Goal: Feedback & Contribution: Contribute content

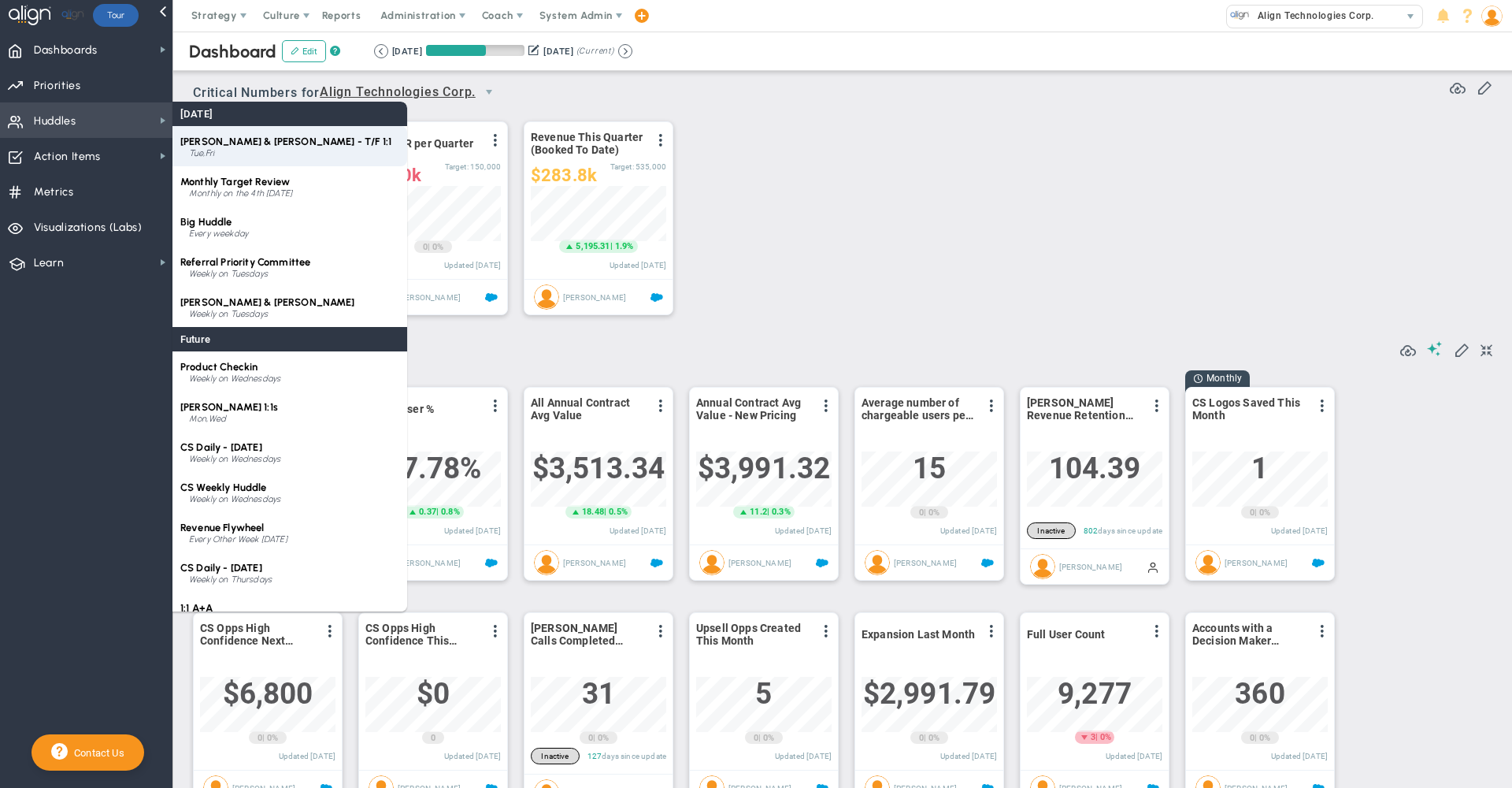
click at [229, 142] on span "[PERSON_NAME] & [PERSON_NAME] - T/F 1:1" at bounding box center [285, 141] width 211 height 11
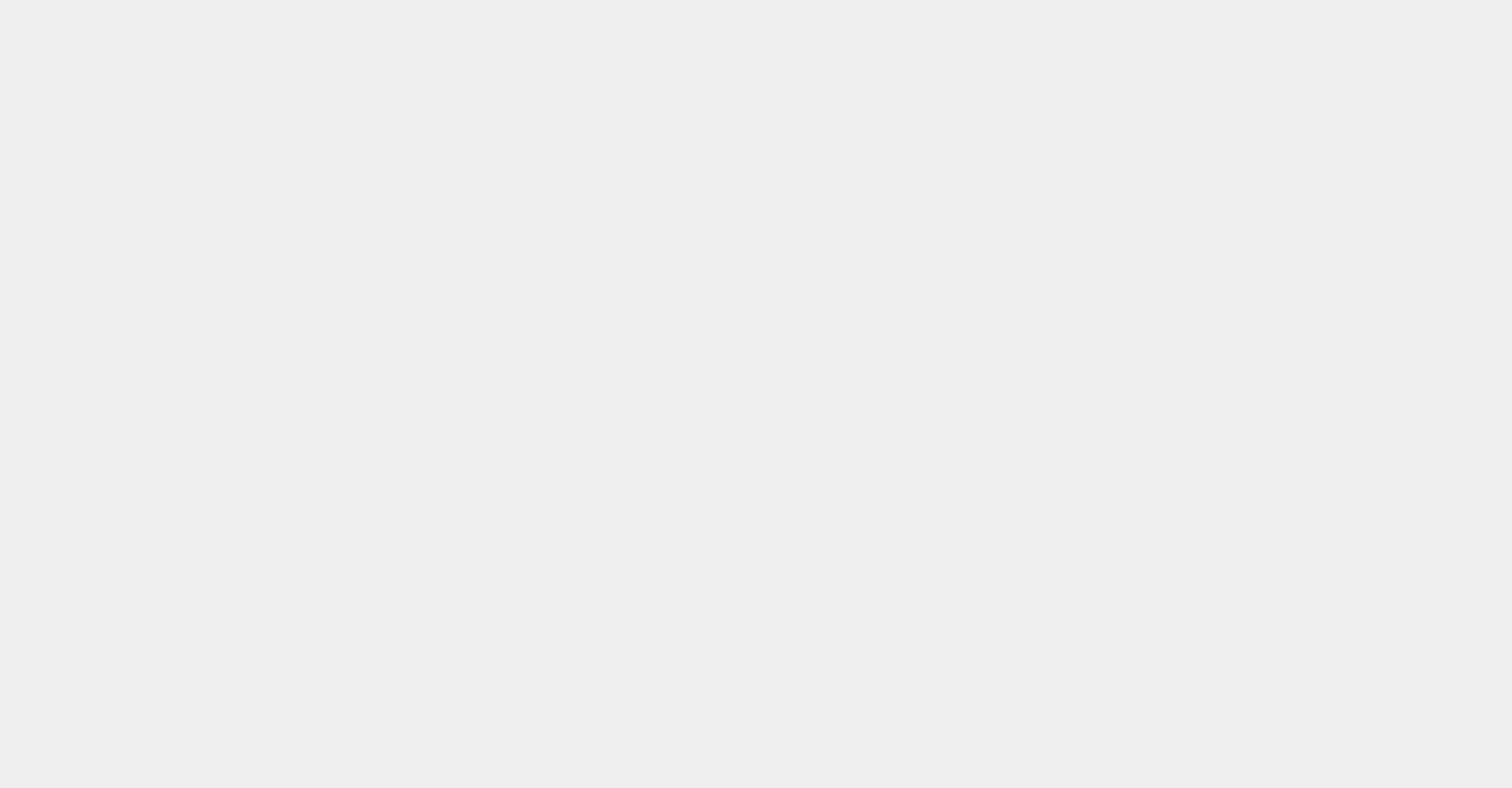
type input "[DATE]"
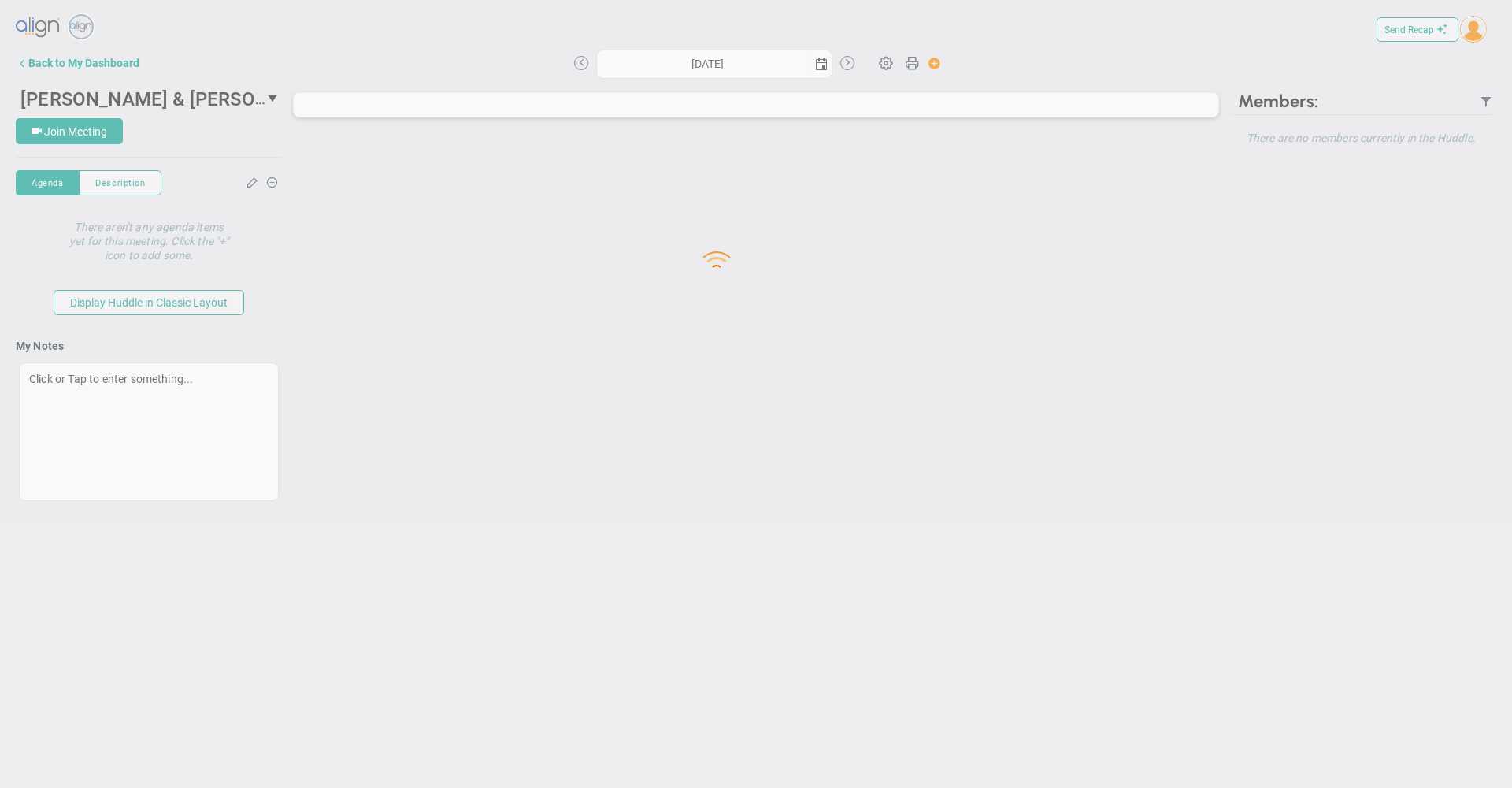
type input "[DATE]"
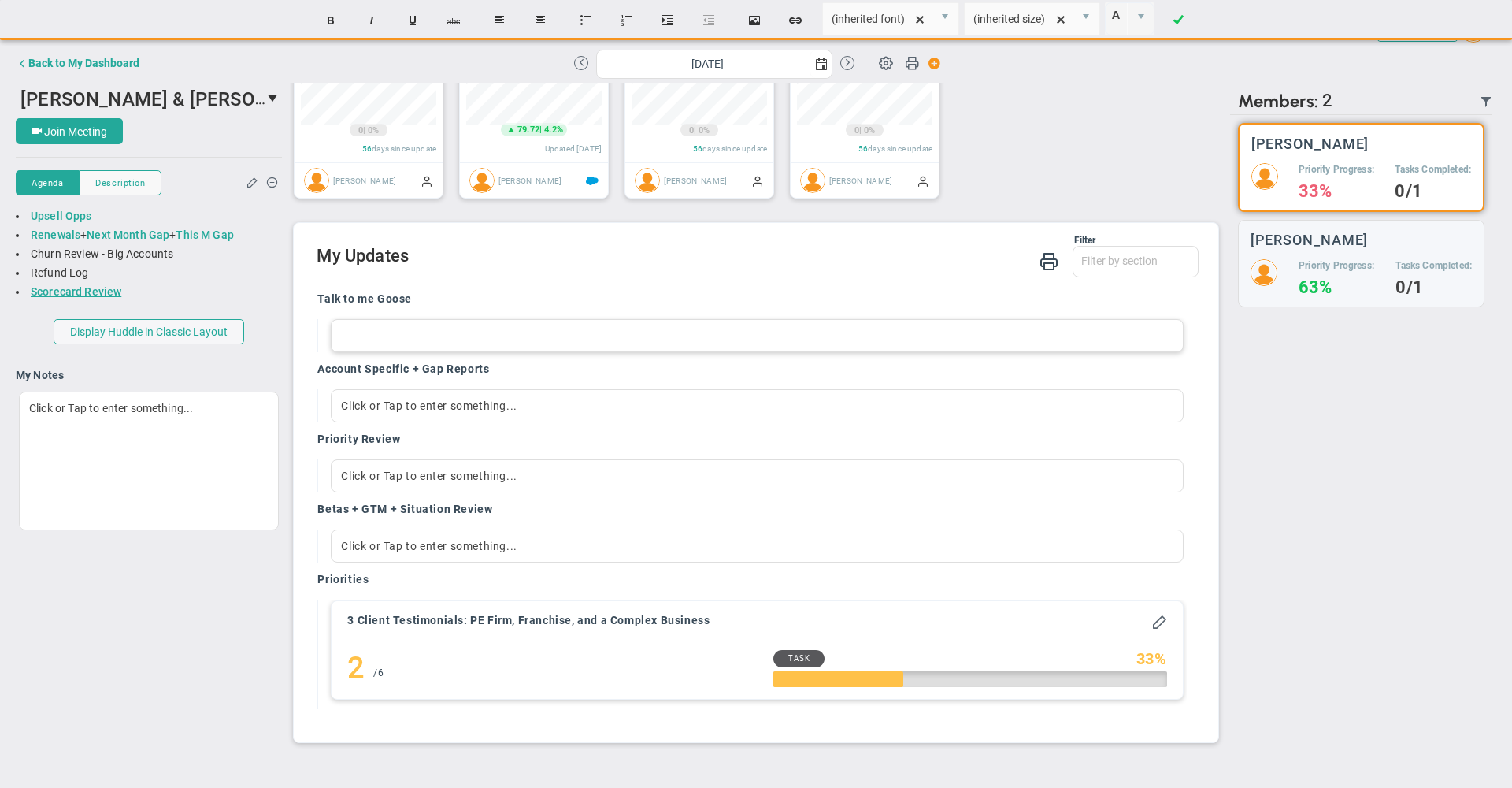
click at [458, 340] on div at bounding box center [757, 335] width 852 height 33
click at [500, 280] on div "Filter Talk to me Goose Account Specific + Gap Reports Priority Review Betas + …" at bounding box center [757, 257] width 882 height 45
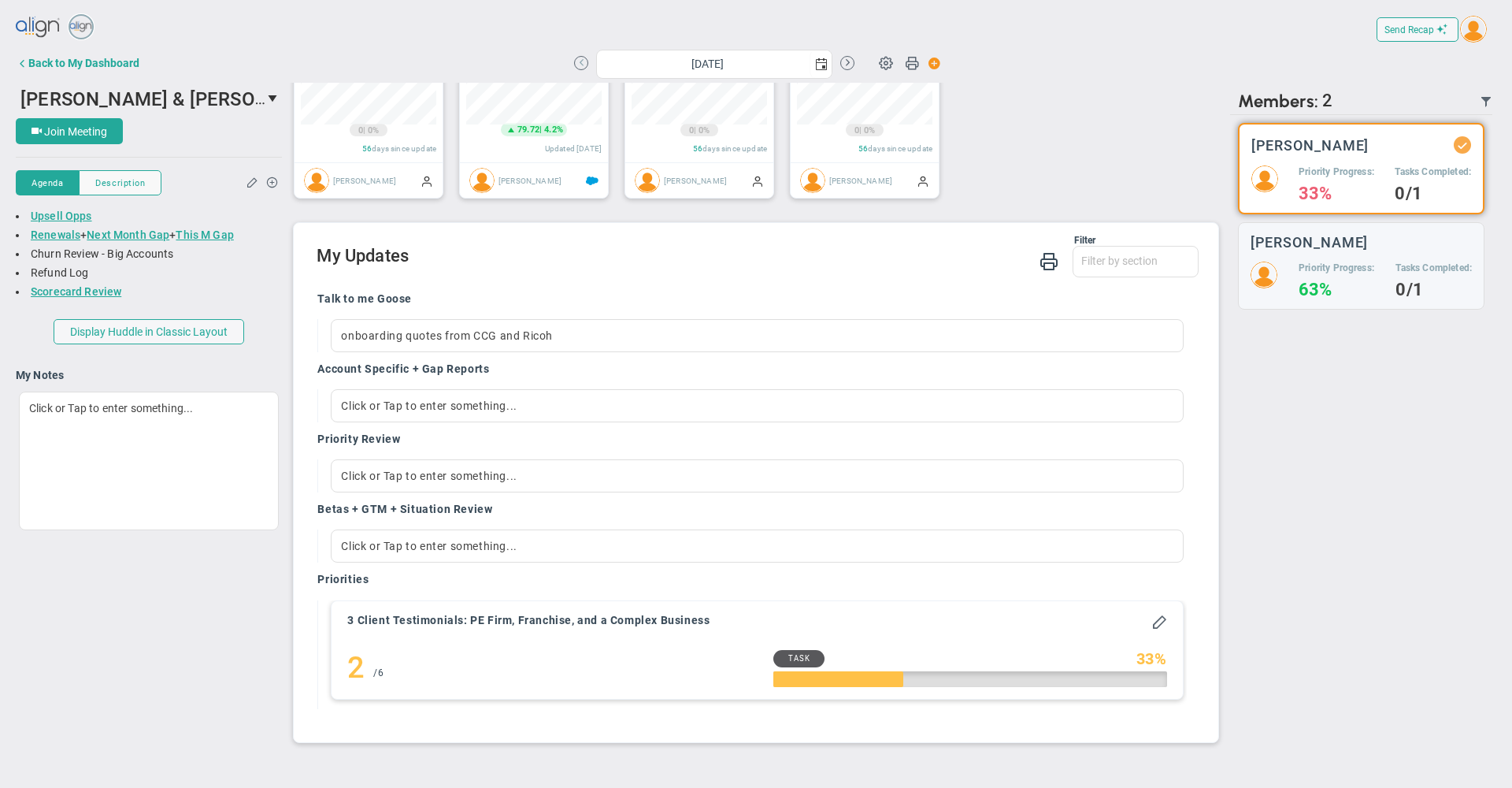
click at [578, 61] on button at bounding box center [581, 63] width 14 height 14
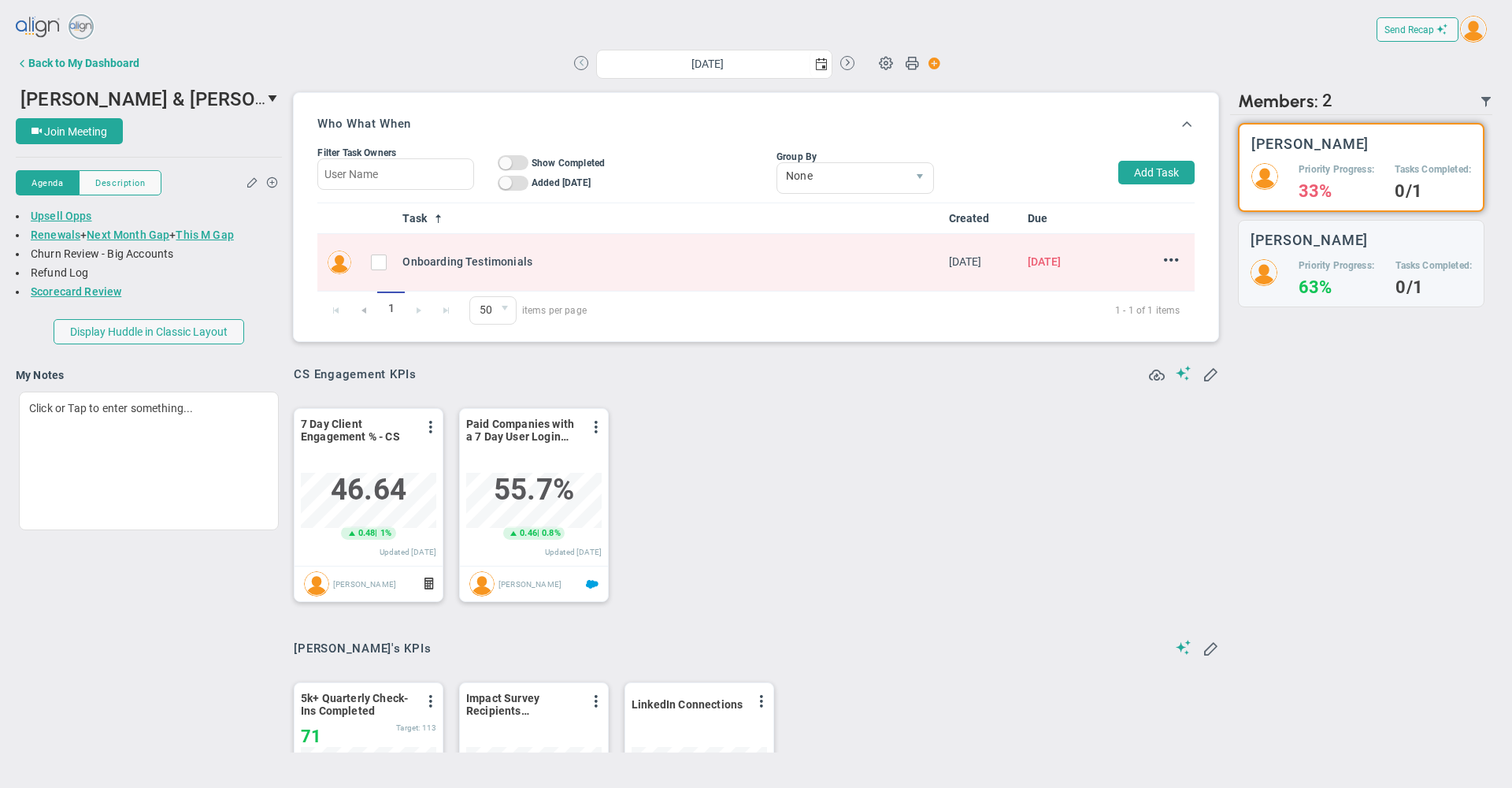
click at [579, 59] on button at bounding box center [581, 63] width 14 height 14
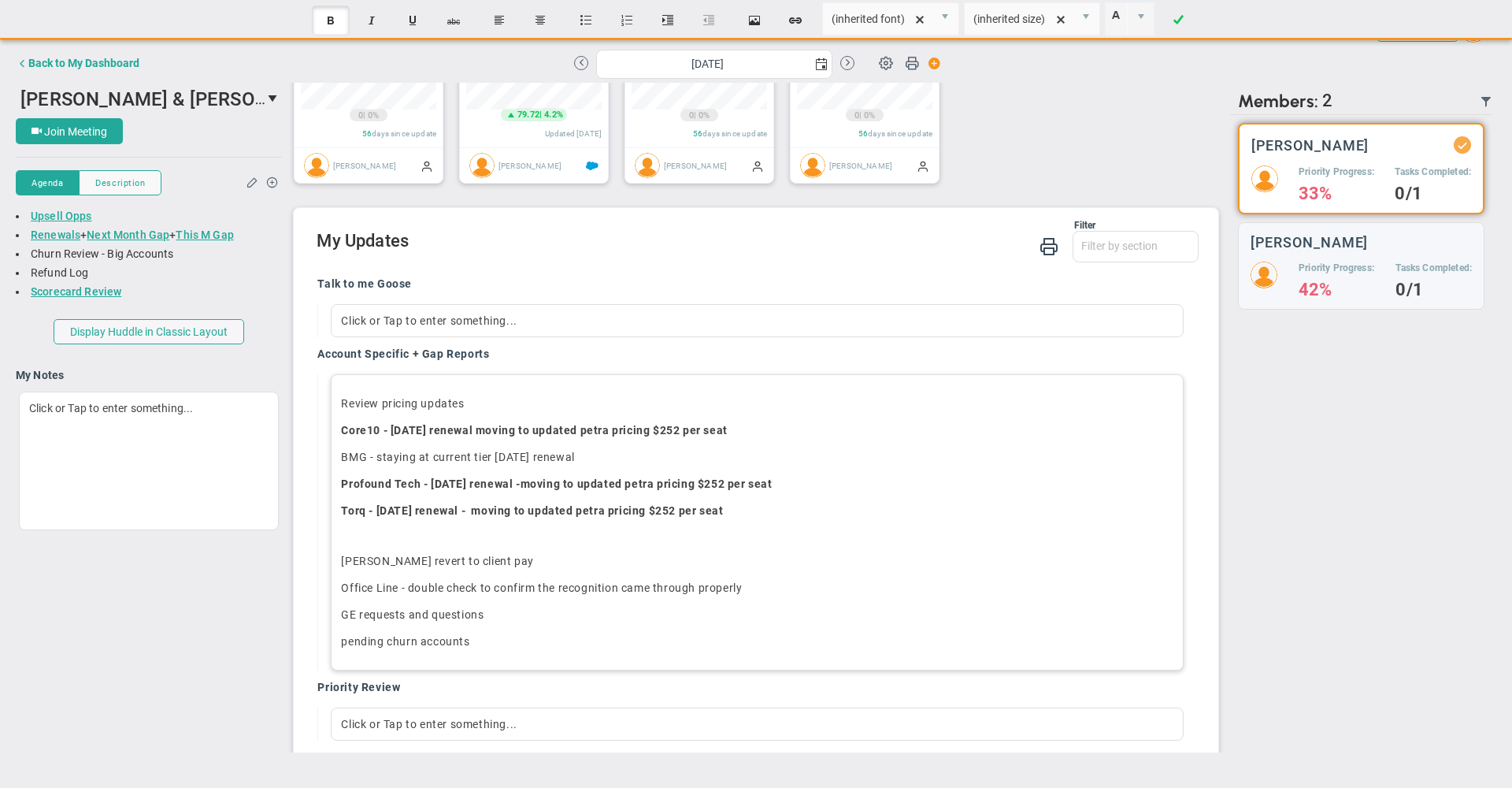
drag, startPoint x: 766, startPoint y: 531, endPoint x: 335, endPoint y: 495, distance: 432.5
click at [335, 495] on div "Review pricing updates Core10 - [DATE] renewal moving to updated petra pricing …" at bounding box center [757, 522] width 852 height 296
copy div "Profound Tech - [DATE] renewal - moving to updated petra pricing $252 per seat …"
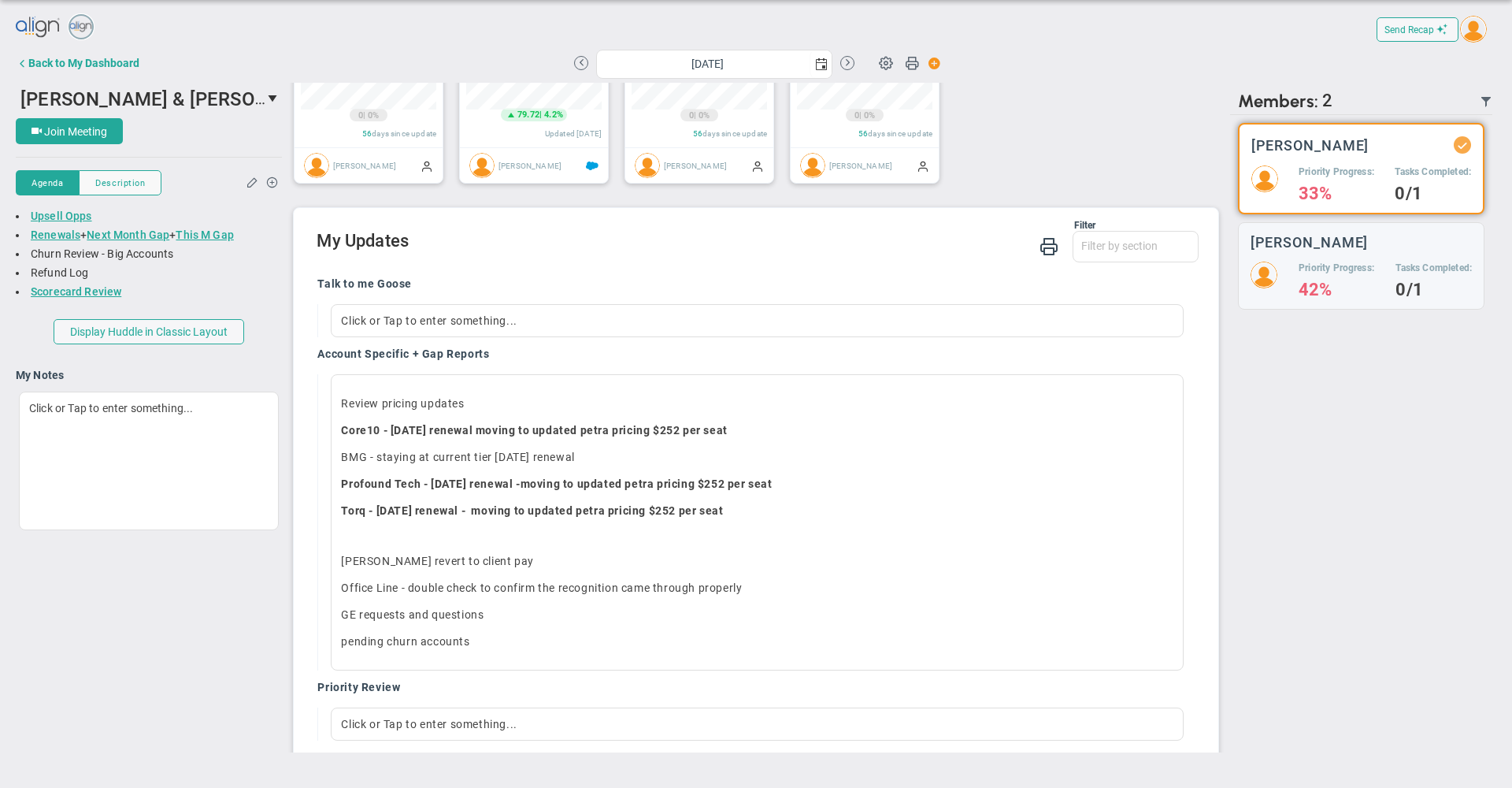
click at [718, 294] on div "Talk to me Goose" at bounding box center [751, 286] width 869 height 18
click at [816, 60] on span "select" at bounding box center [821, 64] width 12 height 12
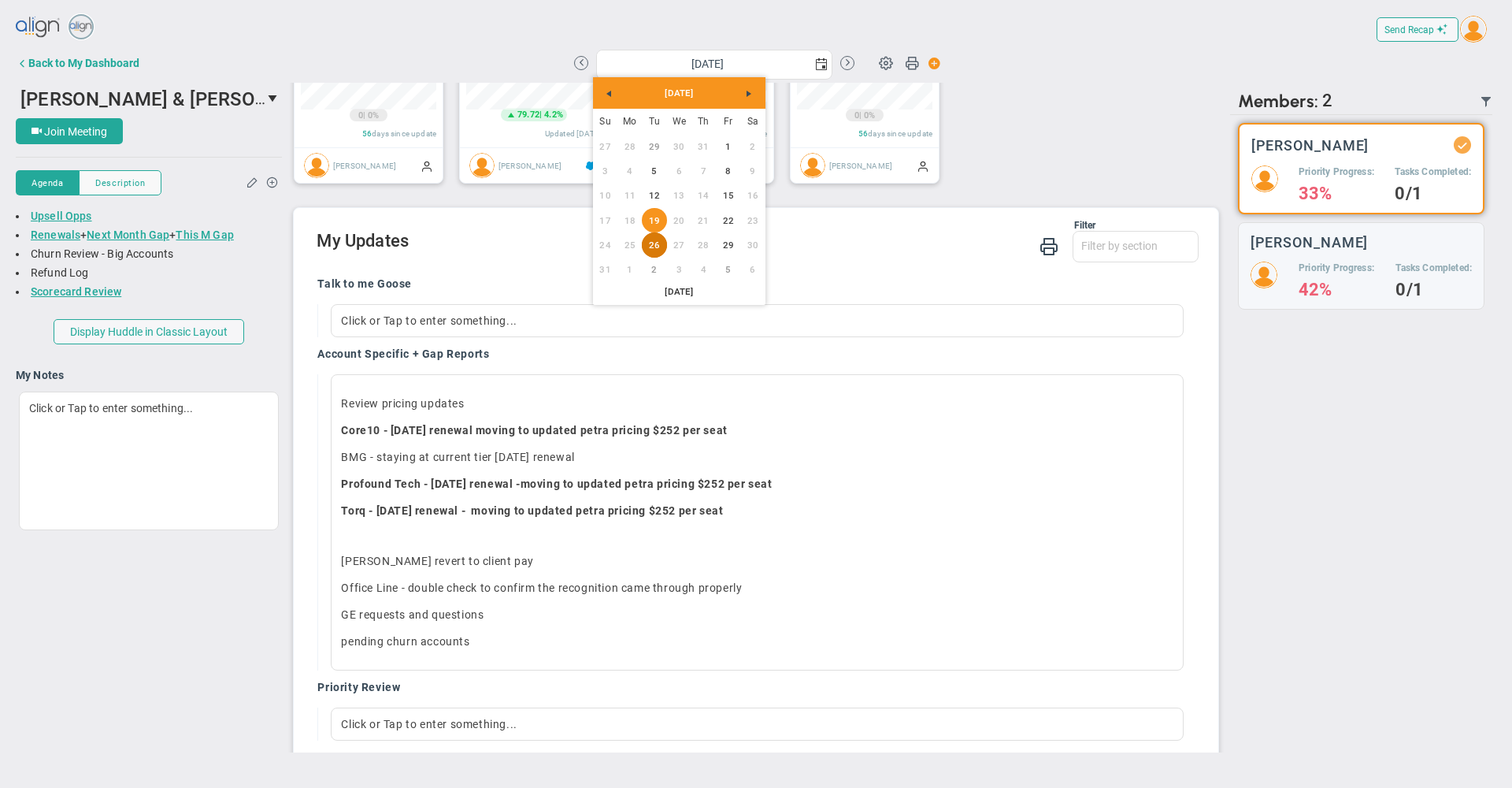
click at [655, 241] on link "26" at bounding box center [654, 245] width 24 height 24
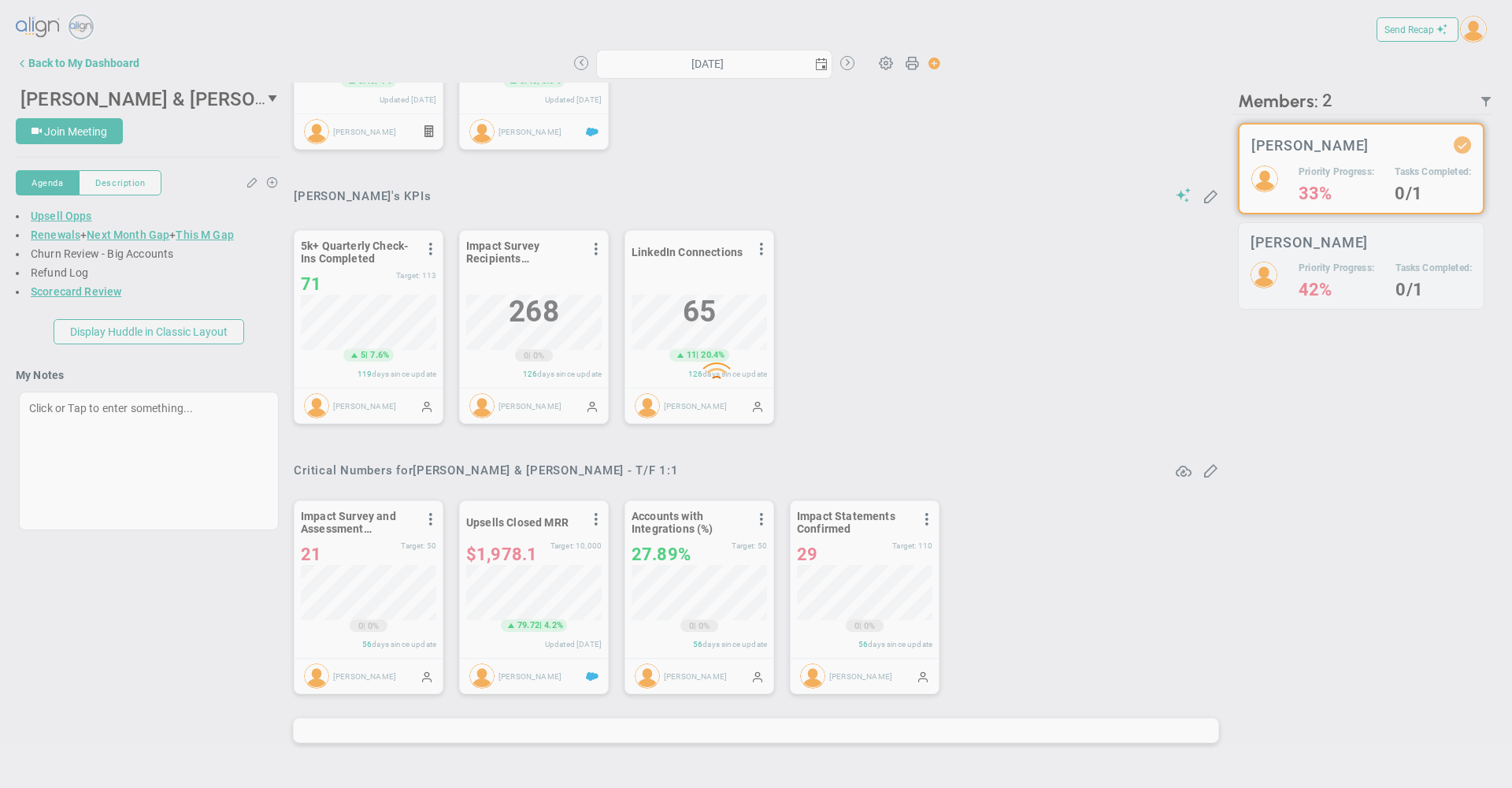
type input "[DATE]"
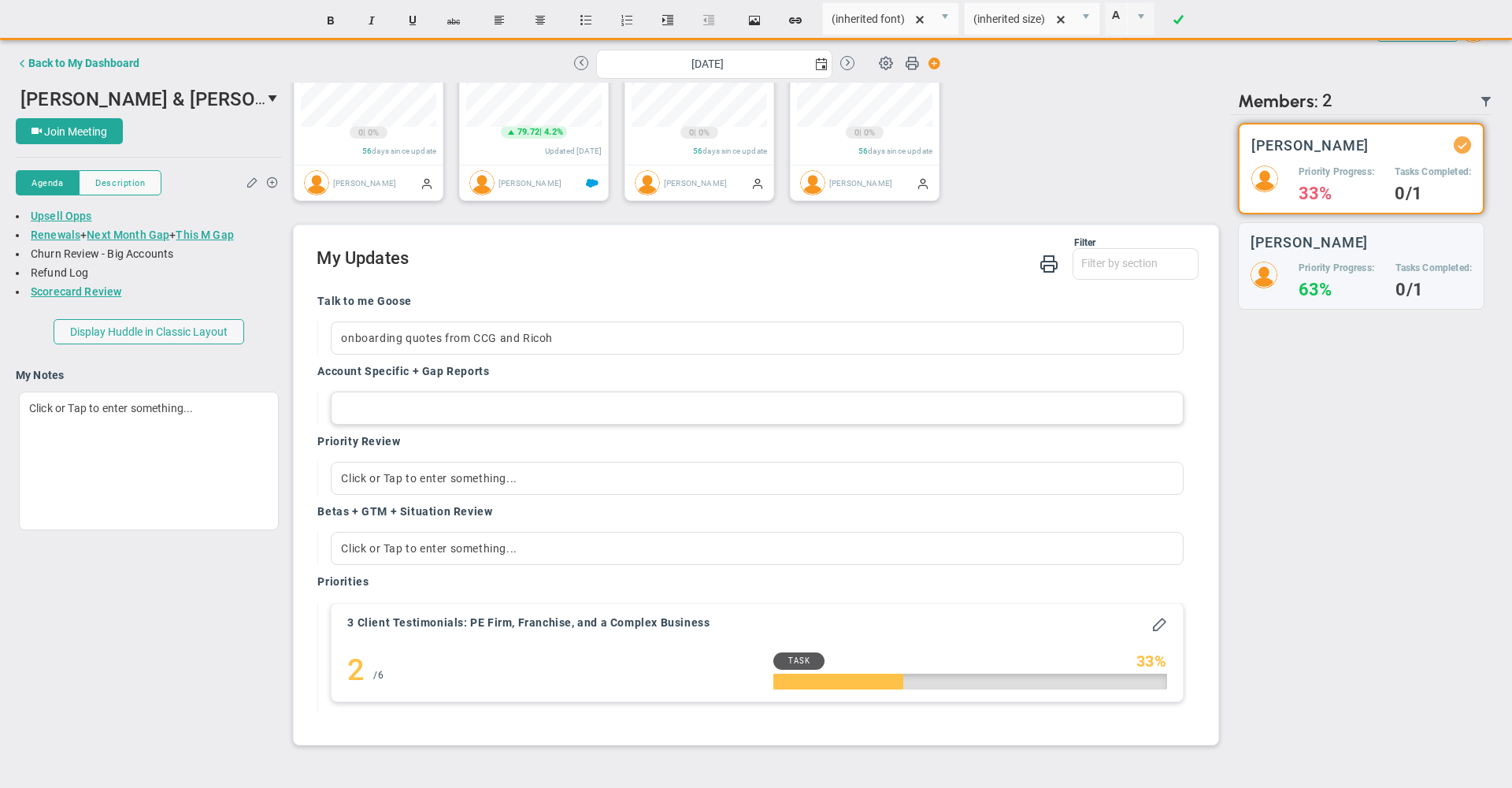
click at [379, 425] on div at bounding box center [757, 408] width 852 height 33
paste div
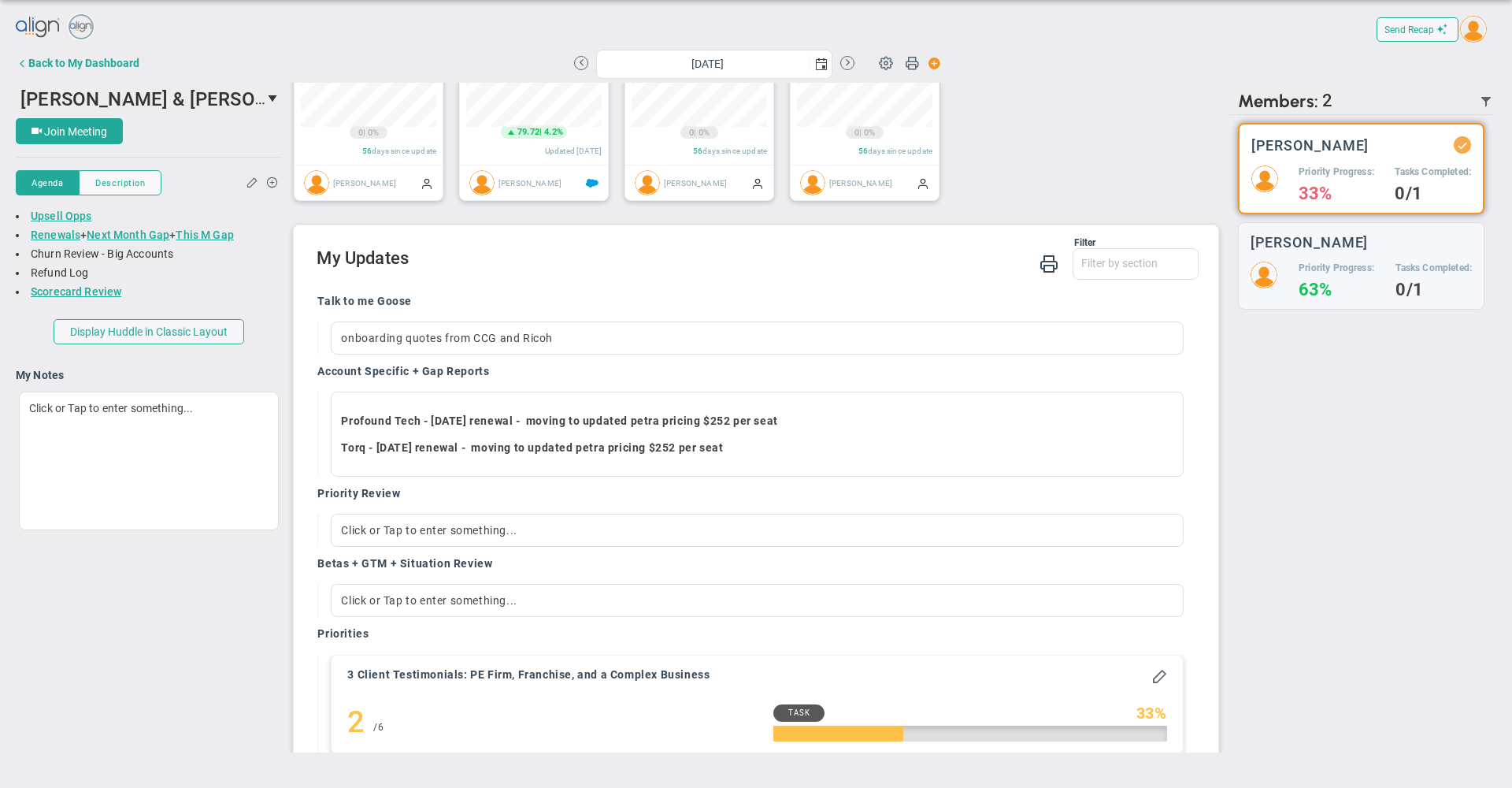
click at [468, 282] on div "Filter Talk to me Goose Account Specific + Gap Reports Priority Review Betas + …" at bounding box center [757, 259] width 882 height 45
click at [468, 427] on strong "Profound Tech - [DATE] renewal - moving to updated petra pricing $252 per seat" at bounding box center [559, 420] width 436 height 12
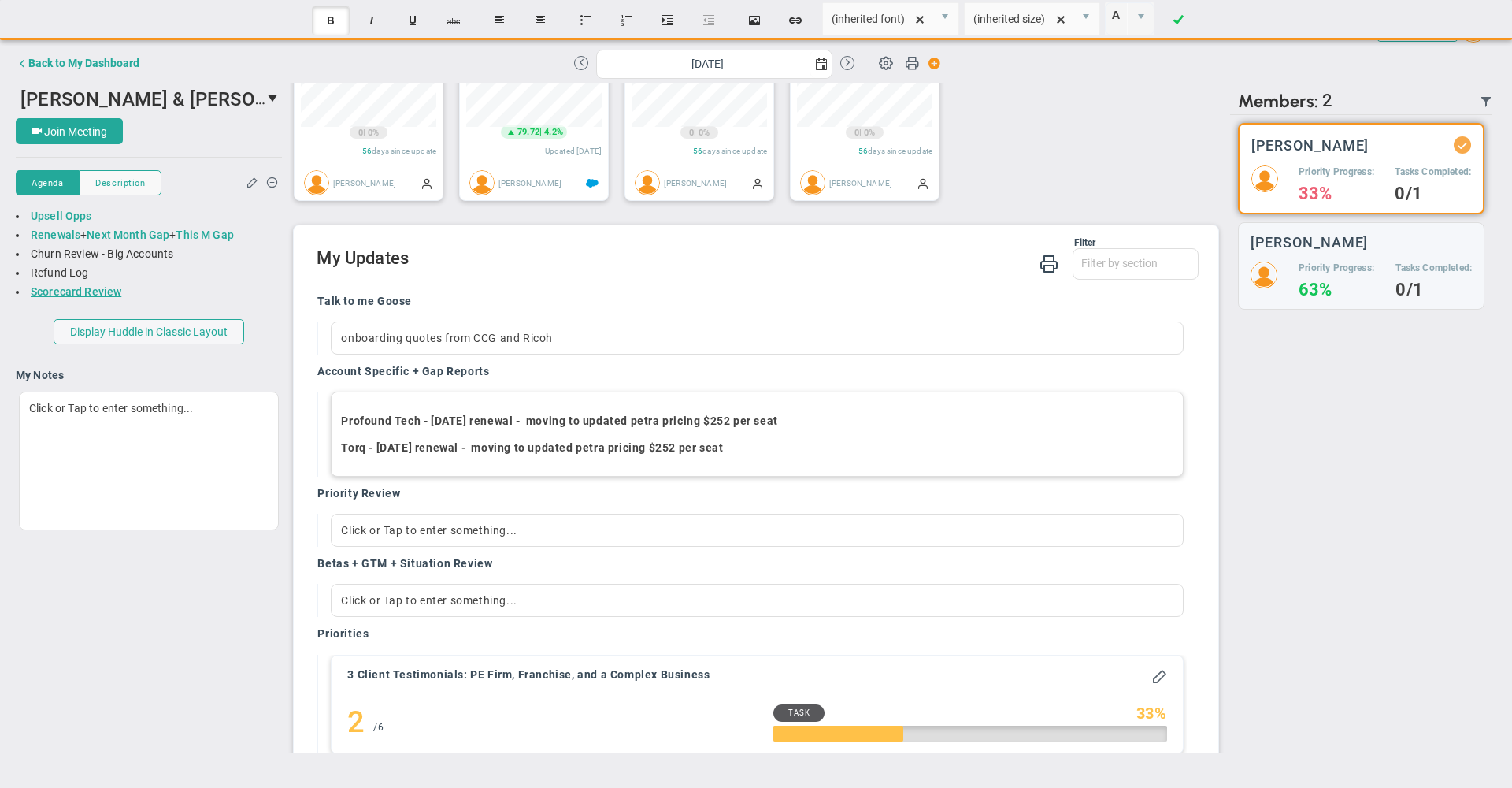
click at [413, 454] on strong "Torq - [DATE] renewal - moving to updated petra pricing $252 per seat" at bounding box center [532, 447] width 382 height 12
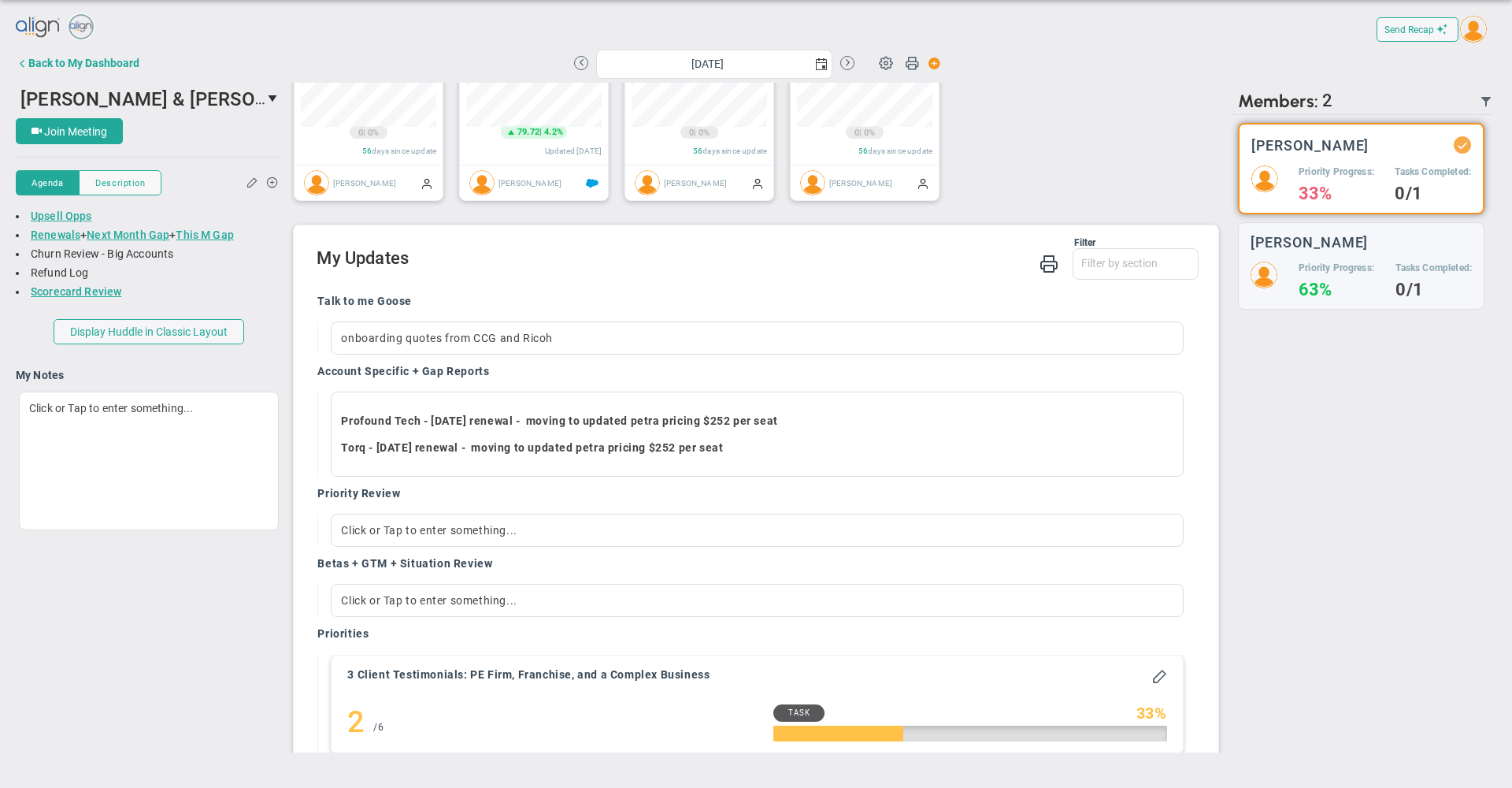
click at [640, 312] on div "Talk to me Goose" at bounding box center [751, 303] width 869 height 18
click at [660, 282] on div "Filter Talk to me Goose Account Specific + Gap Reports Priority Review Betas + …" at bounding box center [757, 259] width 882 height 45
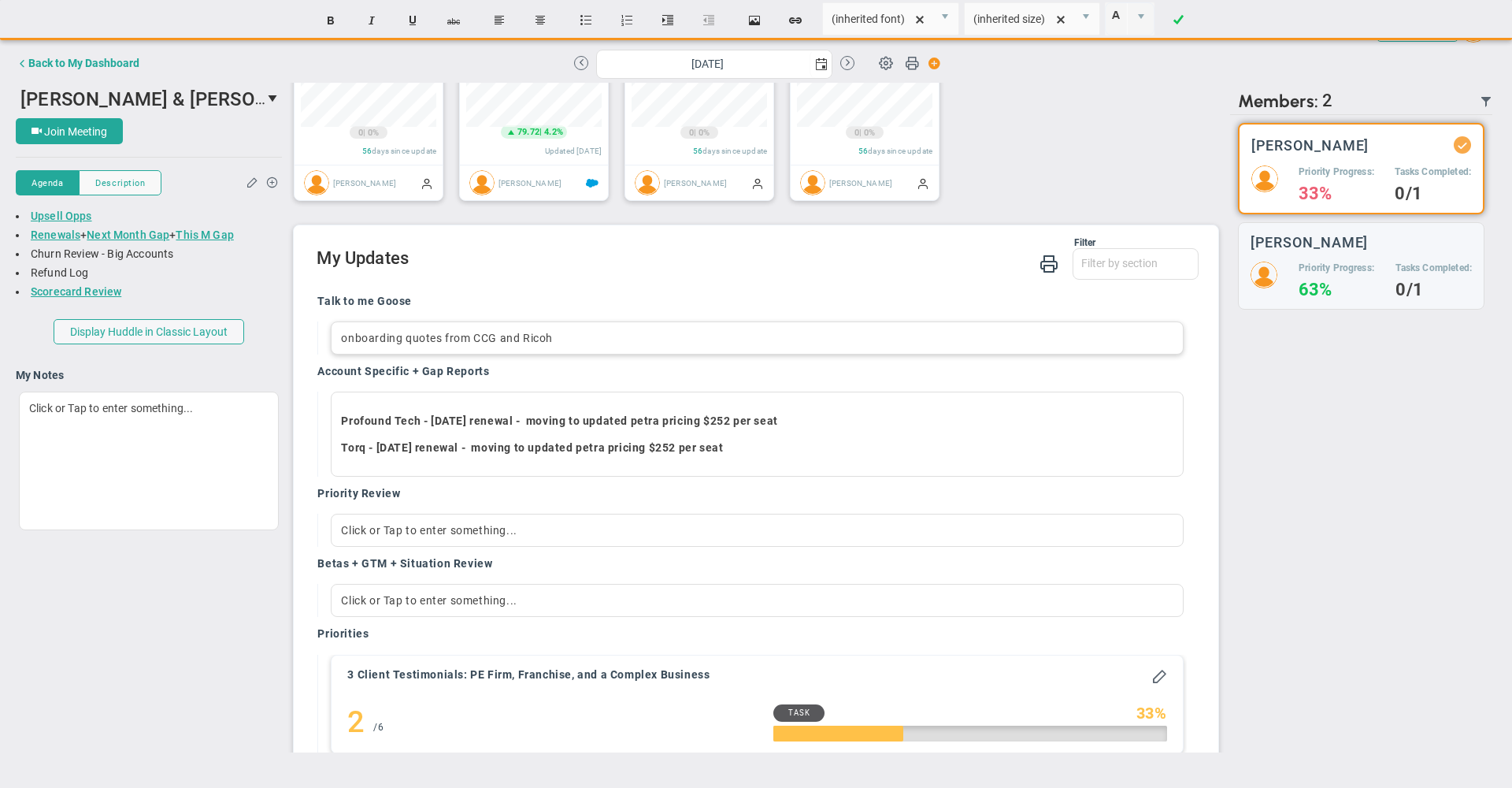
click at [577, 355] on div "onboarding quotes from CCG and Ricoh" at bounding box center [757, 338] width 852 height 33
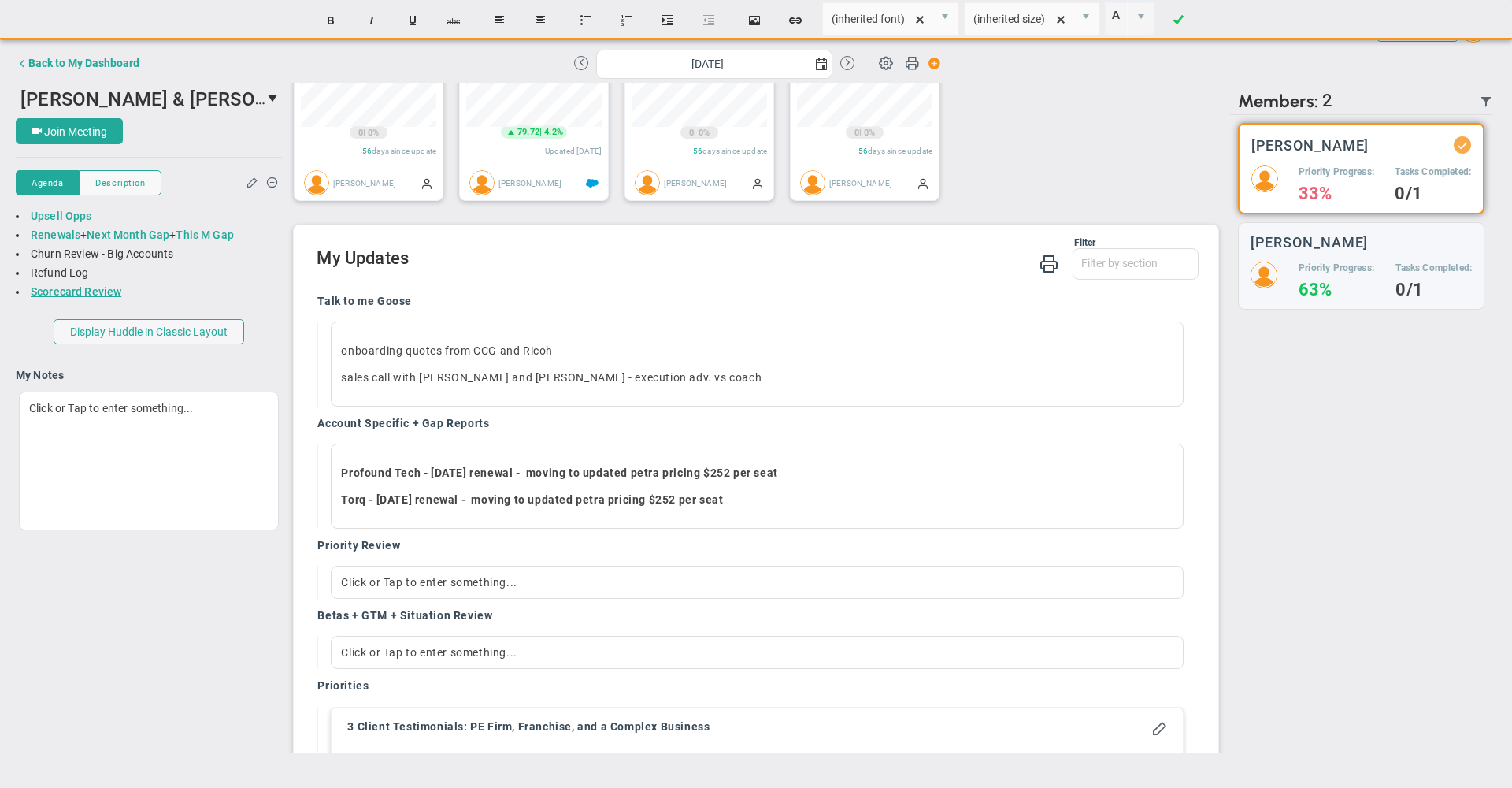
click at [702, 265] on h2 "My Updates" at bounding box center [757, 259] width 882 height 23
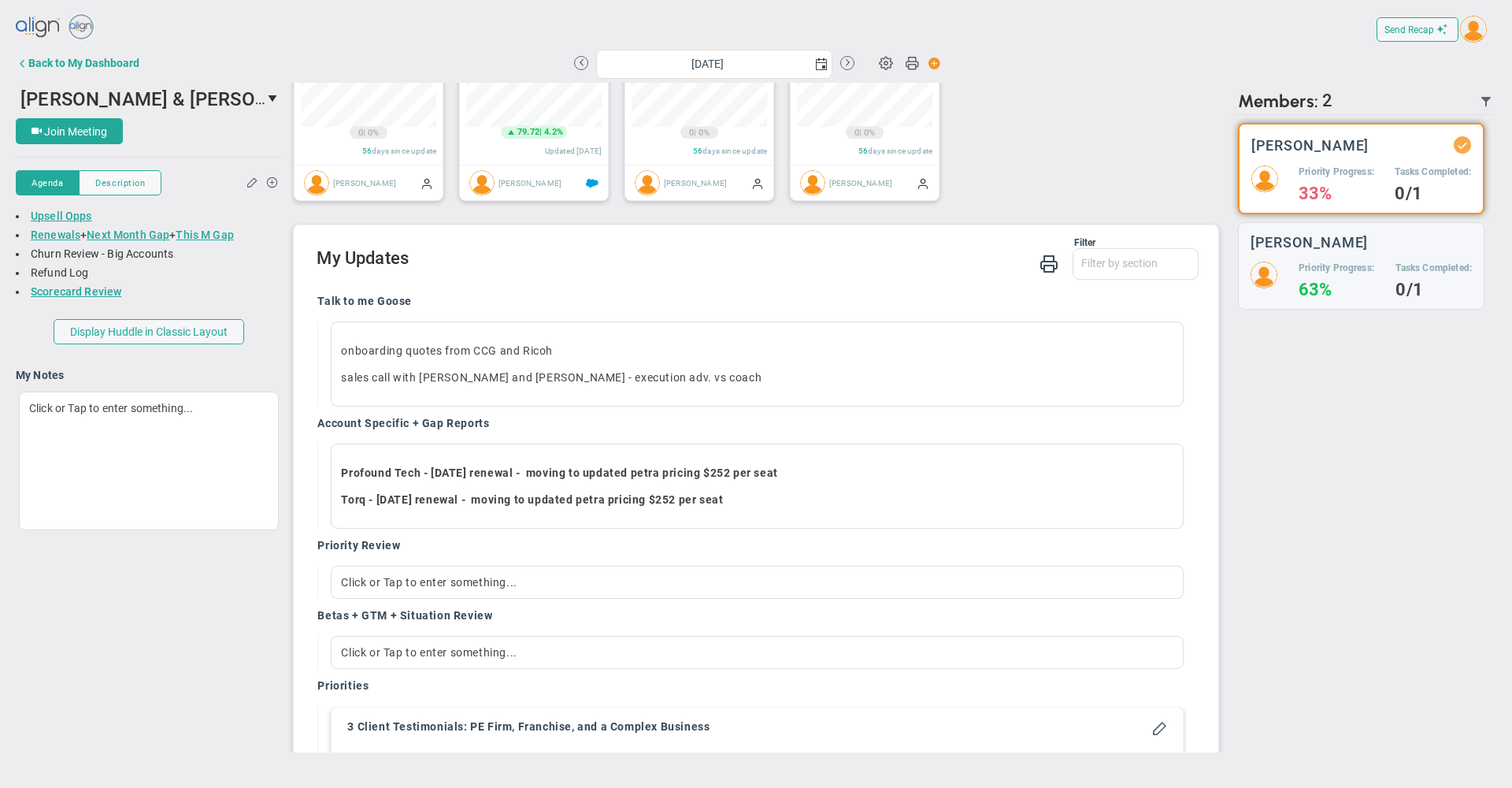
scroll to position [997, 0]
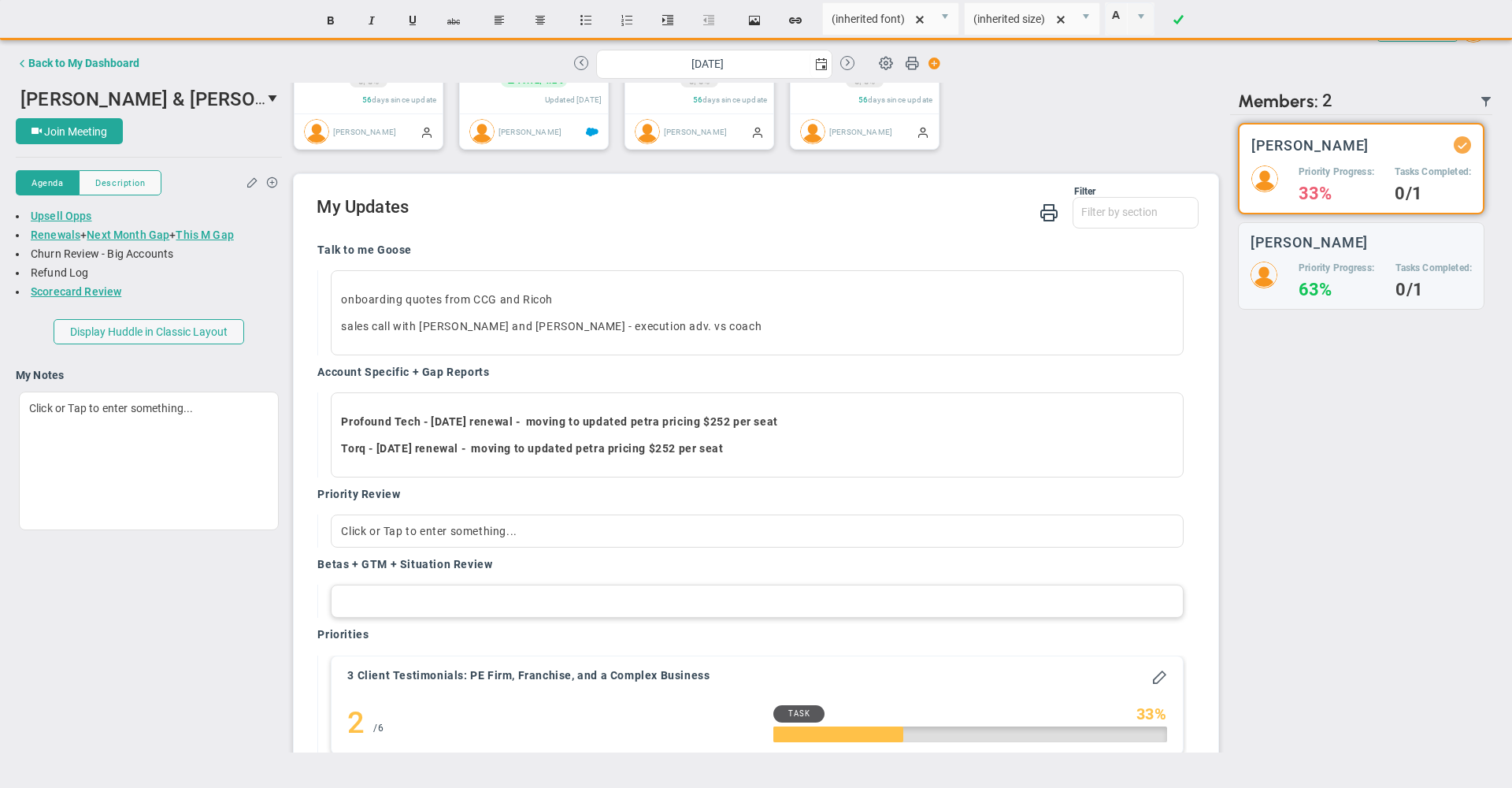
click at [548, 618] on div at bounding box center [757, 601] width 852 height 33
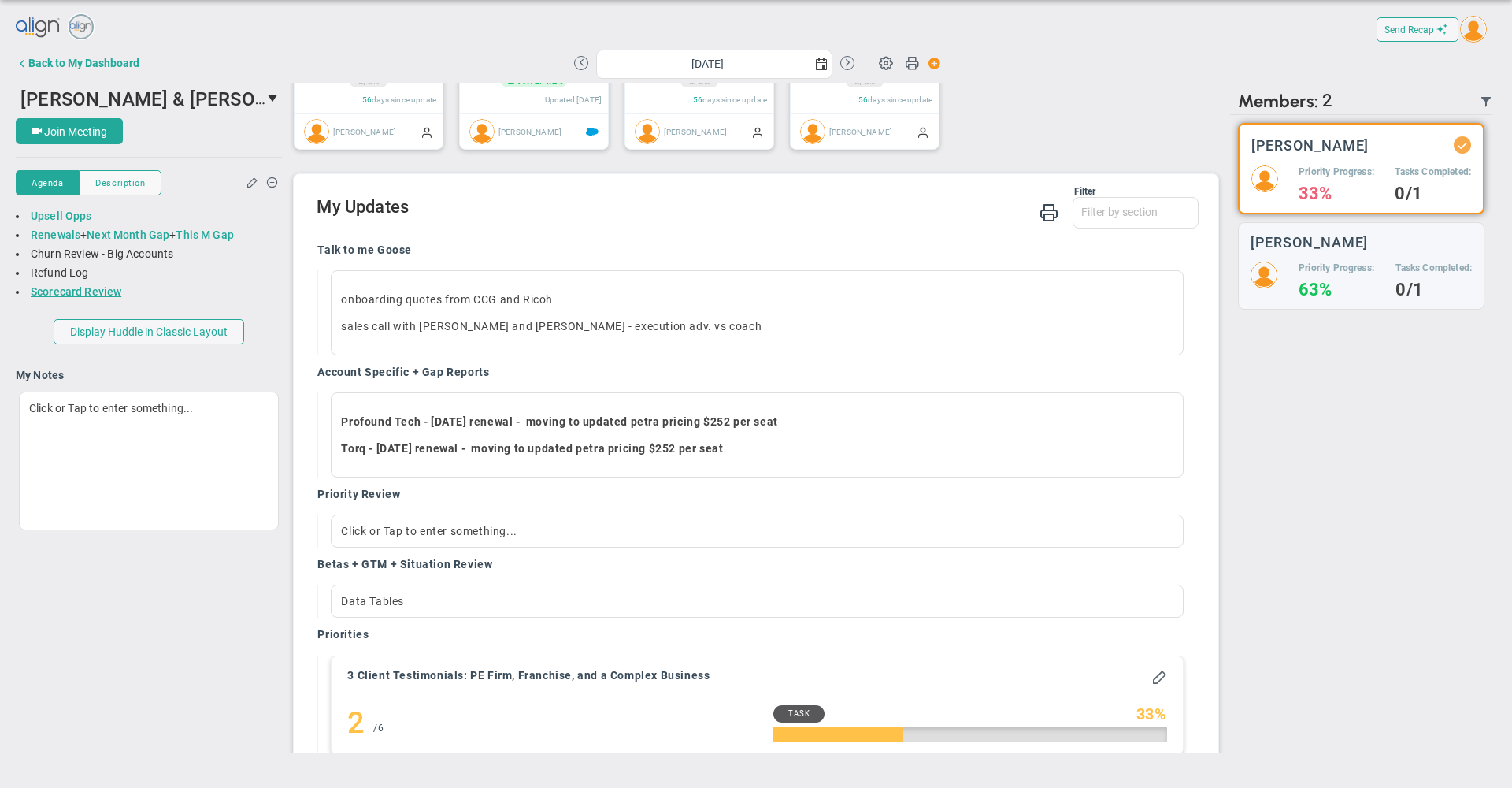
click at [762, 197] on div "Filter" at bounding box center [705, 192] width 779 height 11
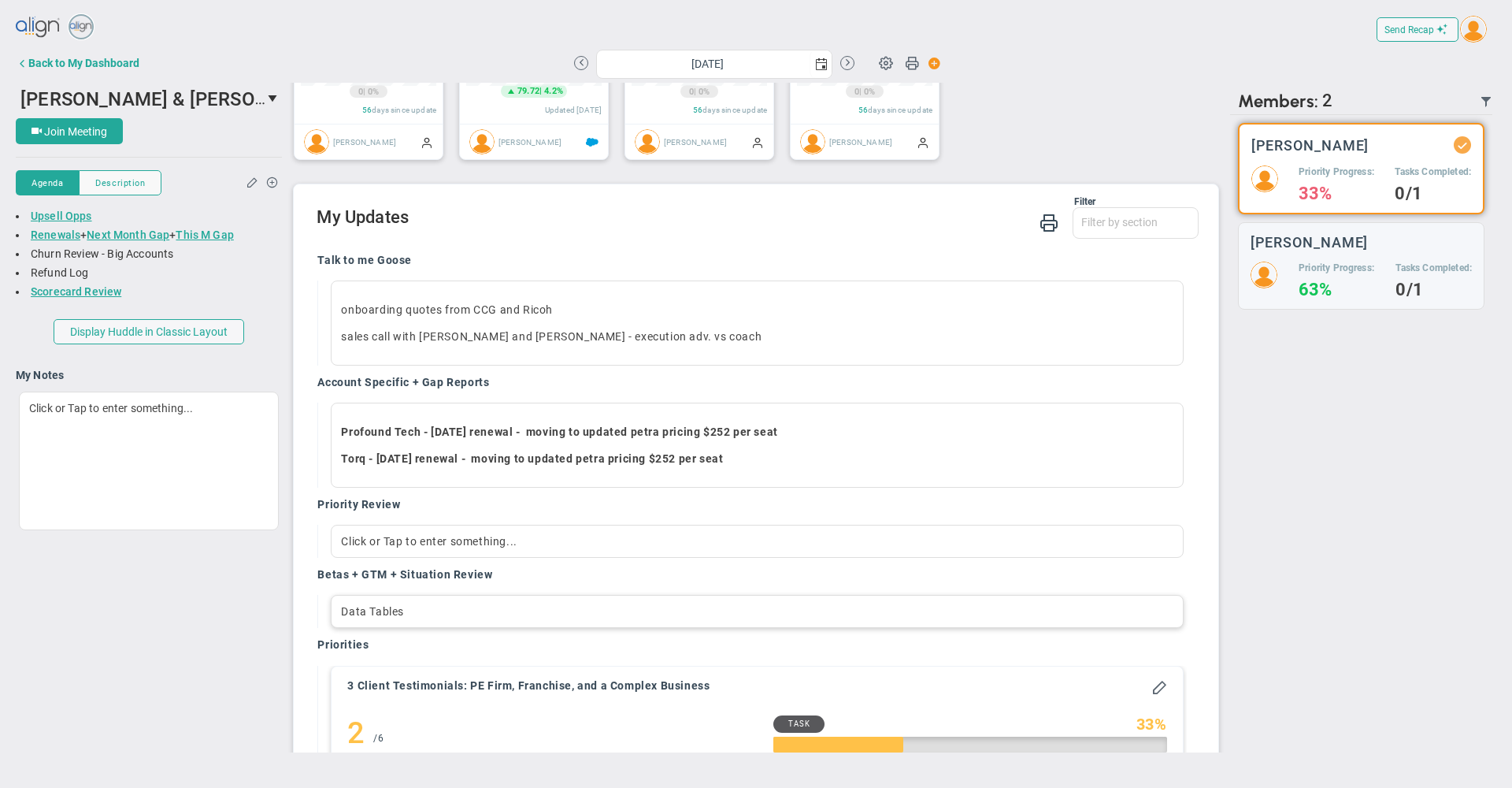
click at [480, 626] on div "Data Tables" at bounding box center [757, 611] width 852 height 33
click at [766, 230] on h2 "My Updates" at bounding box center [757, 219] width 882 height 23
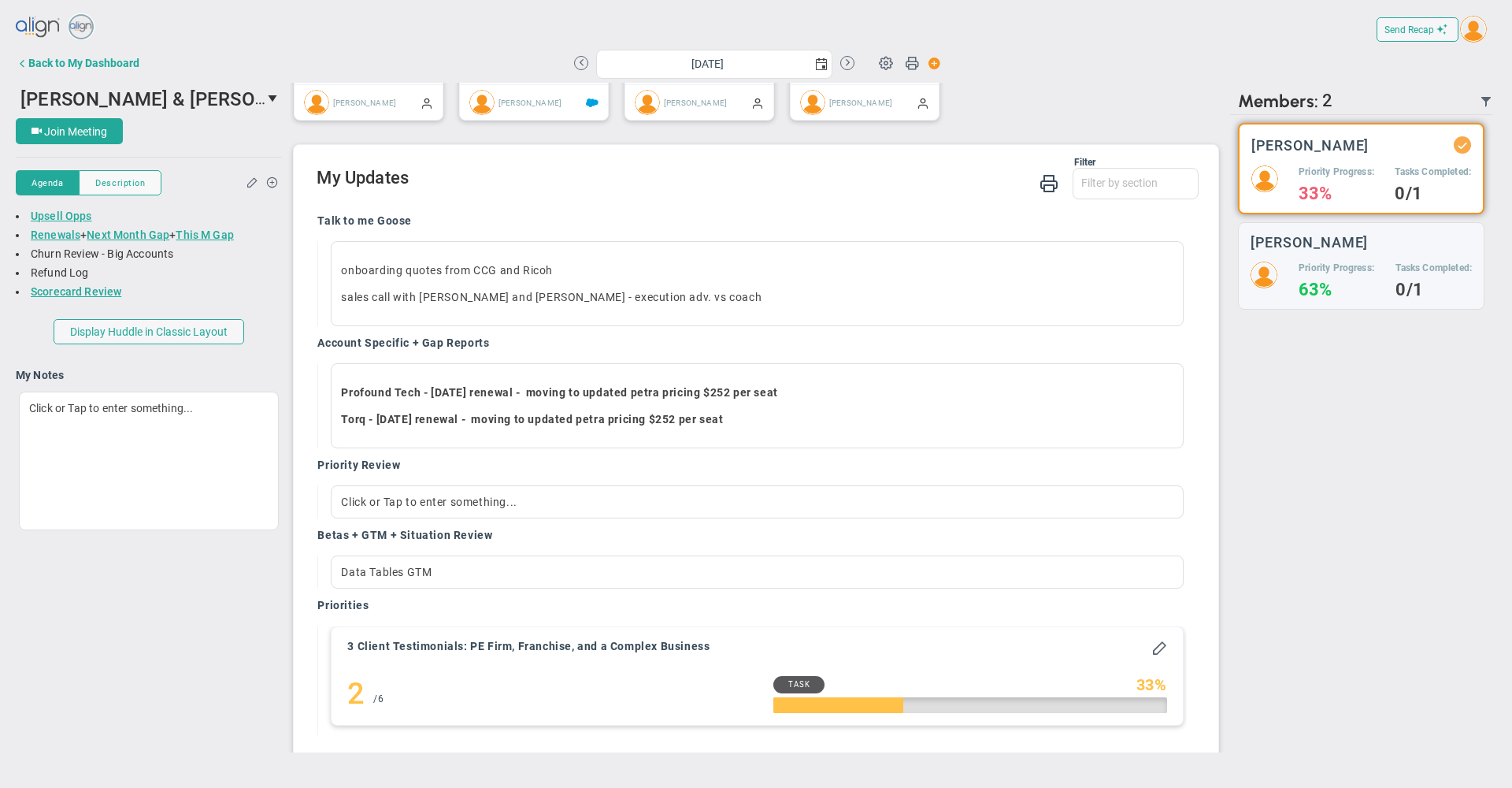
scroll to position [1036, 0]
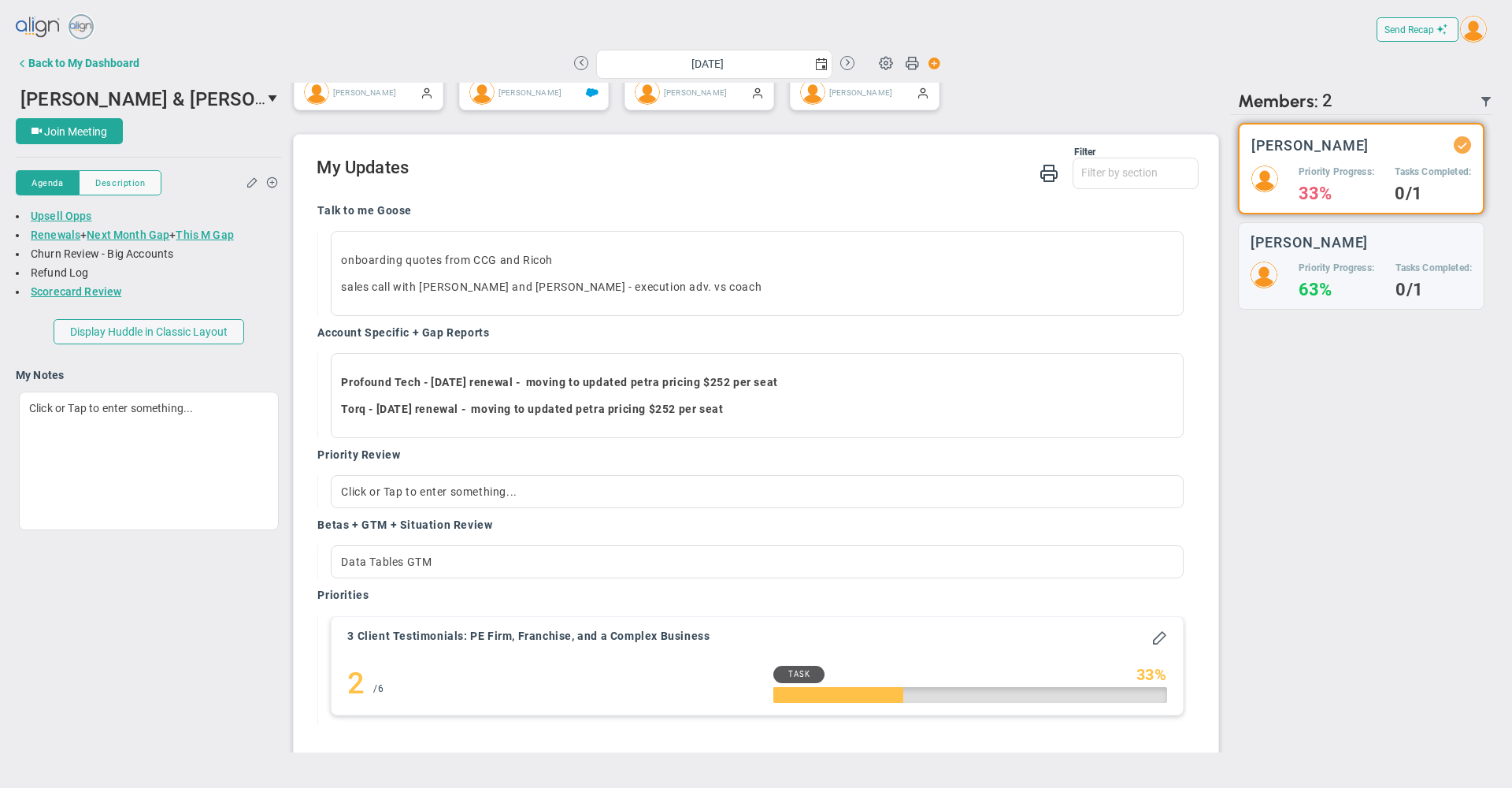
click at [1293, 560] on div "There are no members currently in the Huddle. There are no members with updates…" at bounding box center [1362, 433] width 263 height 637
click at [818, 67] on span "select" at bounding box center [821, 64] width 12 height 12
click at [657, 219] on link "19" at bounding box center [654, 220] width 24 height 24
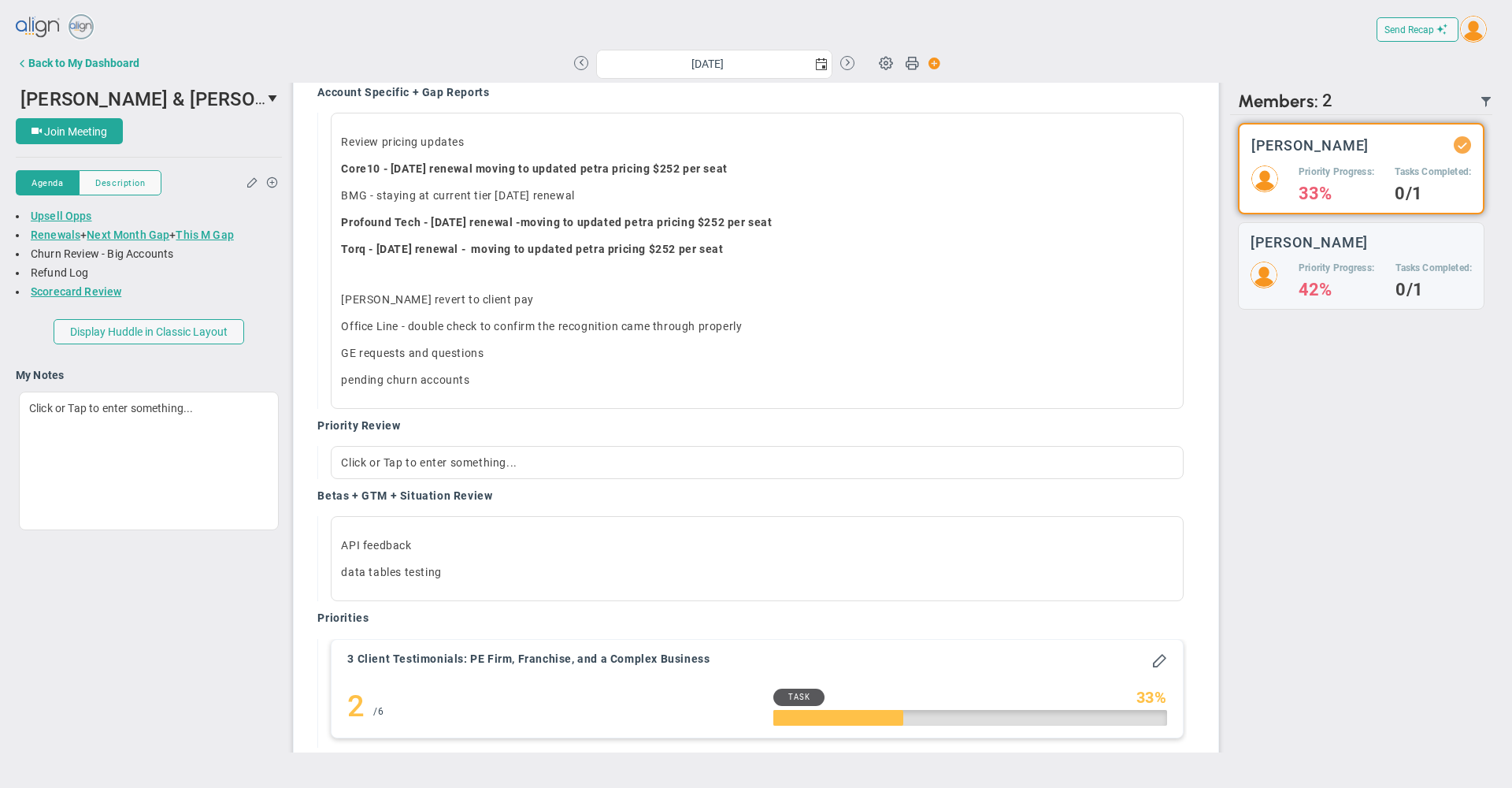
scroll to position [1236, 0]
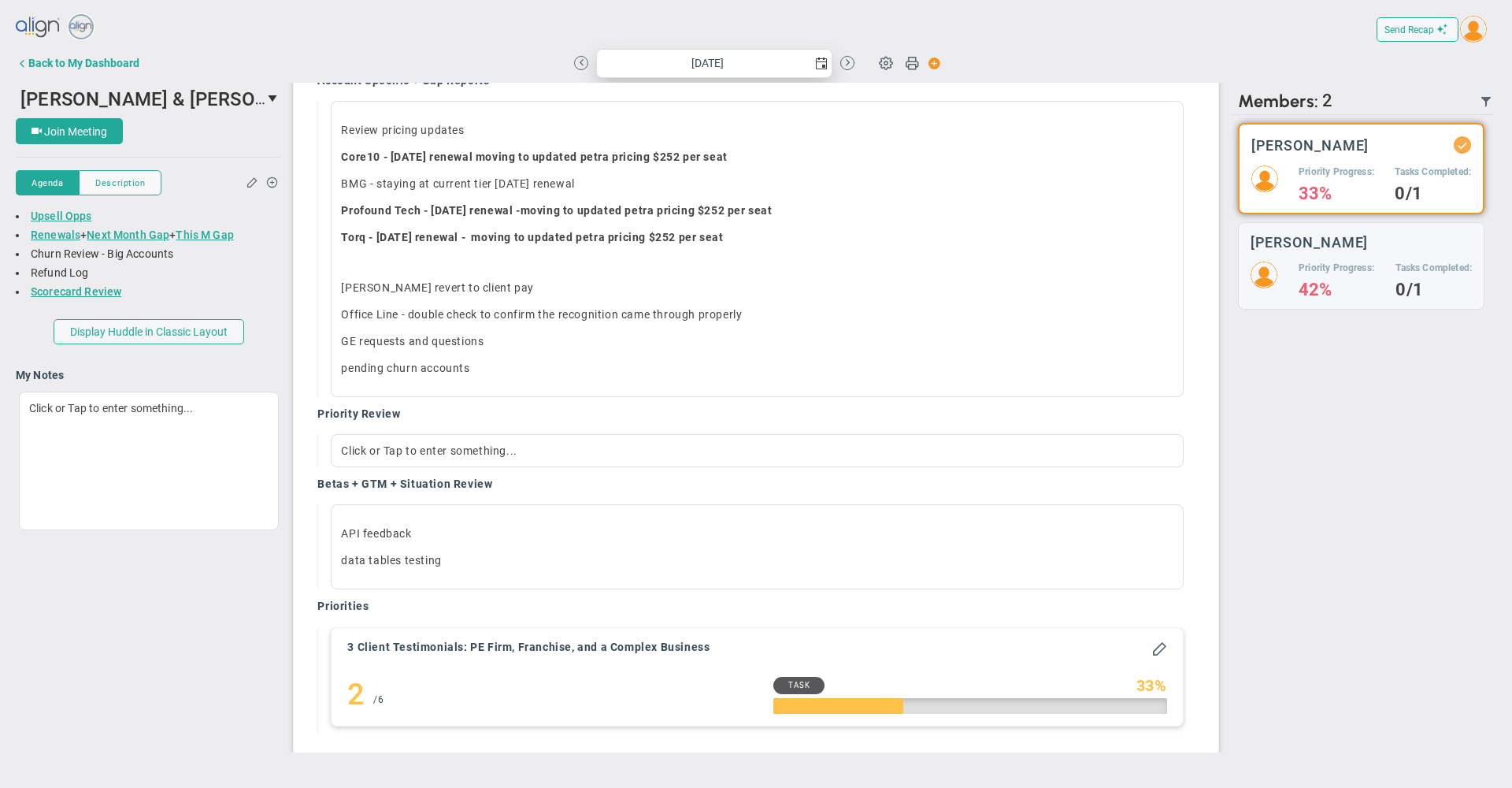
click at [820, 65] on span "select" at bounding box center [821, 64] width 12 height 12
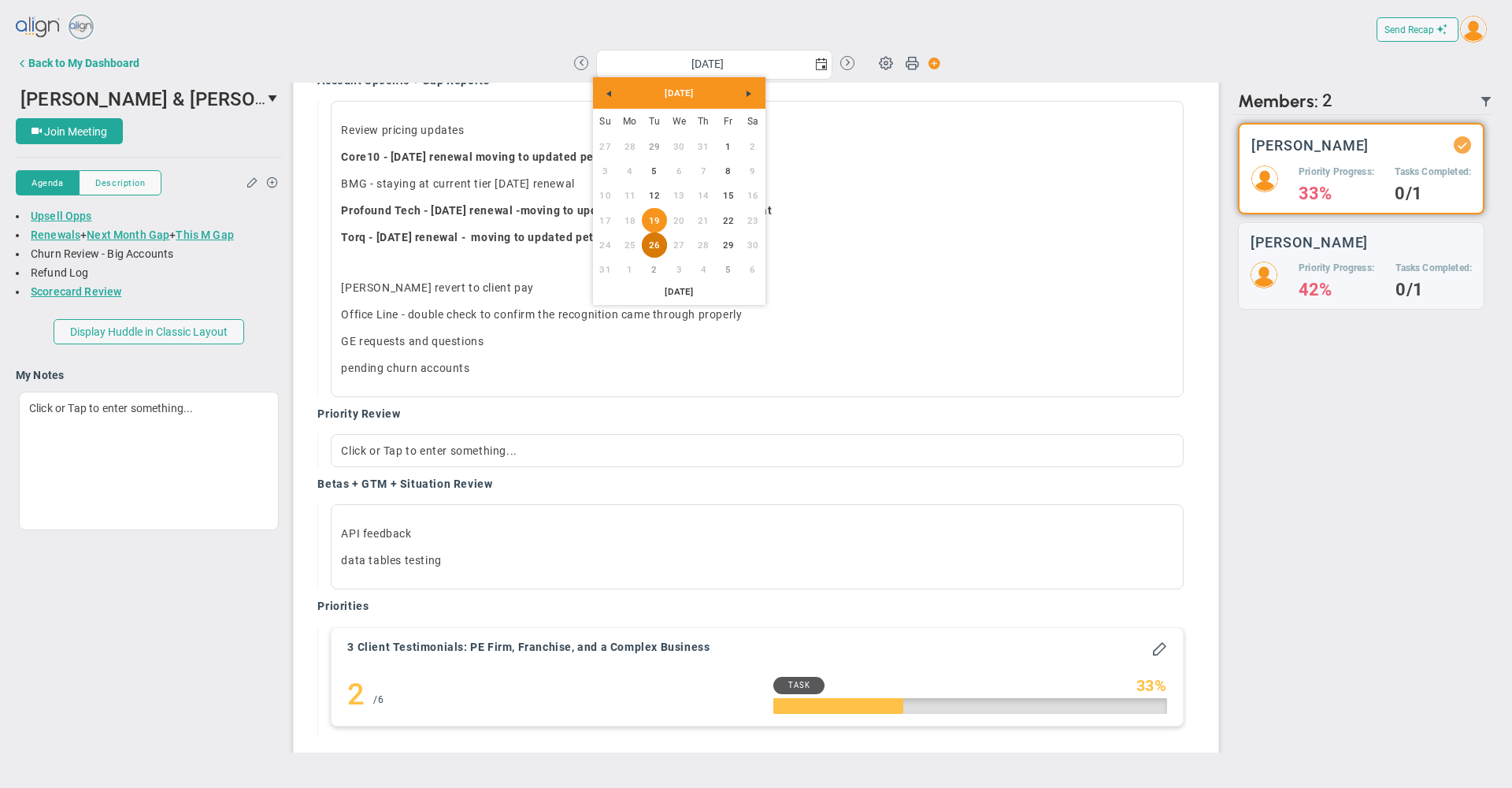
click at [656, 247] on link "26" at bounding box center [654, 245] width 24 height 24
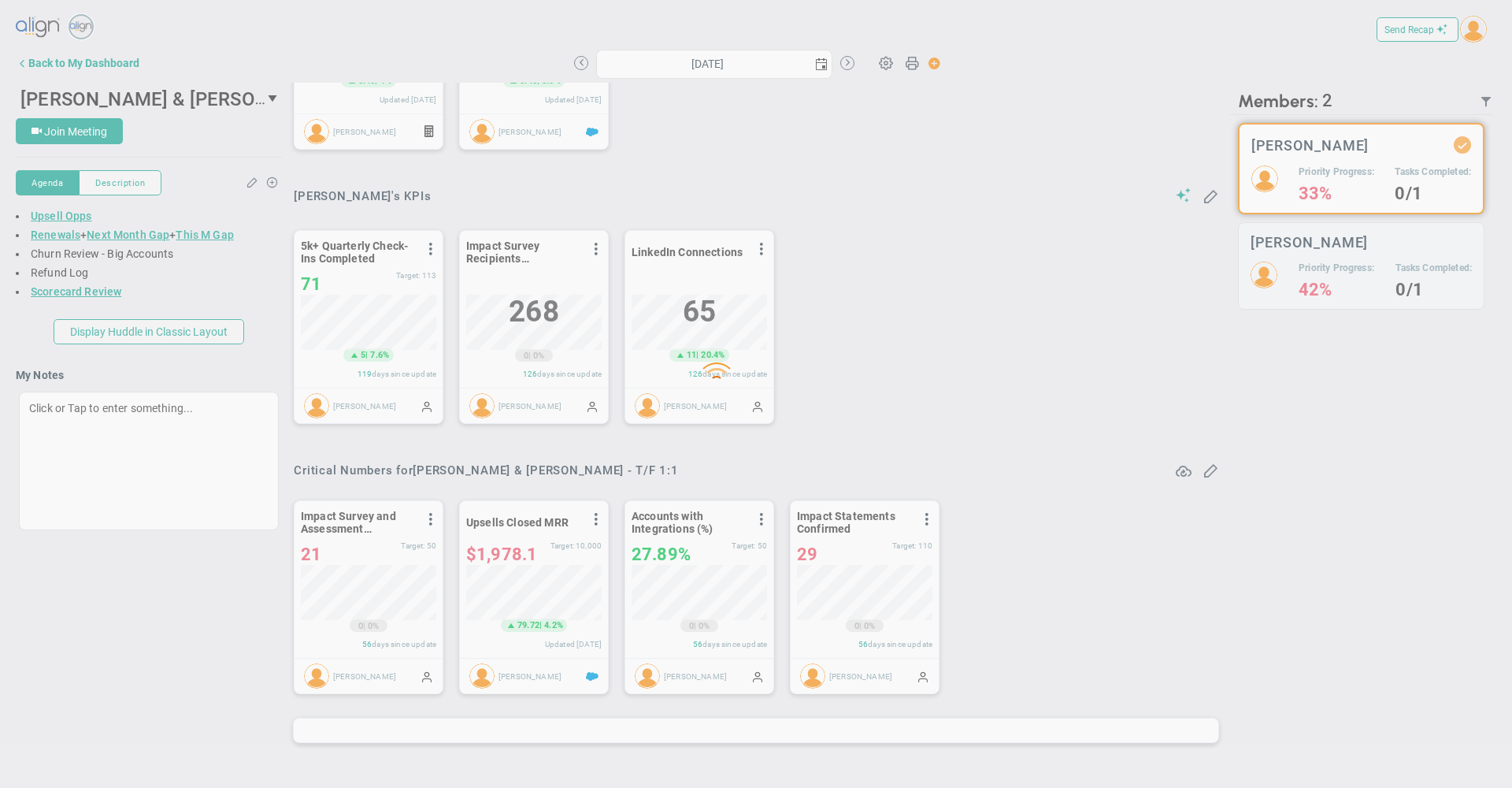
scroll to position [463, 0]
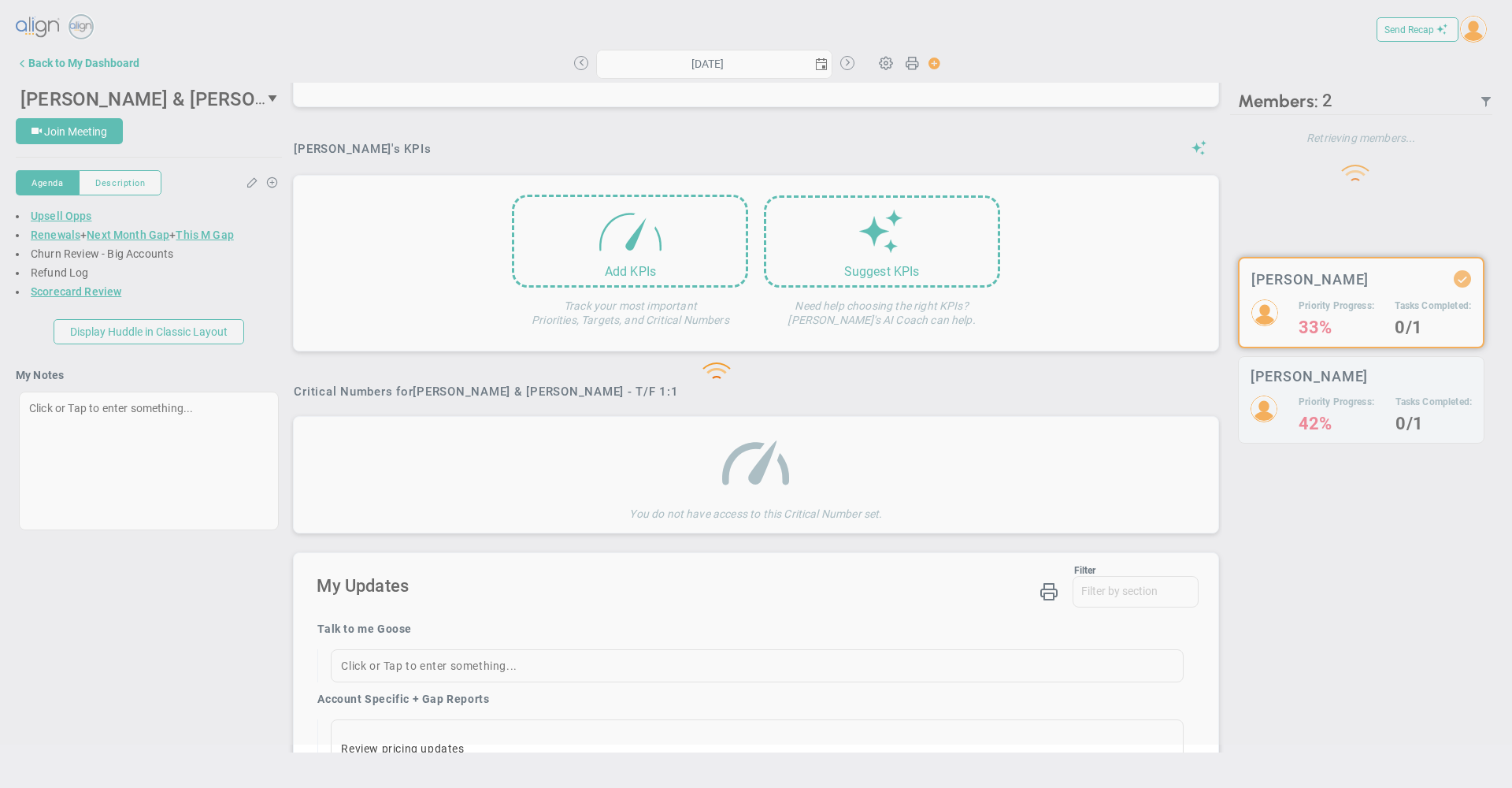
type input "[DATE]"
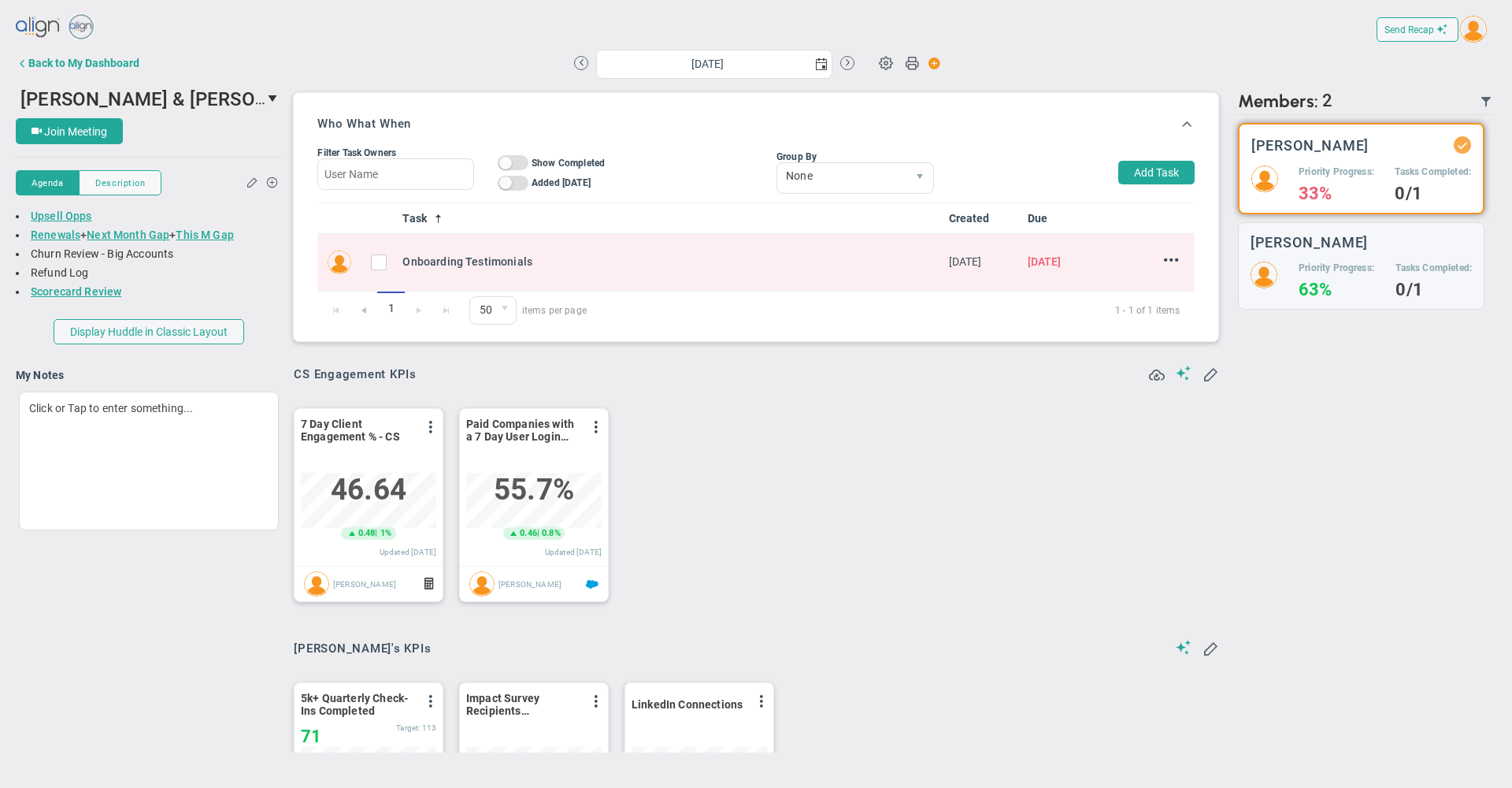
scroll to position [55, 135]
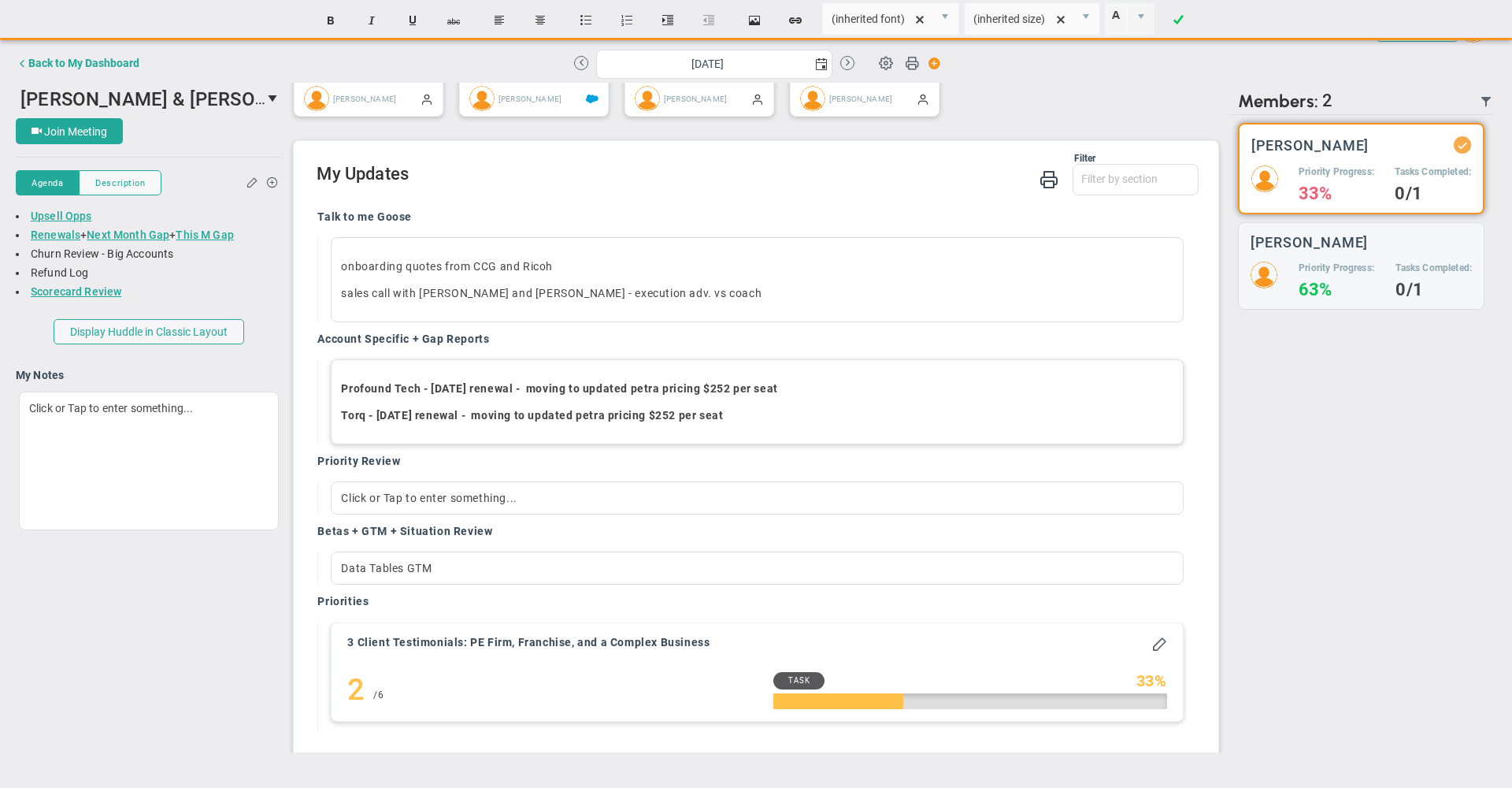
click at [776, 423] on p "Torq - [DATE] renewal - moving to updated petra pricing $252 per seat" at bounding box center [757, 414] width 832 height 15
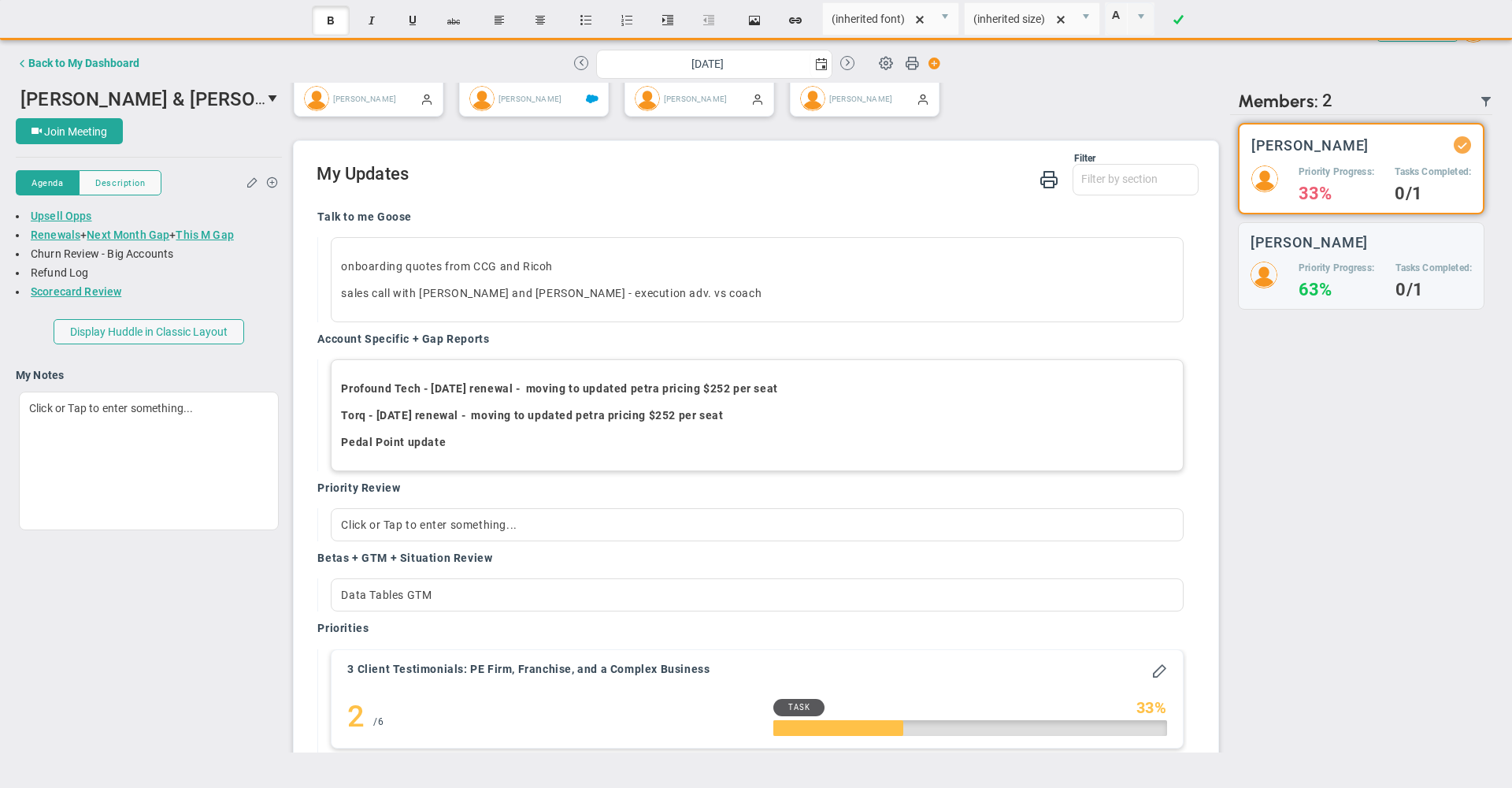
click at [347, 449] on strong "Pedal Point update ﻿" at bounding box center [394, 441] width 107 height 12
click at [533, 187] on h2 "My Updates" at bounding box center [757, 175] width 882 height 23
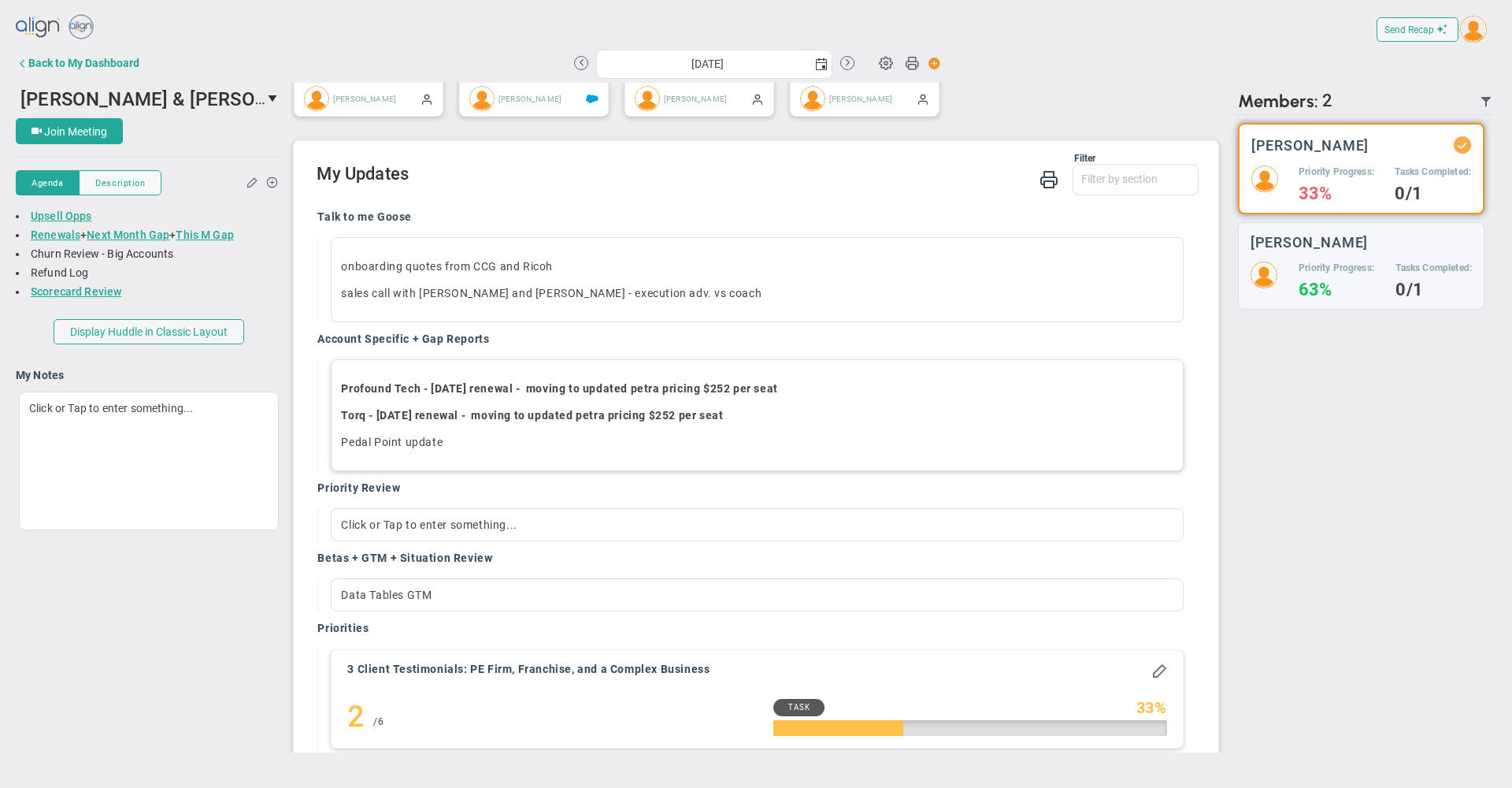
click at [533, 187] on h2 "My Updates" at bounding box center [757, 175] width 882 height 23
click at [497, 471] on div "Profound Tech - [DATE] renewal - moving to updated petra pricing $252 per seat …" at bounding box center [757, 414] width 852 height 112
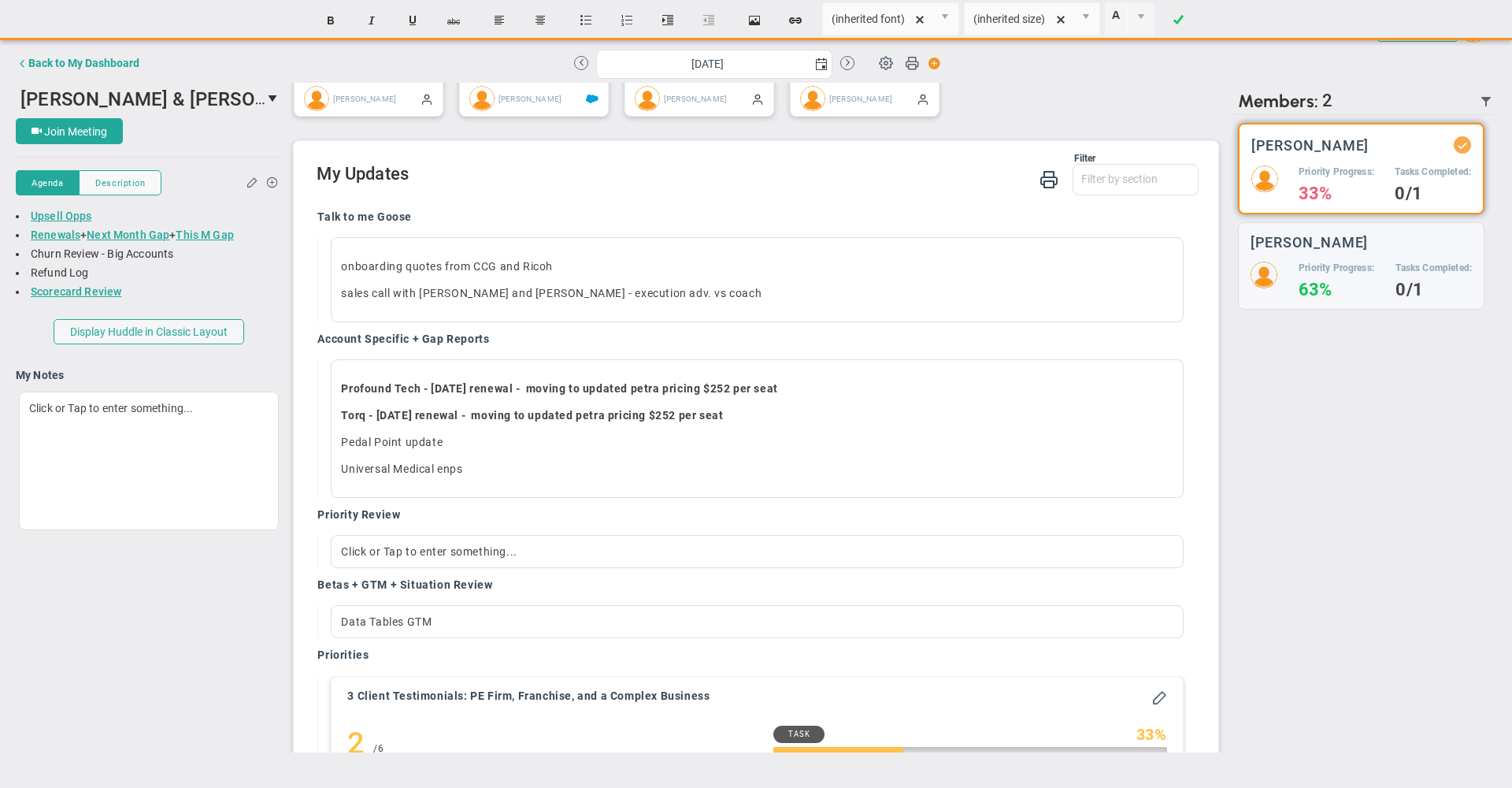
click at [645, 197] on div "Filter Talk to me Goose Account Specific + Gap Reports Priority Review Betas + …" at bounding box center [757, 175] width 882 height 45
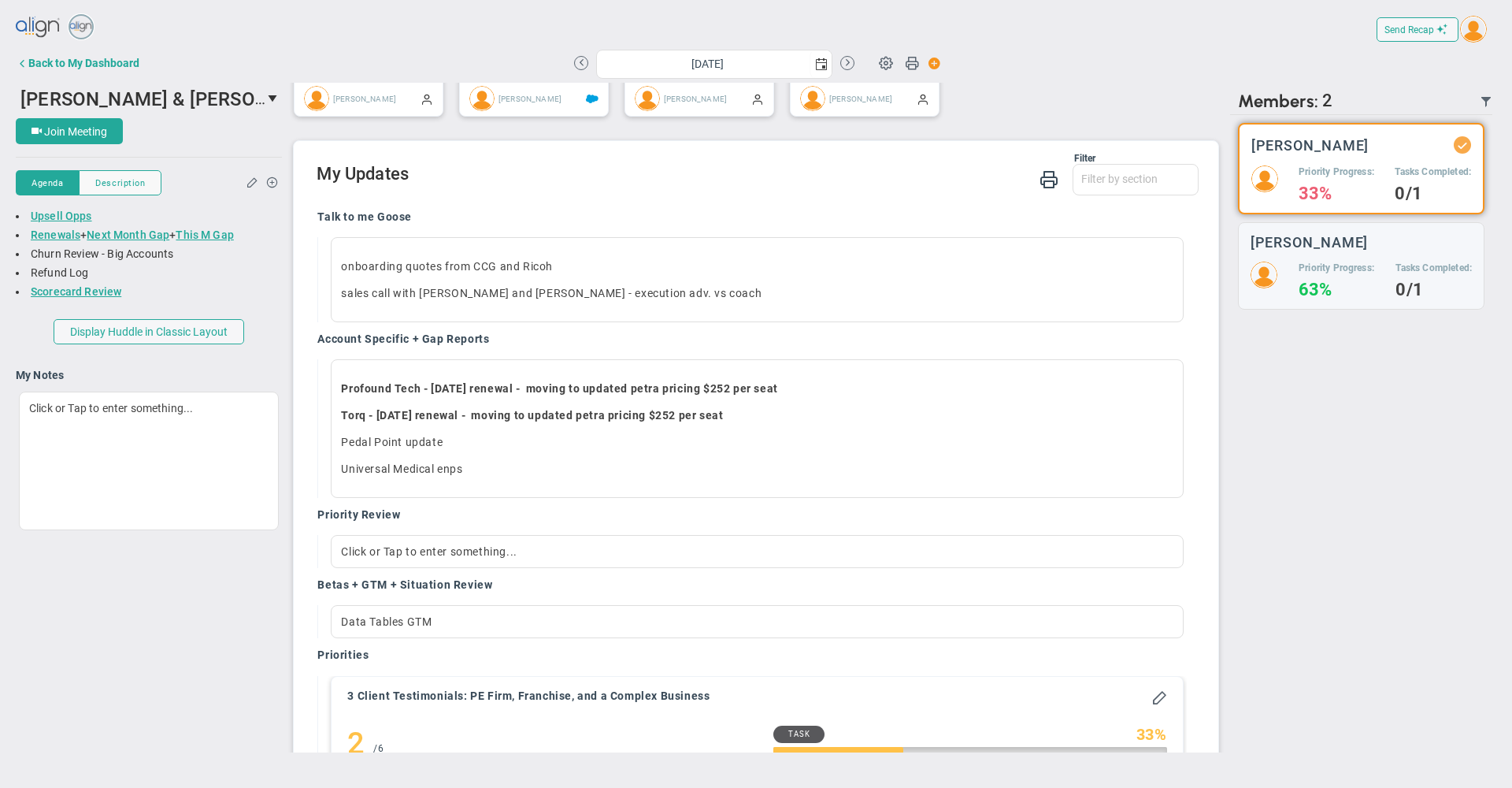
click at [682, 179] on h2 "My Updates" at bounding box center [757, 175] width 882 height 23
click at [682, 180] on h2 "My Updates" at bounding box center [757, 175] width 882 height 23
click at [787, 181] on h2 "My Updates" at bounding box center [757, 175] width 882 height 23
click at [758, 187] on h2 "My Updates" at bounding box center [757, 175] width 882 height 23
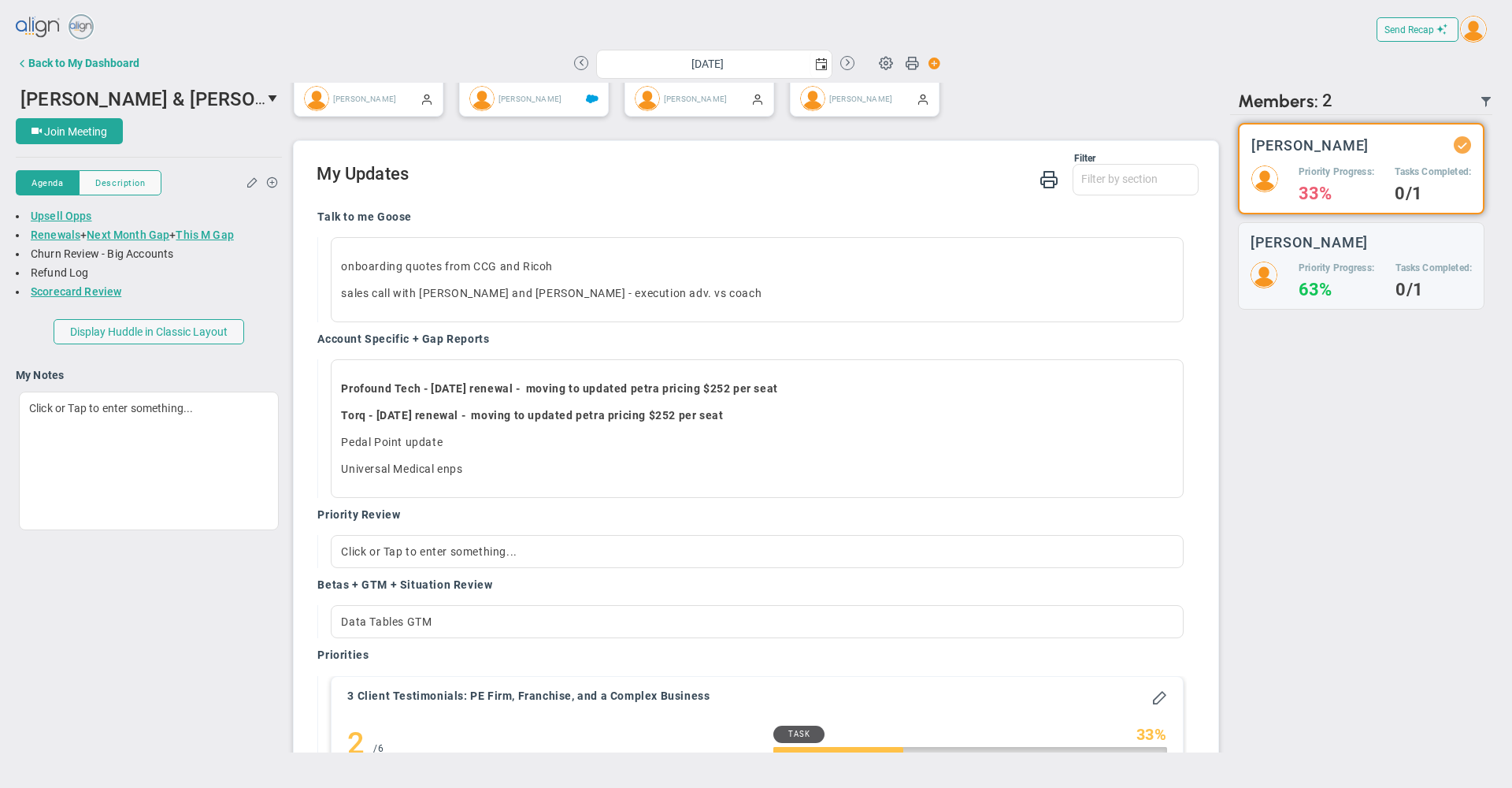
click at [696, 187] on h2 "My Updates" at bounding box center [757, 175] width 882 height 23
click at [715, 187] on h2 "My Updates" at bounding box center [757, 175] width 882 height 23
click at [713, 180] on h2 "My Updates" at bounding box center [757, 175] width 882 height 23
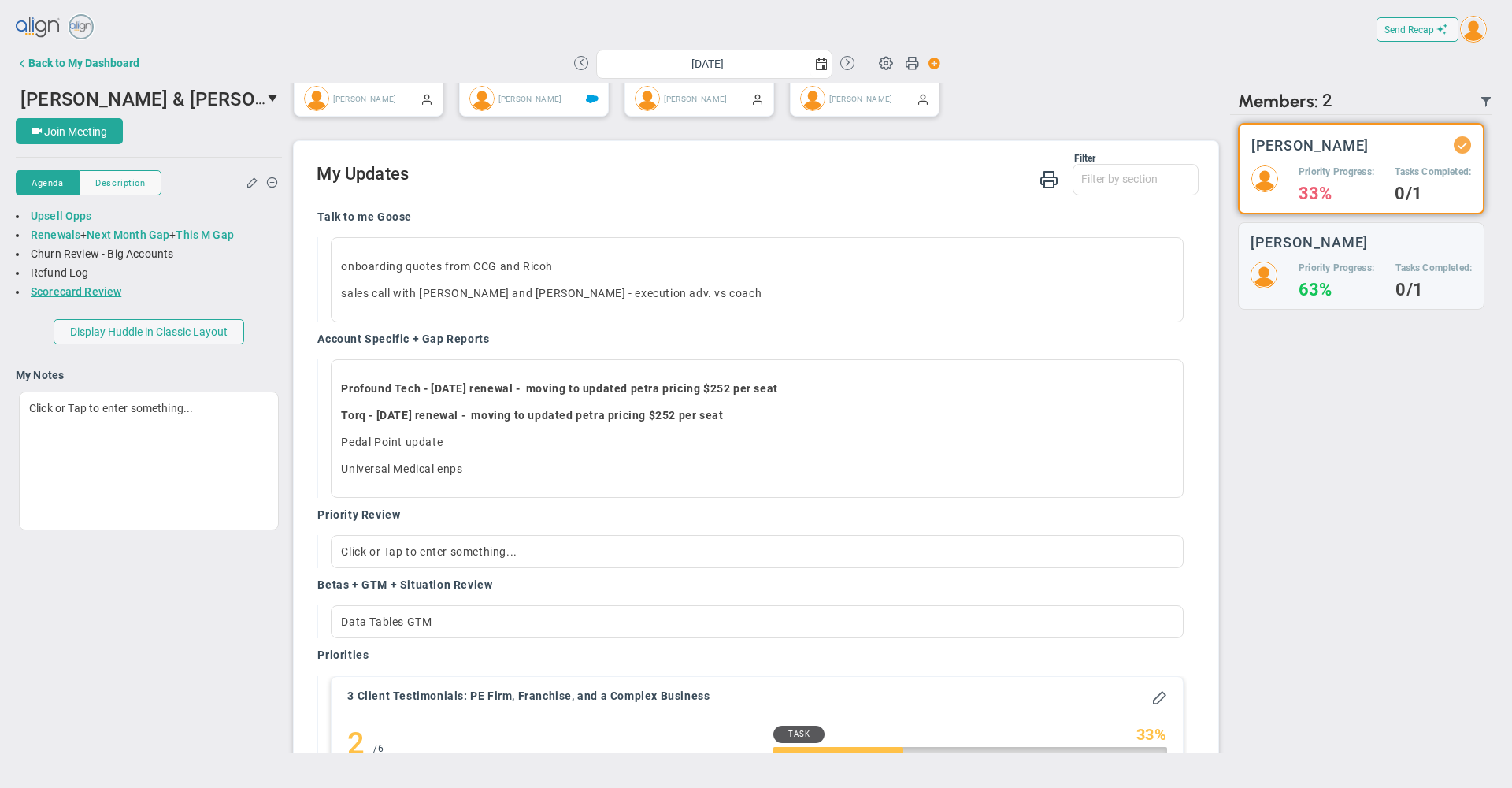
click at [713, 180] on h2 "My Updates" at bounding box center [757, 175] width 882 height 23
click at [763, 301] on p "sales call with [PERSON_NAME] and [PERSON_NAME] - execution adv. vs coach" at bounding box center [757, 293] width 832 height 15
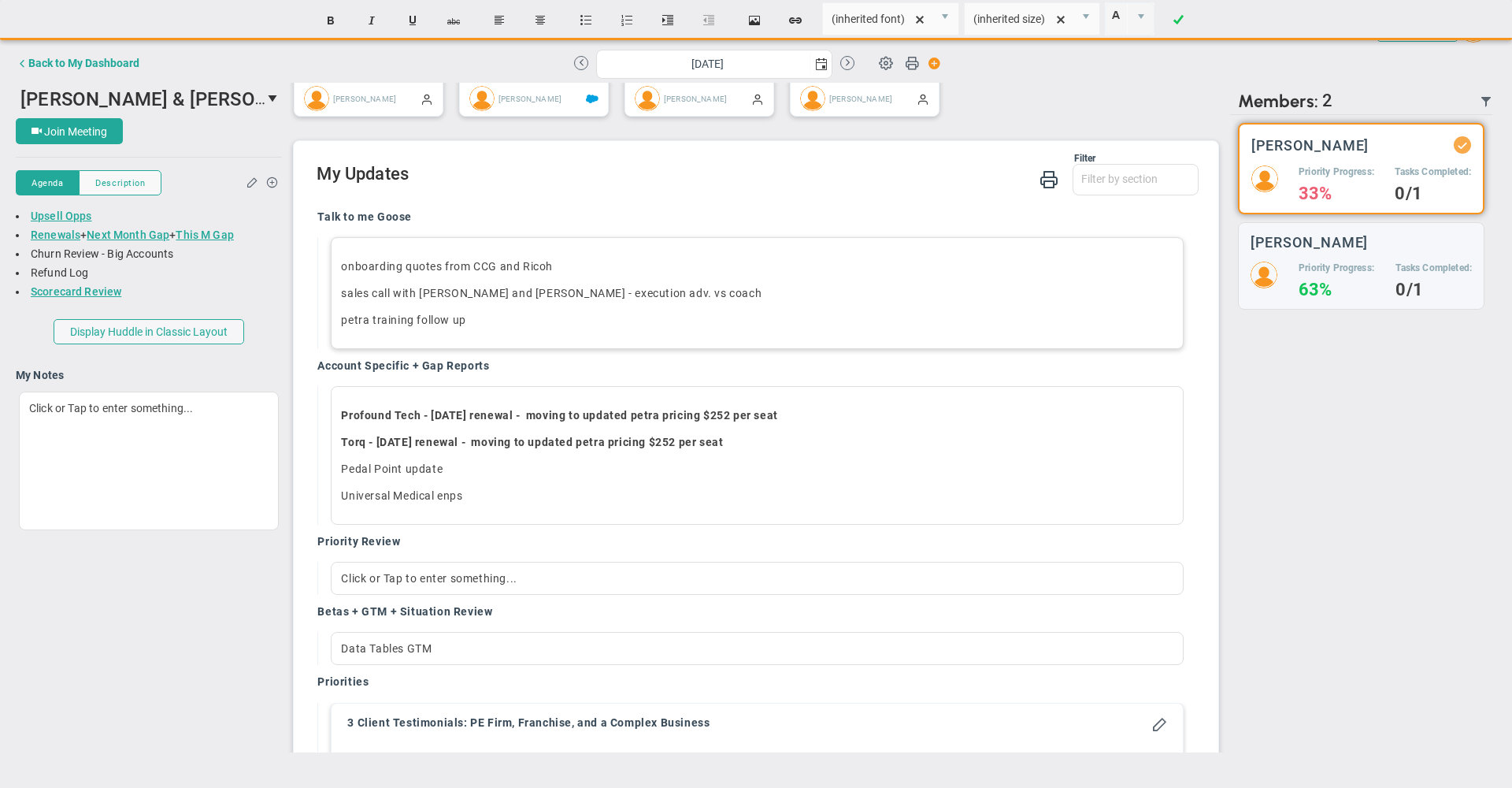
click at [725, 187] on h2 "My Updates" at bounding box center [757, 175] width 882 height 23
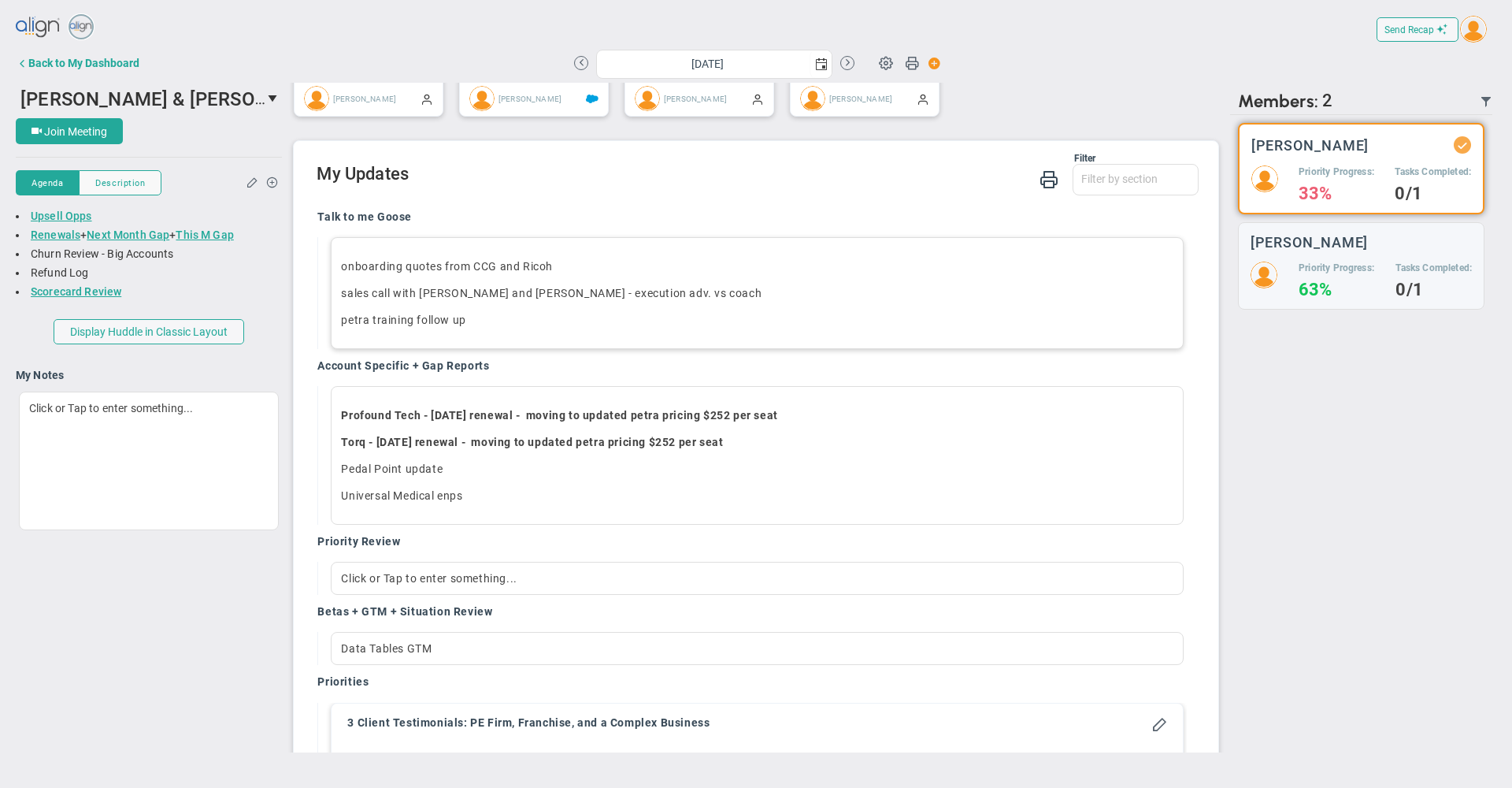
click at [725, 187] on h2 "My Updates" at bounding box center [757, 175] width 882 height 23
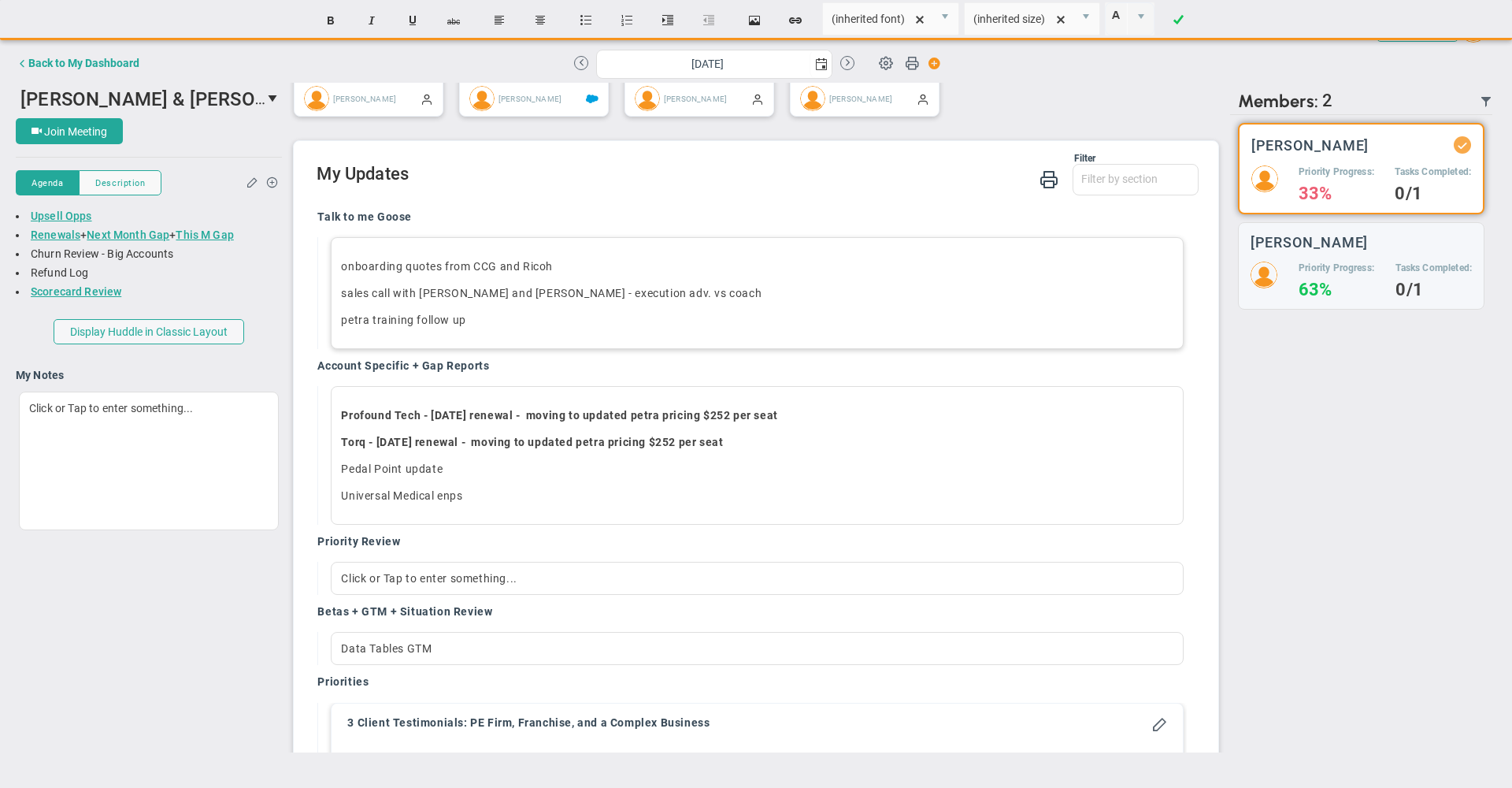
click at [532, 328] on p "petra training follow up ﻿" at bounding box center [757, 319] width 832 height 15
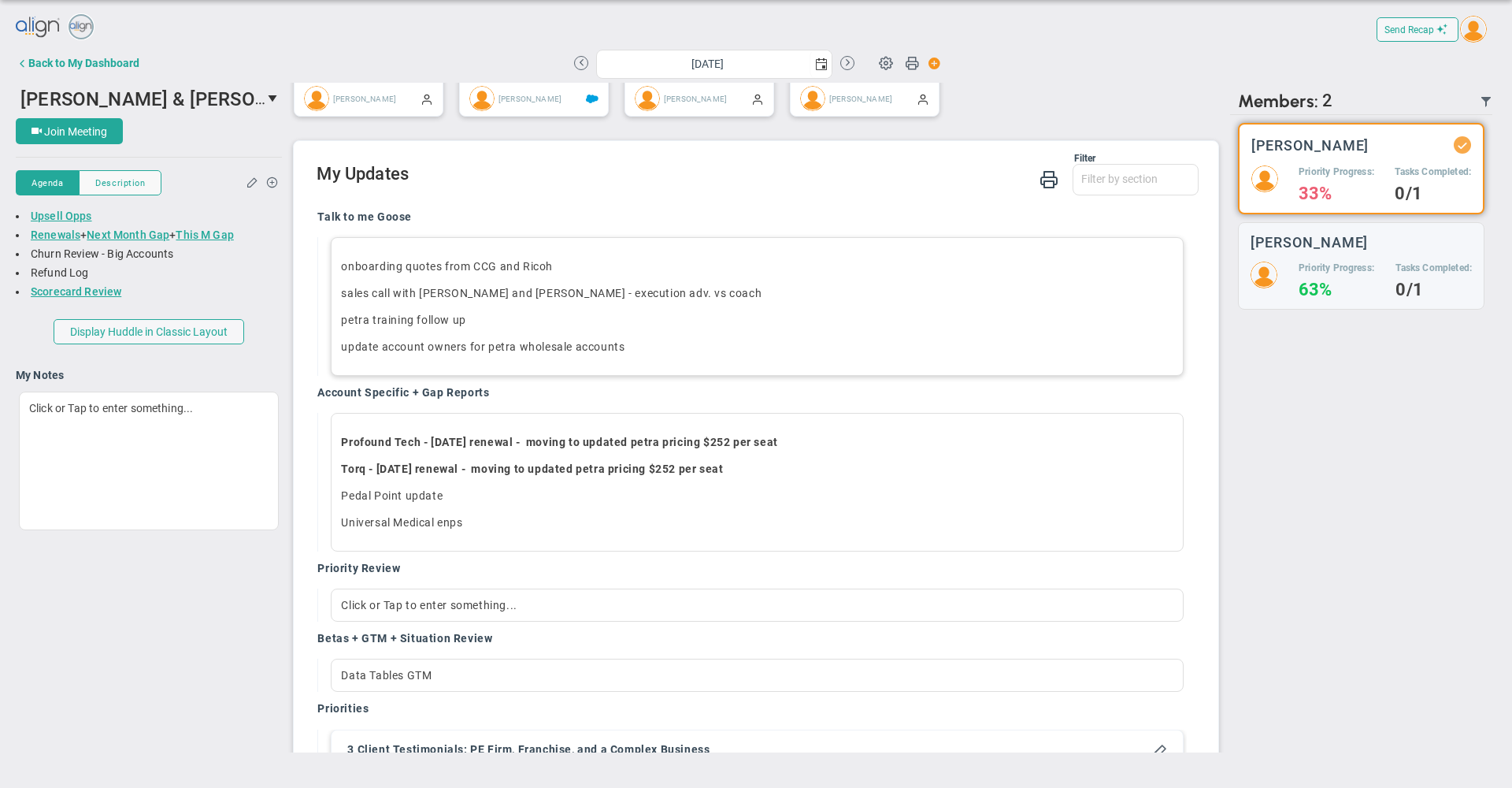
click at [628, 197] on div "Filter Talk to me Goose Account Specific + Gap Reports Priority Review Betas + …" at bounding box center [757, 175] width 882 height 45
click at [679, 184] on h2 "My Updates" at bounding box center [757, 175] width 882 height 23
click at [79, 126] on span "Join Meeting" at bounding box center [75, 131] width 63 height 12
click at [557, 187] on h2 "My Updates" at bounding box center [757, 175] width 882 height 23
click at [564, 185] on h2 "My Updates" at bounding box center [757, 175] width 882 height 23
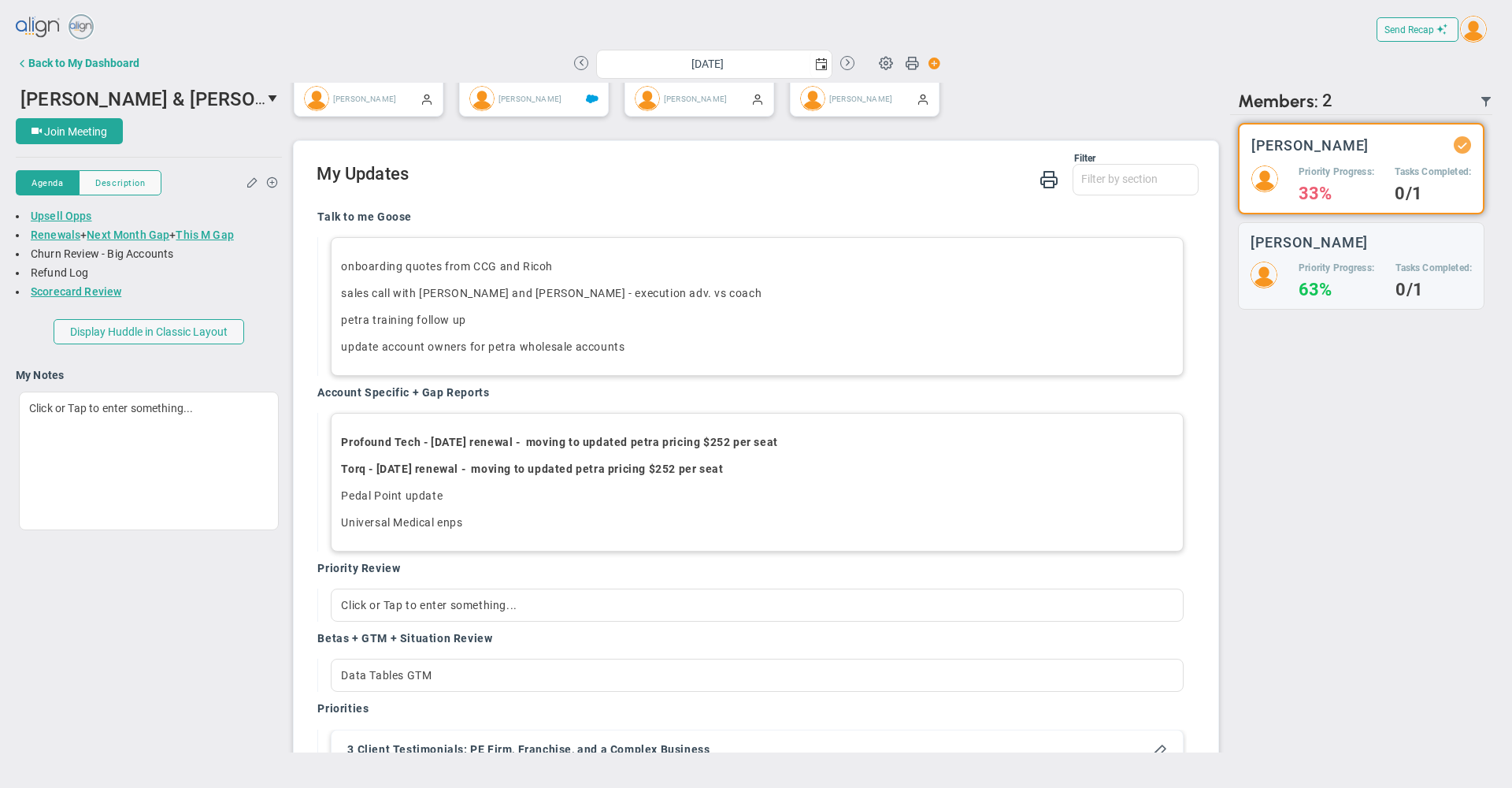
click at [505, 530] on p "Universal Medical enps ﻿" at bounding box center [757, 522] width 832 height 15
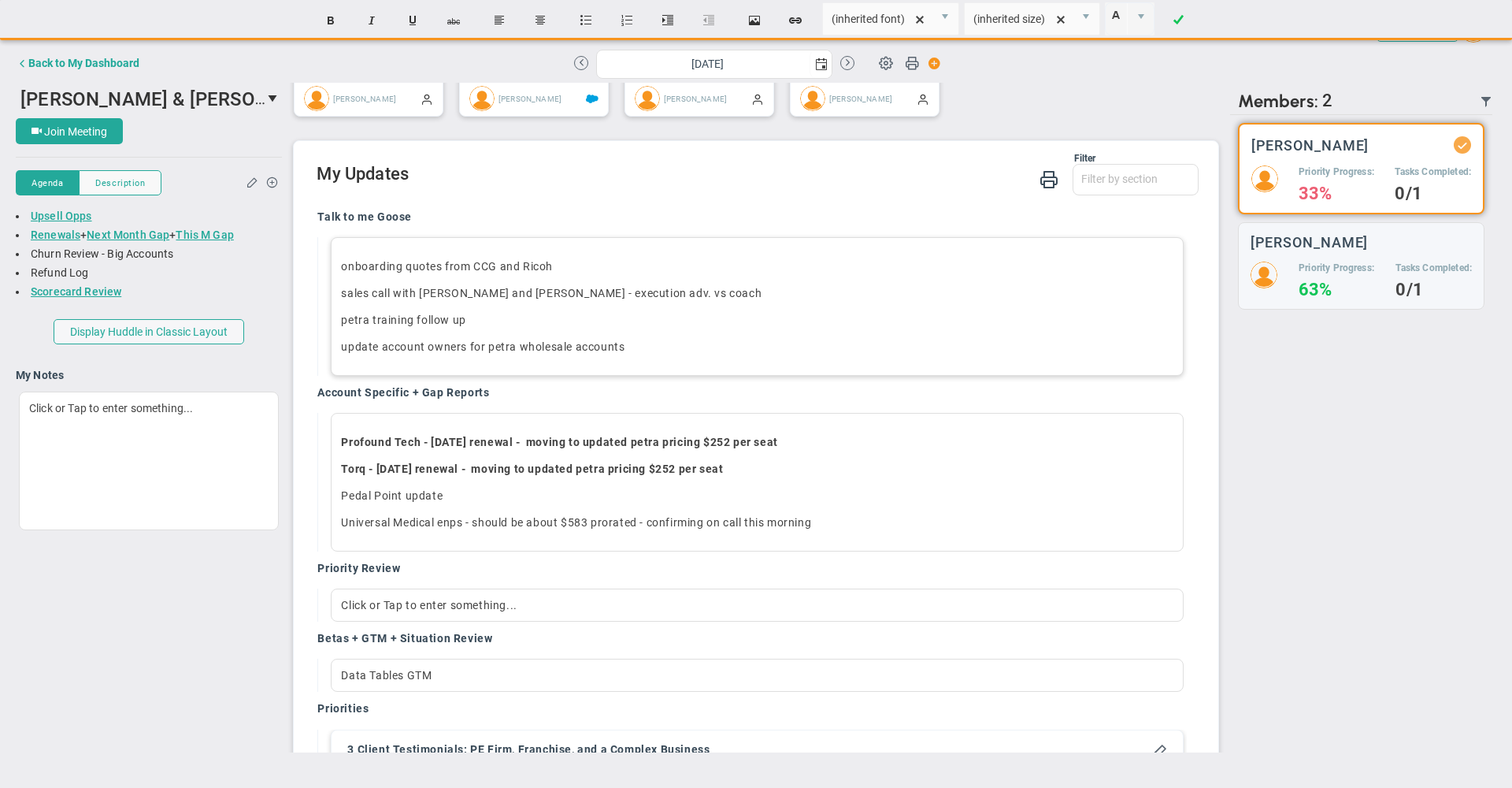
click at [1380, 461] on div "There are no members currently in the Huddle. There are no members with updates…" at bounding box center [1362, 433] width 263 height 637
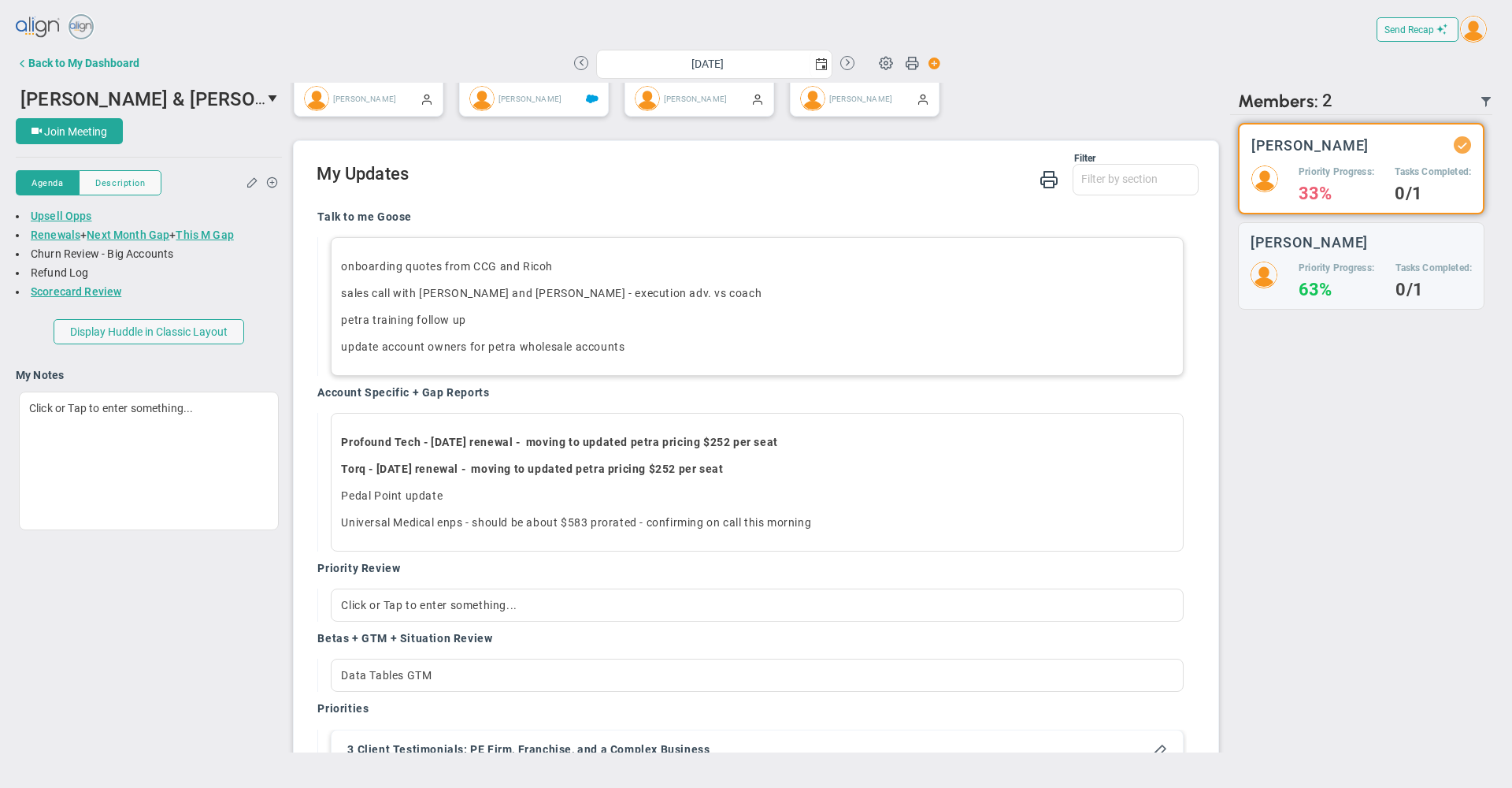
click at [883, 579] on div "Priority Review" at bounding box center [751, 570] width 869 height 18
click at [833, 530] on p "Universal Medical enps ﻿- should be about $583 prorated - confirming on call th…" at bounding box center [757, 522] width 832 height 15
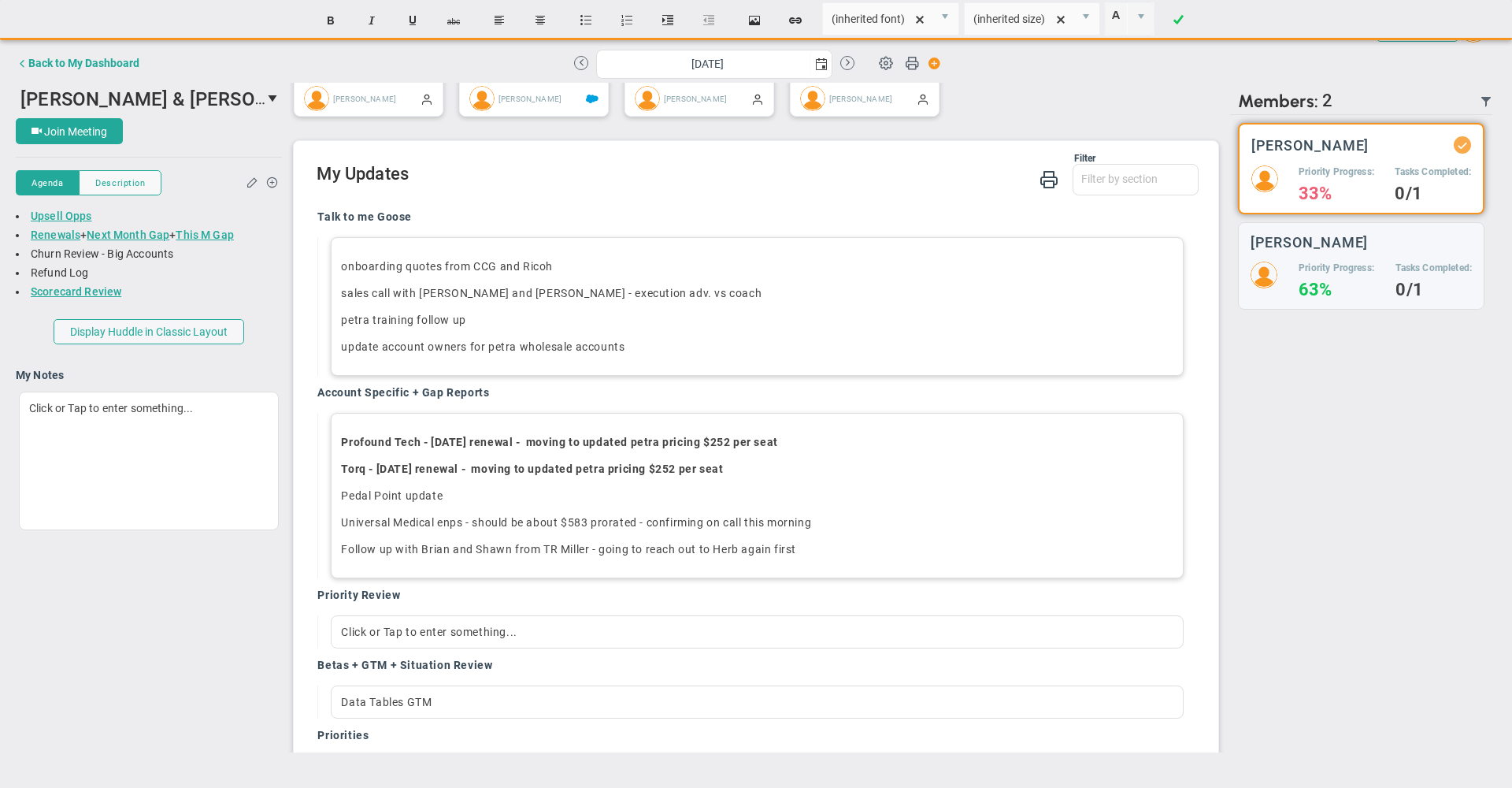
click at [1315, 514] on div "There are no members currently in the Huddle. There are no members with updates…" at bounding box center [1362, 433] width 263 height 637
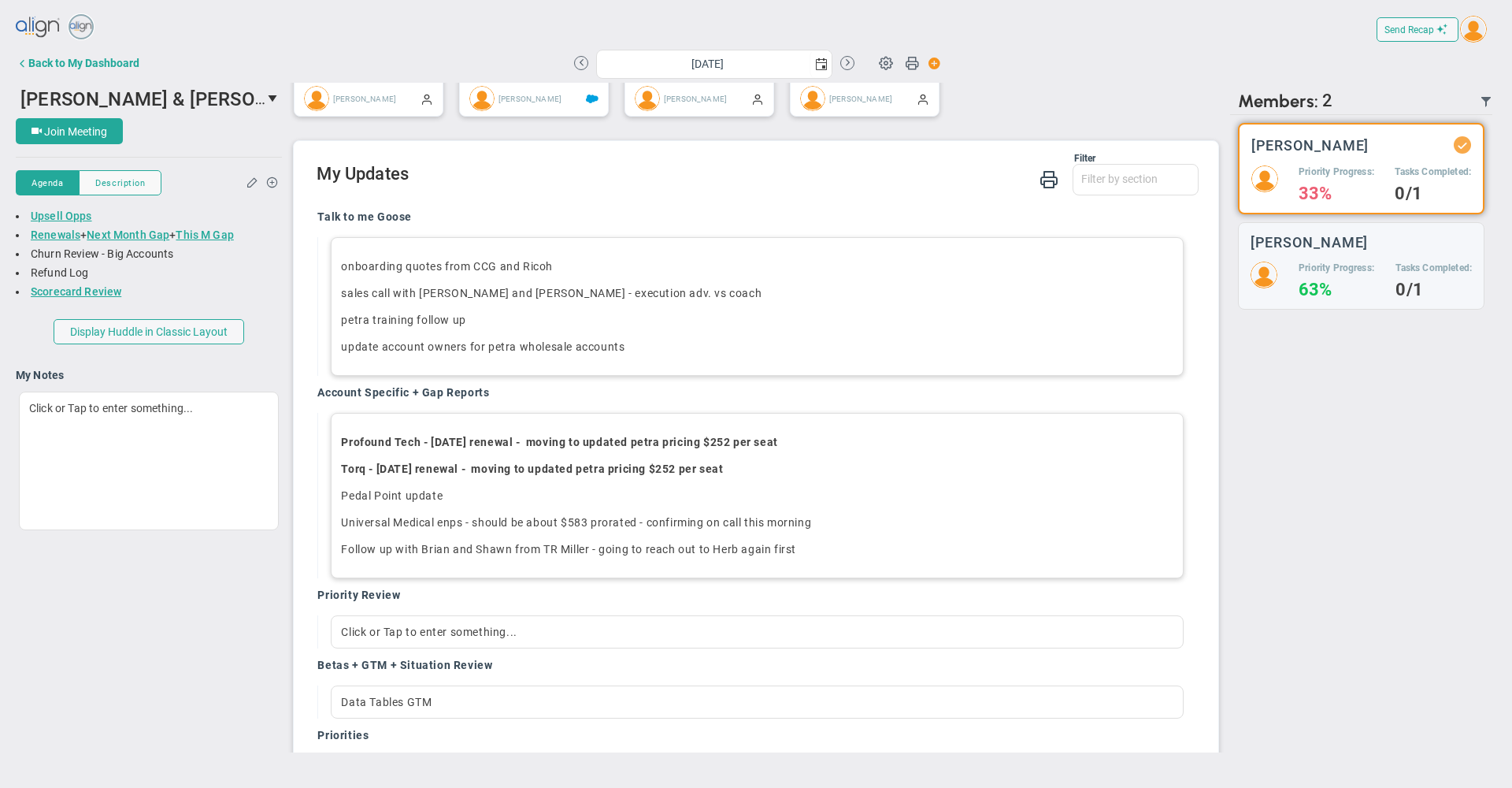
click at [1307, 375] on div "There are no members currently in the Huddle. There are no members with updates…" at bounding box center [1362, 433] width 263 height 637
click at [1321, 373] on div "There are no members currently in the Huddle. There are no members with updates…" at bounding box center [1362, 433] width 263 height 637
click at [736, 197] on div "Filter Talk to me Goose Account Specific + Gap Reports Priority Review Betas + …" at bounding box center [757, 175] width 882 height 45
click at [693, 164] on div "Filter" at bounding box center [705, 158] width 779 height 11
click at [748, 197] on div "Filter Talk to me Goose Account Specific + Gap Reports Priority Review Betas + …" at bounding box center [757, 175] width 882 height 45
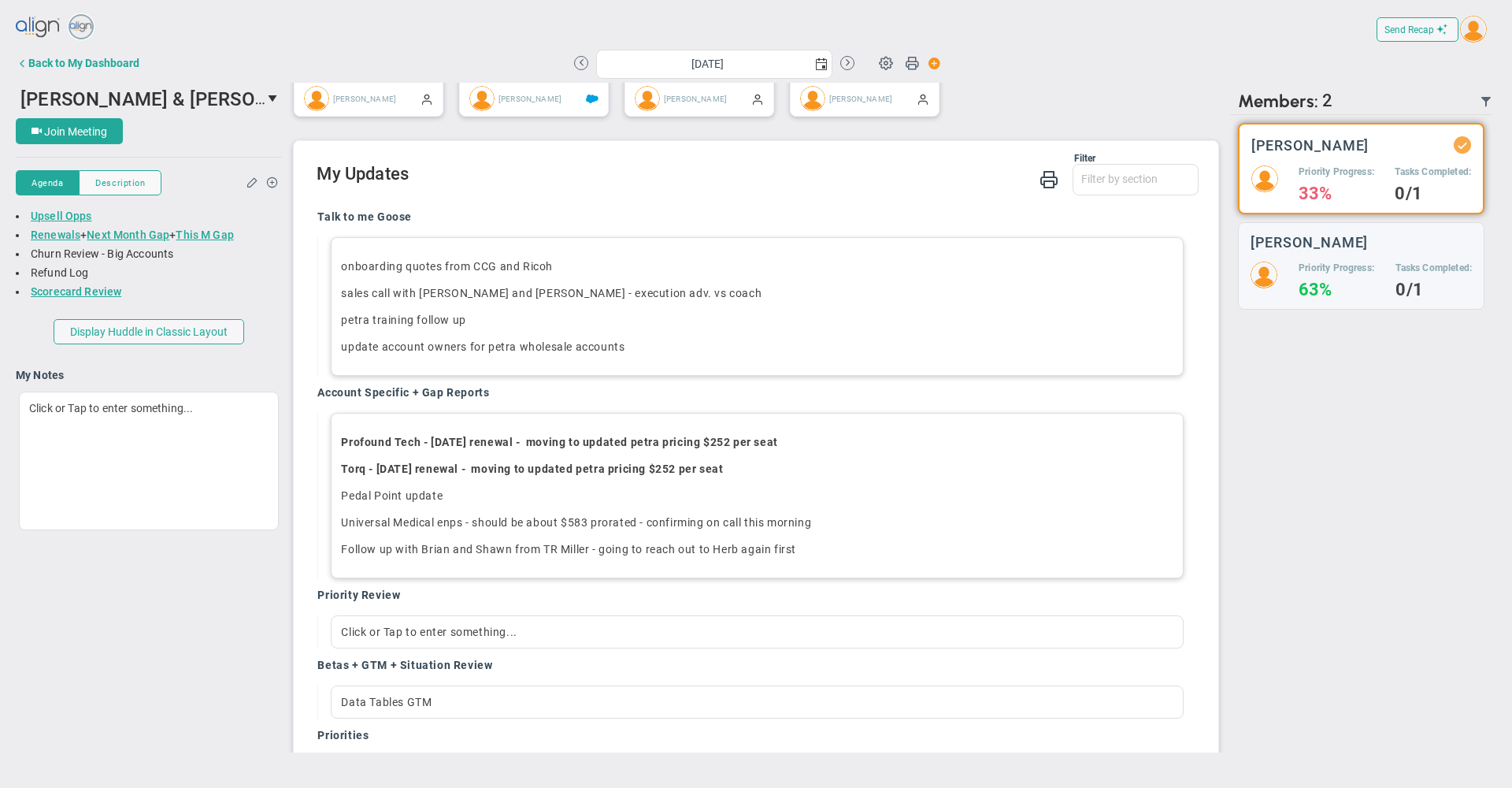
click at [729, 221] on div "Talk to me Goose onboarding quotes from CCG and Ricoh sales call with [PERSON_N…" at bounding box center [752, 542] width 892 height 688
click at [729, 187] on h2 "My Updates" at bounding box center [757, 175] width 882 height 23
click at [1134, 82] on div "Back to My Dashboard [DATE]" at bounding box center [756, 64] width 1481 height 35
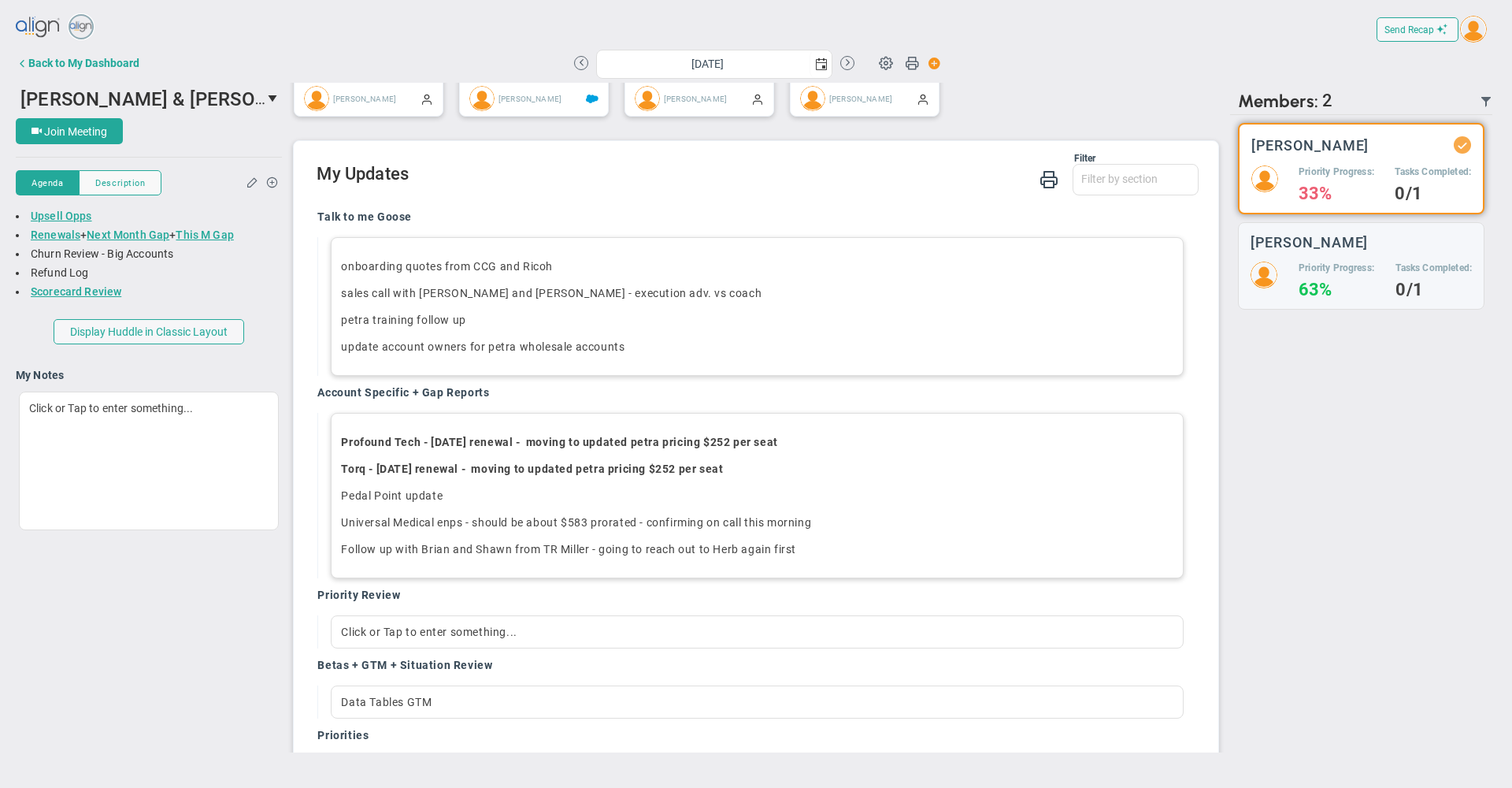
click at [636, 187] on h2 "My Updates" at bounding box center [757, 175] width 882 height 23
click at [1353, 471] on div "There are no members currently in the Huddle. There are no members with updates…" at bounding box center [1362, 433] width 263 height 637
click at [731, 197] on div "Filter Talk to me Goose Account Specific + Gap Reports Priority Review Betas + …" at bounding box center [757, 175] width 882 height 45
click at [693, 197] on div "Filter Talk to me Goose Account Specific + Gap Reports Priority Review Betas + …" at bounding box center [757, 175] width 882 height 45
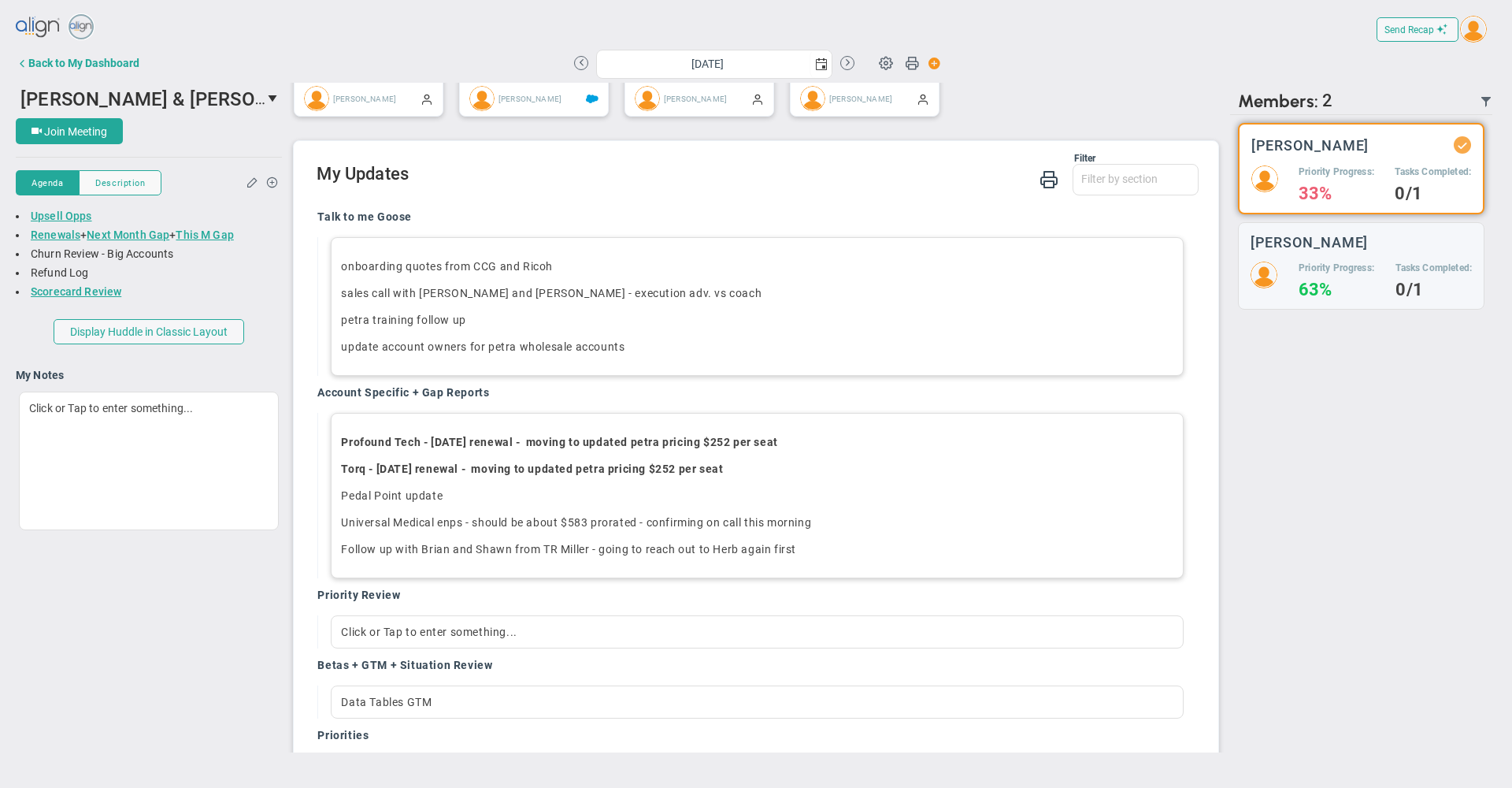
click at [693, 197] on div "Filter Talk to me Goose Account Specific + Gap Reports Priority Review Betas + …" at bounding box center [757, 175] width 882 height 45
click at [696, 197] on div "Filter Talk to me Goose Account Specific + Gap Reports Priority Review Betas + …" at bounding box center [757, 175] width 882 height 45
click at [466, 713] on div "Data Tables GTM" at bounding box center [757, 702] width 852 height 33
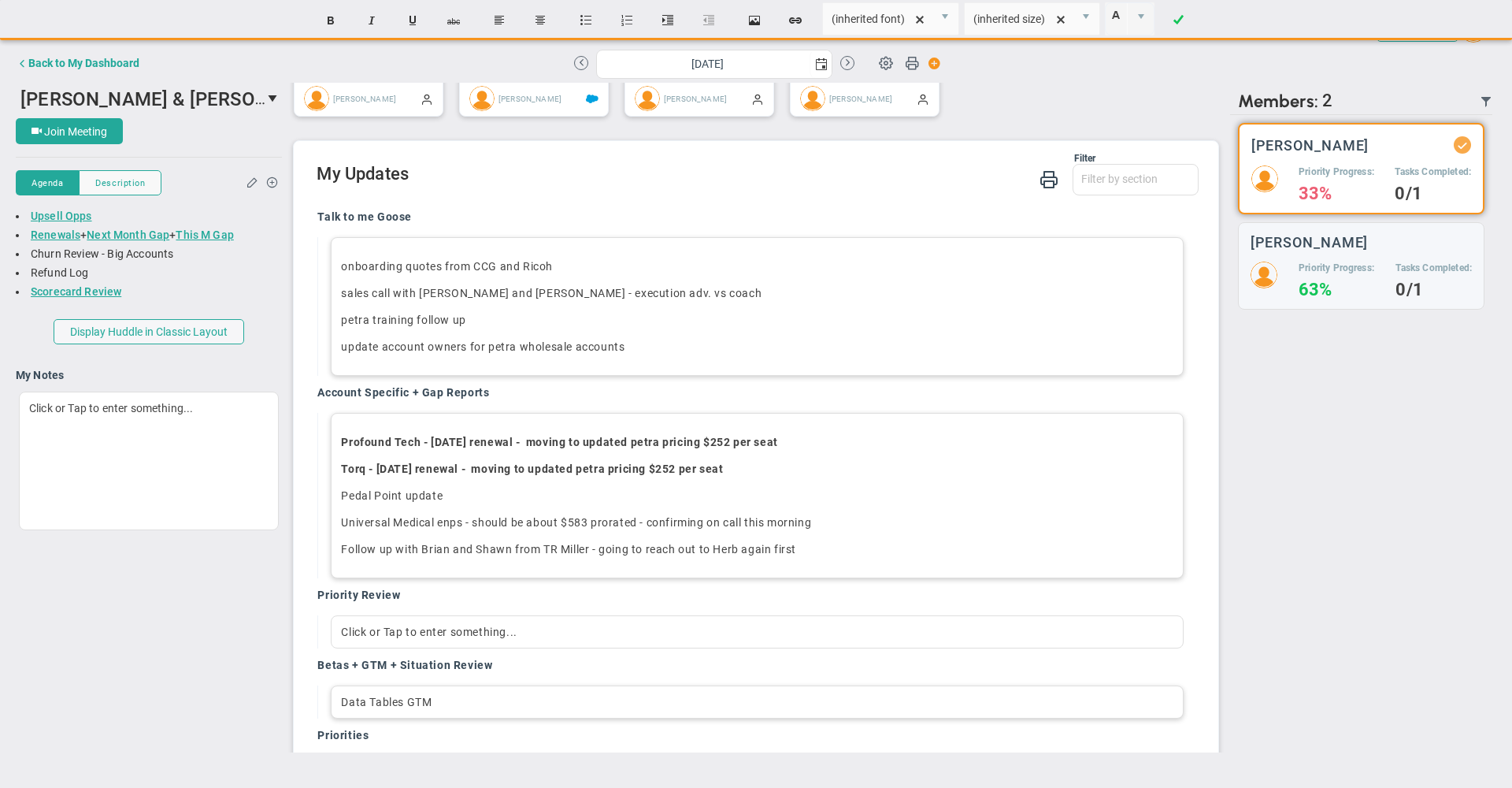
click at [450, 719] on div "Data Tables GTM" at bounding box center [757, 702] width 852 height 33
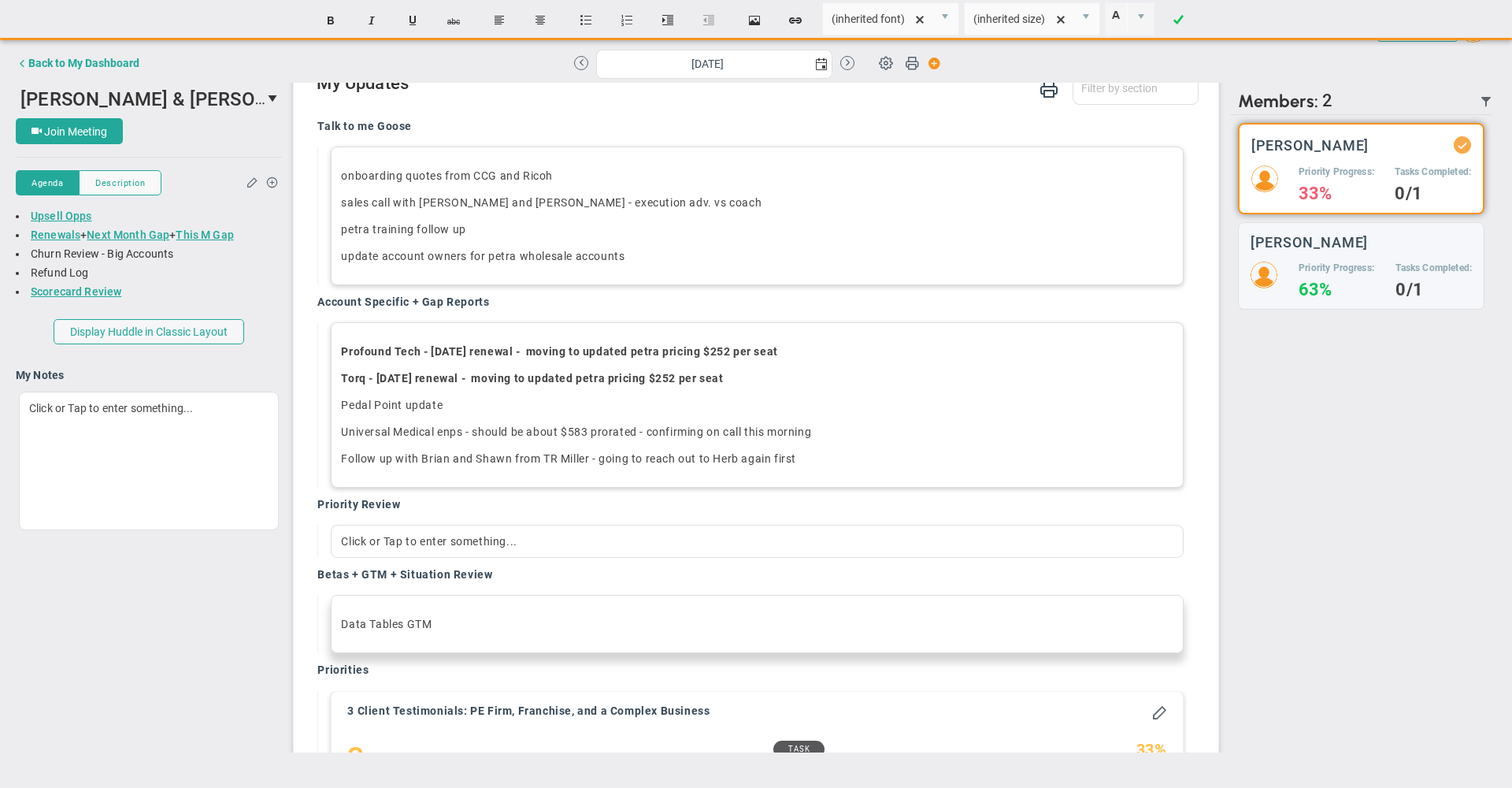
scroll to position [1230, 0]
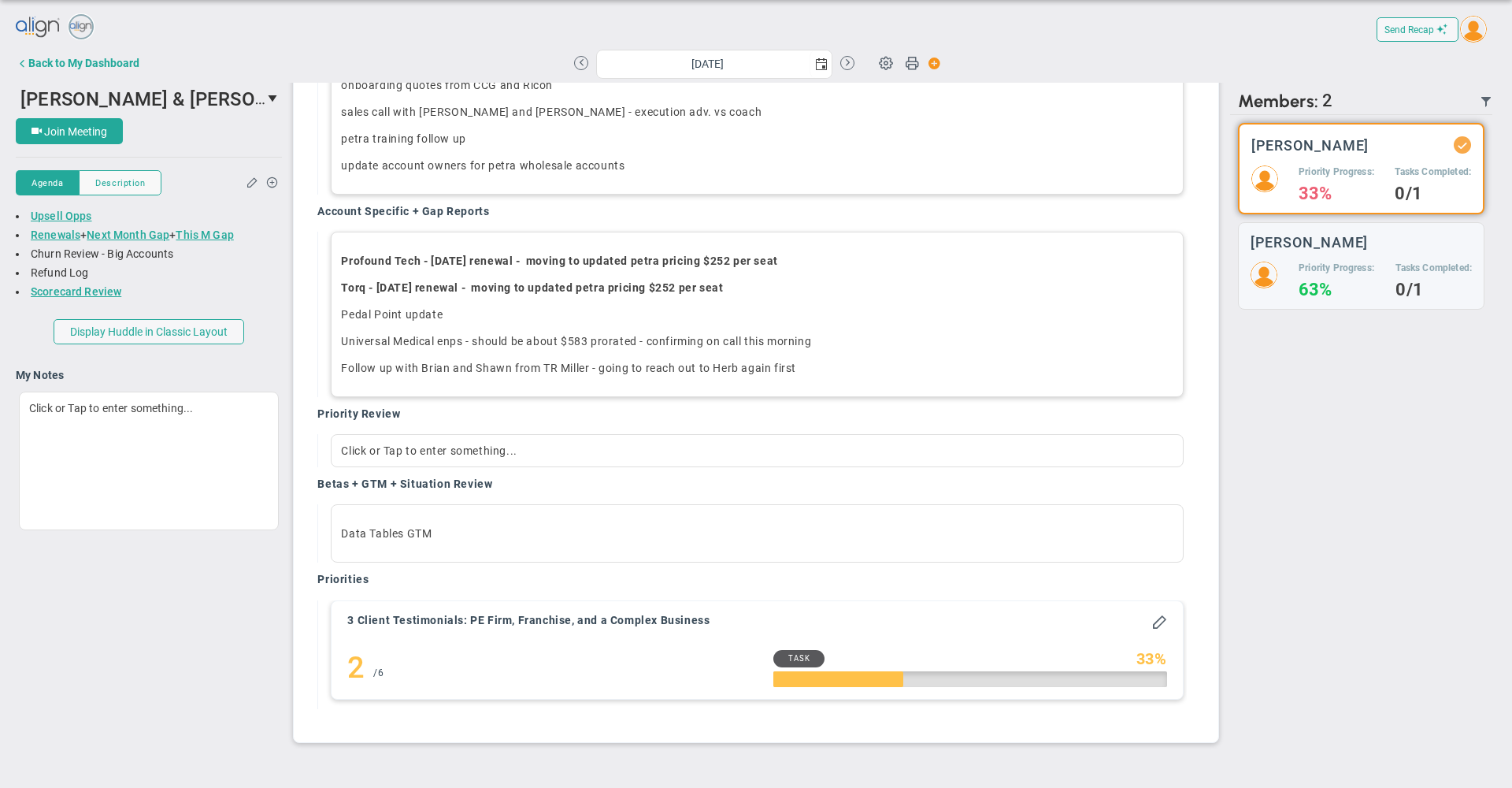
click at [200, 622] on div "[PERSON_NAME] & [PERSON_NAME] - T/F 1:1 37480 Join Meeting [GEOGRAPHIC_DATA] [G…" at bounding box center [756, 417] width 1481 height 670
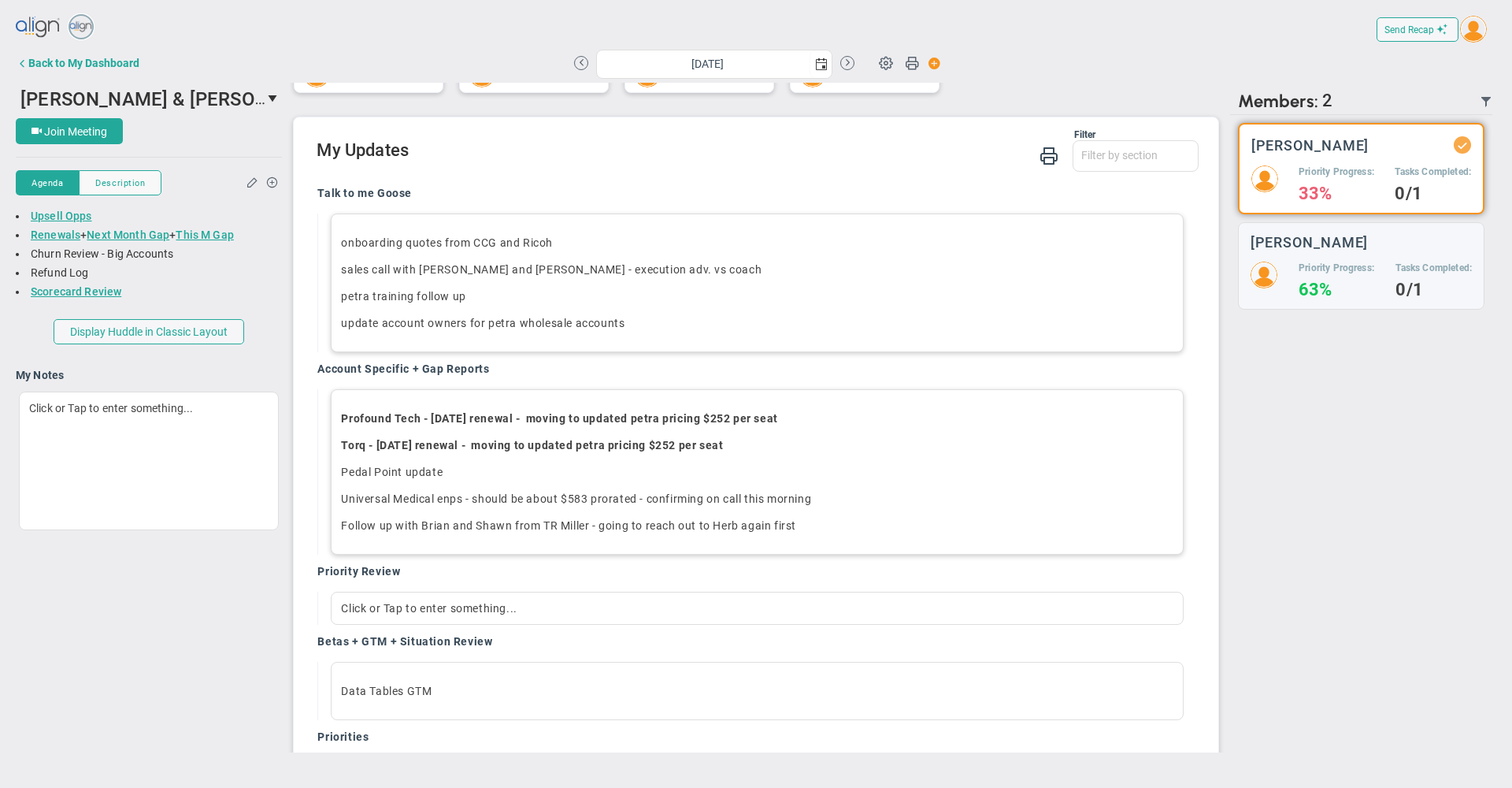
scroll to position [1075, 0]
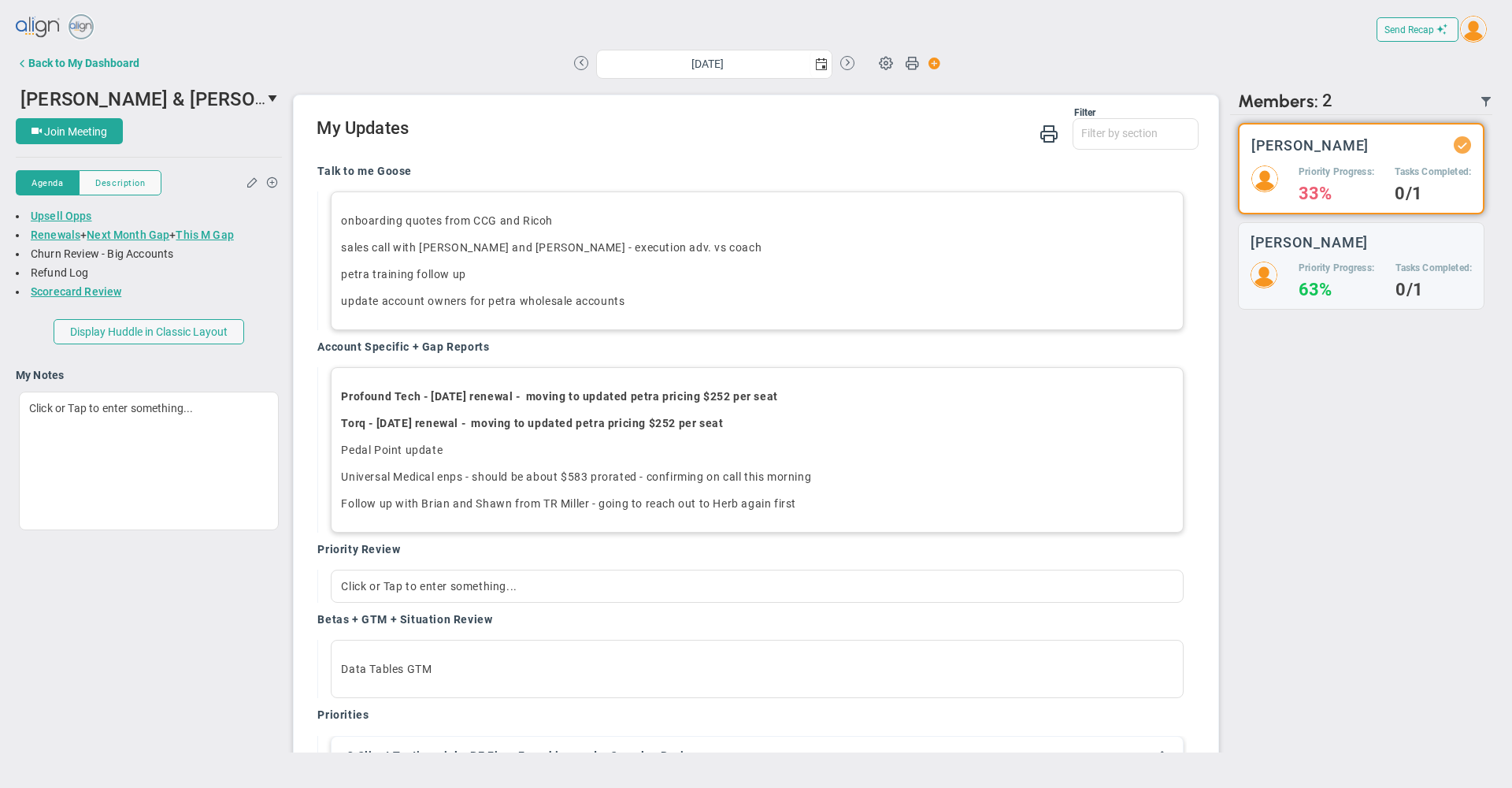
click at [1317, 476] on div "There are no members currently in the Huddle. There are no members with updates…" at bounding box center [1362, 433] width 263 height 637
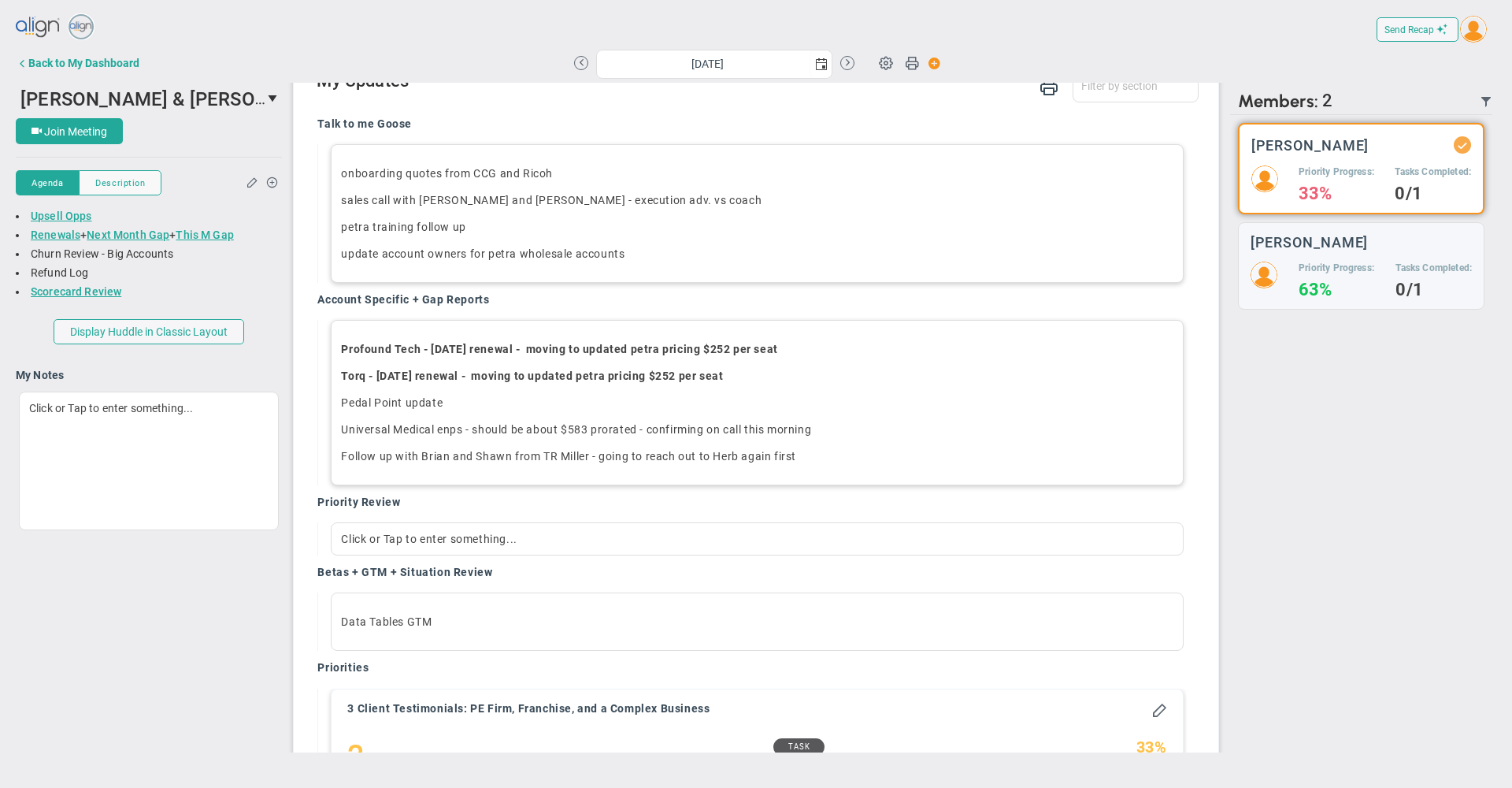
scroll to position [1125, 0]
click at [1253, 558] on div "There are no members currently in the Huddle. There are no members with updates…" at bounding box center [1362, 433] width 263 height 637
click at [616, 581] on div "Betas + GTM + Situation Review" at bounding box center [751, 572] width 869 height 18
click at [645, 511] on div "Priority Review" at bounding box center [751, 502] width 869 height 18
click at [646, 511] on div "Priority Review" at bounding box center [751, 502] width 869 height 18
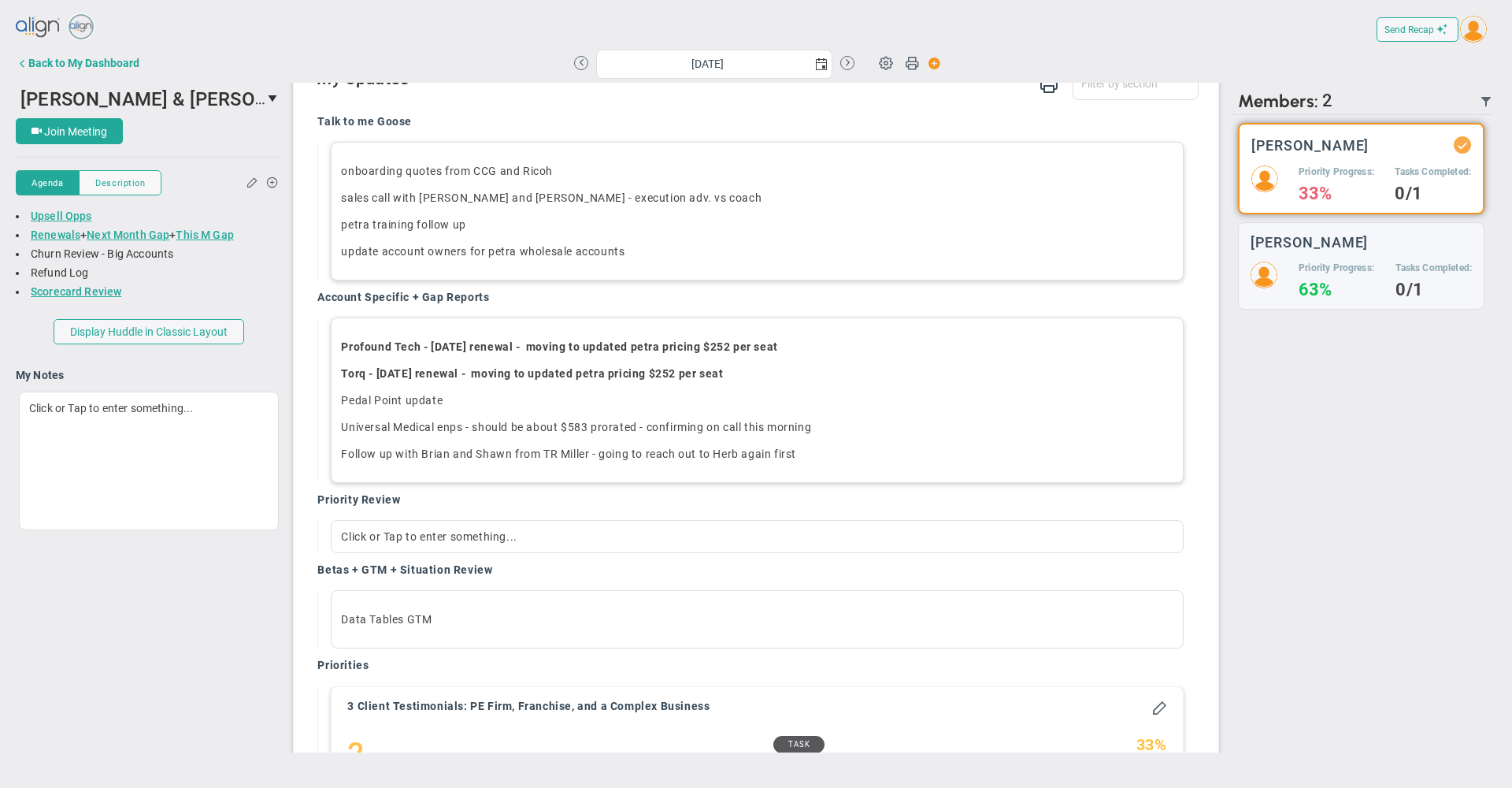
click at [673, 103] on div "Filter Talk to me Goose Account Specific + Gap Reports Priority Review Betas + …" at bounding box center [757, 80] width 882 height 45
click at [602, 103] on div "Filter Talk to me Goose Account Specific + Gap Reports Priority Review Betas + …" at bounding box center [757, 80] width 882 height 45
click at [703, 126] on div "Talk to me Goose onboarding quotes from CCG and Ricoh sales call with [PERSON_N…" at bounding box center [752, 459] width 892 height 714
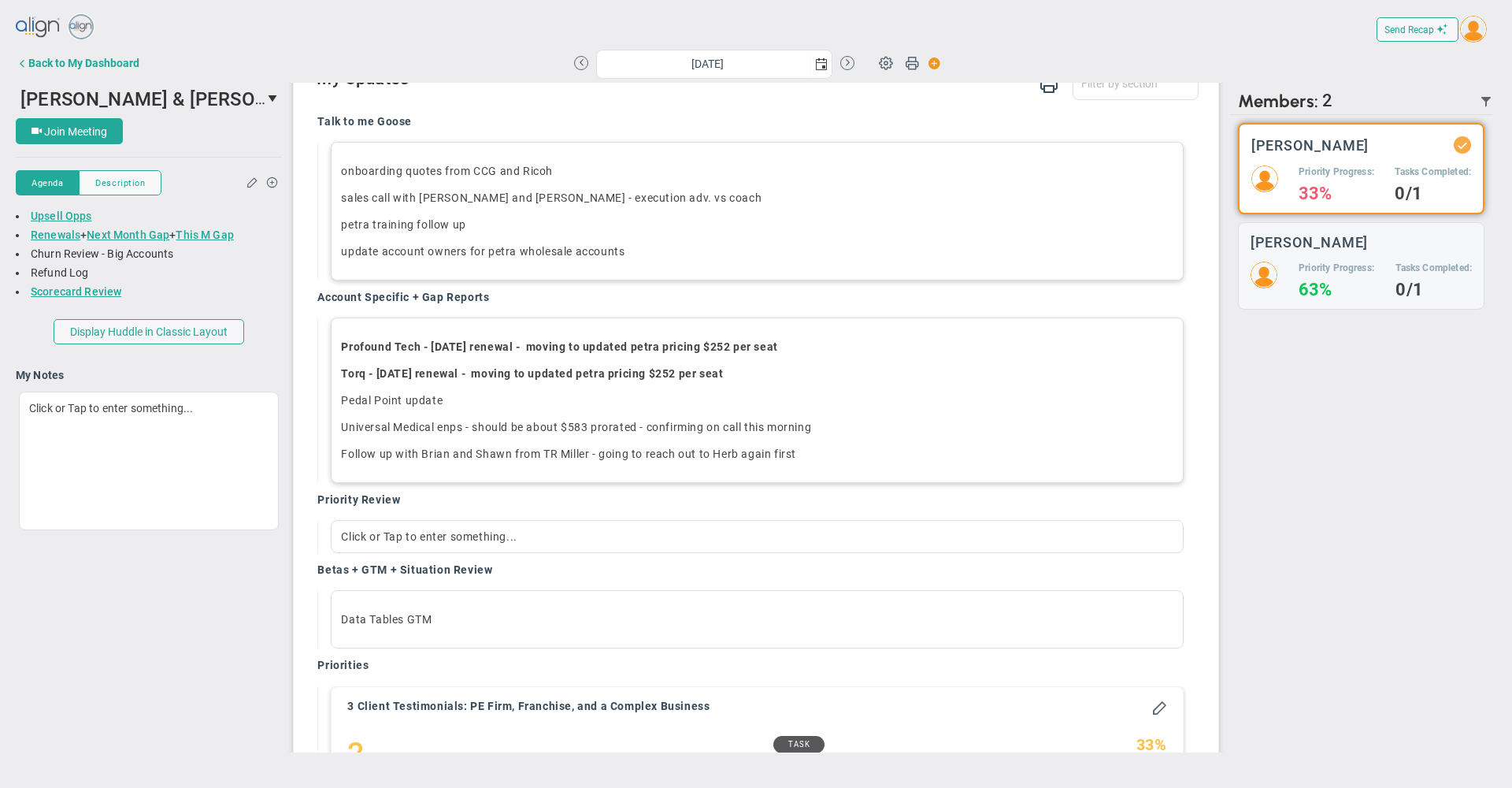
click at [1351, 504] on div "There are no members currently in the Huddle. There are no members with updates…" at bounding box center [1362, 433] width 263 height 637
click at [451, 408] on p "Pedal Point update ﻿" at bounding box center [757, 400] width 832 height 15
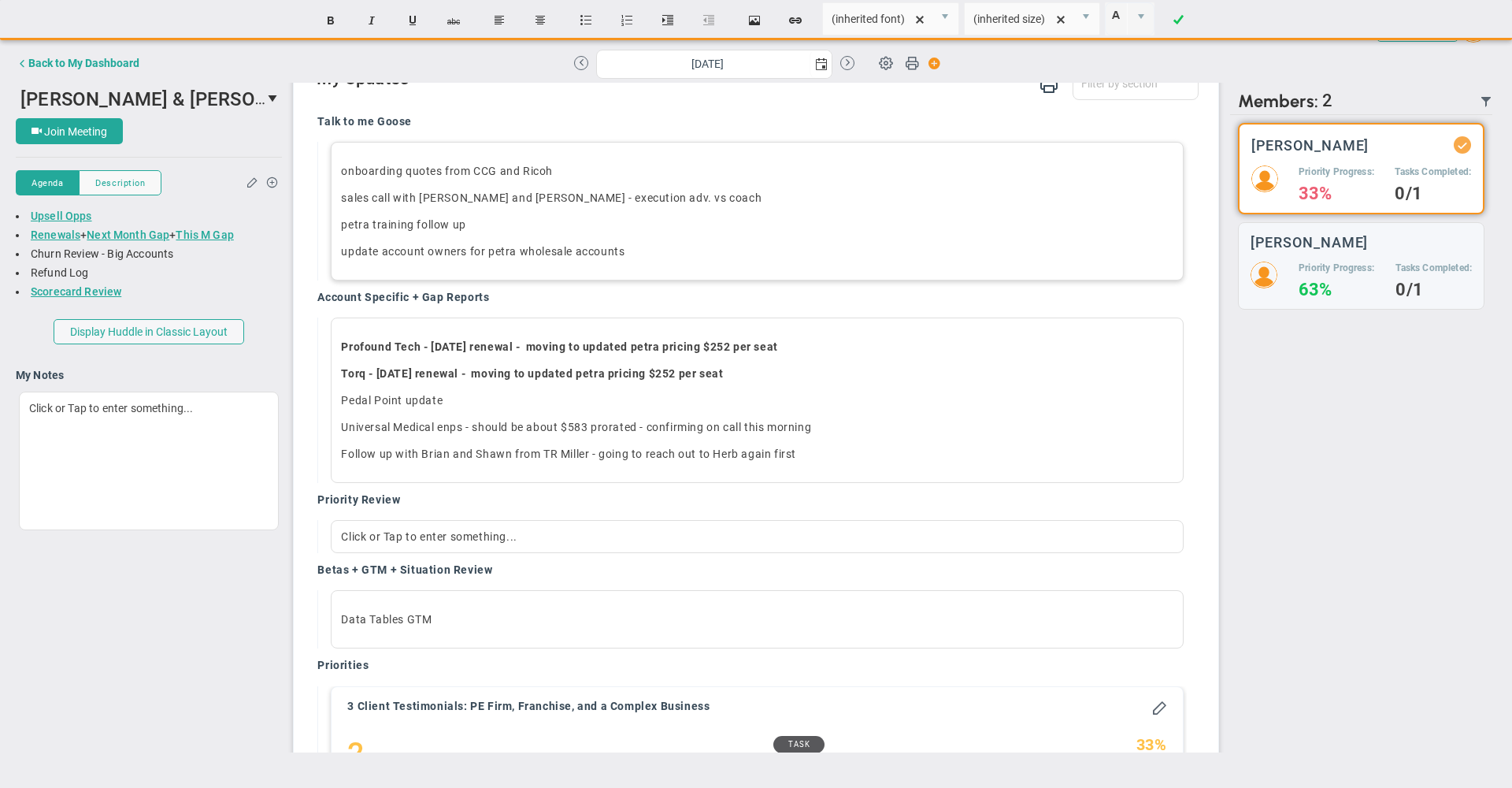
click at [586, 308] on div "Account Specific + Gap Reports" at bounding box center [751, 299] width 869 height 18
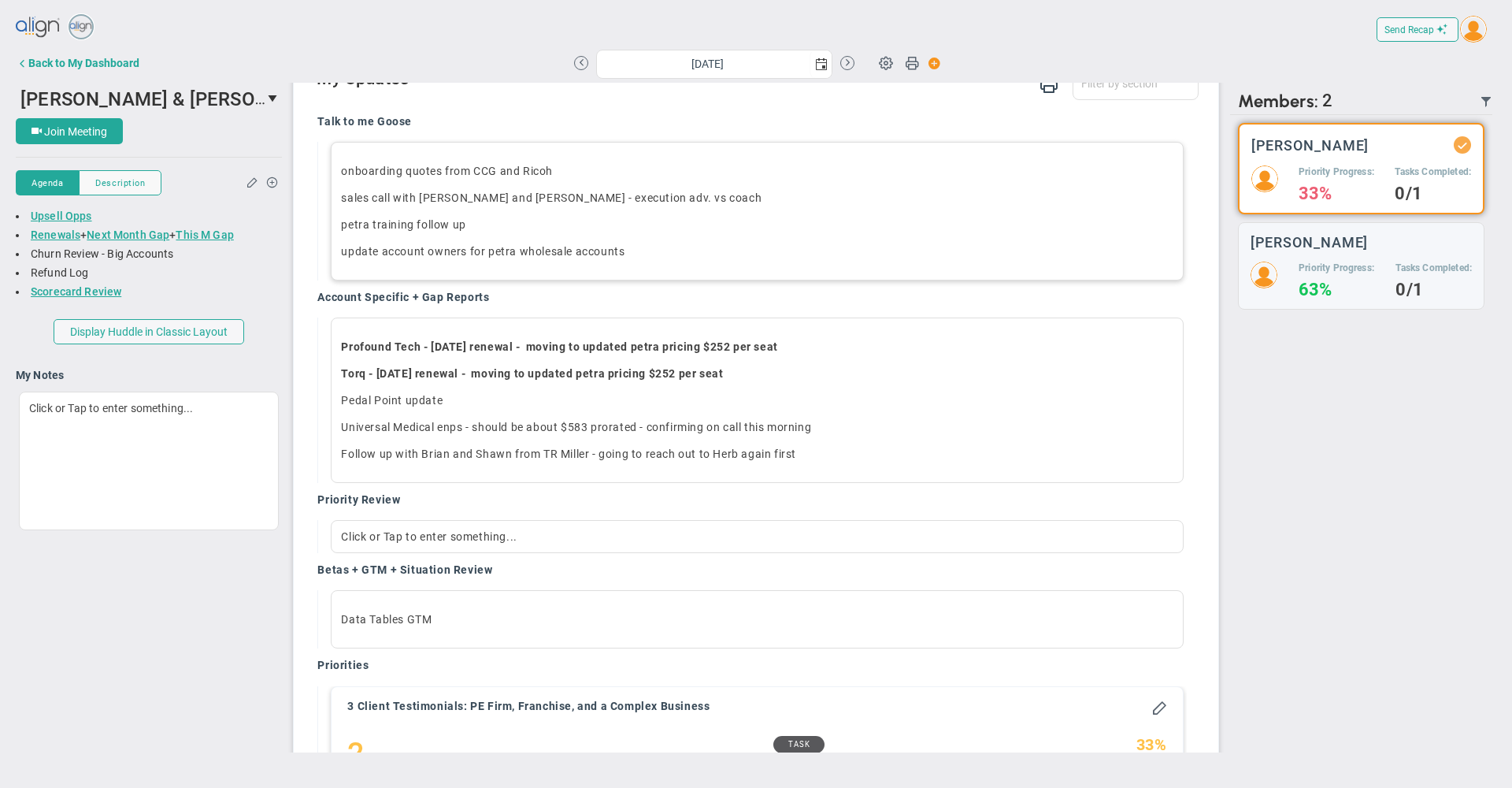
click at [586, 308] on div "Account Specific + Gap Reports" at bounding box center [751, 299] width 869 height 18
click at [632, 103] on div "Filter Talk to me Goose Account Specific + Gap Reports Priority Review Betas + …" at bounding box center [757, 80] width 882 height 45
click at [1345, 480] on div "There are no members currently in the Huddle. There are no members with updates…" at bounding box center [1362, 433] width 263 height 637
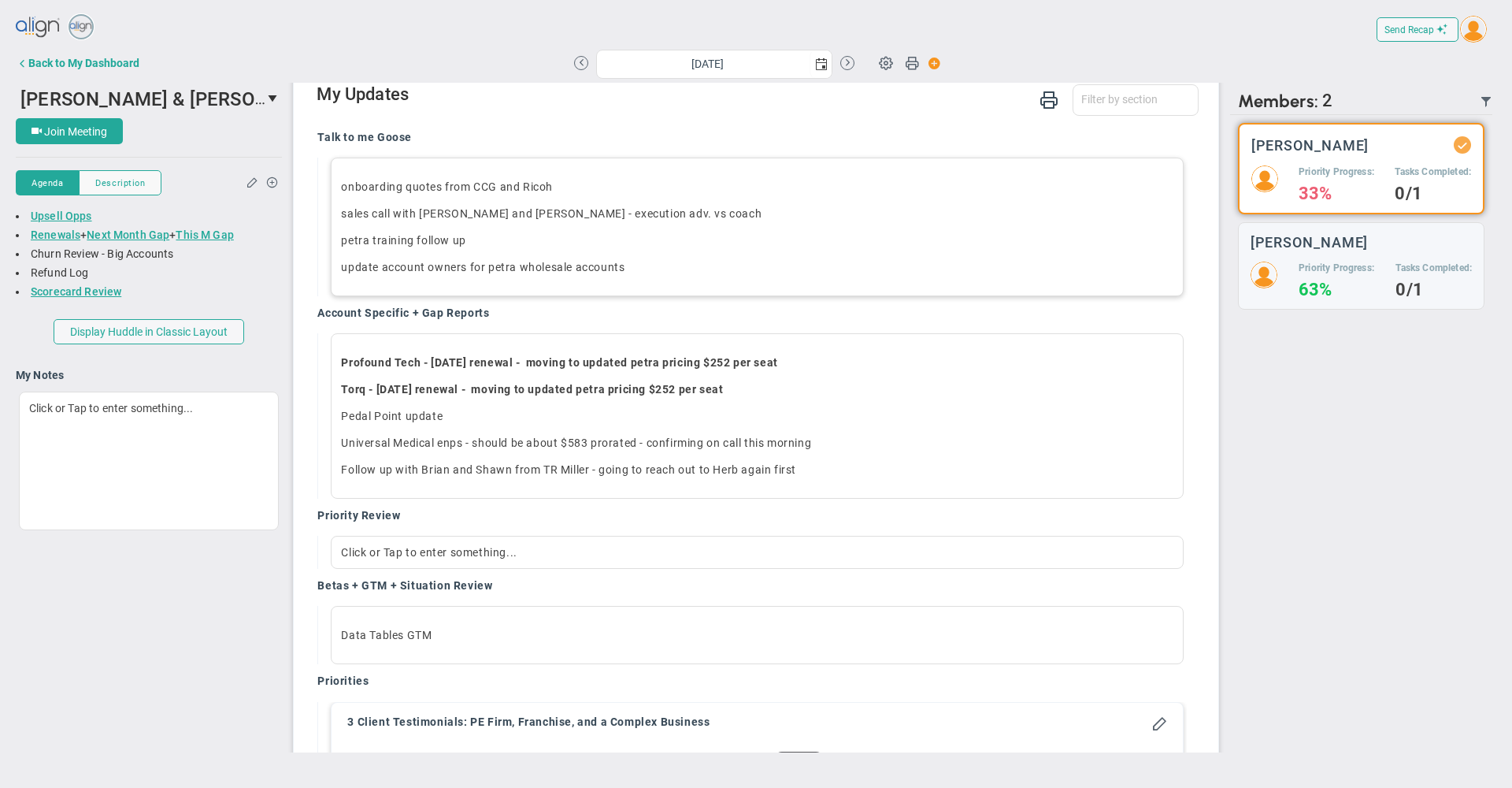
scroll to position [1107, 0]
click at [1307, 464] on div "There are no members currently in the Huddle. There are no members with updates…" at bounding box center [1362, 433] width 263 height 637
click at [652, 120] on div "Filter Talk to me Goose Account Specific + Gap Reports Priority Review Betas + …" at bounding box center [757, 98] width 882 height 45
click at [118, 64] on div "Back to My Dashboard" at bounding box center [84, 63] width 111 height 12
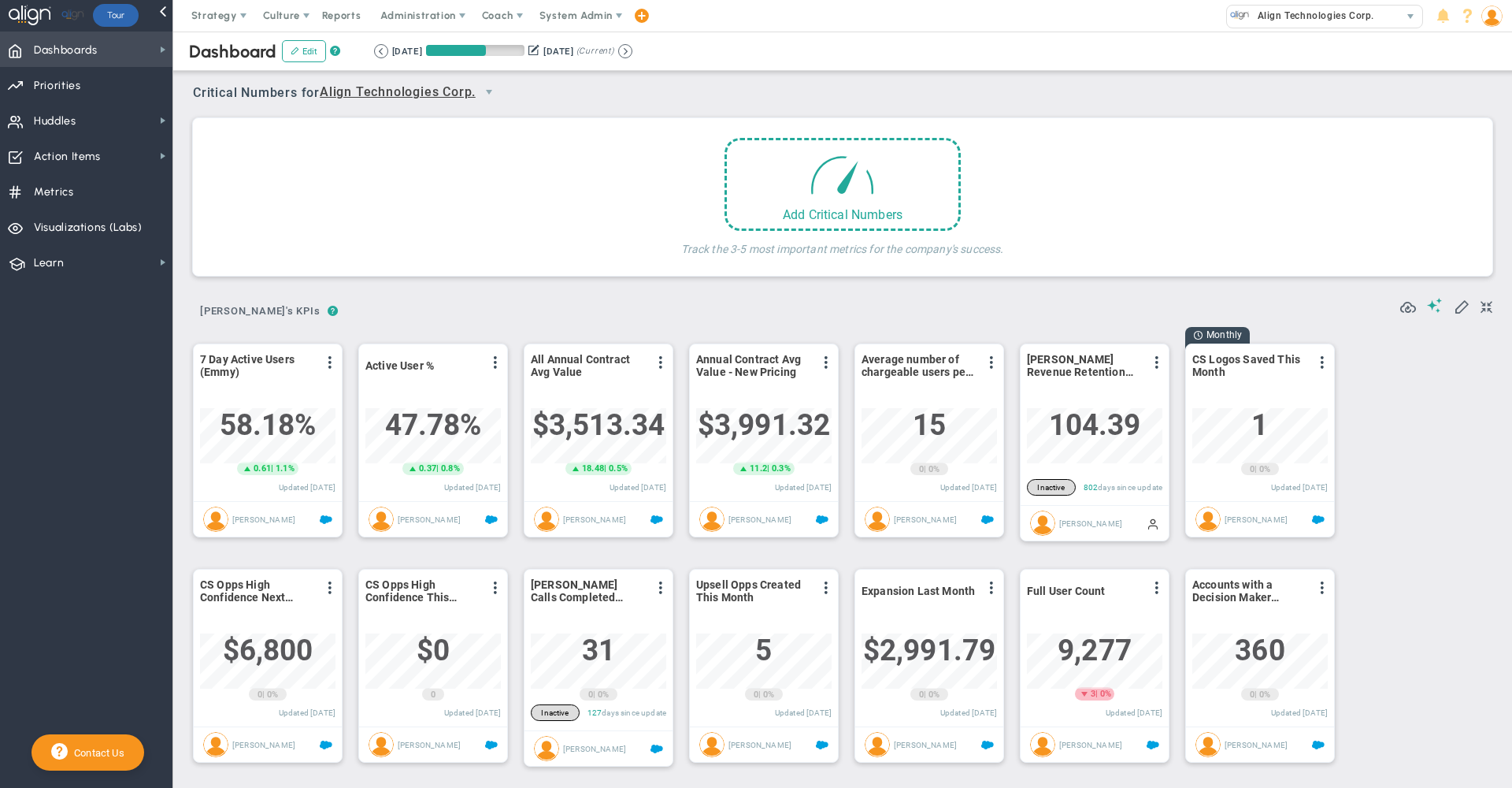
click at [135, 47] on span "Dashboards Dashboards" at bounding box center [86, 49] width 173 height 35
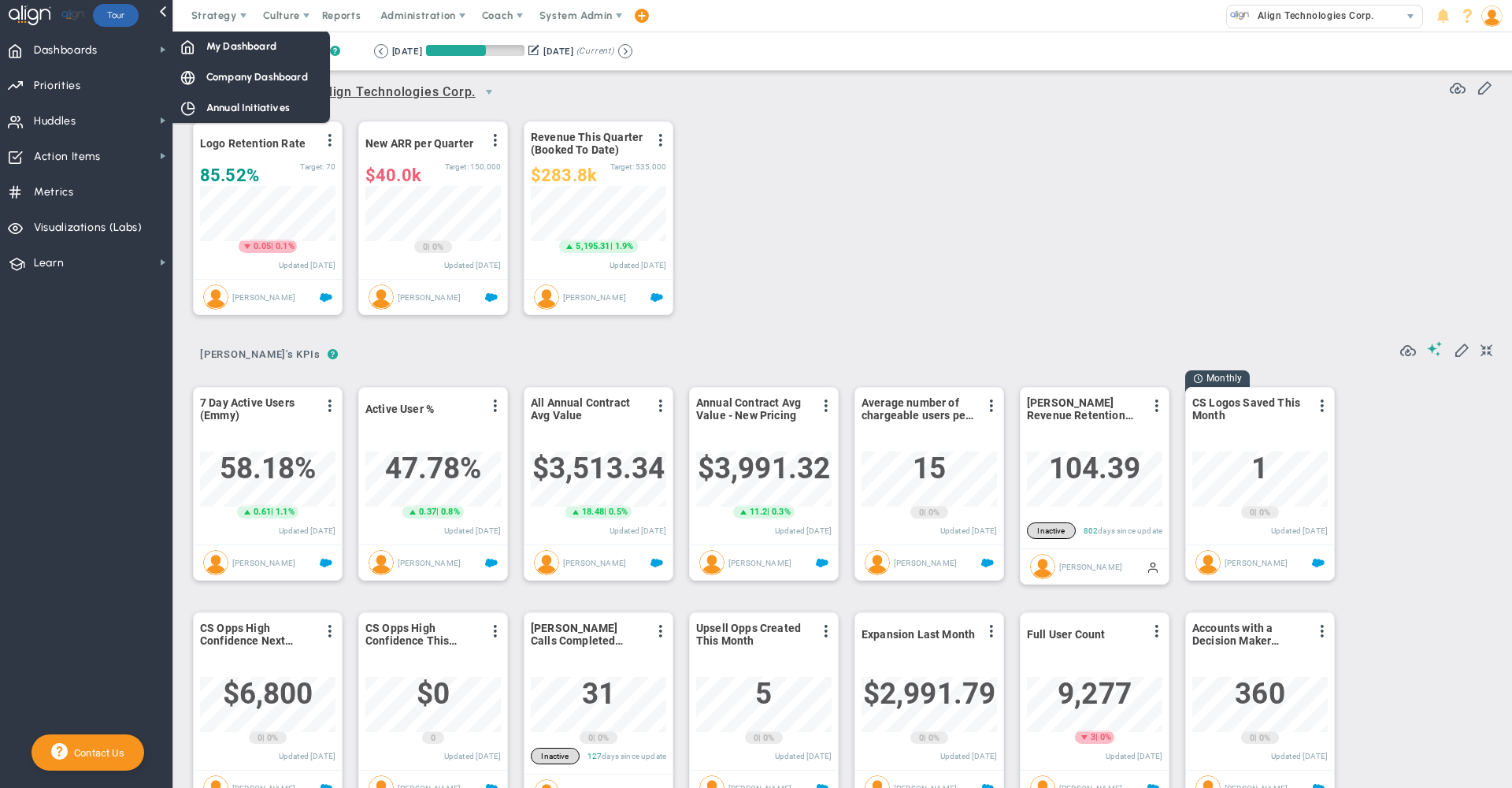
scroll to position [55, 135]
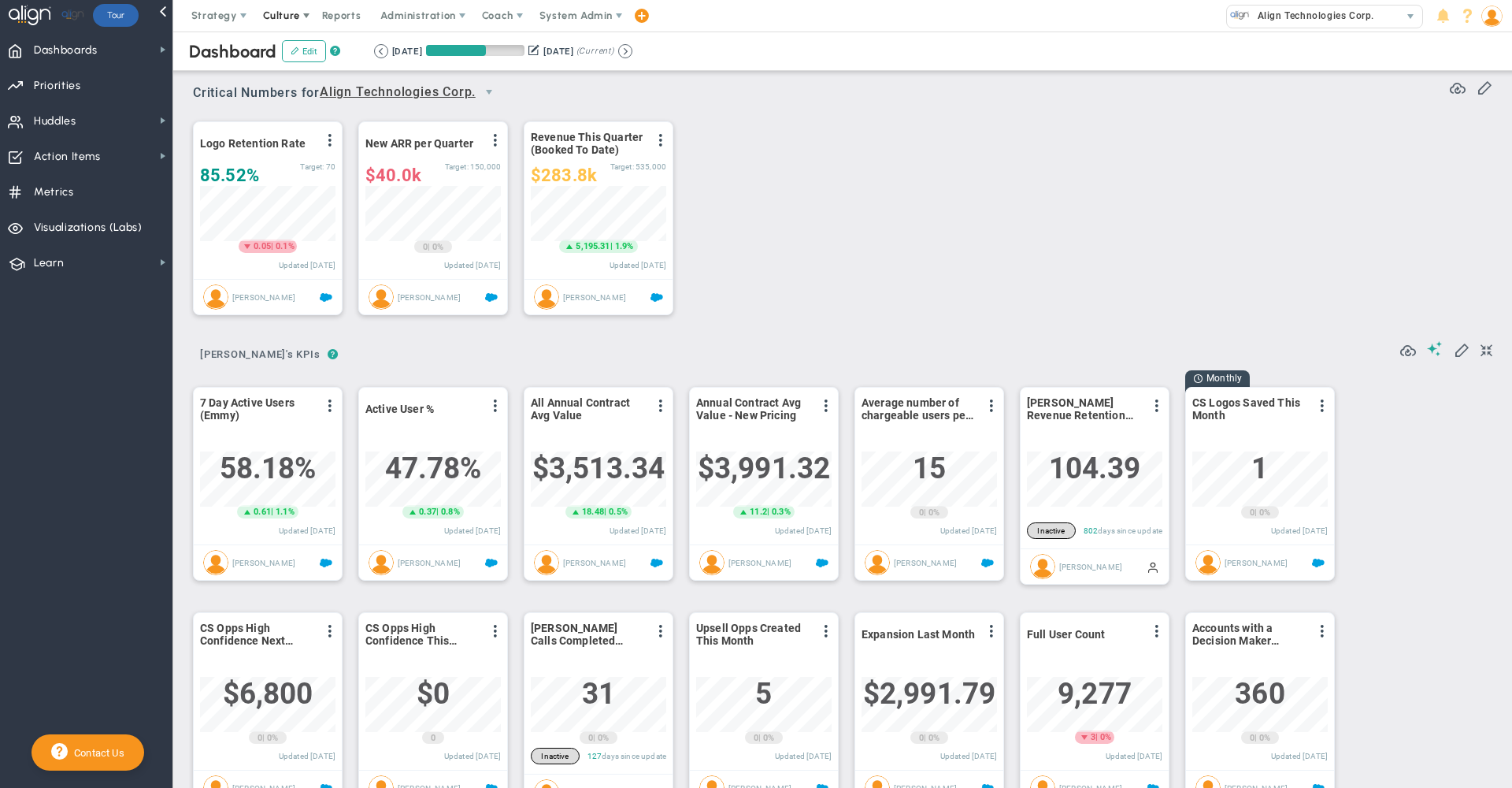
click at [291, 20] on span "Culture" at bounding box center [281, 15] width 37 height 11
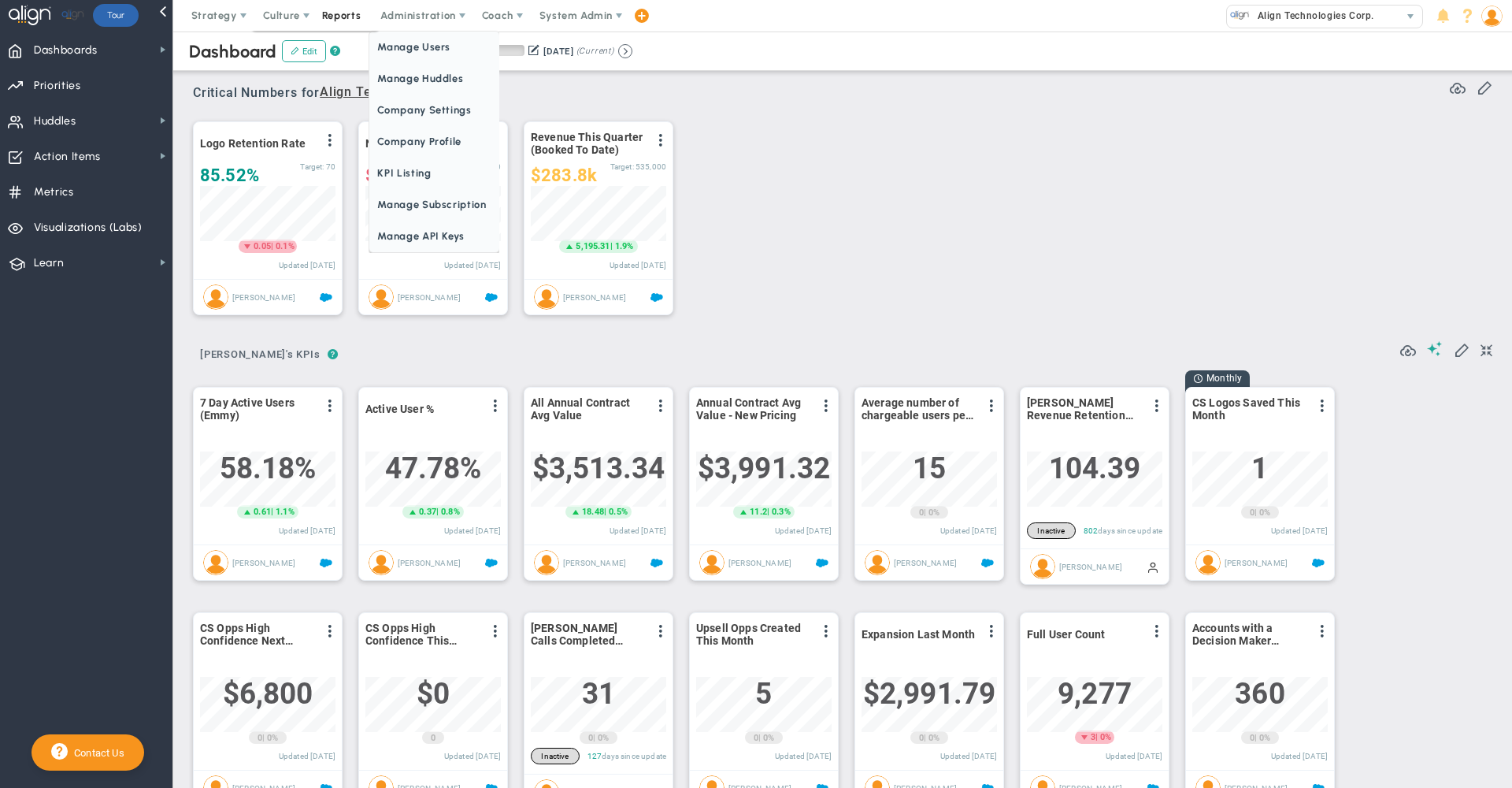
click at [341, 16] on span "Reports" at bounding box center [342, 15] width 55 height 32
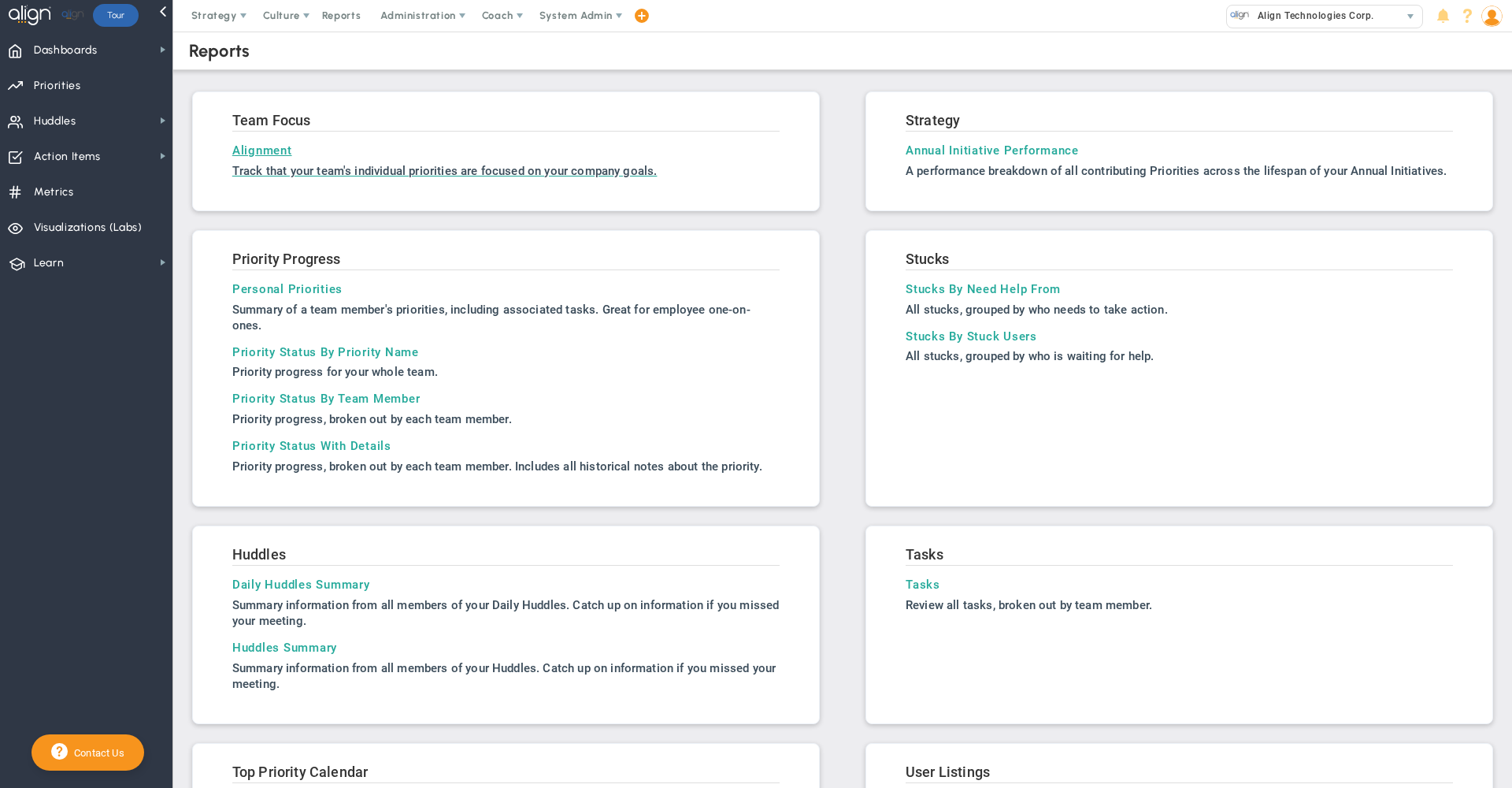
click at [267, 150] on h3 "Alignment" at bounding box center [506, 150] width 547 height 14
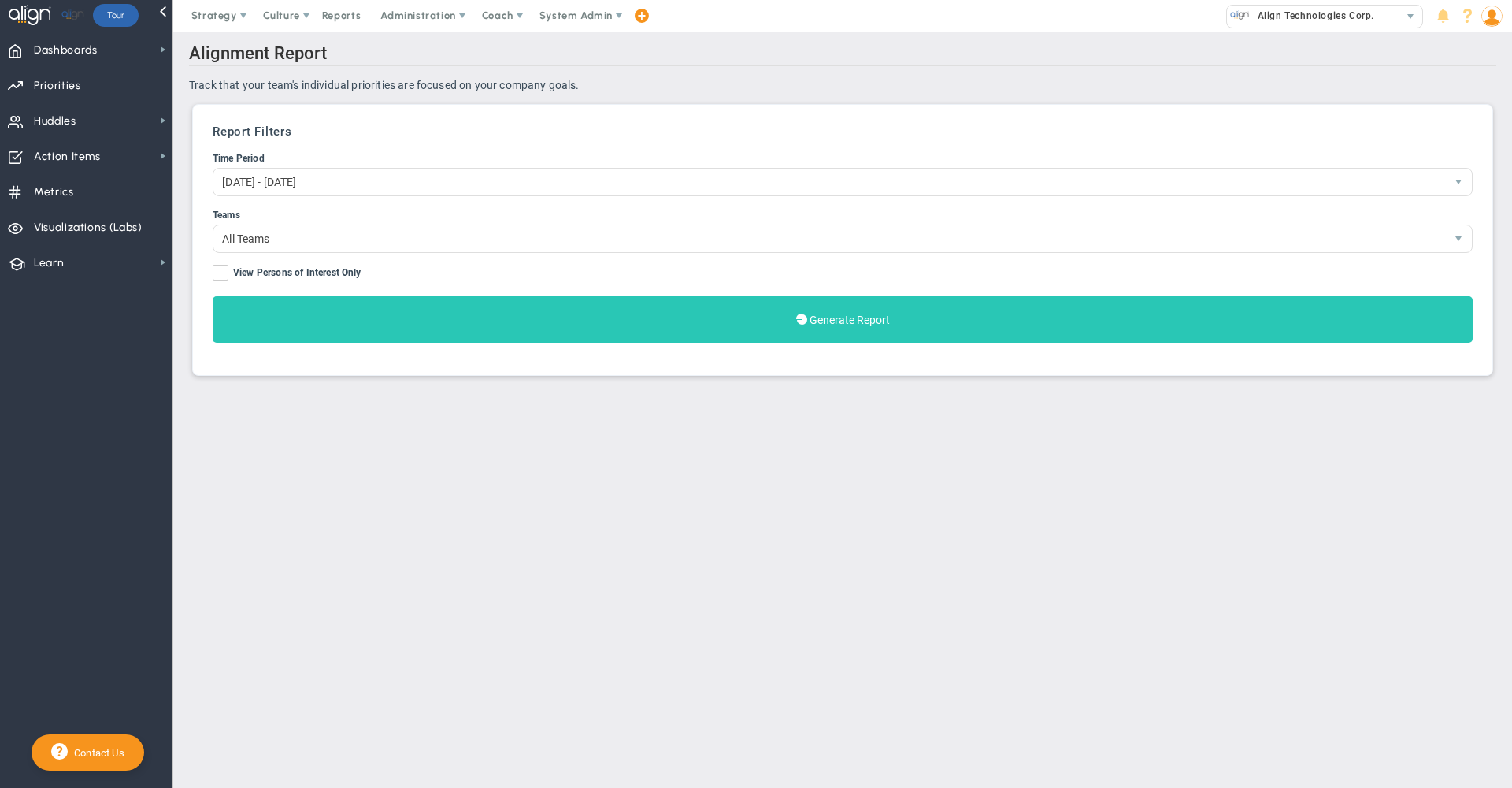
click at [476, 313] on button "Generate Report" at bounding box center [842, 319] width 1260 height 46
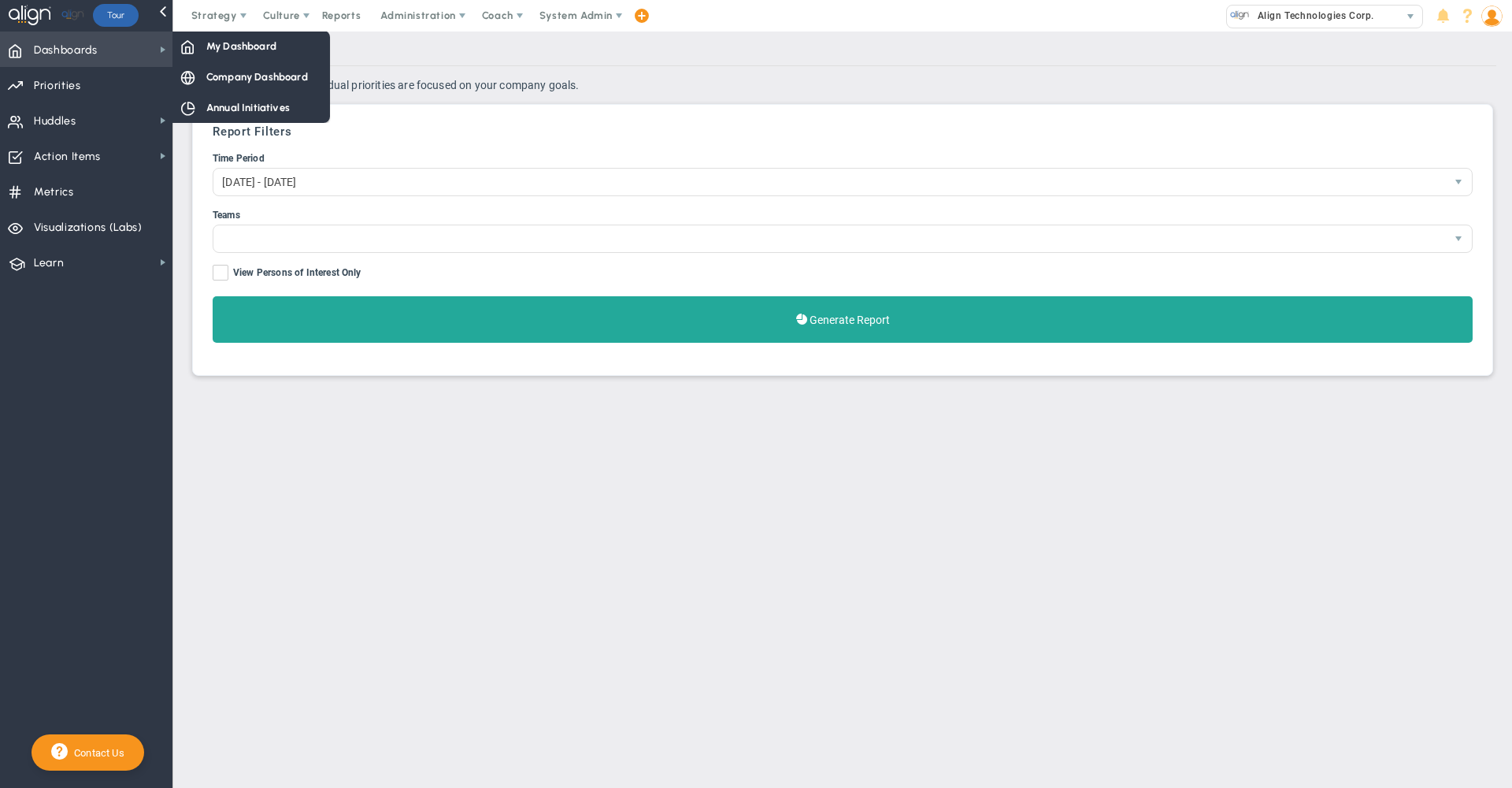
click at [80, 61] on span "Dashboards" at bounding box center [66, 51] width 64 height 33
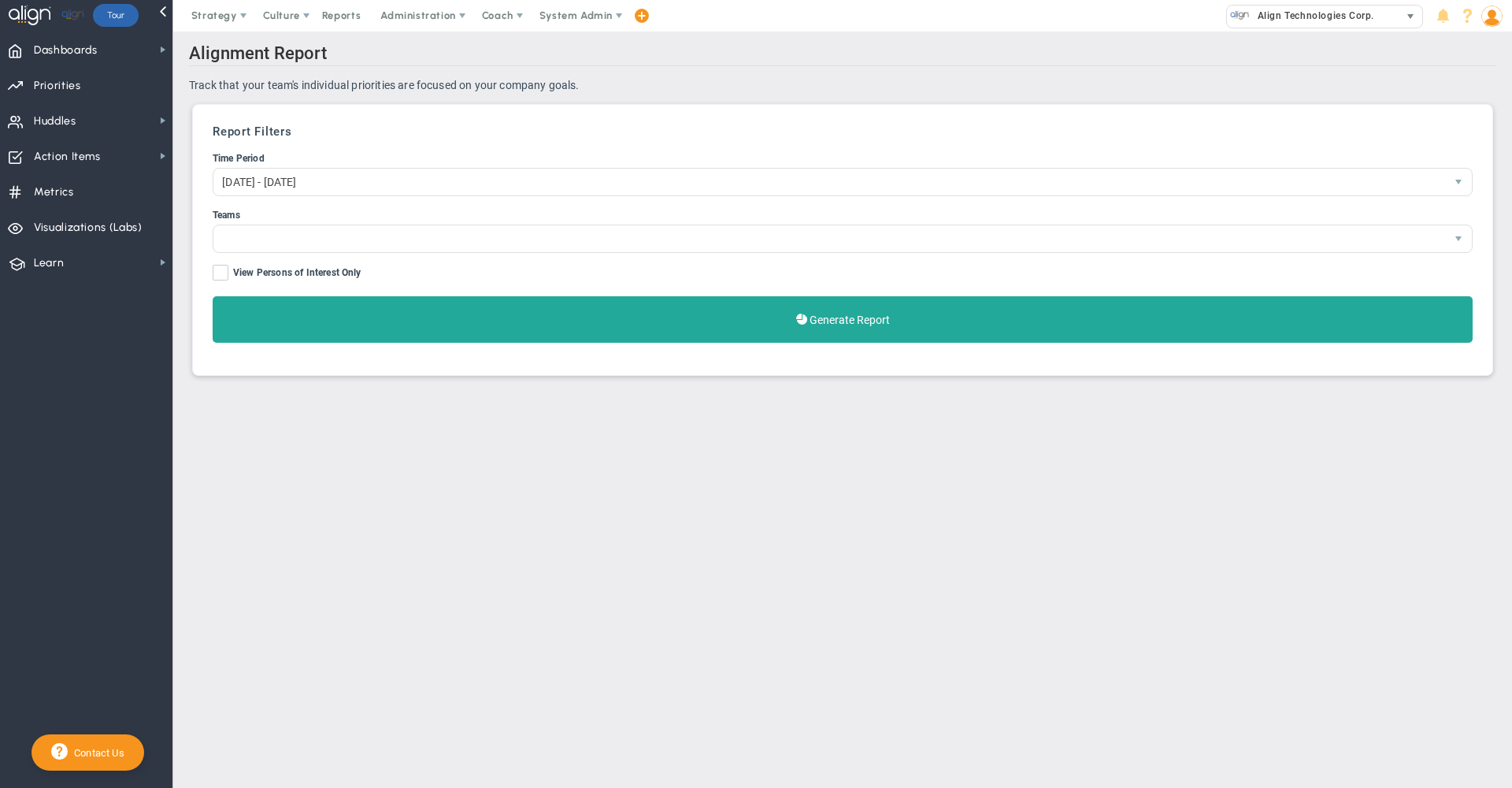
click at [1298, 29] on span "Align Technologies Corp. 10991" at bounding box center [1324, 15] width 213 height 32
click at [1294, 23] on span "Align Technologies Corp." at bounding box center [1312, 15] width 125 height 20
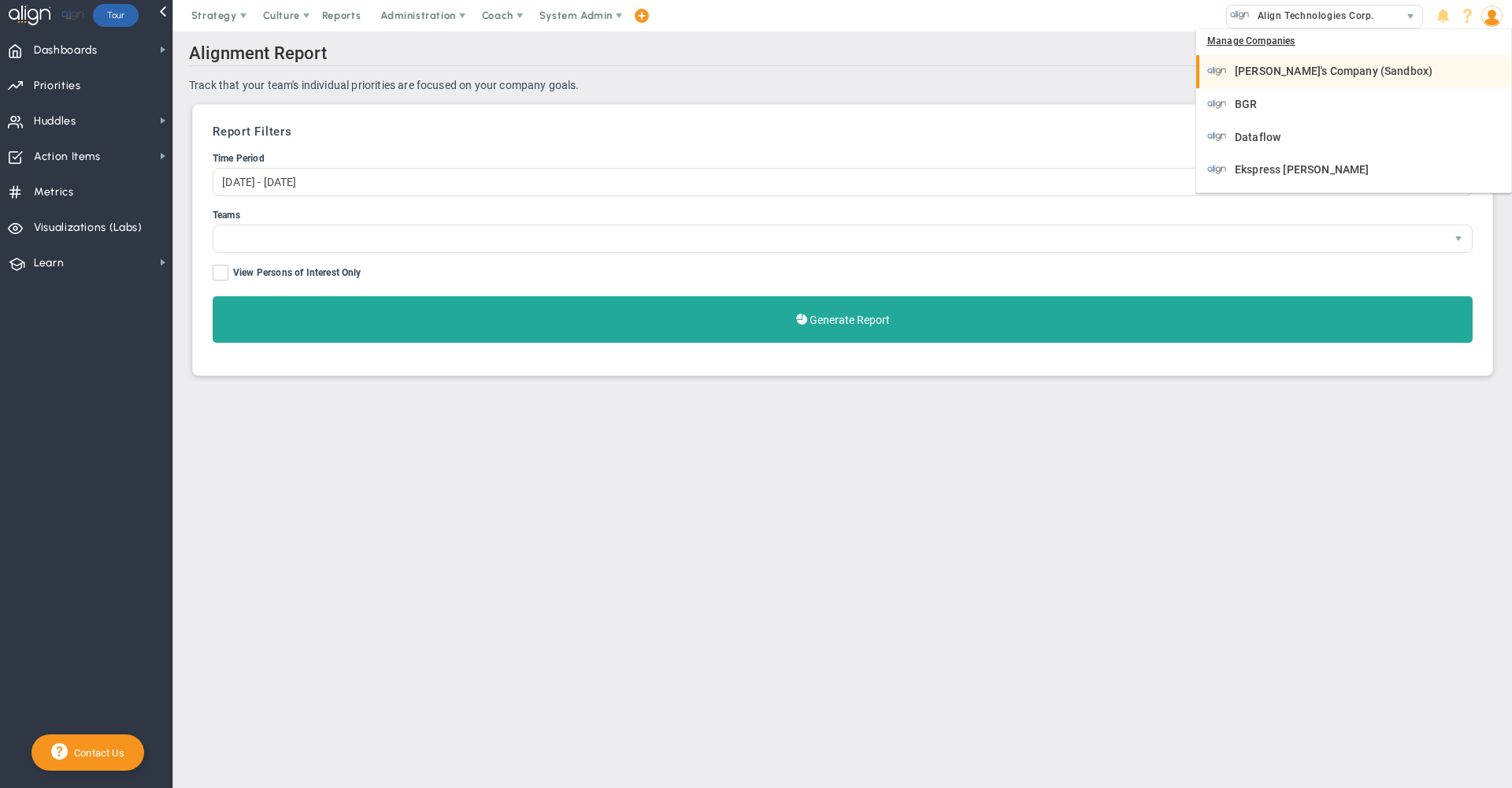
click at [1271, 68] on span "[PERSON_NAME]'s Company (Sandbox)" at bounding box center [1333, 71] width 197 height 11
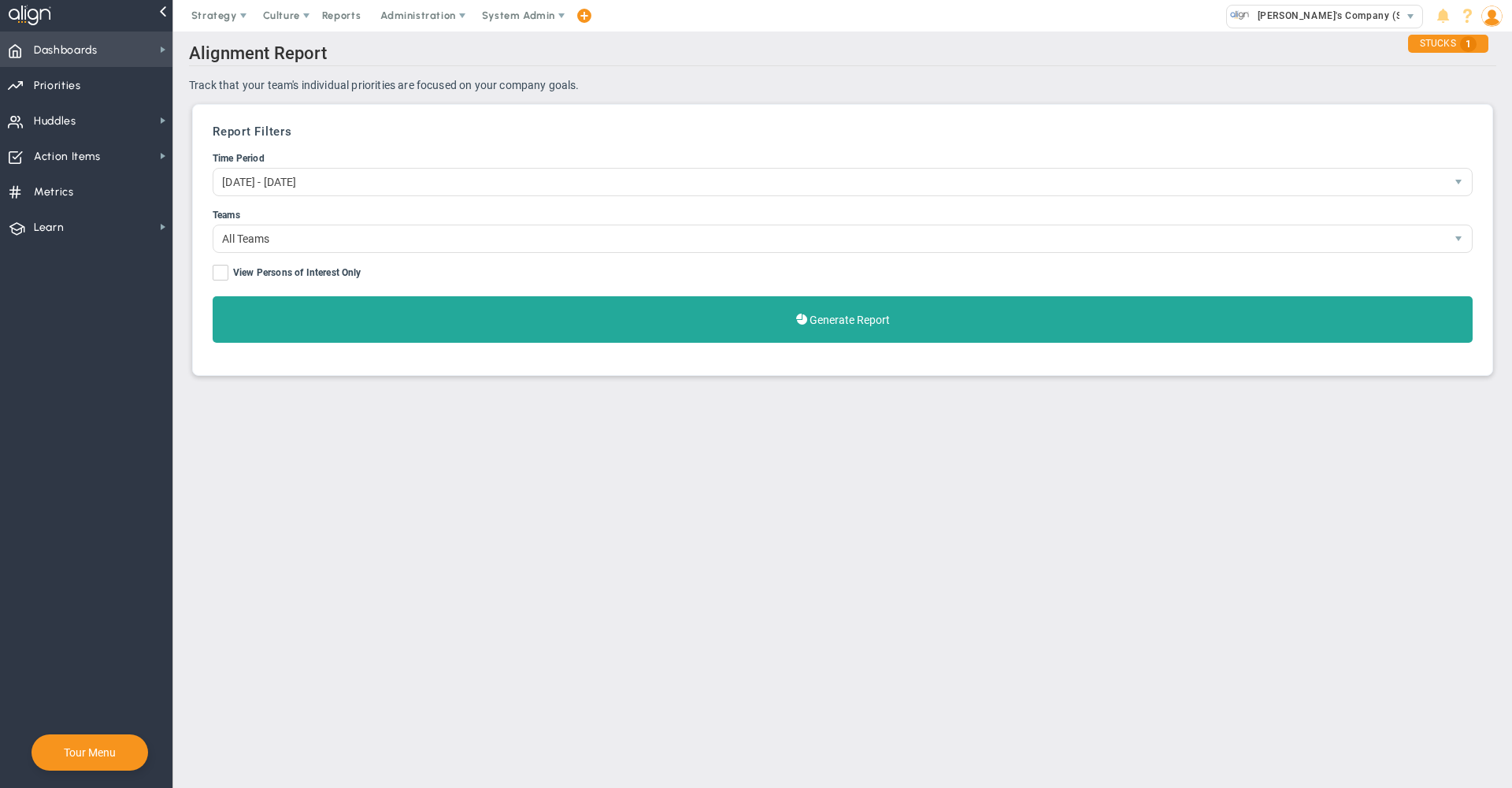
click at [108, 51] on span "Dashboards Dashboards" at bounding box center [86, 49] width 173 height 35
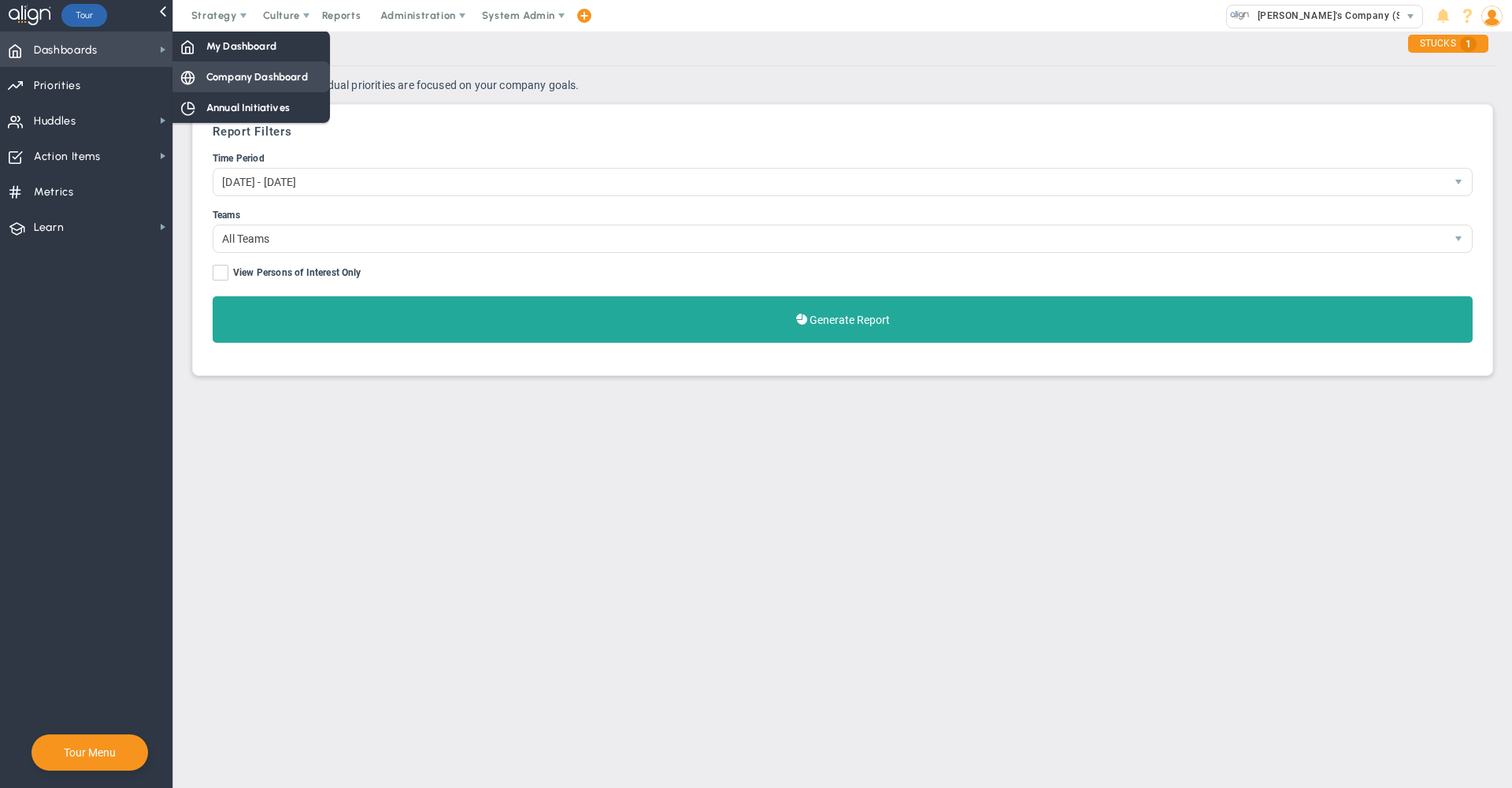
click at [197, 69] on div "Company Dashboard" at bounding box center [251, 77] width 157 height 31
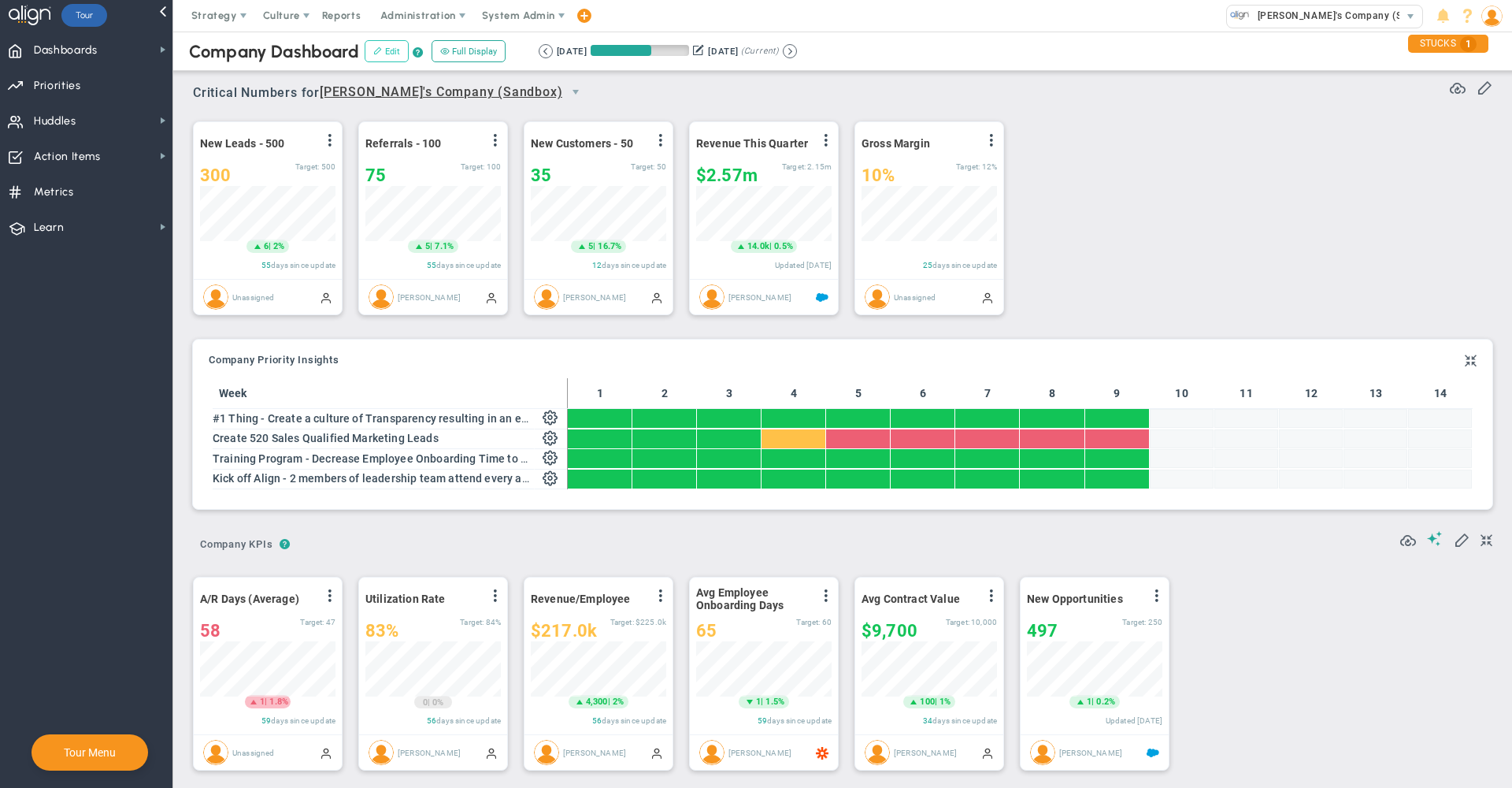
click at [386, 51] on button "Edit" at bounding box center [387, 51] width 44 height 22
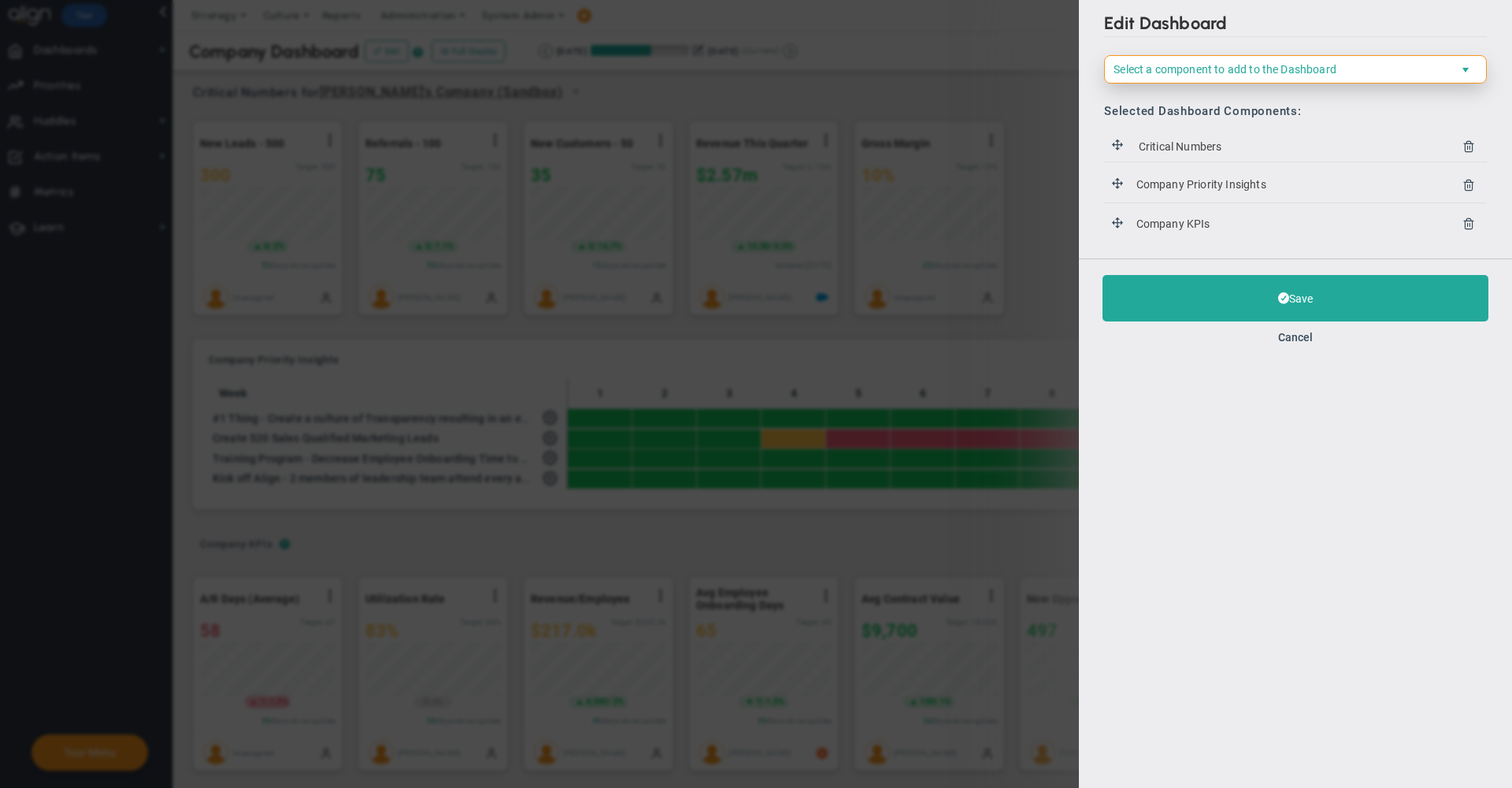
click at [1233, 60] on span "Select a component to add to the Dashboard" at bounding box center [1282, 69] width 355 height 27
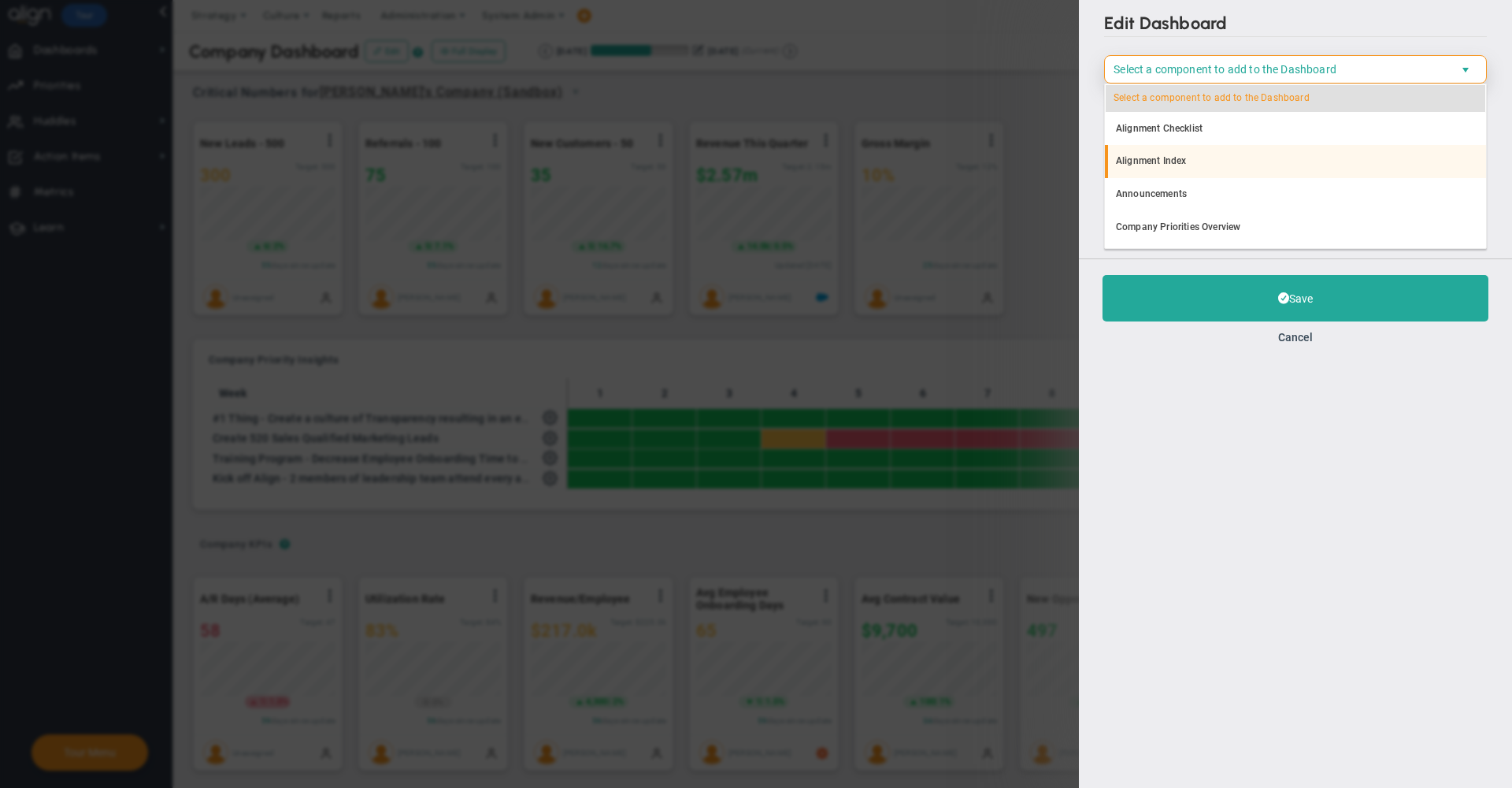
click at [1184, 164] on li "Alignment Index" at bounding box center [1295, 162] width 381 height 33
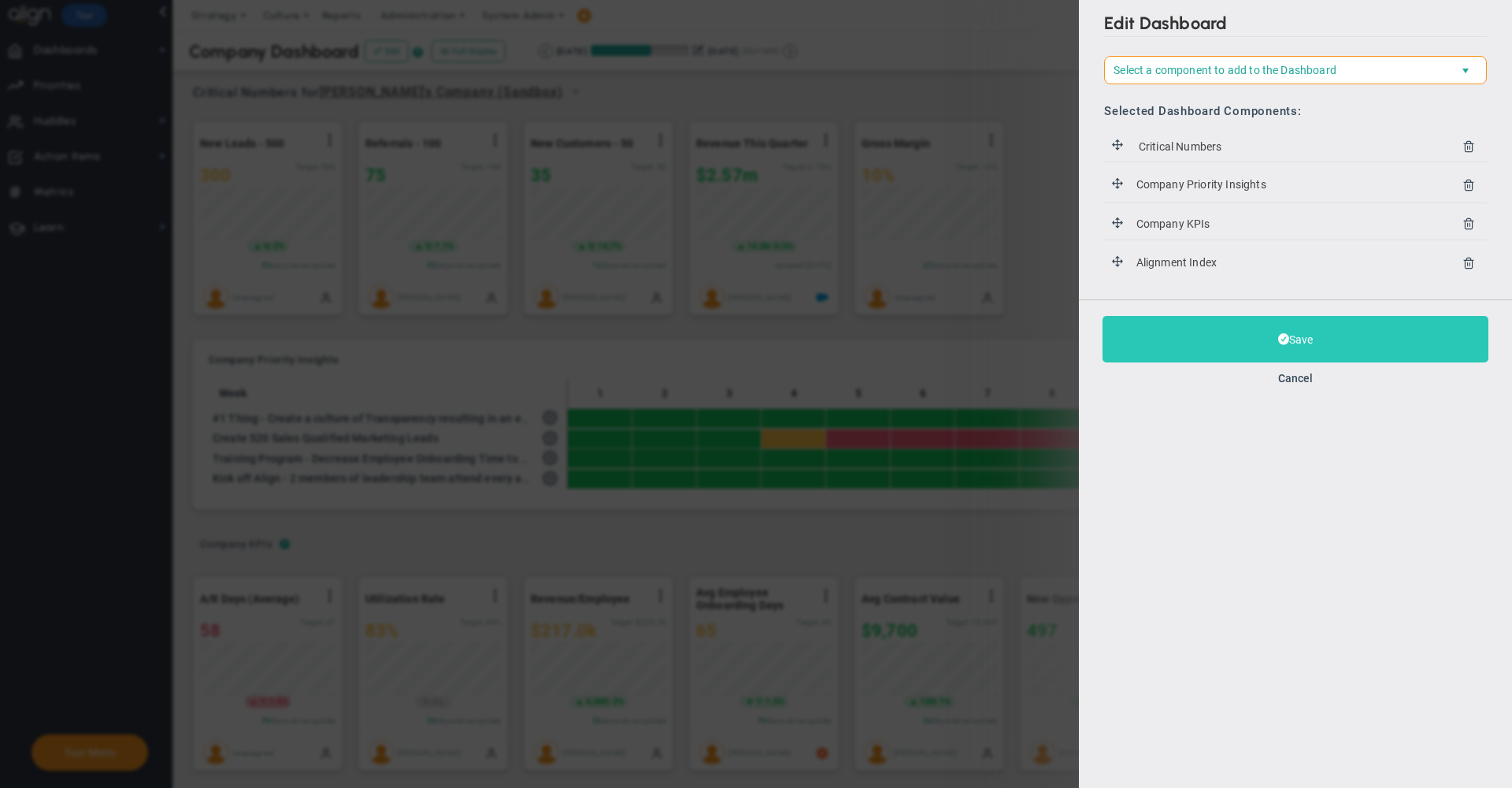
click at [1192, 356] on button "Save" at bounding box center [1295, 339] width 386 height 46
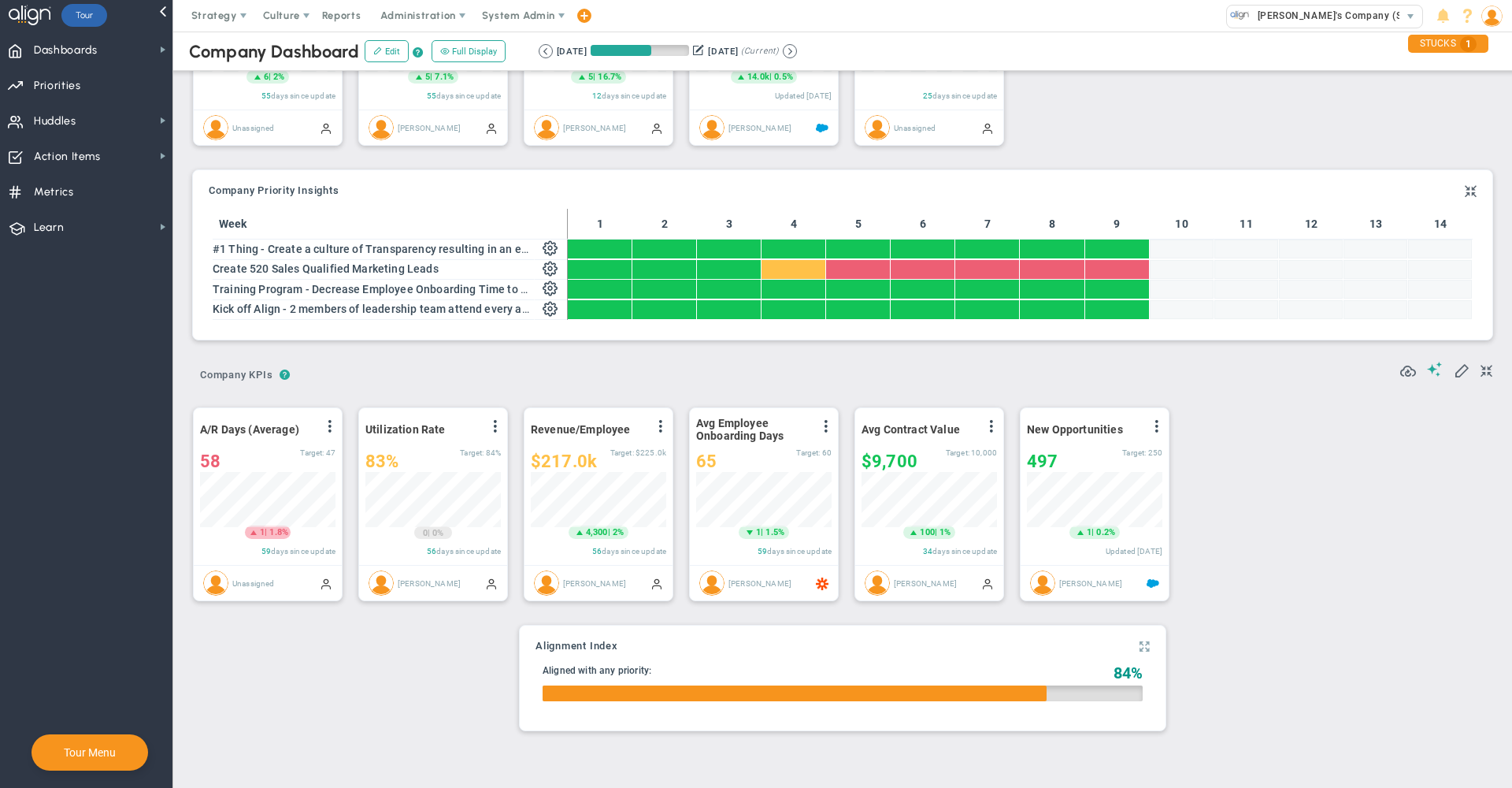
click at [1140, 643] on span at bounding box center [1145, 646] width 11 height 19
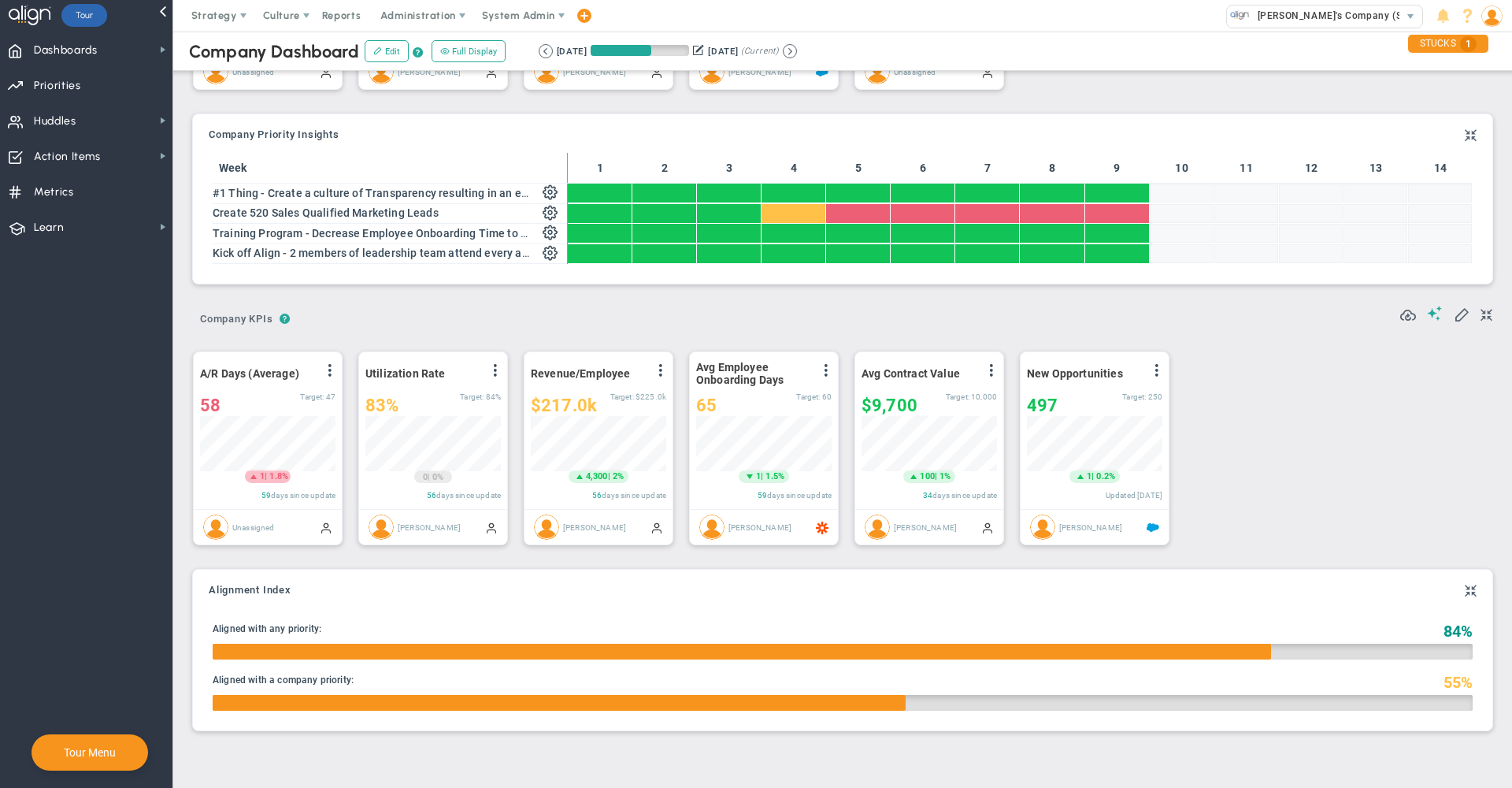
click at [1315, 560] on div "Alignment Index Your Alignment is at 0. Align your team by making sure your Key…" at bounding box center [842, 650] width 1307 height 181
click at [707, 560] on div "Alignment Index Your Alignment is at 0. Align your team by making sure your Key…" at bounding box center [842, 650] width 1307 height 181
click at [848, 308] on div "? ? Company KPIs Company KPIs Company KPIs" at bounding box center [843, 313] width 1300 height 40
click at [778, 576] on div "Alignment Index Your Alignment is at 0. Align your team by making sure your Key…" at bounding box center [843, 649] width 1300 height 161
click at [774, 554] on div "A/R Days (Average) View Historical Graph Edit Make "No Change" Update Add Past …" at bounding box center [673, 448] width 993 height 221
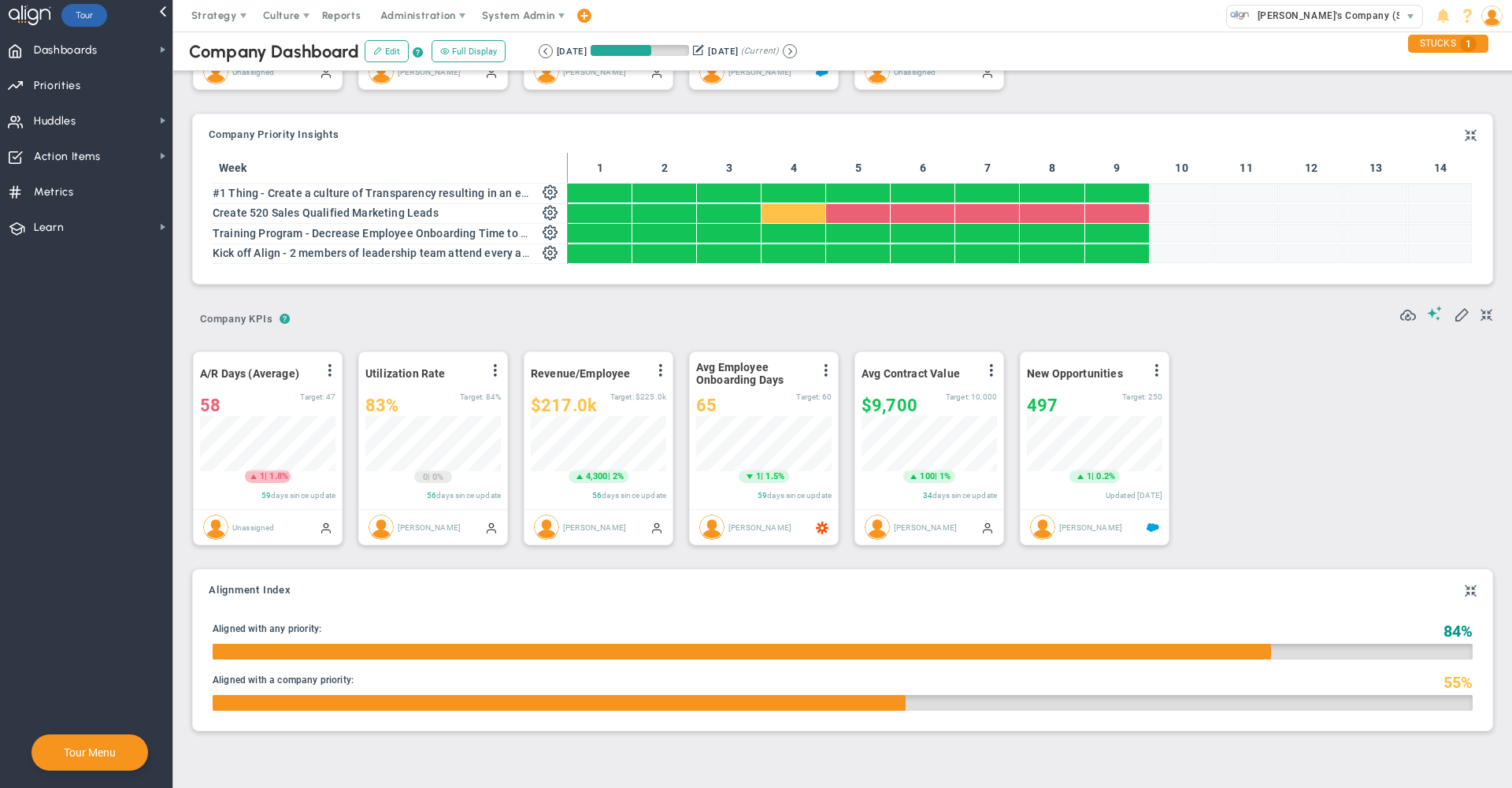
click at [878, 24] on div "Strategy One Page Strategic Plan Alignment Checklist 4D Vision Summary Function…" at bounding box center [756, 15] width 1512 height 32
click at [80, 82] on span "Priorities" at bounding box center [58, 86] width 47 height 33
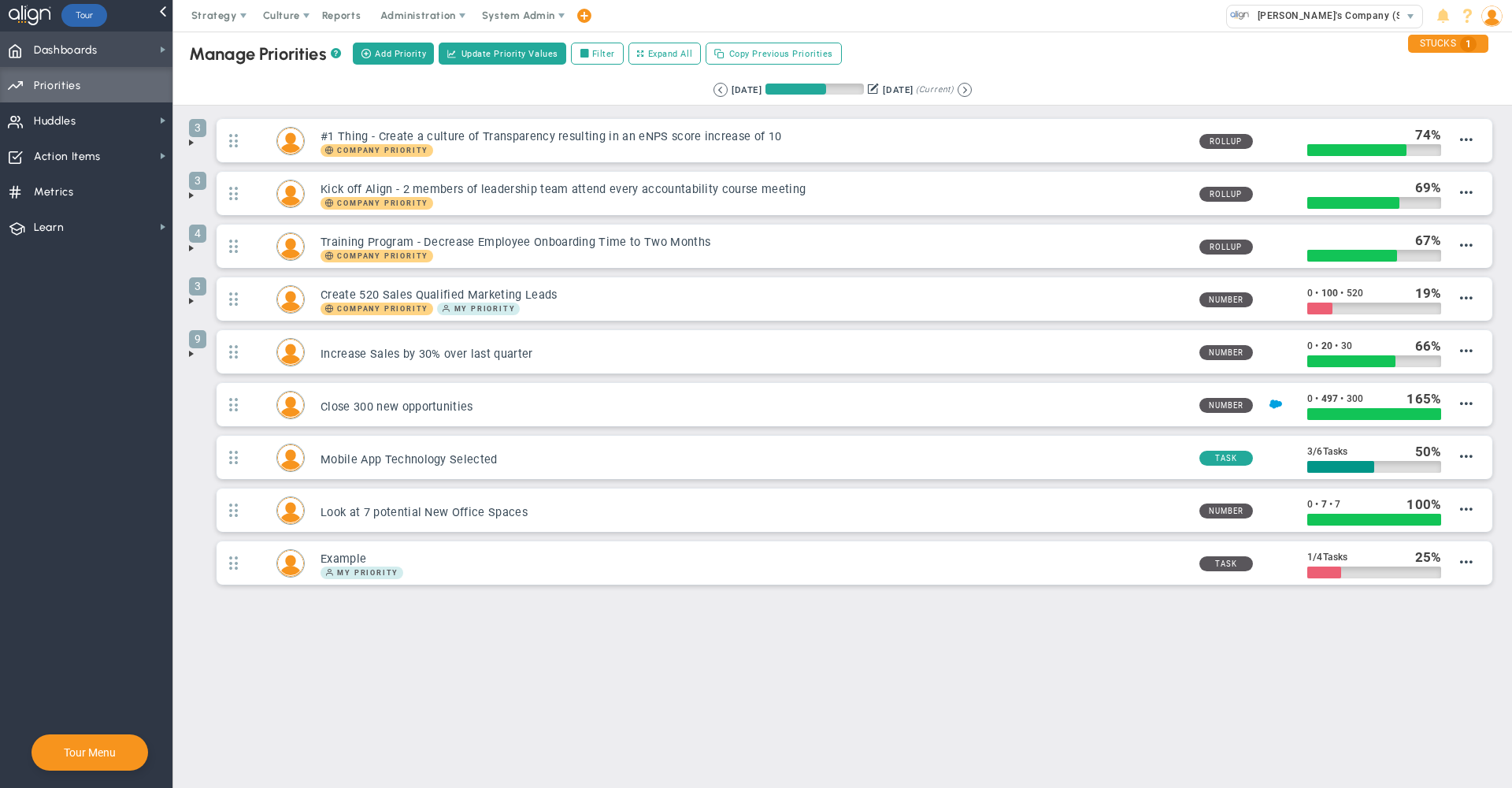
click at [117, 50] on span "Dashboards Dashboards" at bounding box center [86, 49] width 173 height 35
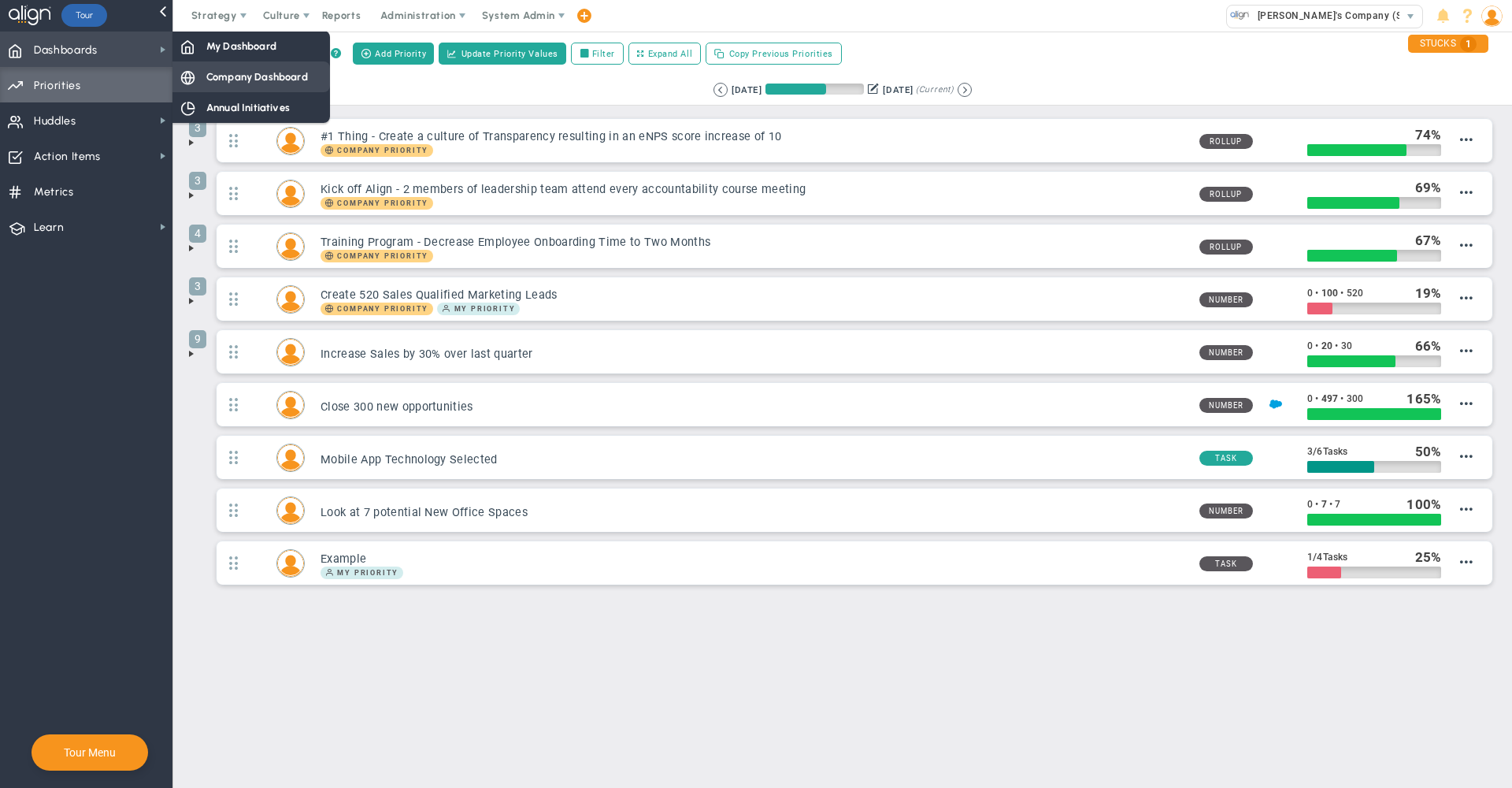
click at [247, 83] on span "Company Dashboard" at bounding box center [257, 77] width 102 height 15
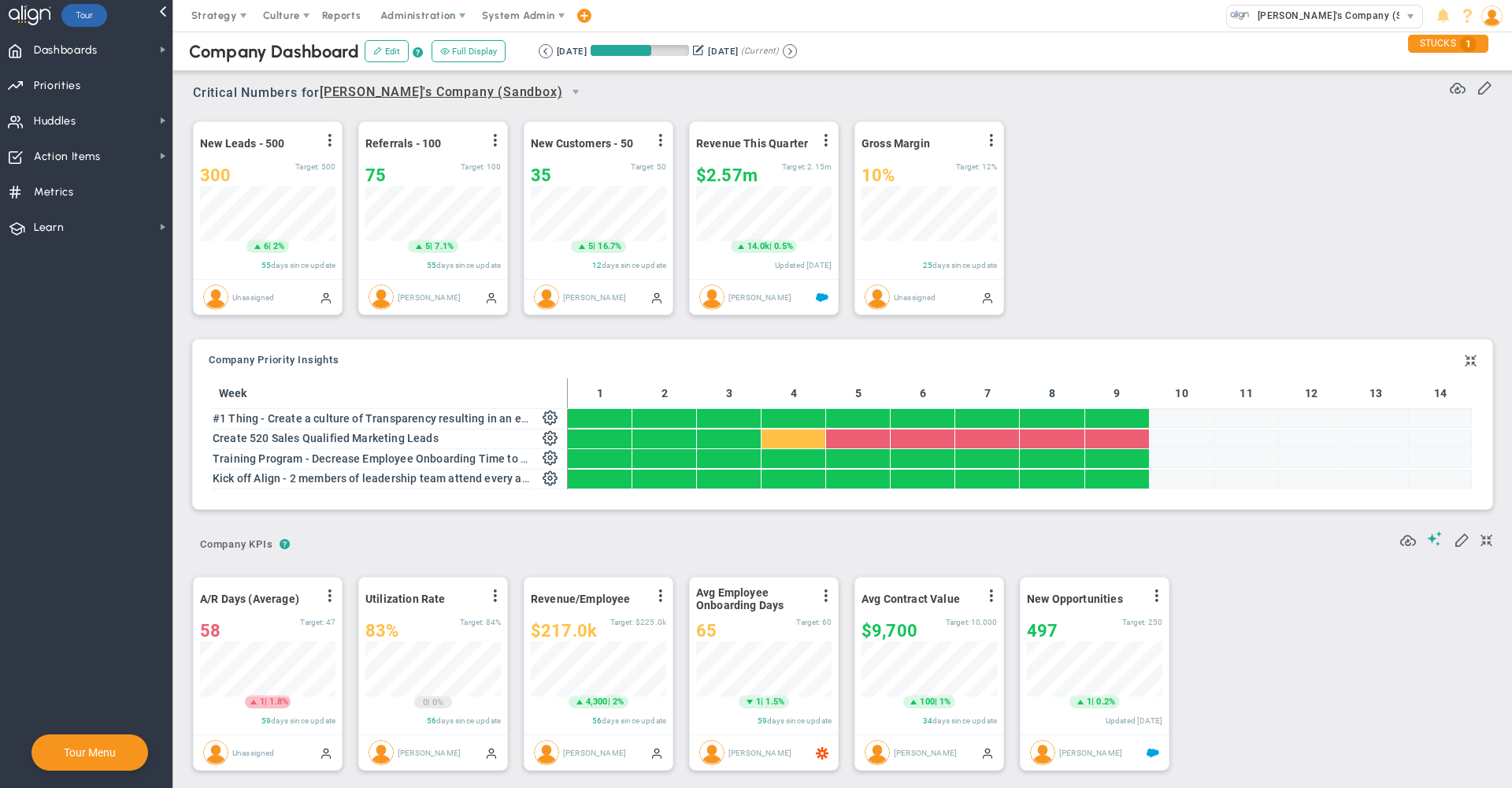
scroll to position [55, 135]
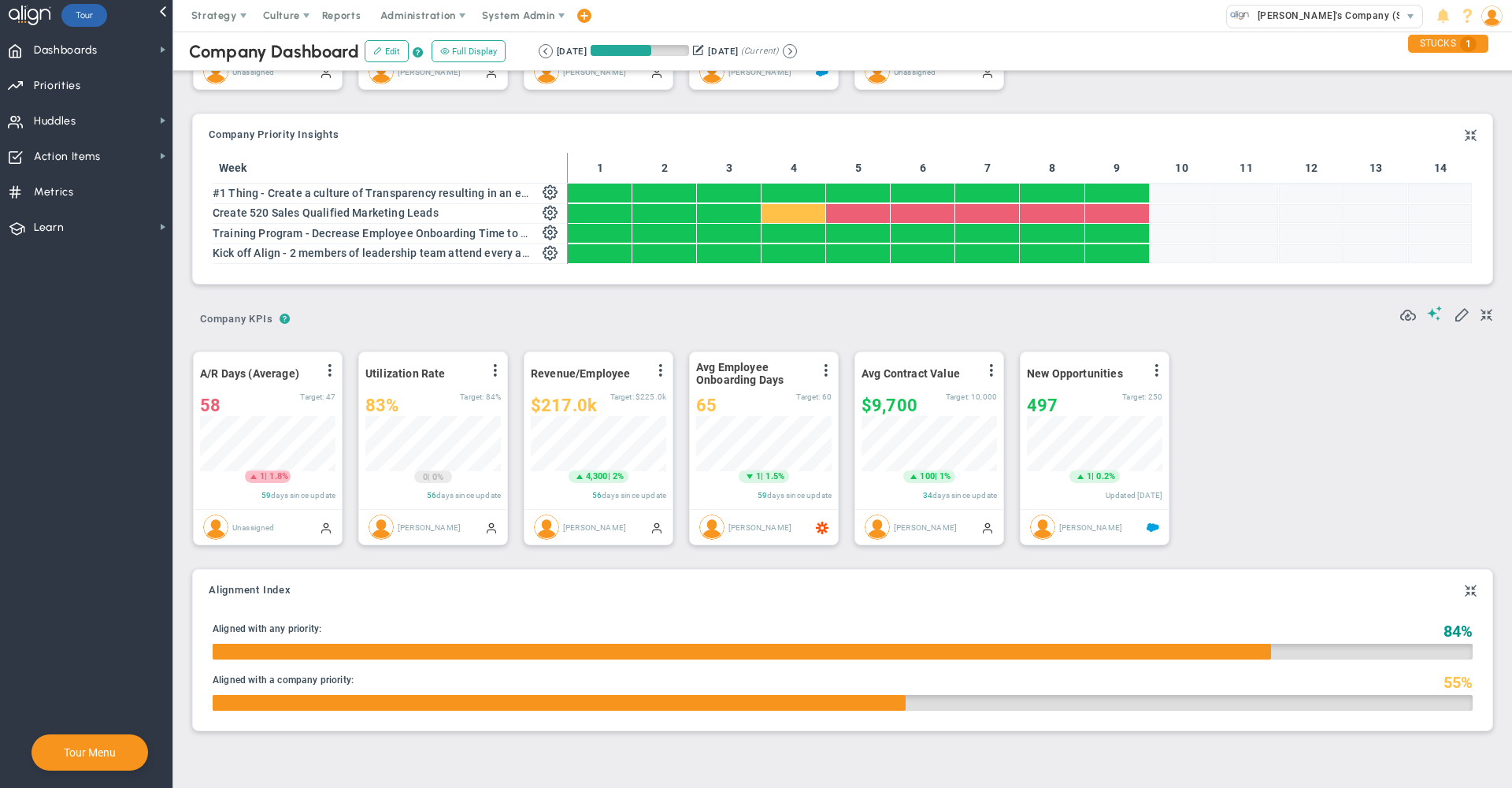
click at [782, 310] on div "? ? Company KPIs Company KPIs Company KPIs" at bounding box center [843, 313] width 1300 height 40
click at [736, 319] on div "? ? Company KPIs Company KPIs Company KPIs" at bounding box center [843, 313] width 1300 height 40
click at [391, 51] on button "Edit" at bounding box center [387, 51] width 44 height 22
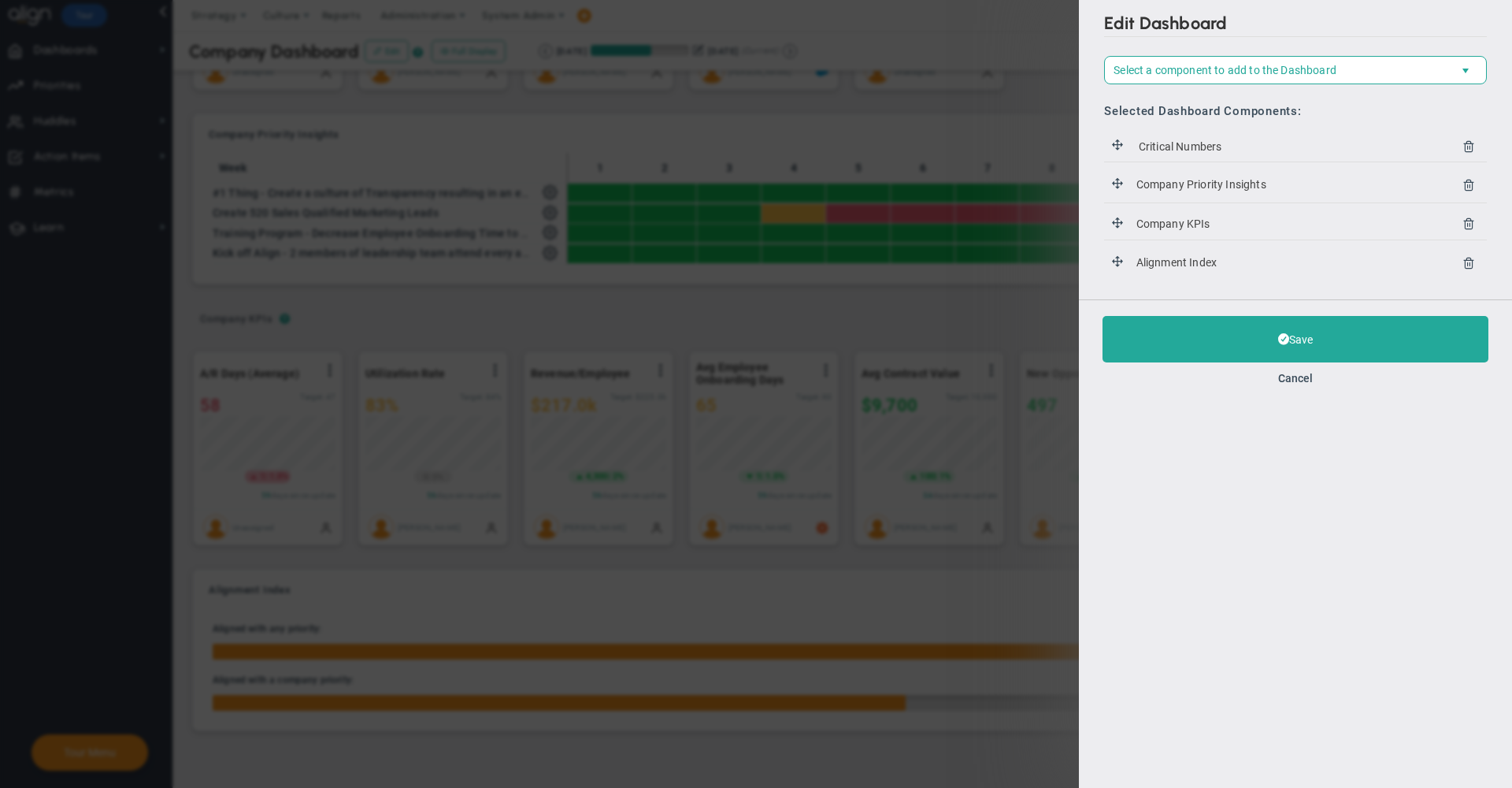
click at [1462, 256] on li "Alignment Index" at bounding box center [1295, 262] width 382 height 36
click at [1468, 261] on icon at bounding box center [1469, 262] width 12 height 12
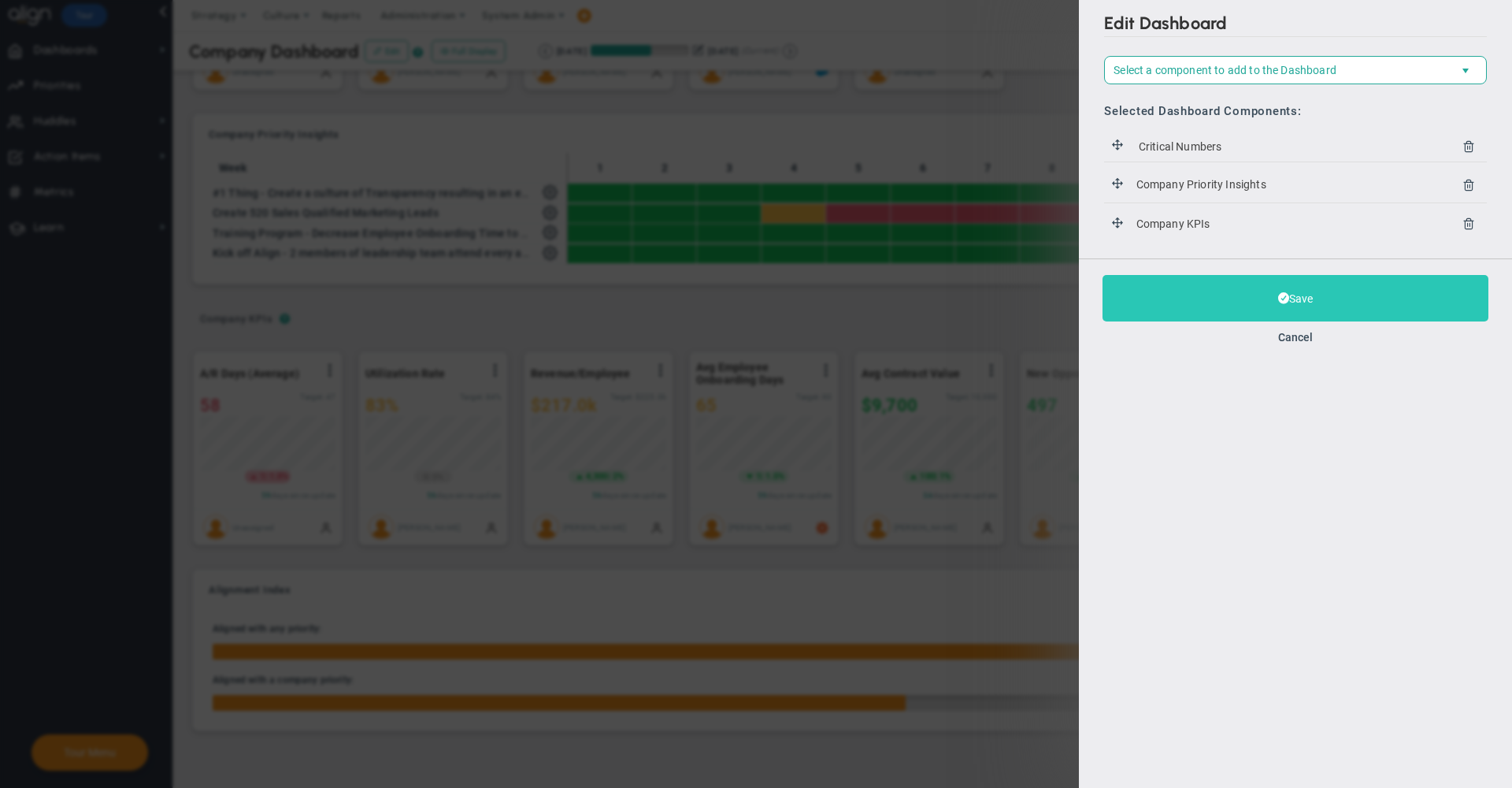
click at [1200, 296] on button "Save" at bounding box center [1295, 298] width 386 height 46
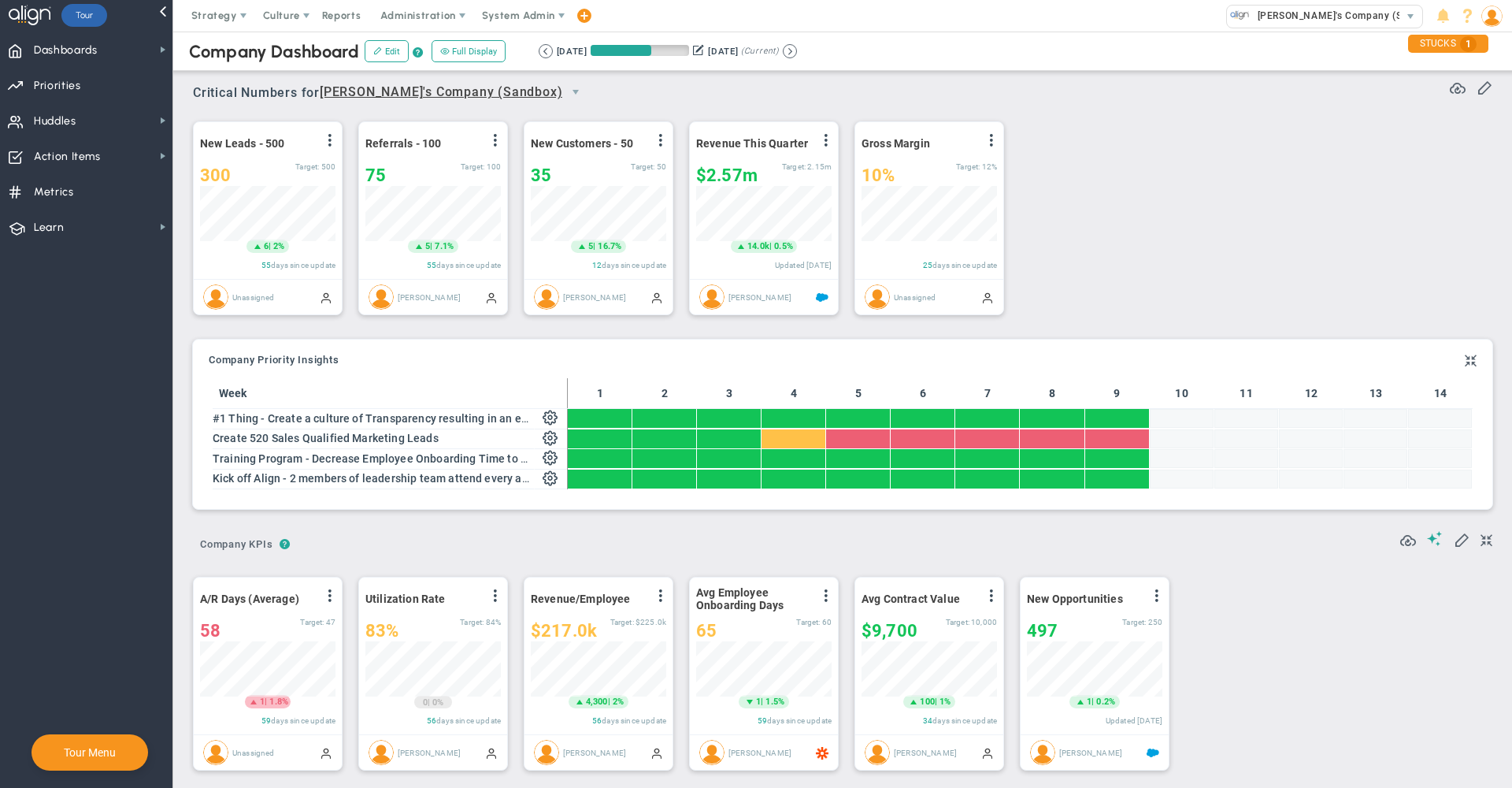
scroll to position [787787, 787513]
click at [818, 81] on div "Critical Numbers for Alex's Company (Sandbox) 0 Critical Numbers for Alex's Com…" at bounding box center [843, 87] width 1300 height 41
click at [276, 15] on span "Culture" at bounding box center [281, 15] width 37 height 11
click at [343, 15] on span "Reports" at bounding box center [342, 15] width 55 height 32
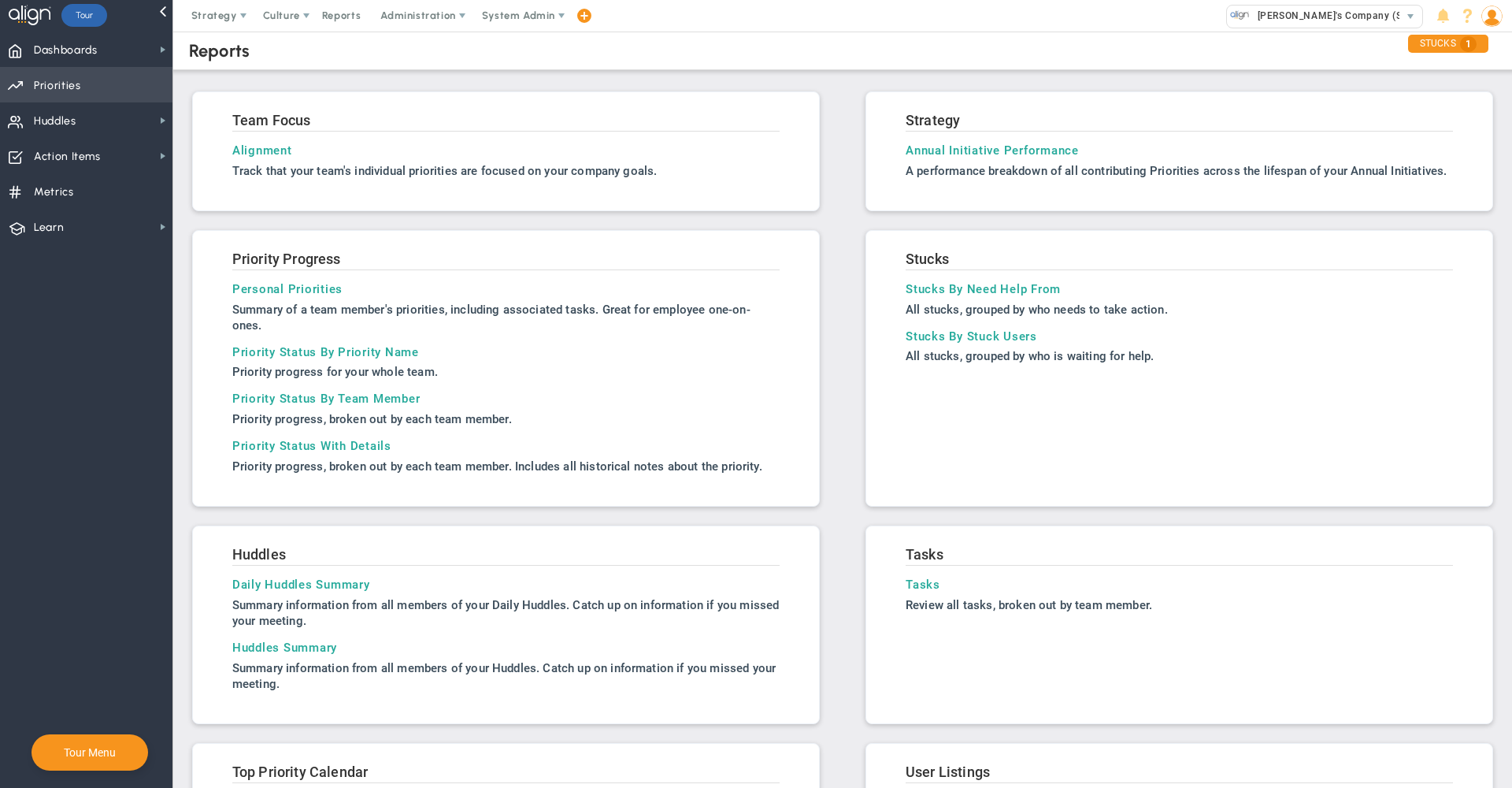
click at [112, 88] on span "Priorities OKR Tree Priorities OKRs" at bounding box center [86, 84] width 173 height 35
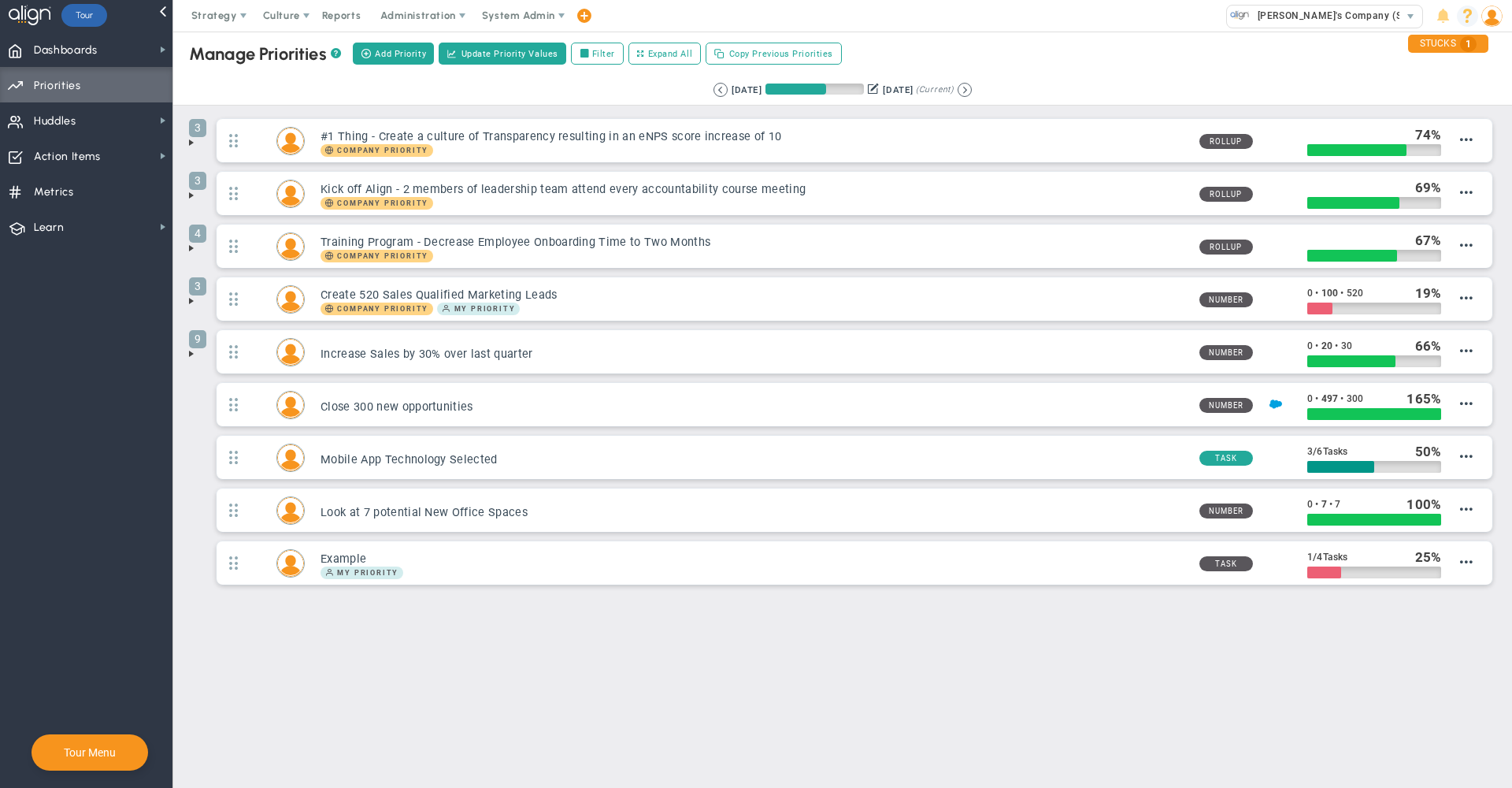
click at [1464, 15] on span at bounding box center [1468, 16] width 21 height 21
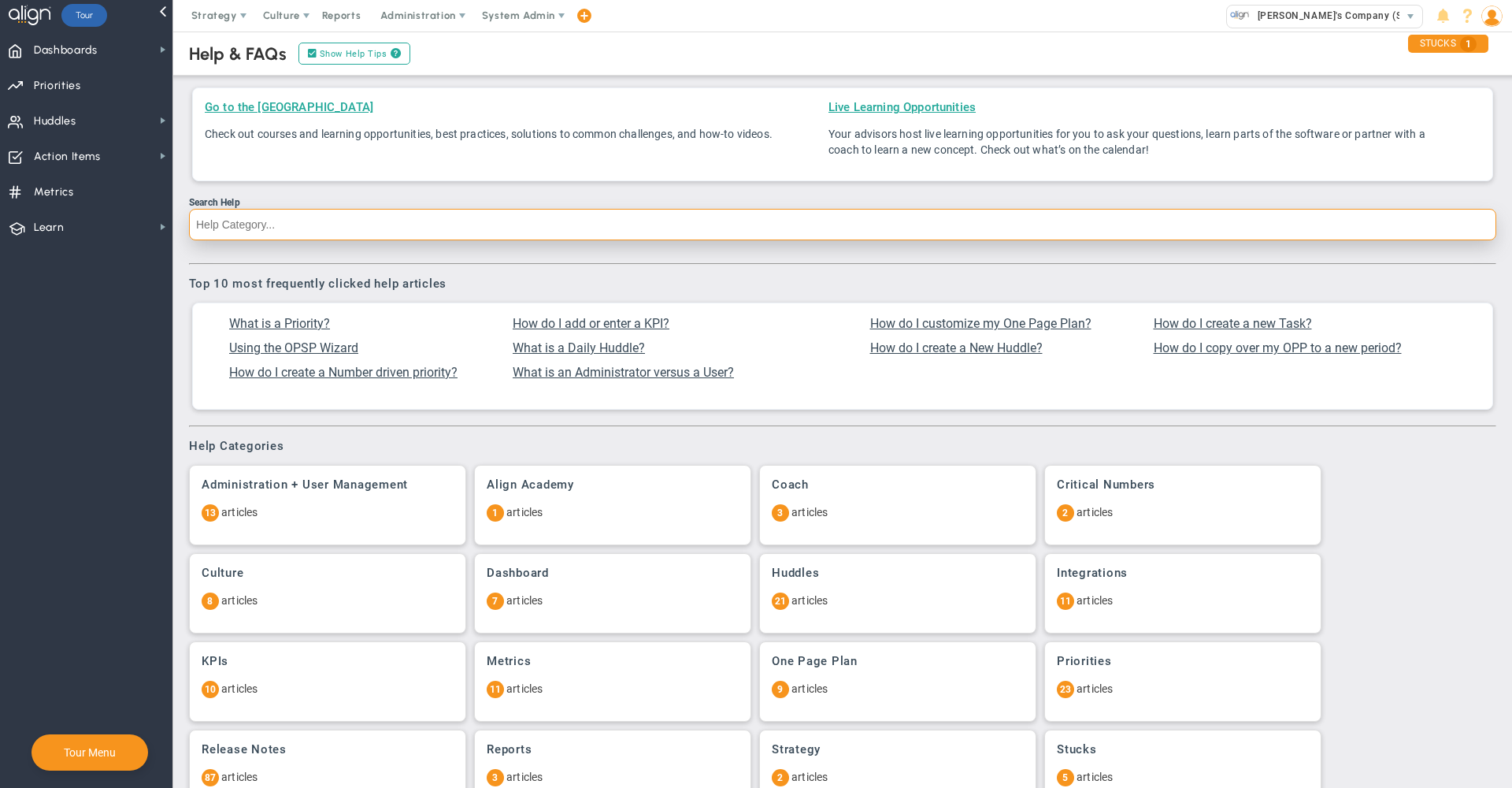
click at [439, 220] on input "Search Help" at bounding box center [842, 224] width 1307 height 32
type input "Parent"
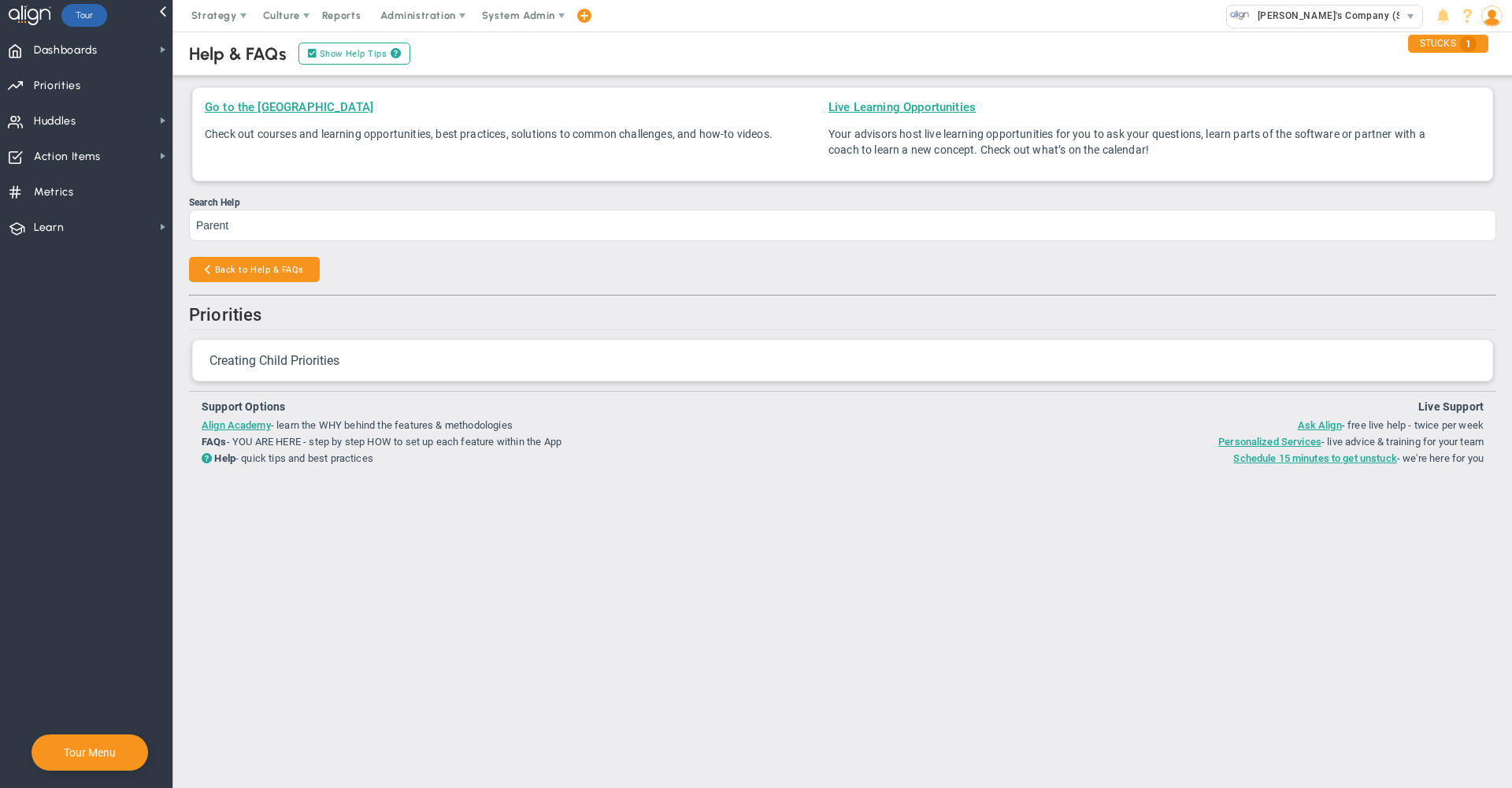
click at [293, 354] on span "Creating Child Priorities" at bounding box center [274, 361] width 130 height 15
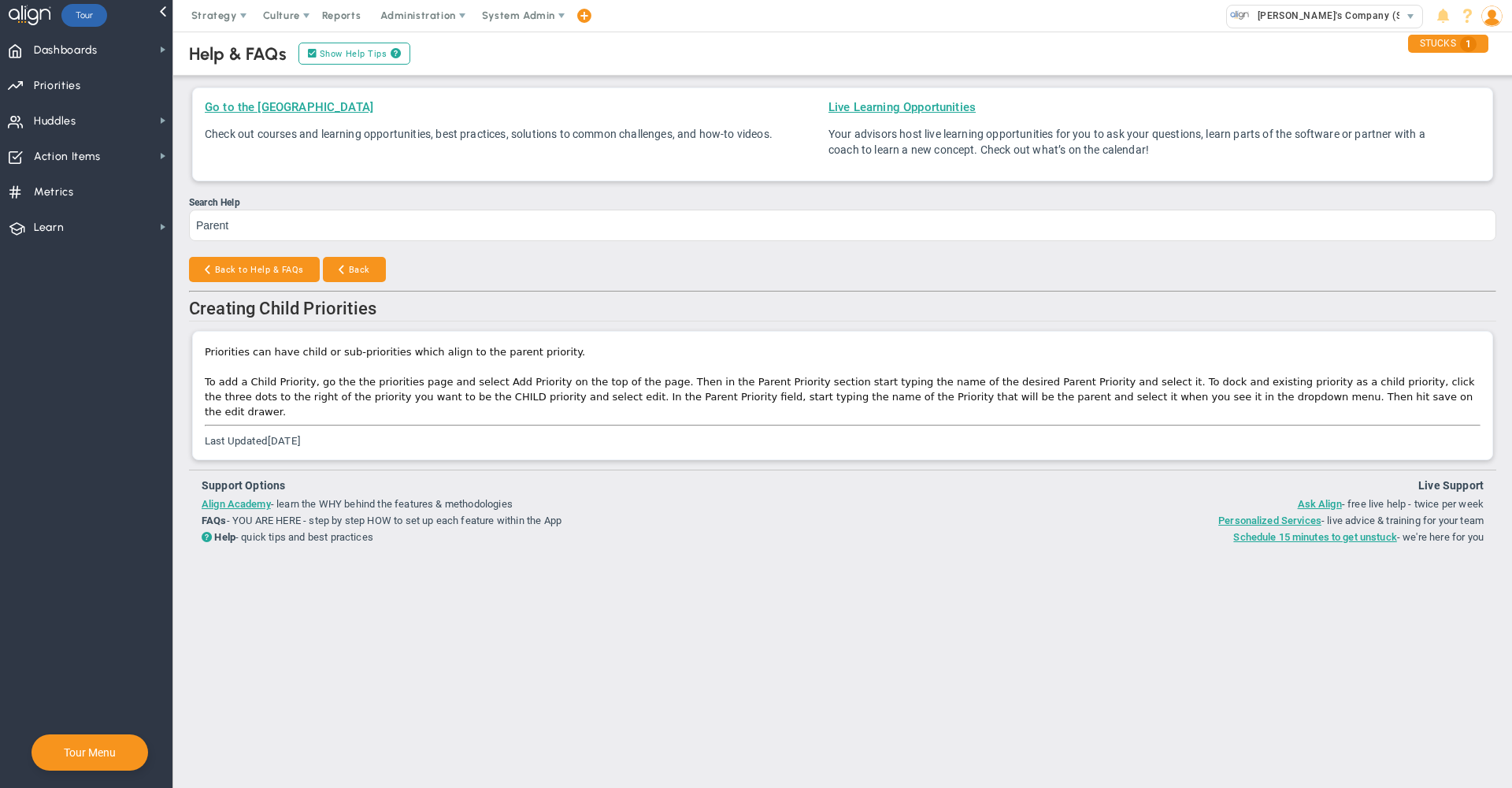
click at [576, 283] on div "Back to Help & FAQs Back" at bounding box center [842, 271] width 1307 height 28
click at [519, 17] on span "System Admin" at bounding box center [519, 15] width 73 height 11
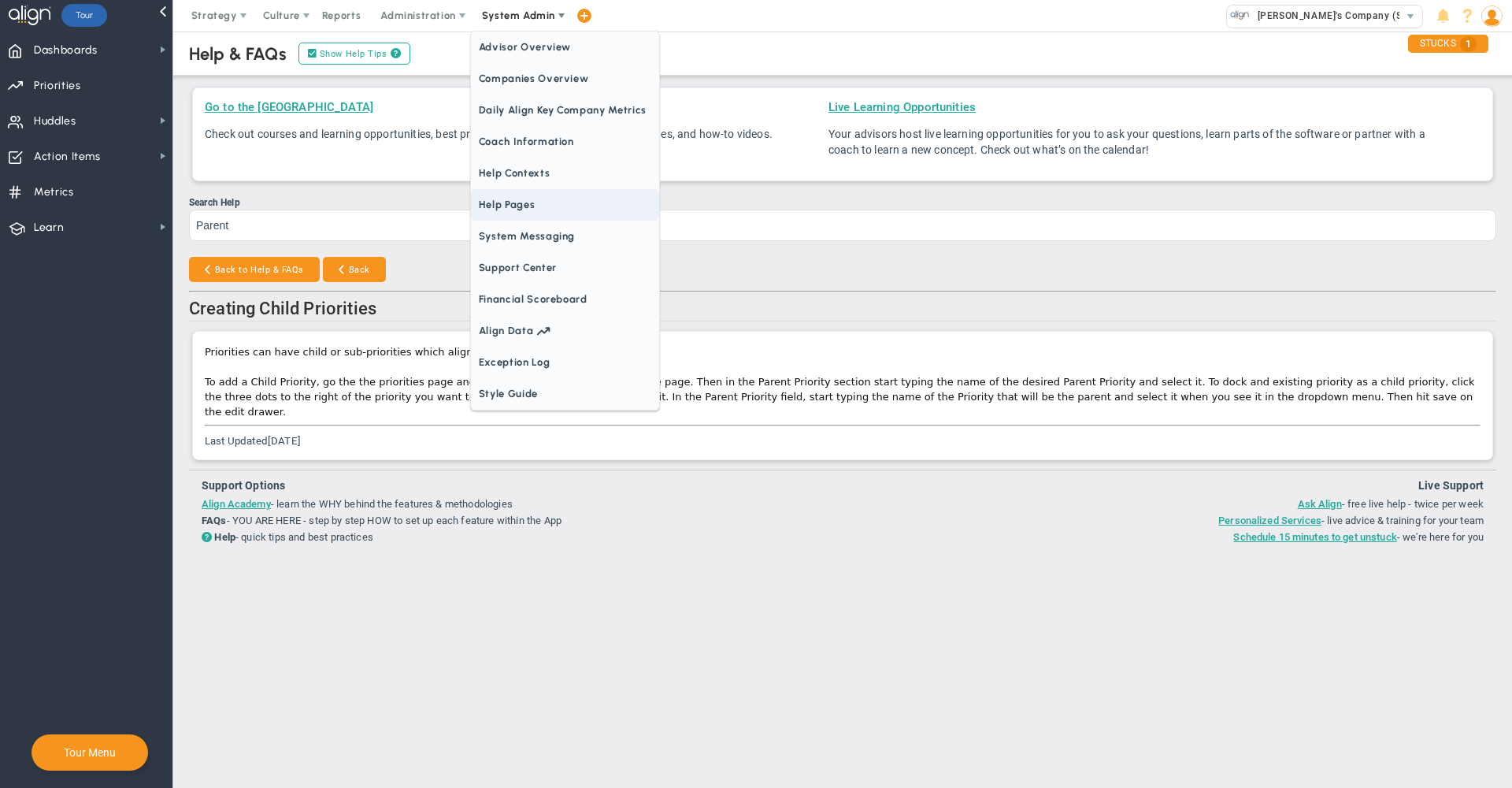
click at [527, 206] on span "Help Pages" at bounding box center [565, 205] width 188 height 32
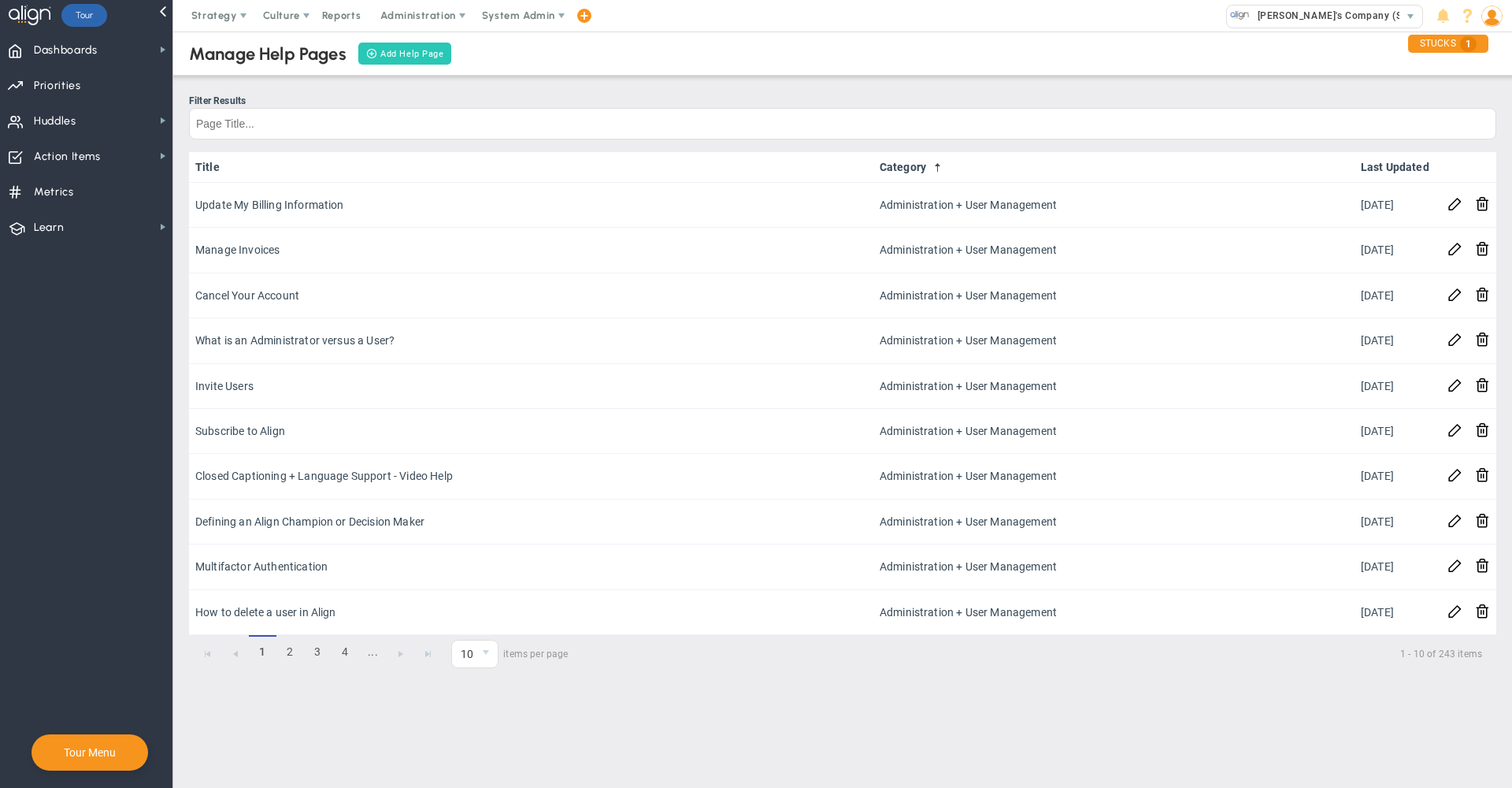
click at [403, 46] on button "Add Help Page" at bounding box center [405, 53] width 94 height 22
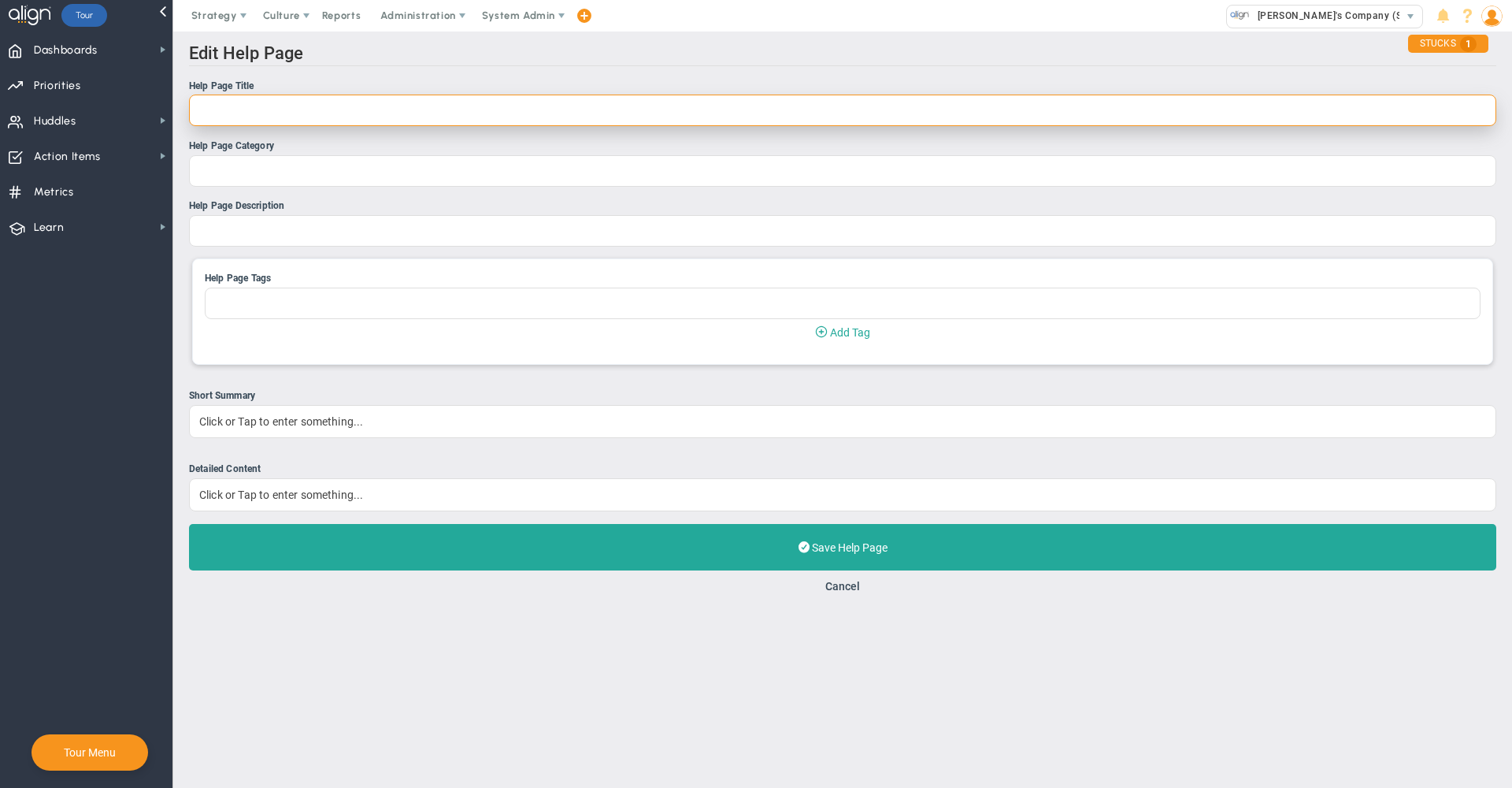
click at [281, 120] on input "Help Page Title" at bounding box center [842, 110] width 1307 height 32
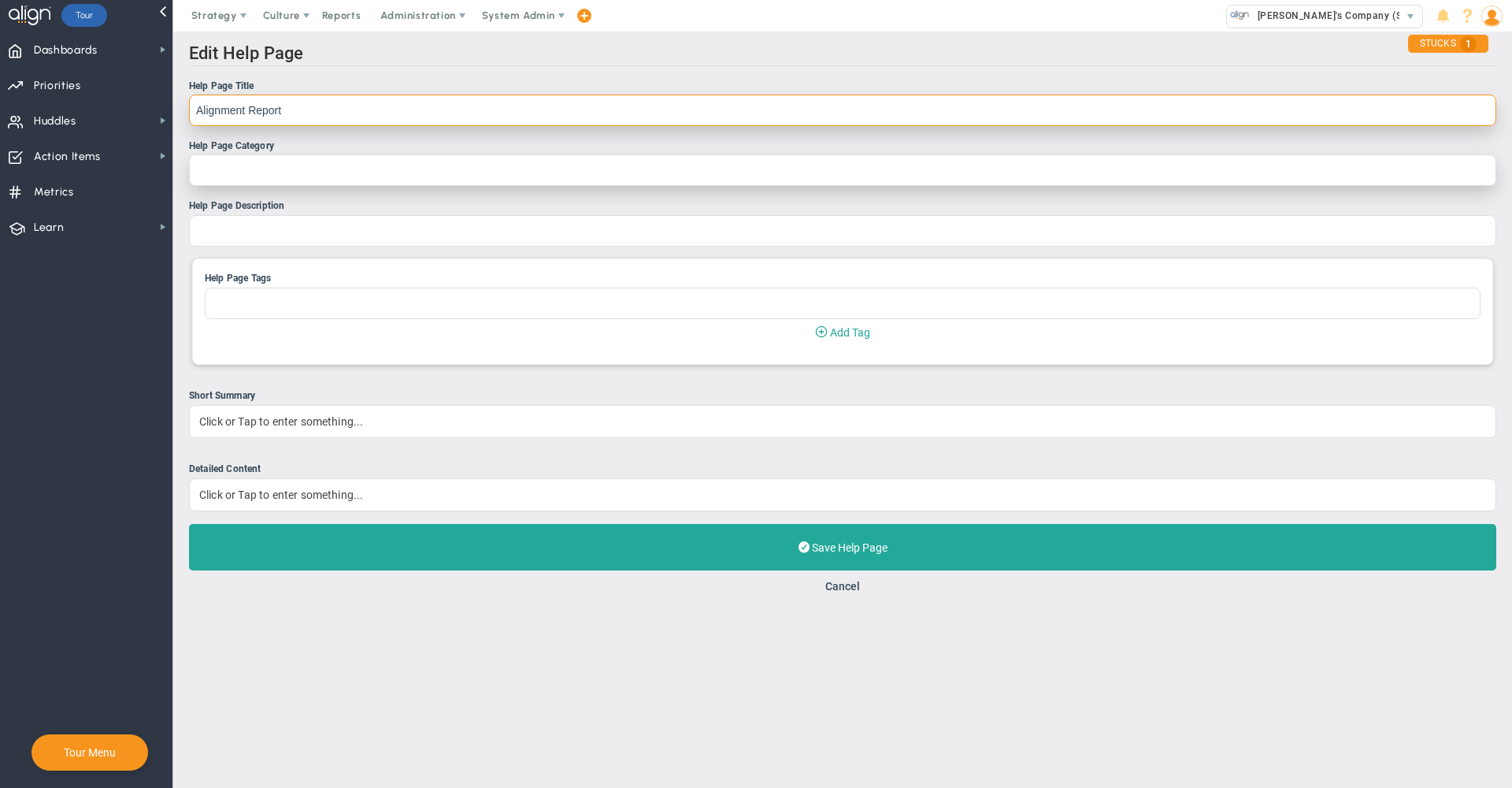
type input "Alignment Report"
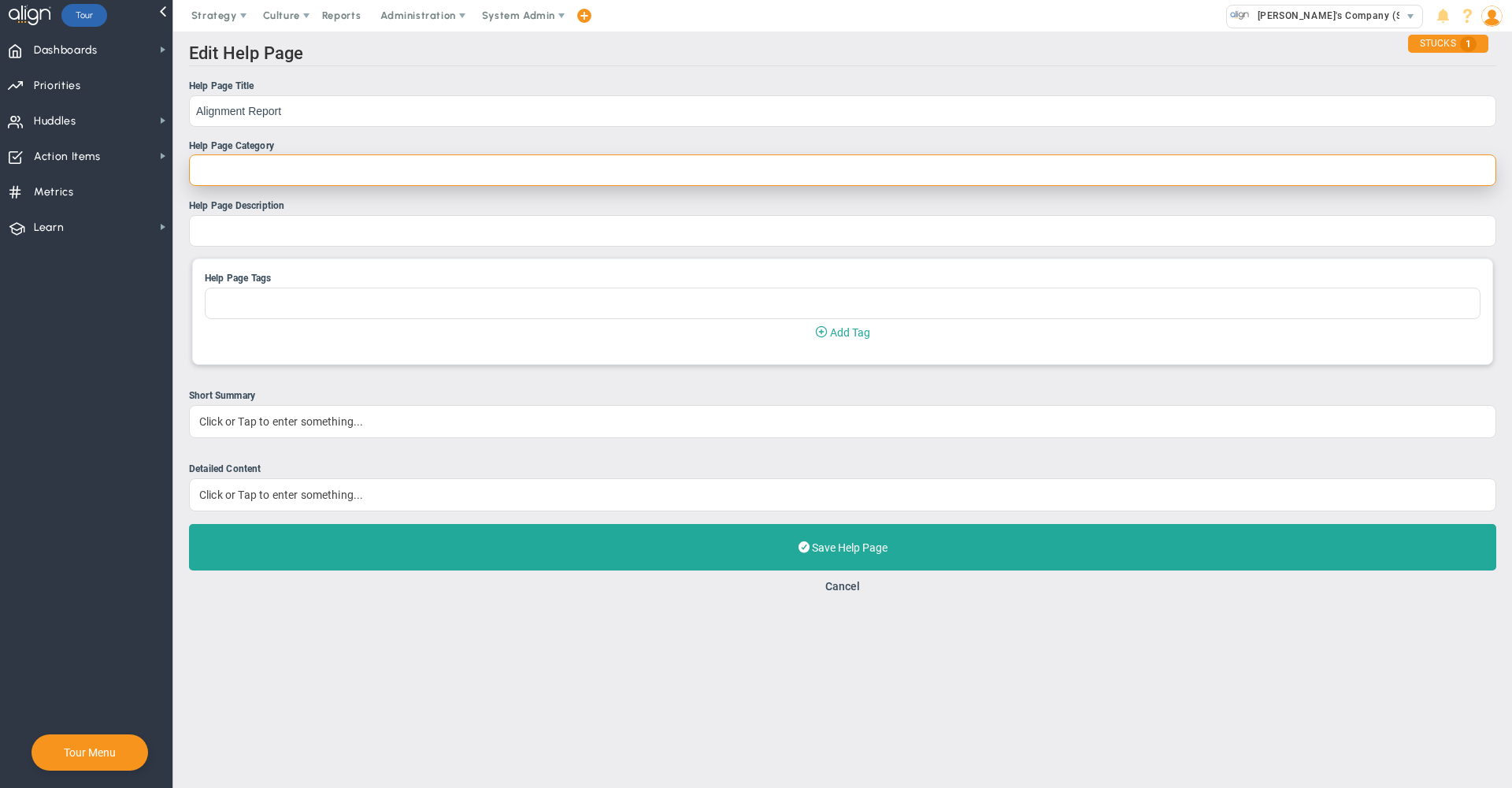
click at [250, 172] on input "Help Page Category" at bounding box center [842, 170] width 1307 height 32
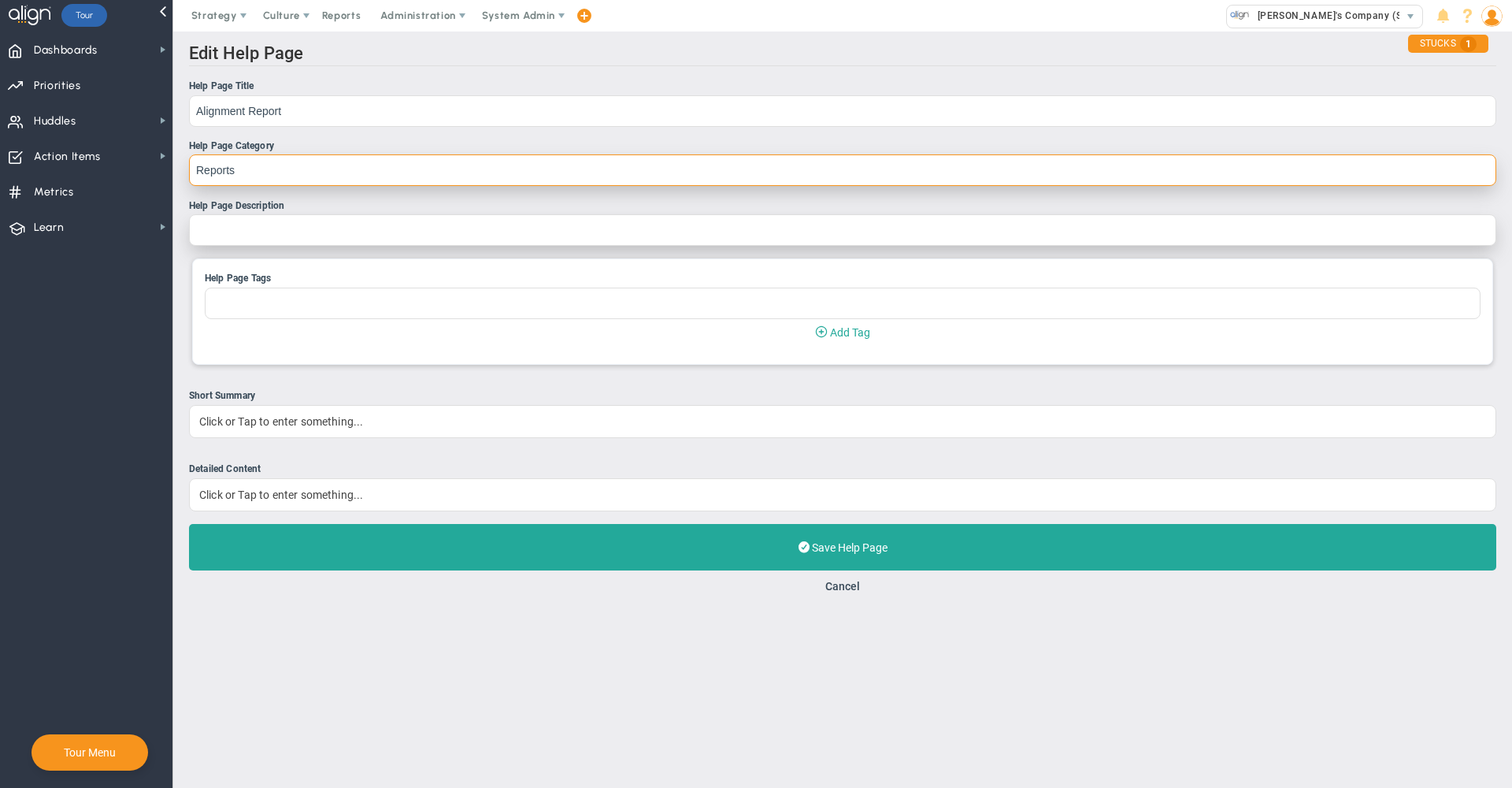
type input "Reports"
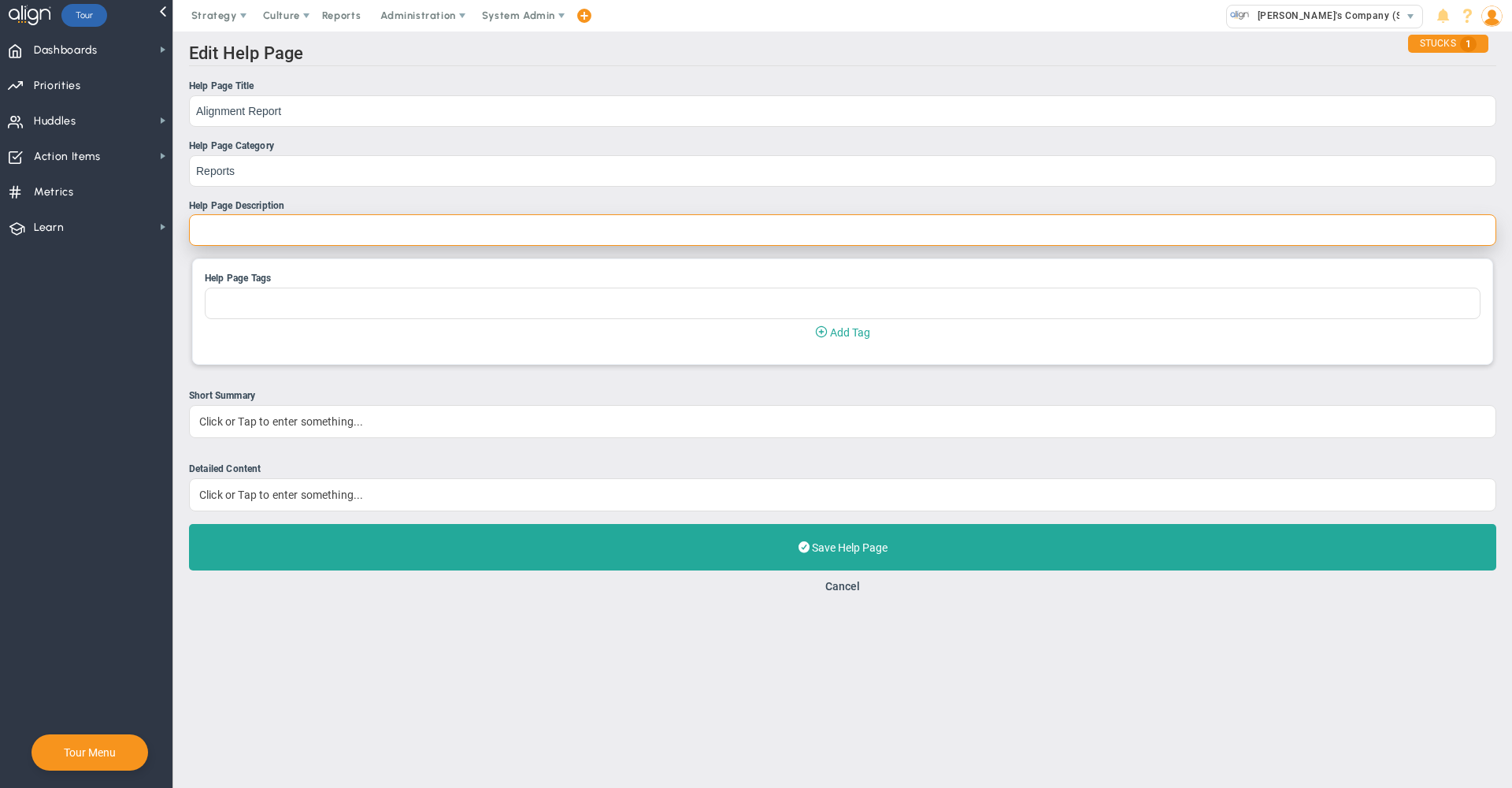
click at [254, 238] on input "Help Page Description" at bounding box center [842, 230] width 1307 height 32
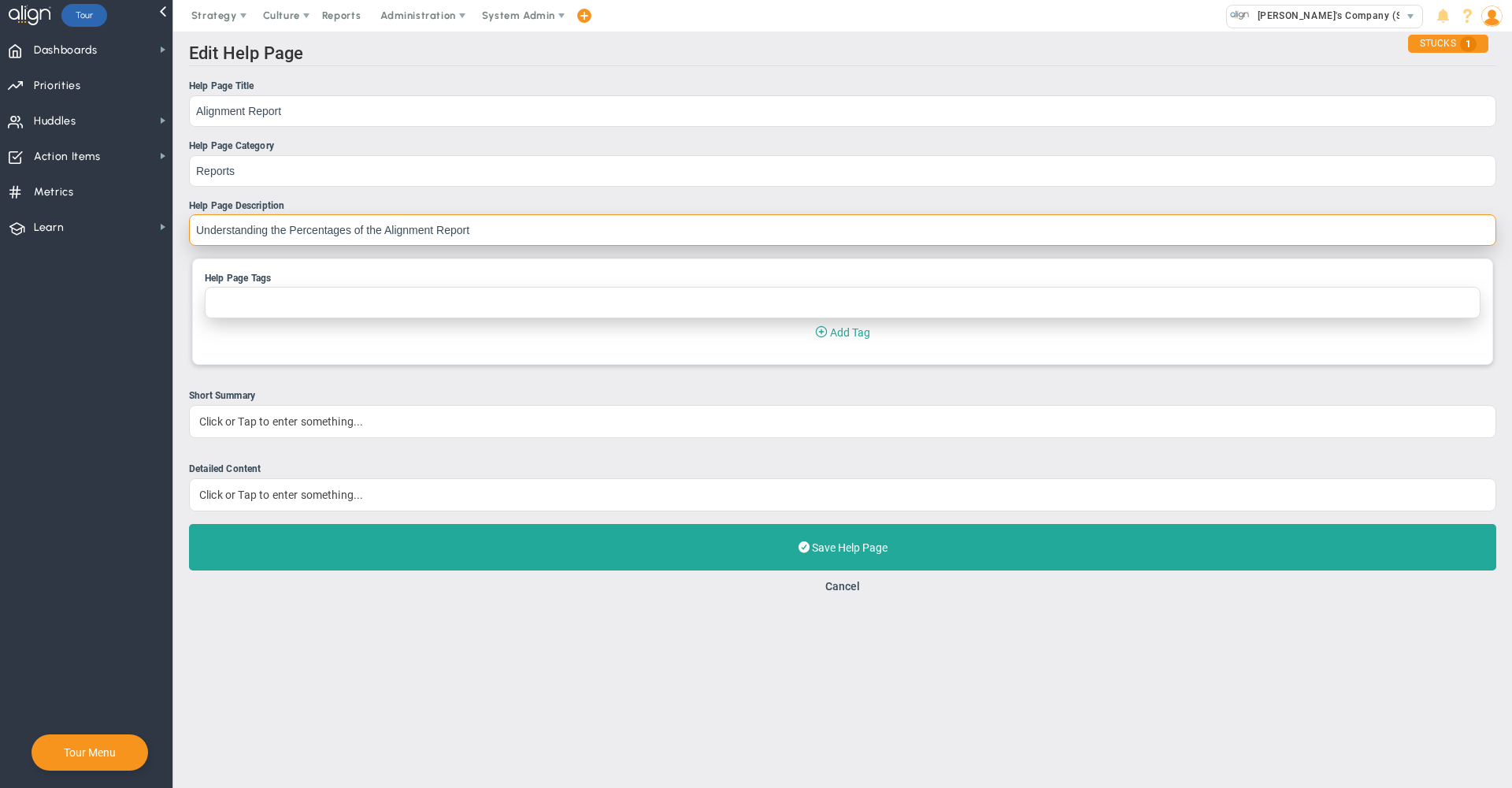
type input "Understanding the Percentages of the Alignment Report"
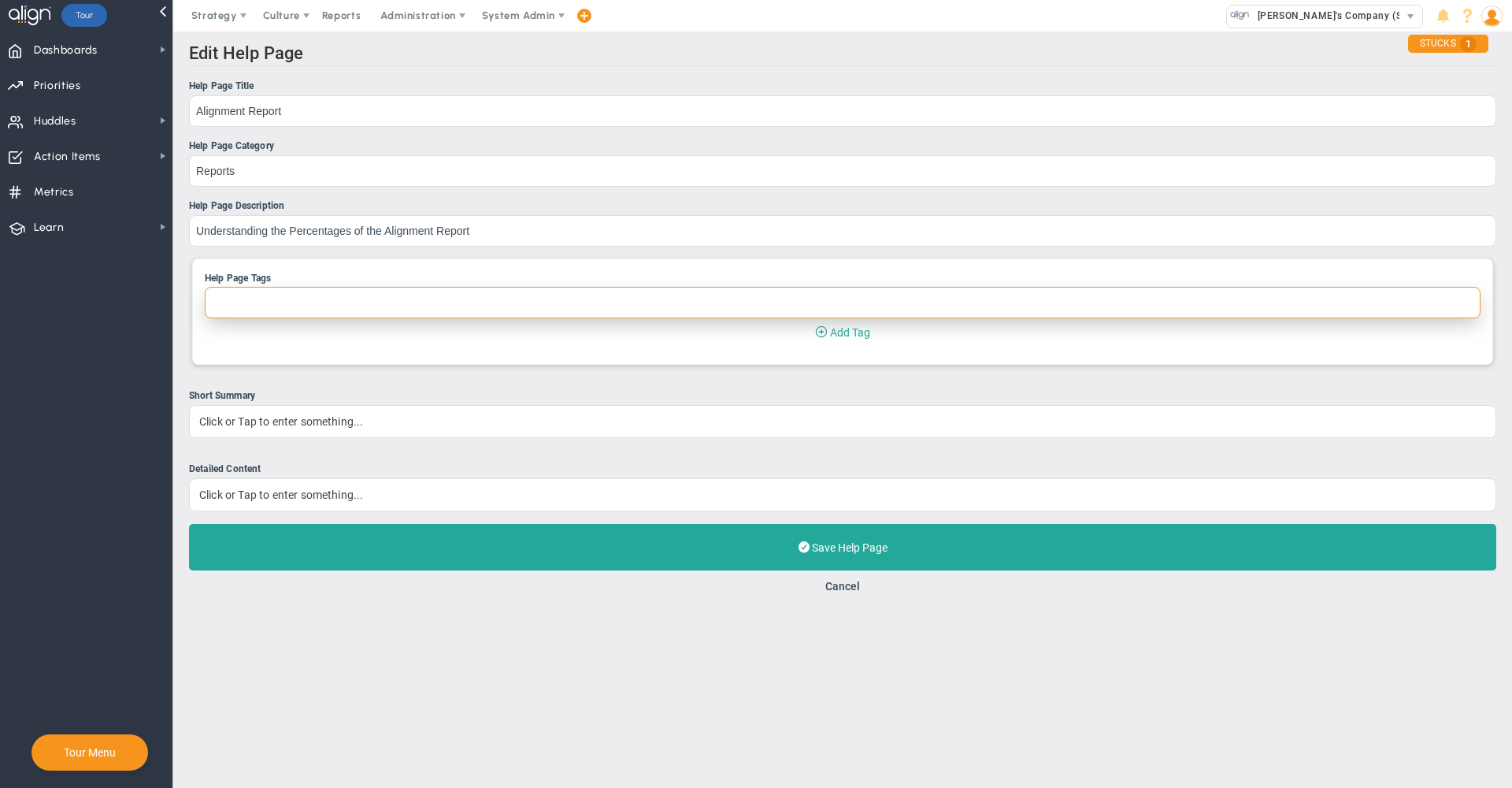
click at [250, 306] on input "Help Page Tags" at bounding box center [842, 303] width 1276 height 32
type input "Reports"
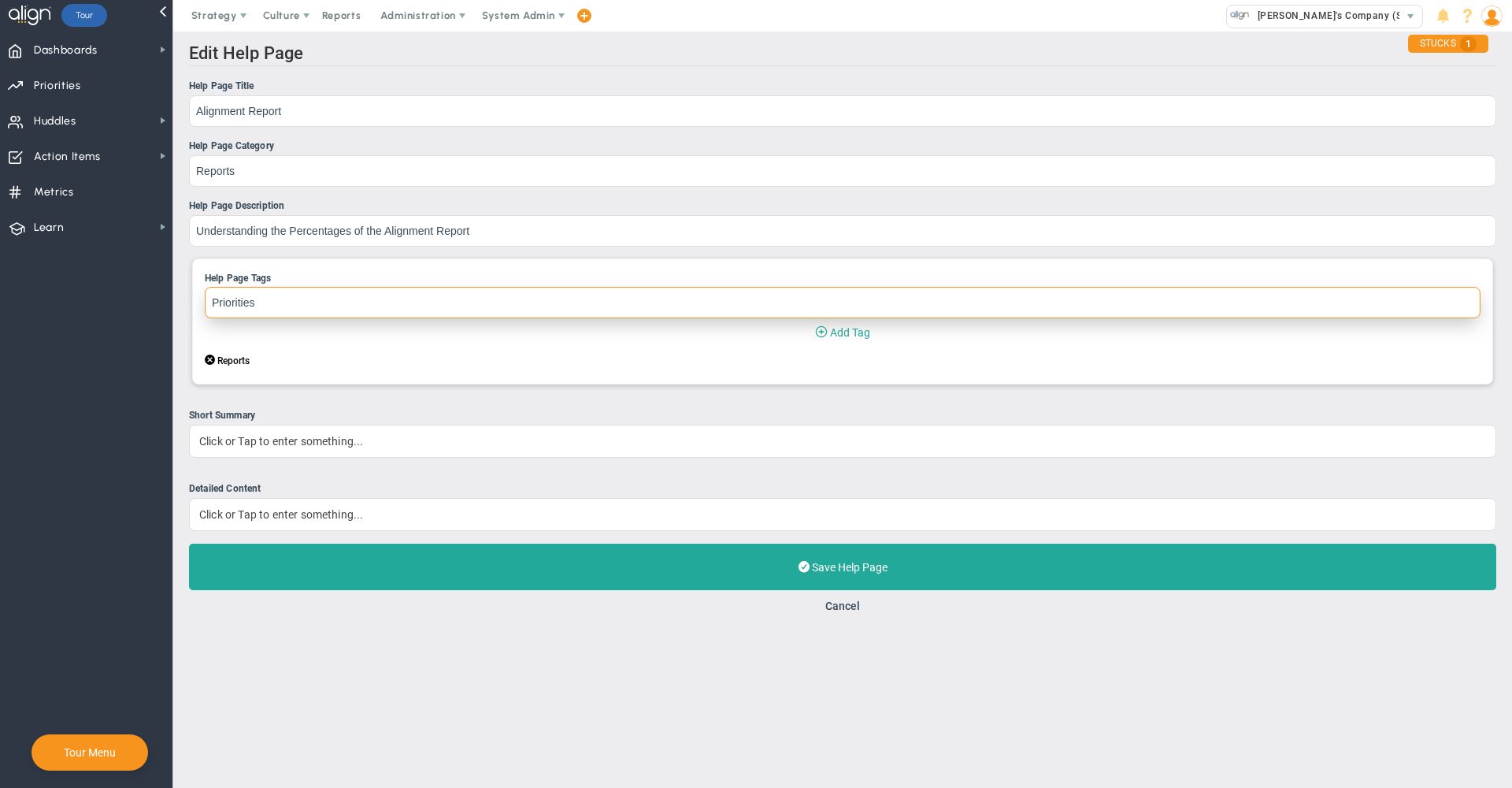
type input "Priorities"
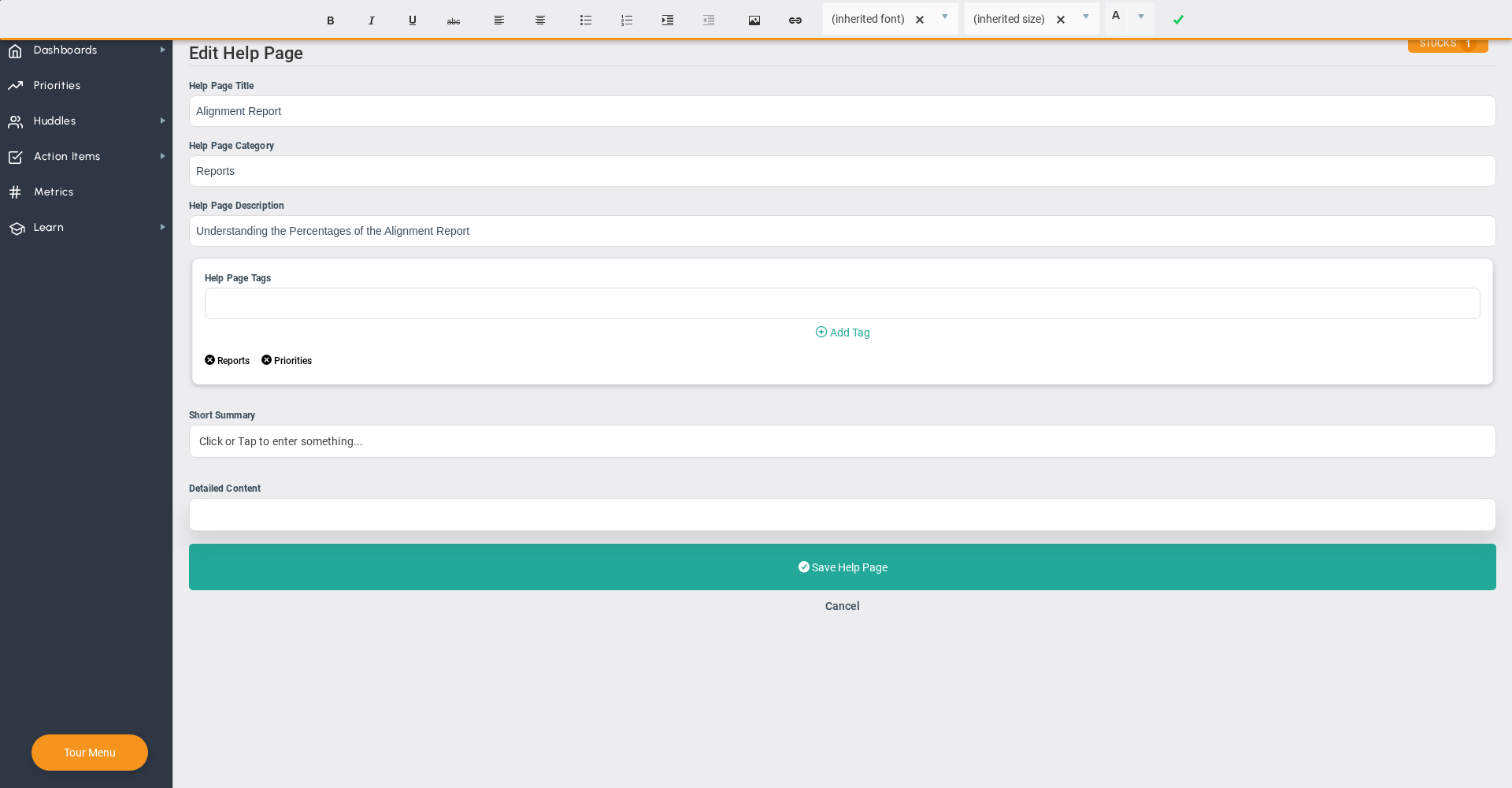
click at [274, 520] on div at bounding box center [842, 514] width 1307 height 33
paste div
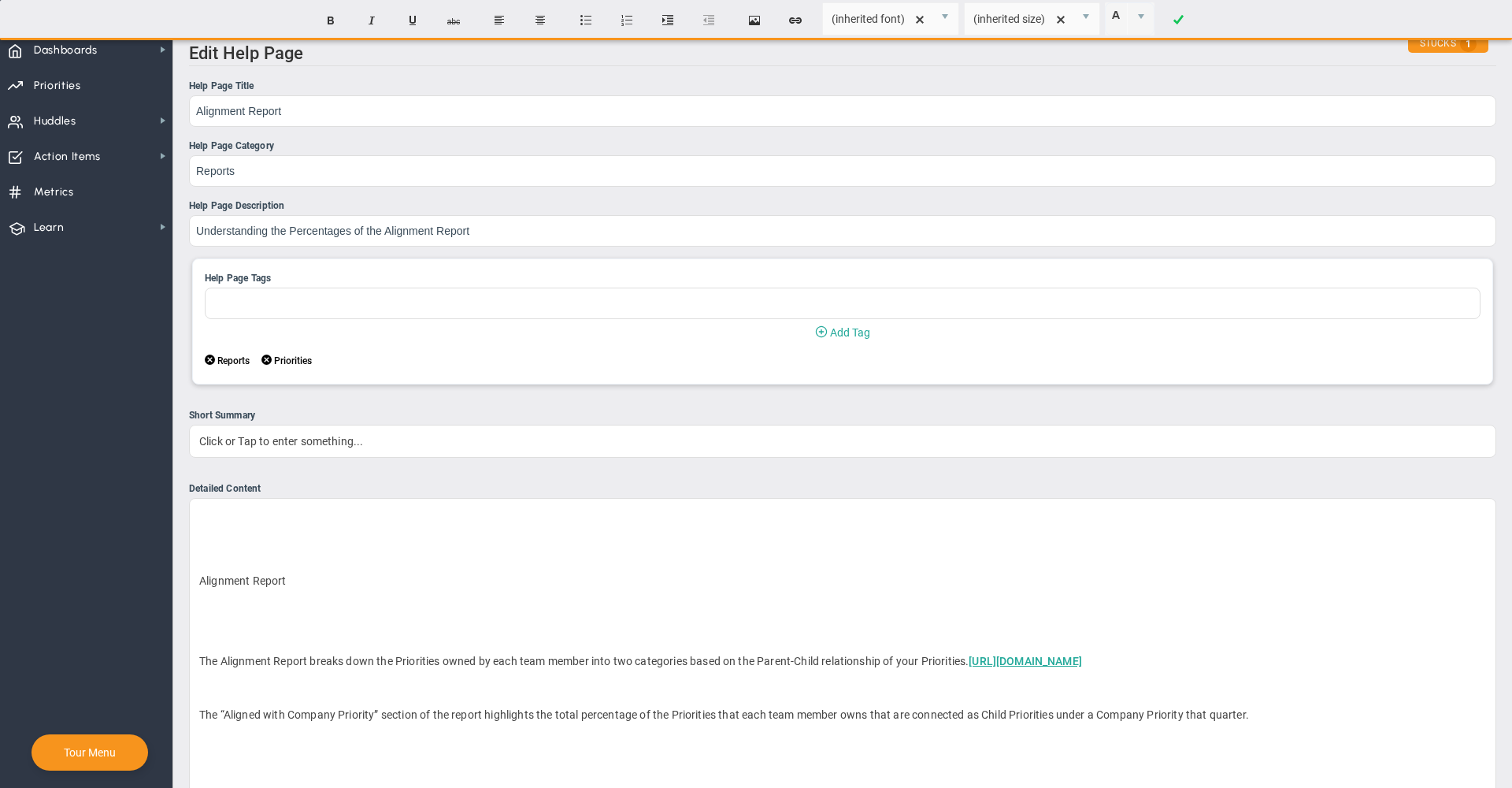
drag, startPoint x: 296, startPoint y: 583, endPoint x: 161, endPoint y: 583, distance: 135.0
click at [161, 583] on div "Dashboards Dashboards My Dashboard Company Dashboard Annual Initiatives" at bounding box center [756, 409] width 1512 height 756
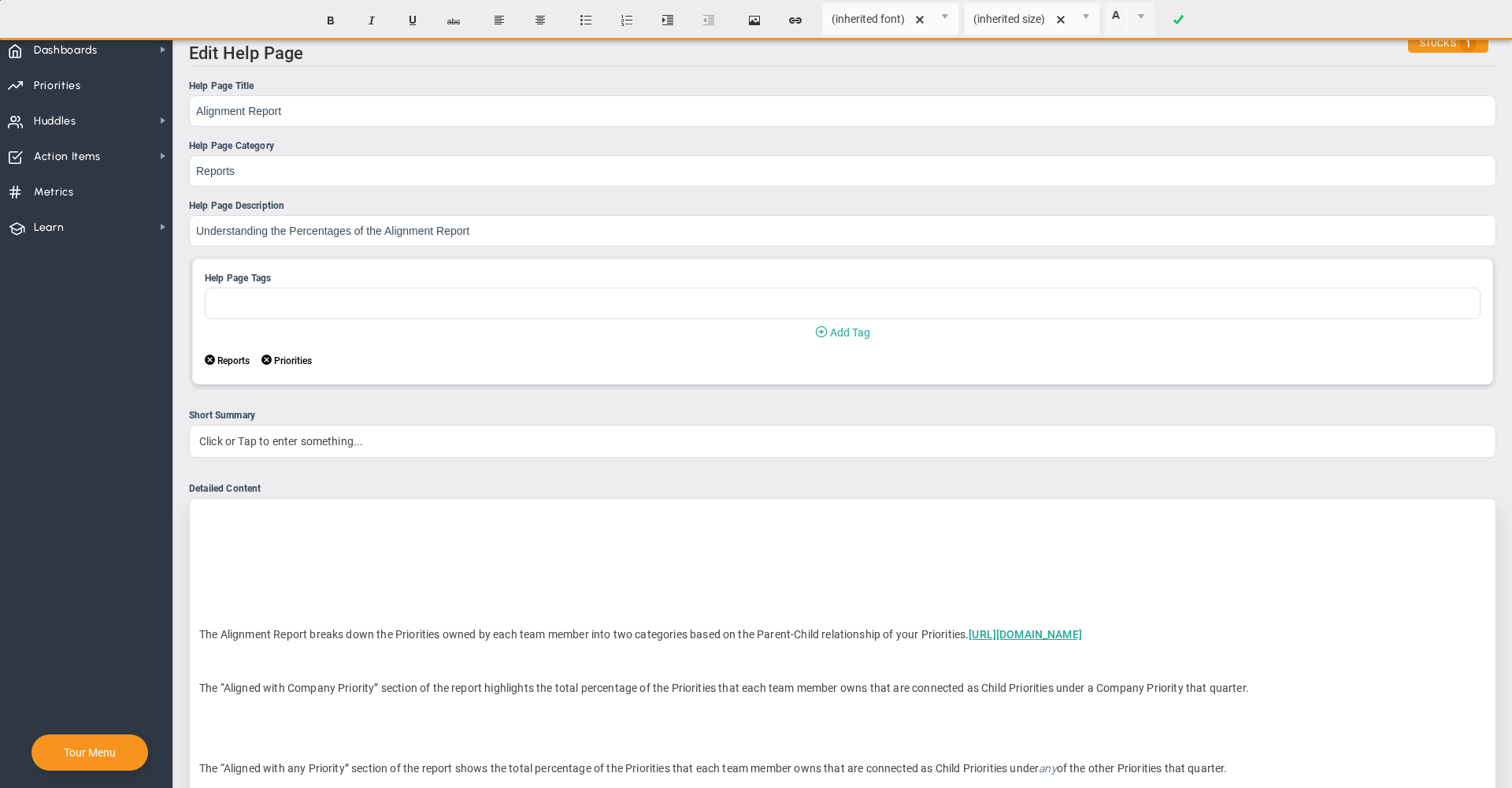
click at [230, 613] on p "﻿" at bounding box center [842, 607] width 1287 height 15
click at [201, 638] on p "The Alignment Report breaks down the Priorities owned by each team member into …" at bounding box center [842, 634] width 1287 height 15
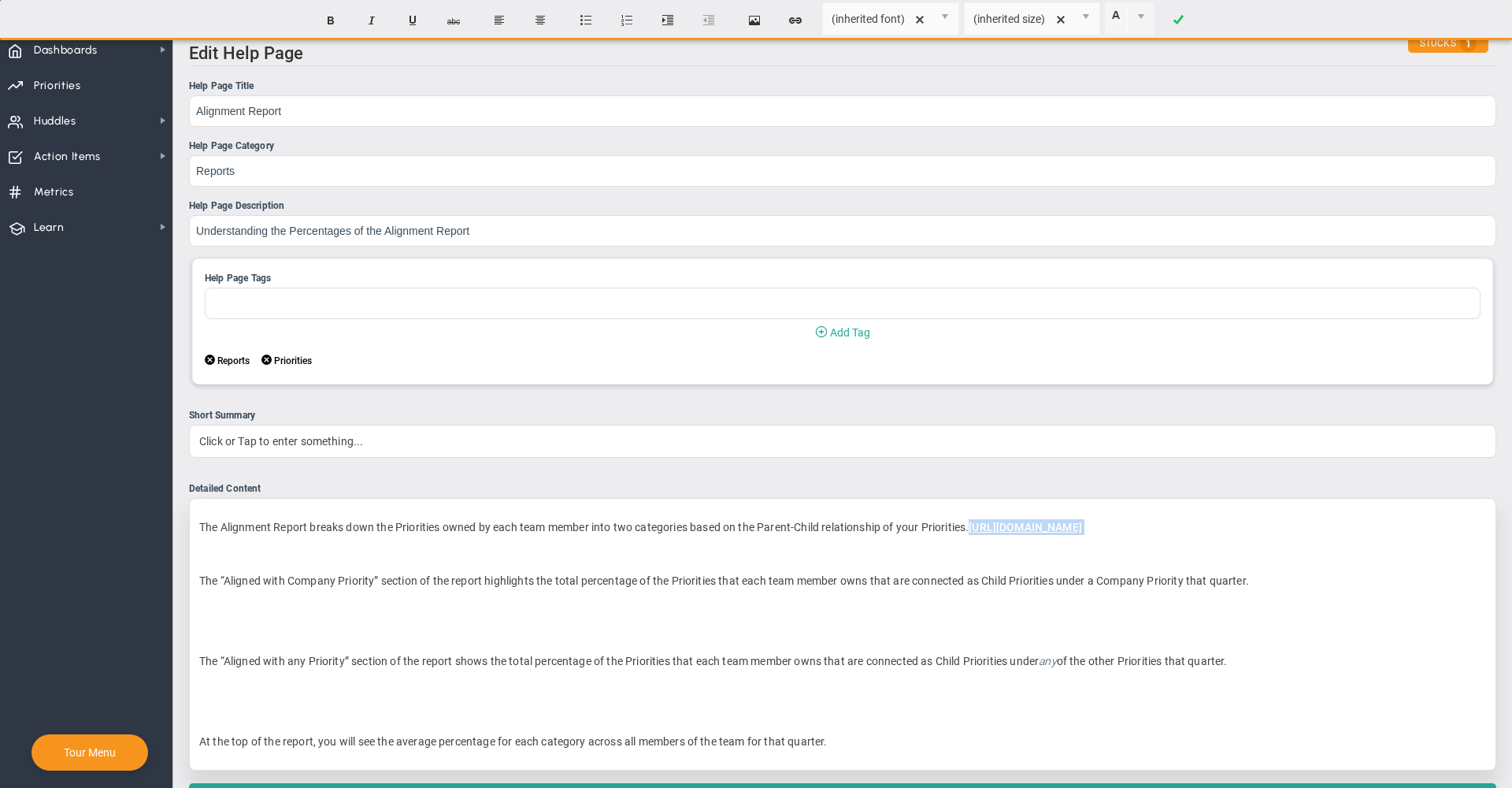
drag, startPoint x: 1322, startPoint y: 533, endPoint x: 975, endPoint y: 531, distance: 347.0
click at [975, 531] on p "The Alignment Report breaks down the Priorities owned by each team member into …" at bounding box center [842, 526] width 1287 height 15
drag, startPoint x: 977, startPoint y: 529, endPoint x: 762, endPoint y: 529, distance: 215.0
click at [762, 529] on p "The Alignment Report breaks down the Priorities owned by each team member into …" at bounding box center [842, 526] width 1287 height 15
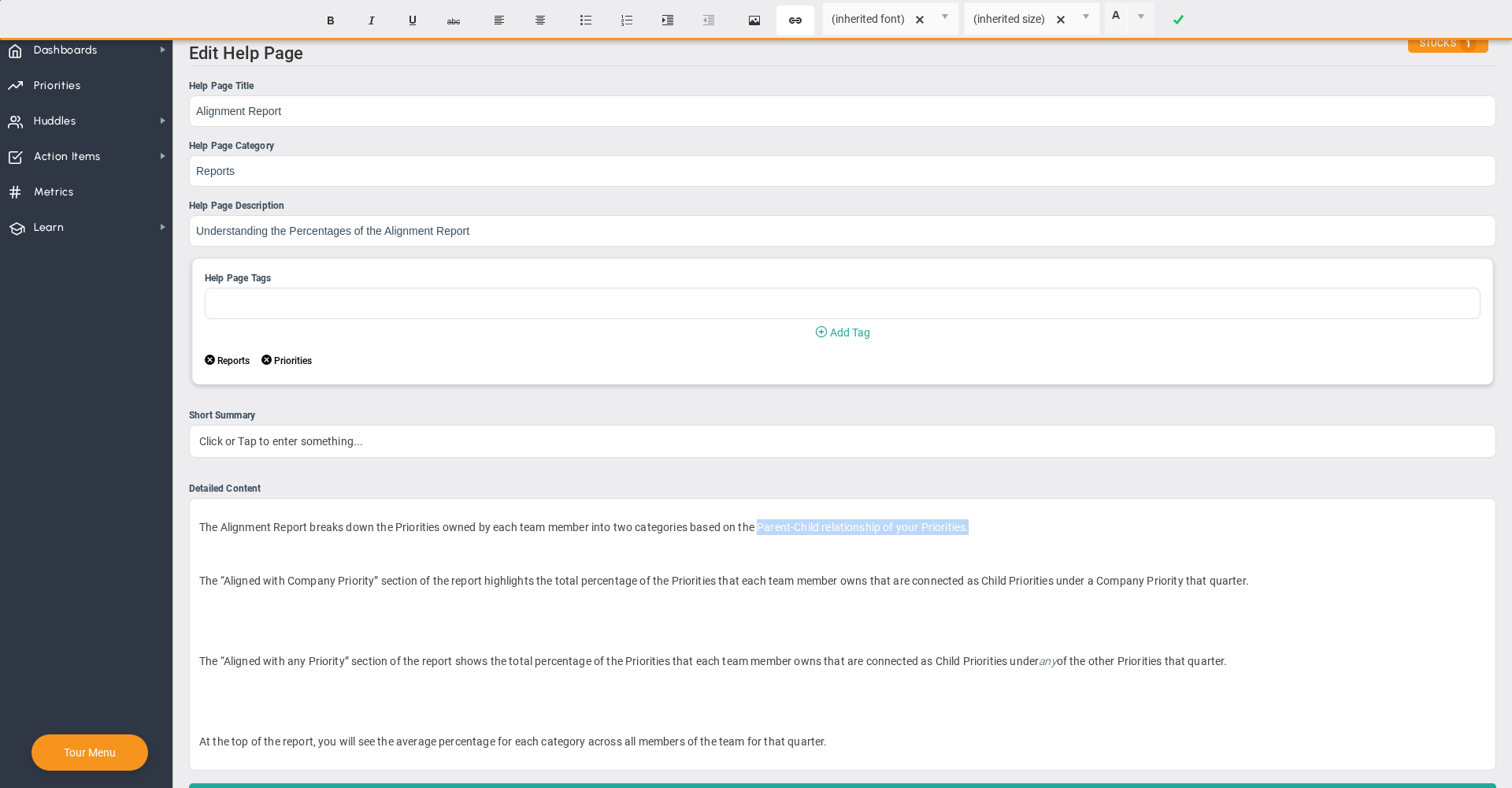
click at [798, 19] on button "Create Link" at bounding box center [795, 20] width 38 height 30
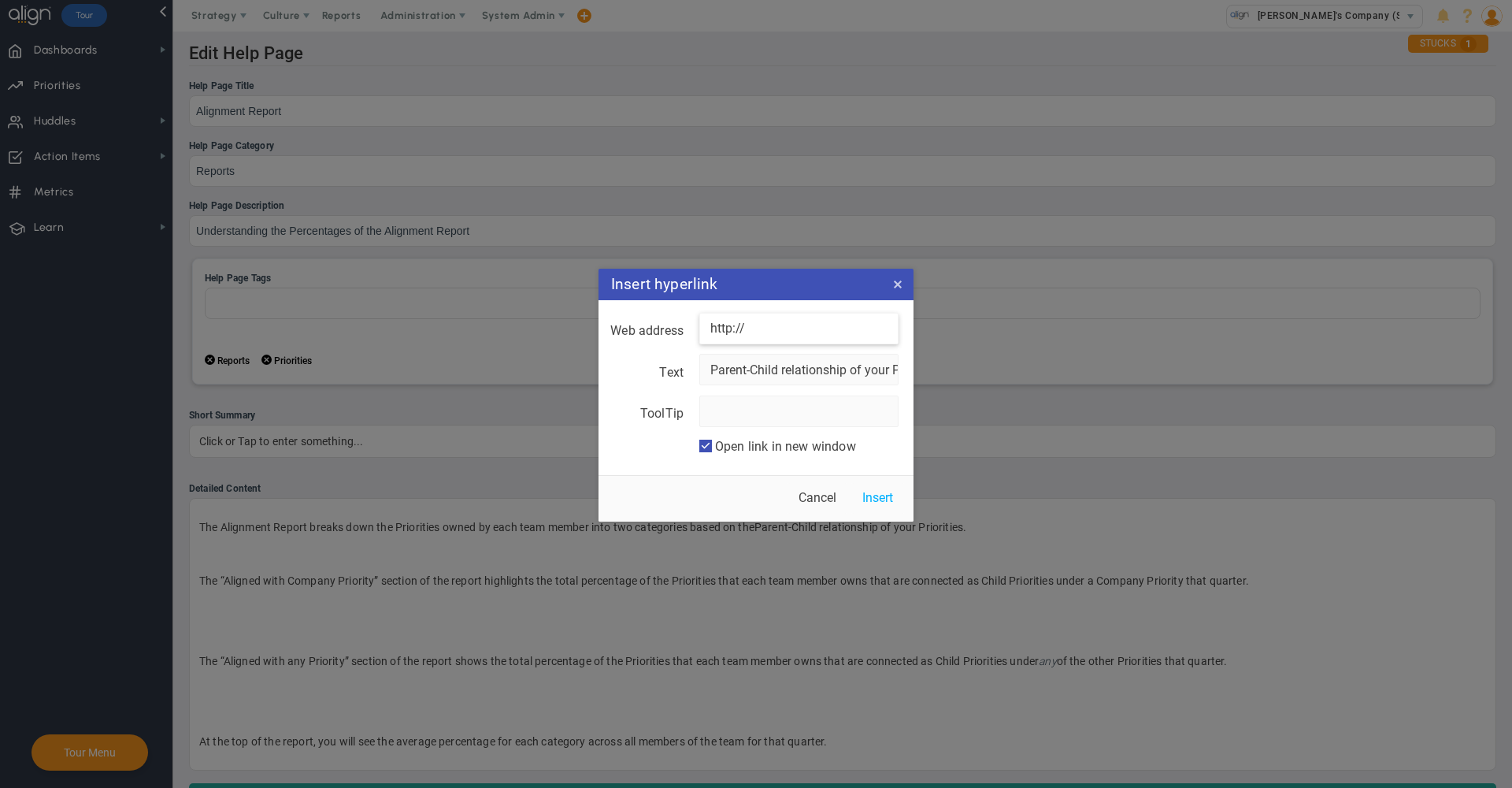
click at [763, 317] on input "http://" at bounding box center [799, 328] width 199 height 32
paste input "https://application.aligntoday.com/Application/Help.aspx?ID=89"
type input "https://application.aligntoday.com/Application/Help.aspx?ID=89"
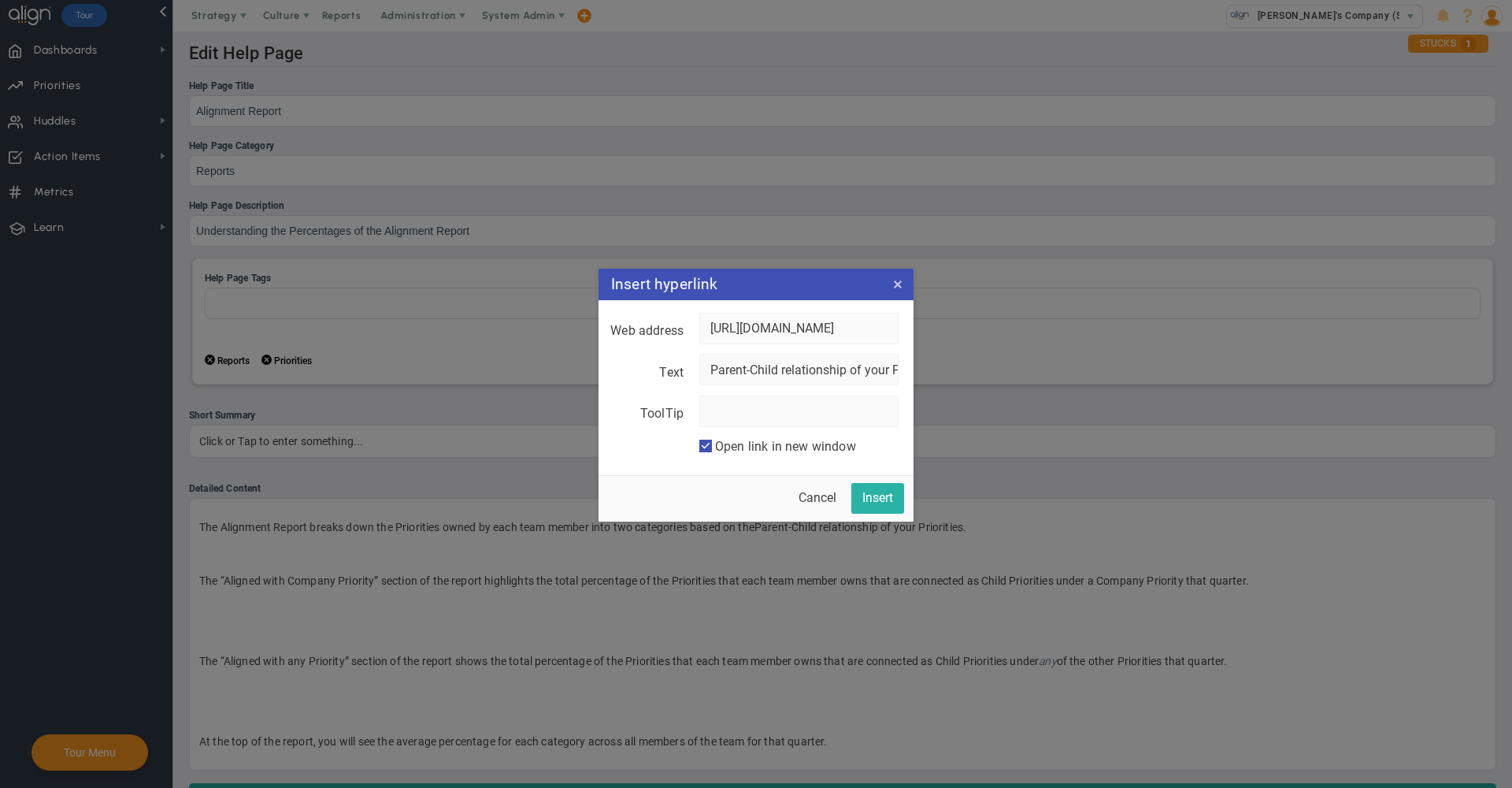
click at [882, 498] on button "Insert" at bounding box center [878, 498] width 53 height 31
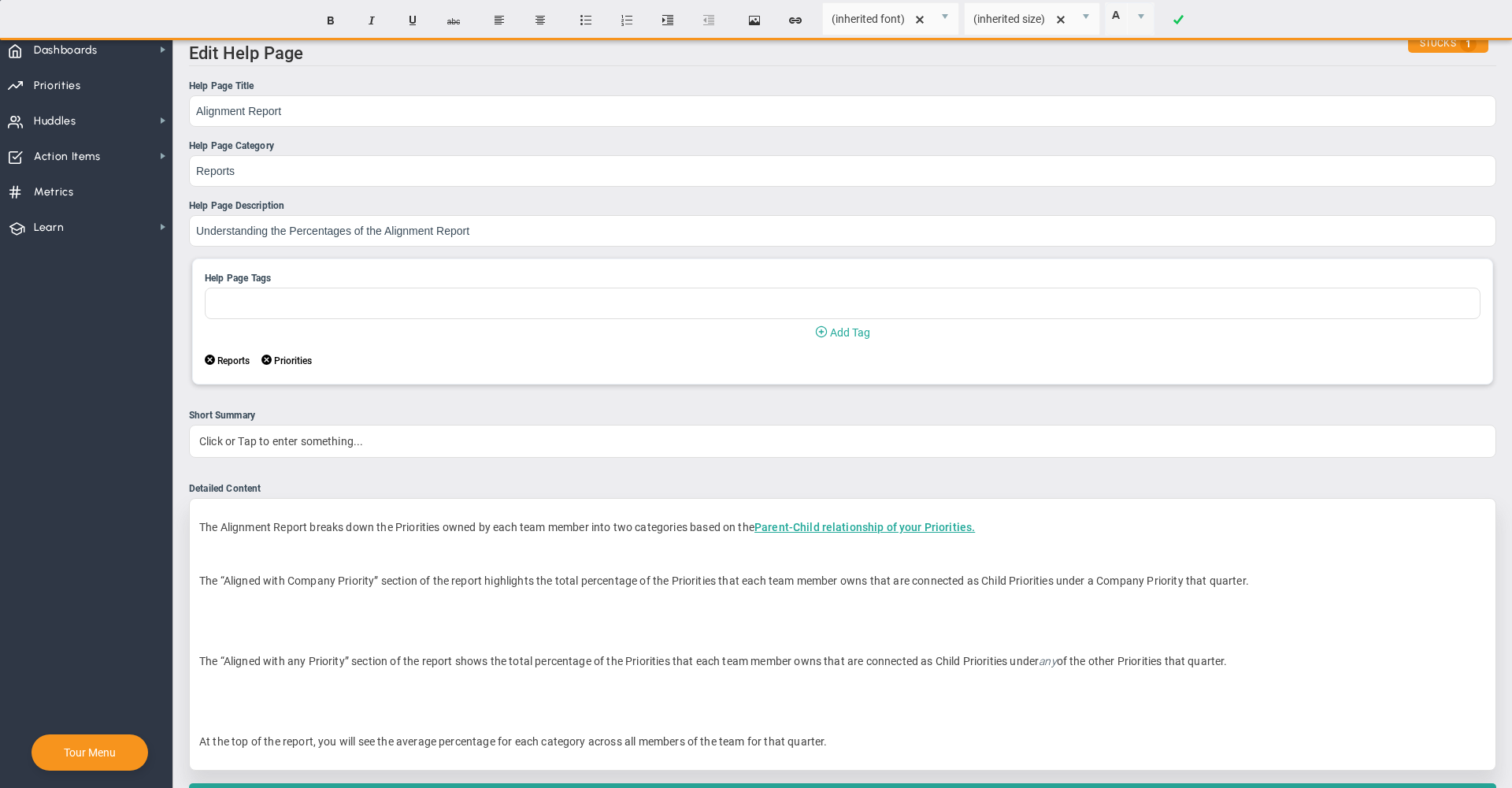
click at [577, 604] on p "﻿" at bounding box center [842, 607] width 1287 height 15
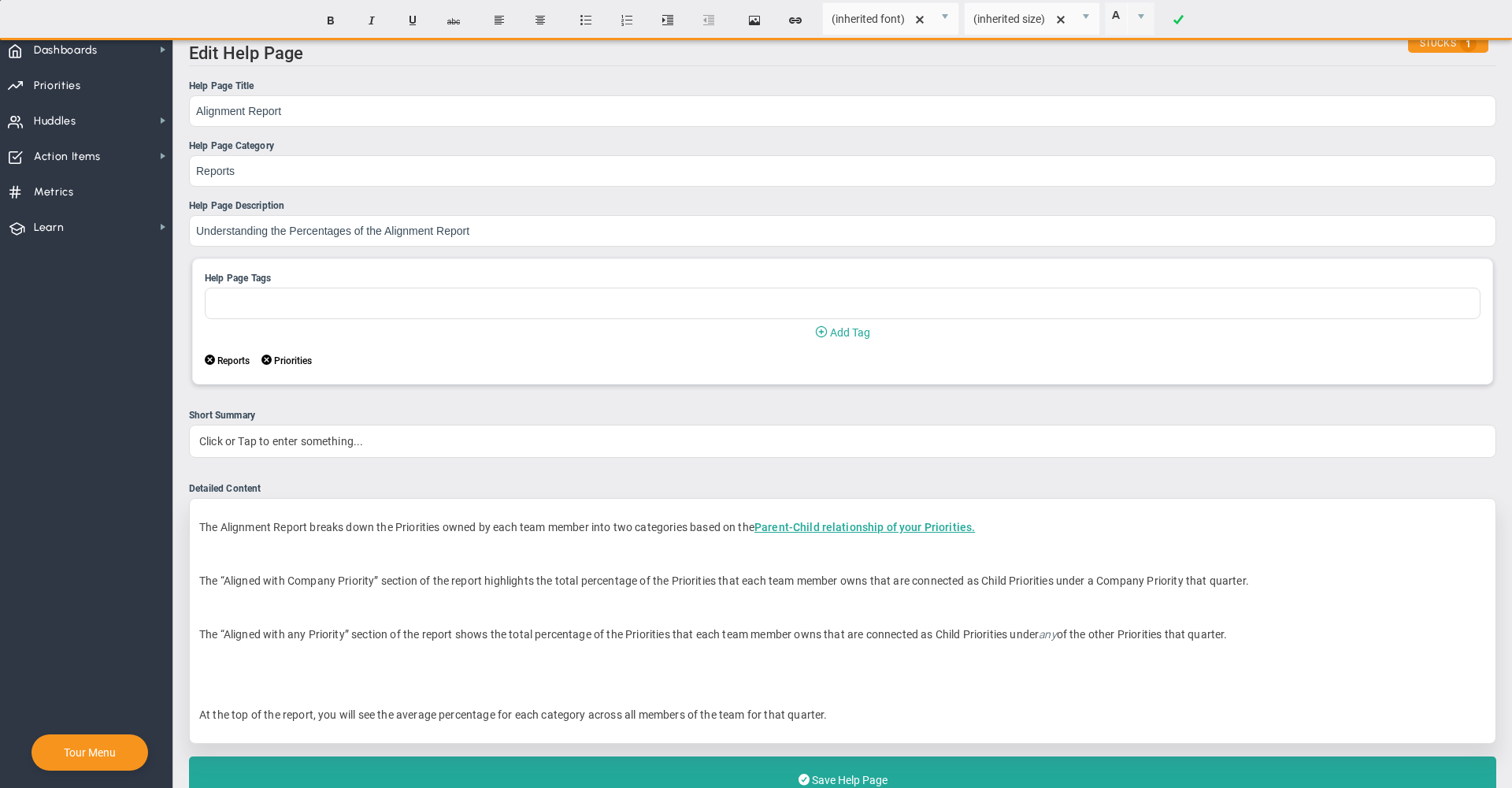
click at [315, 621] on div "The Alignment Report breaks down the Priorities owned by each team member into …" at bounding box center [842, 620] width 1307 height 246
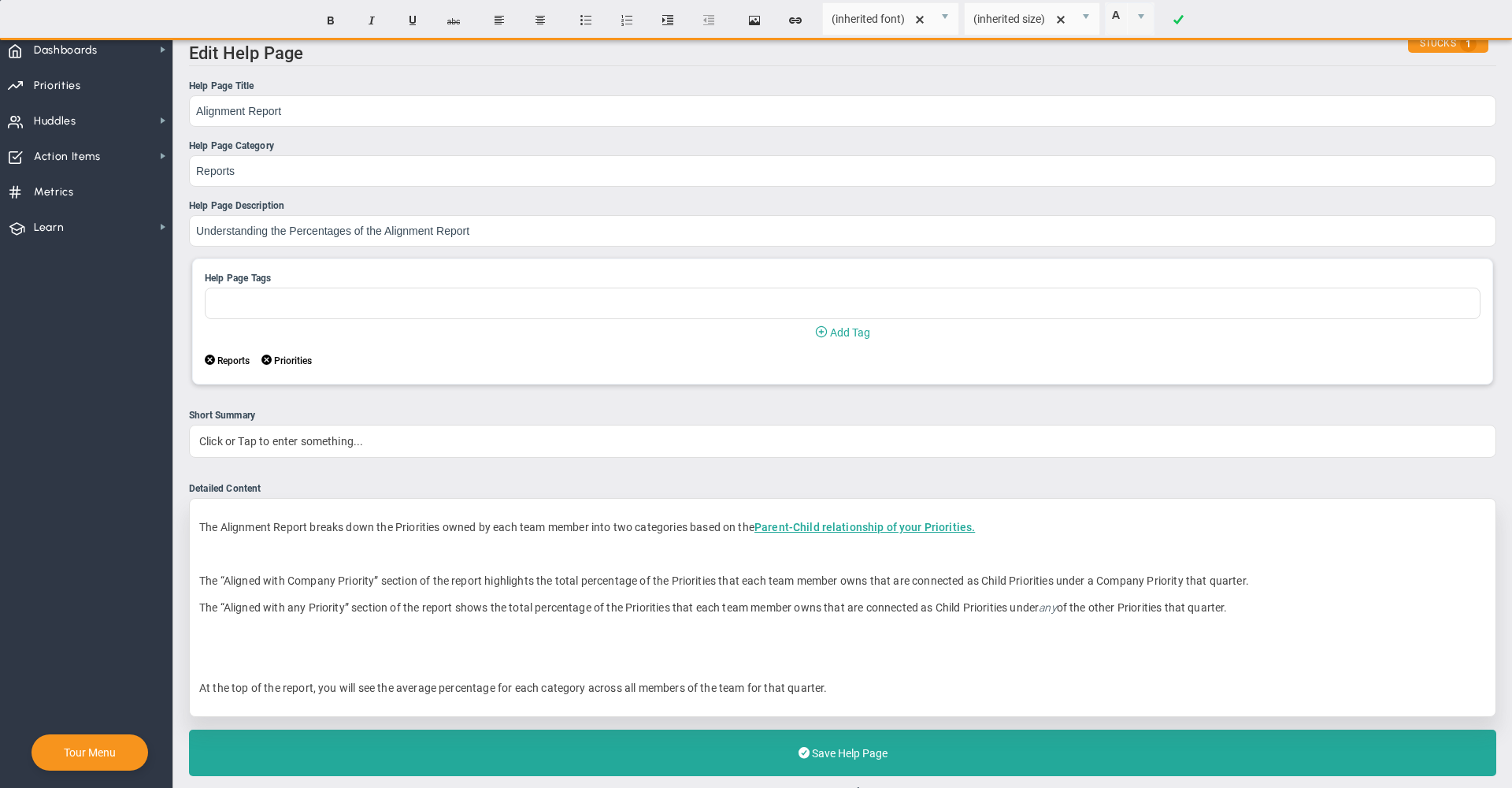
drag, startPoint x: 1203, startPoint y: 613, endPoint x: 196, endPoint y: 582, distance: 1007.5
click at [196, 582] on div "The Alignment Report breaks down the Priorities owned by each team member into …" at bounding box center [842, 607] width 1307 height 219
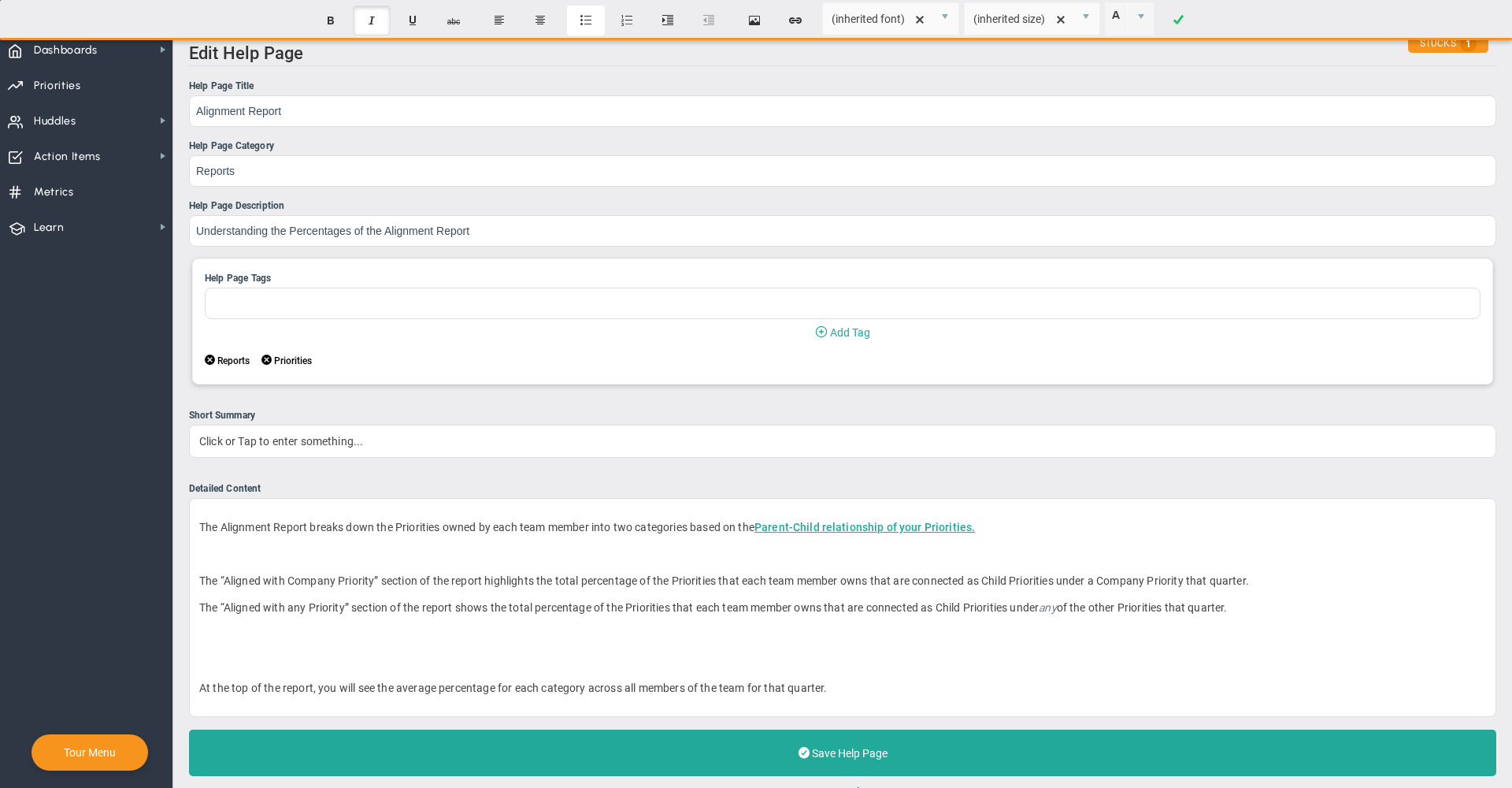
click at [588, 25] on button "Insert unordered list" at bounding box center [586, 20] width 38 height 30
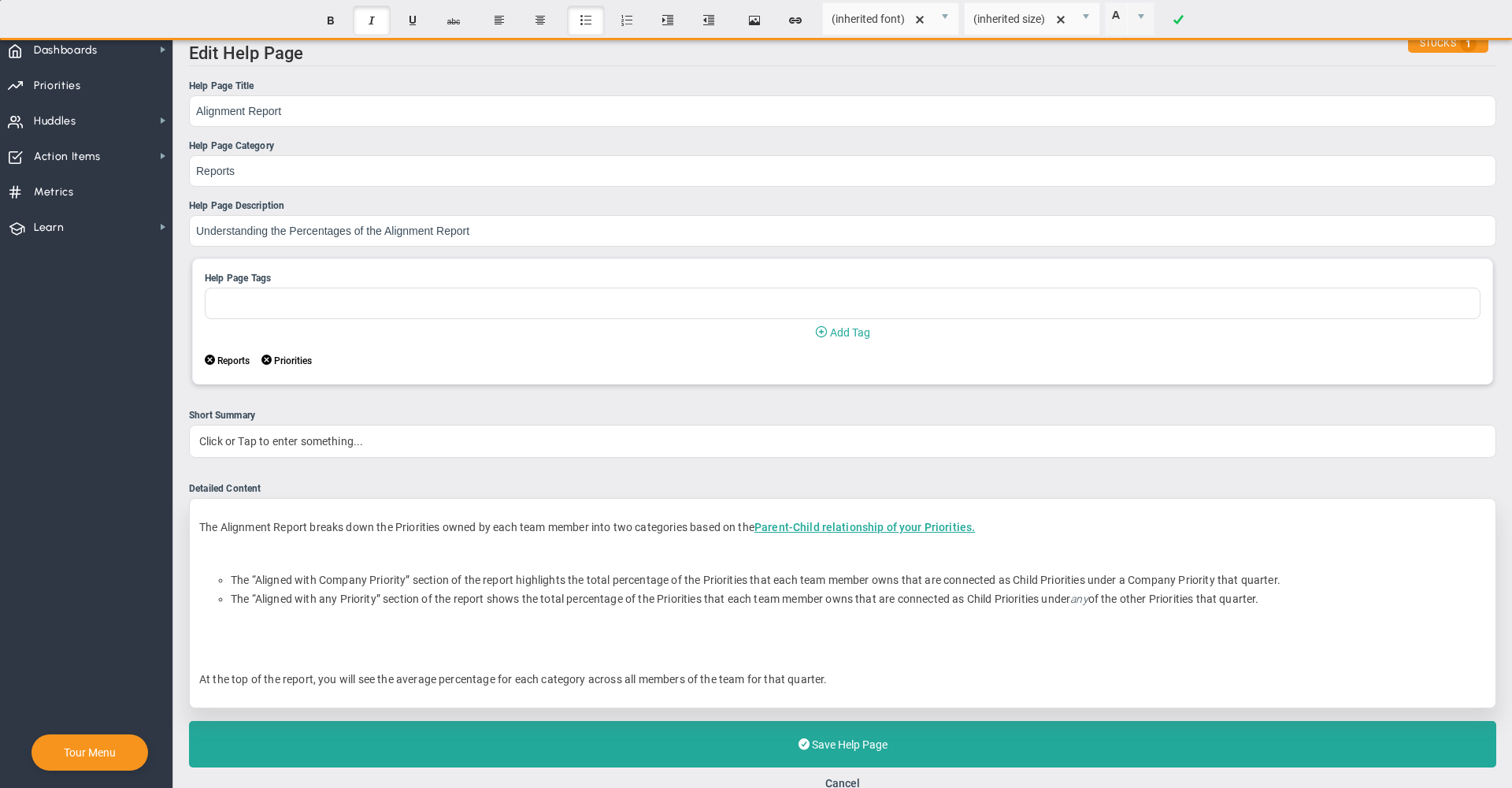
click at [298, 569] on div "The Alignment Report breaks down the Priorities owned by each team member into …" at bounding box center [842, 603] width 1307 height 210
click at [280, 549] on div "The Alignment Report breaks down the Priorities owned by each team member into …" at bounding box center [842, 603] width 1307 height 210
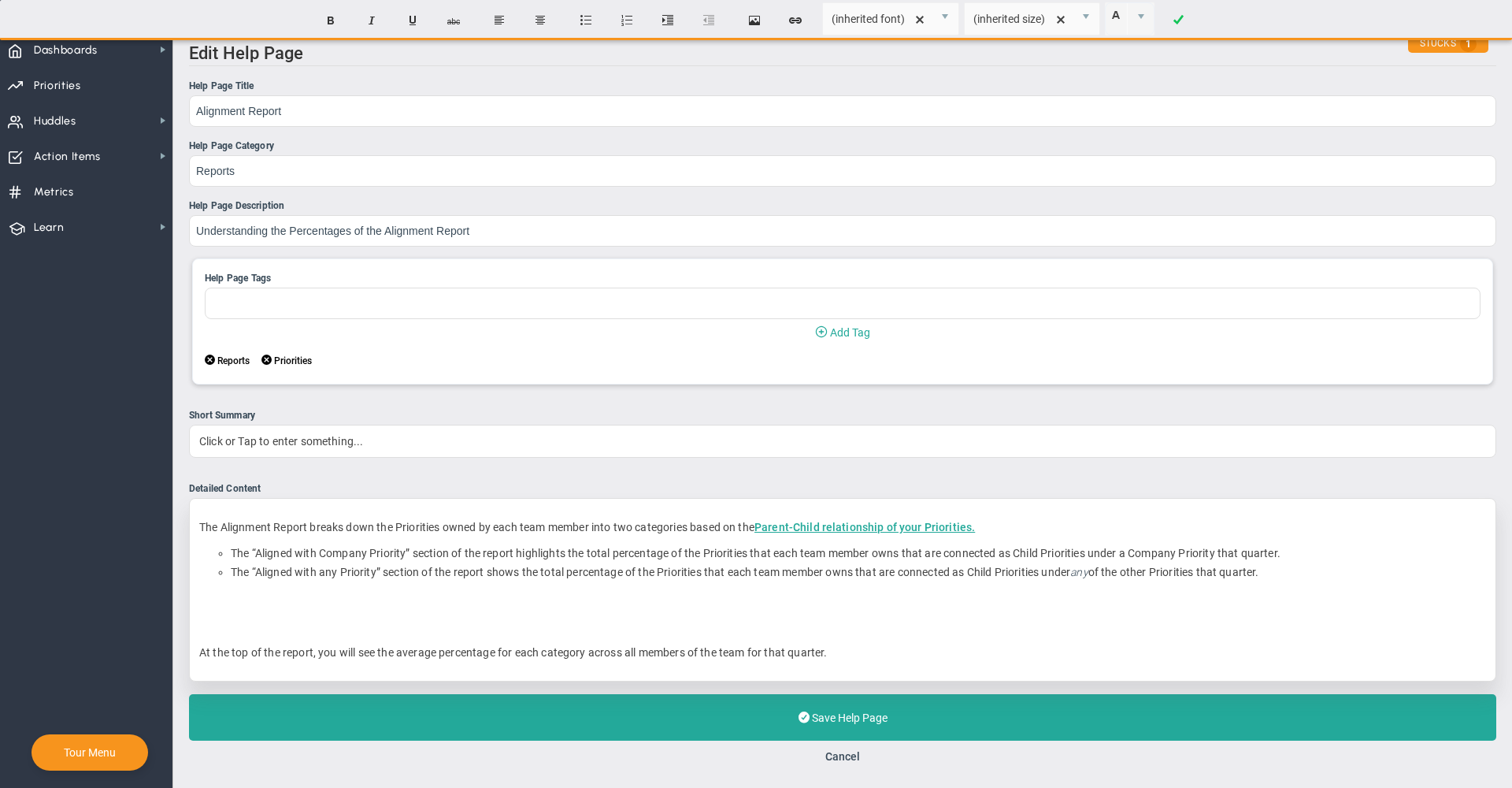
click at [296, 617] on div "The Alignment Report breaks down the Priorities owned by each team member into …" at bounding box center [842, 589] width 1307 height 184
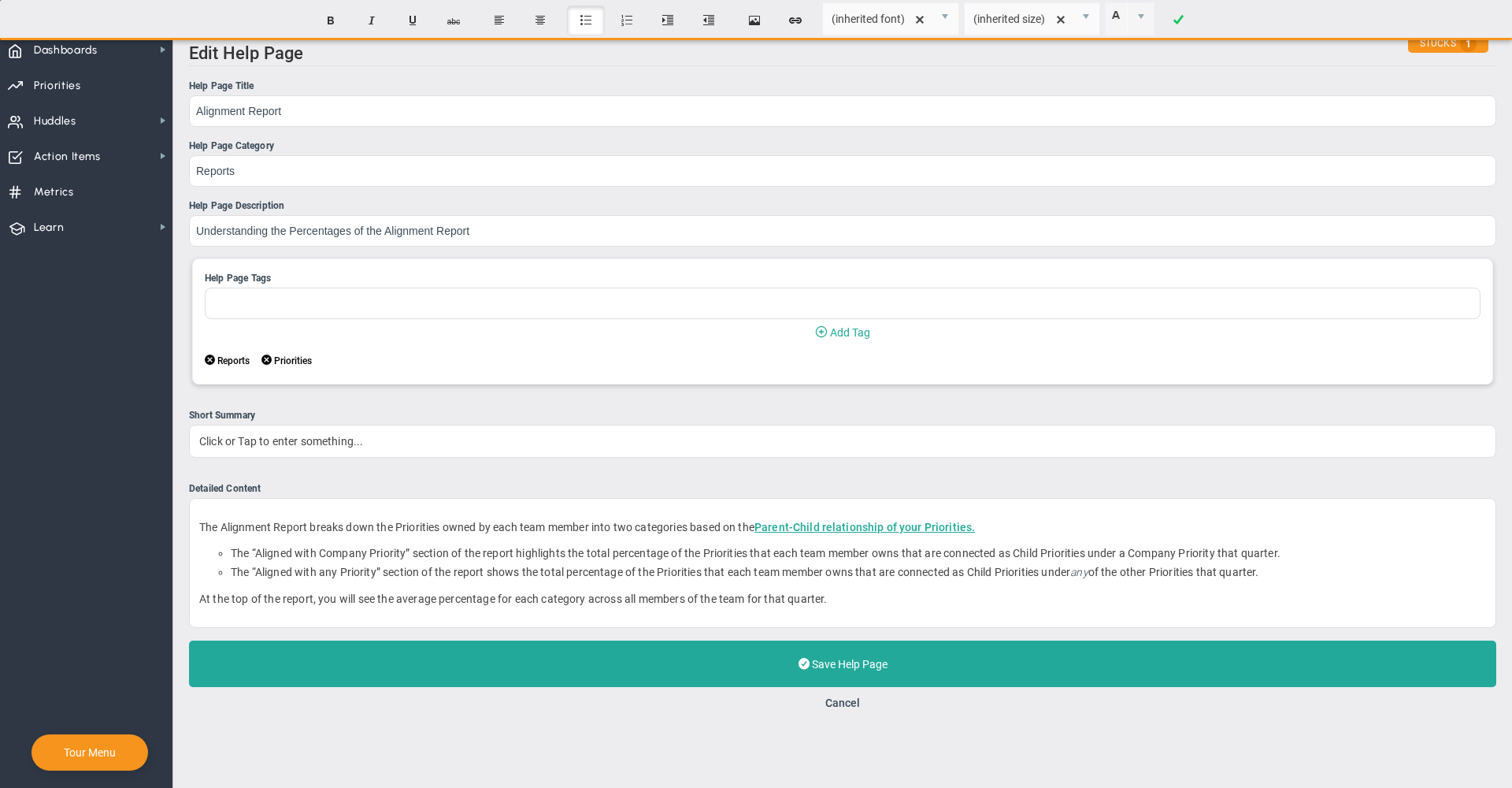
click at [149, 580] on nav "Dashboards Dashboards My Dashboard Company Dashboard" at bounding box center [86, 409] width 173 height 756
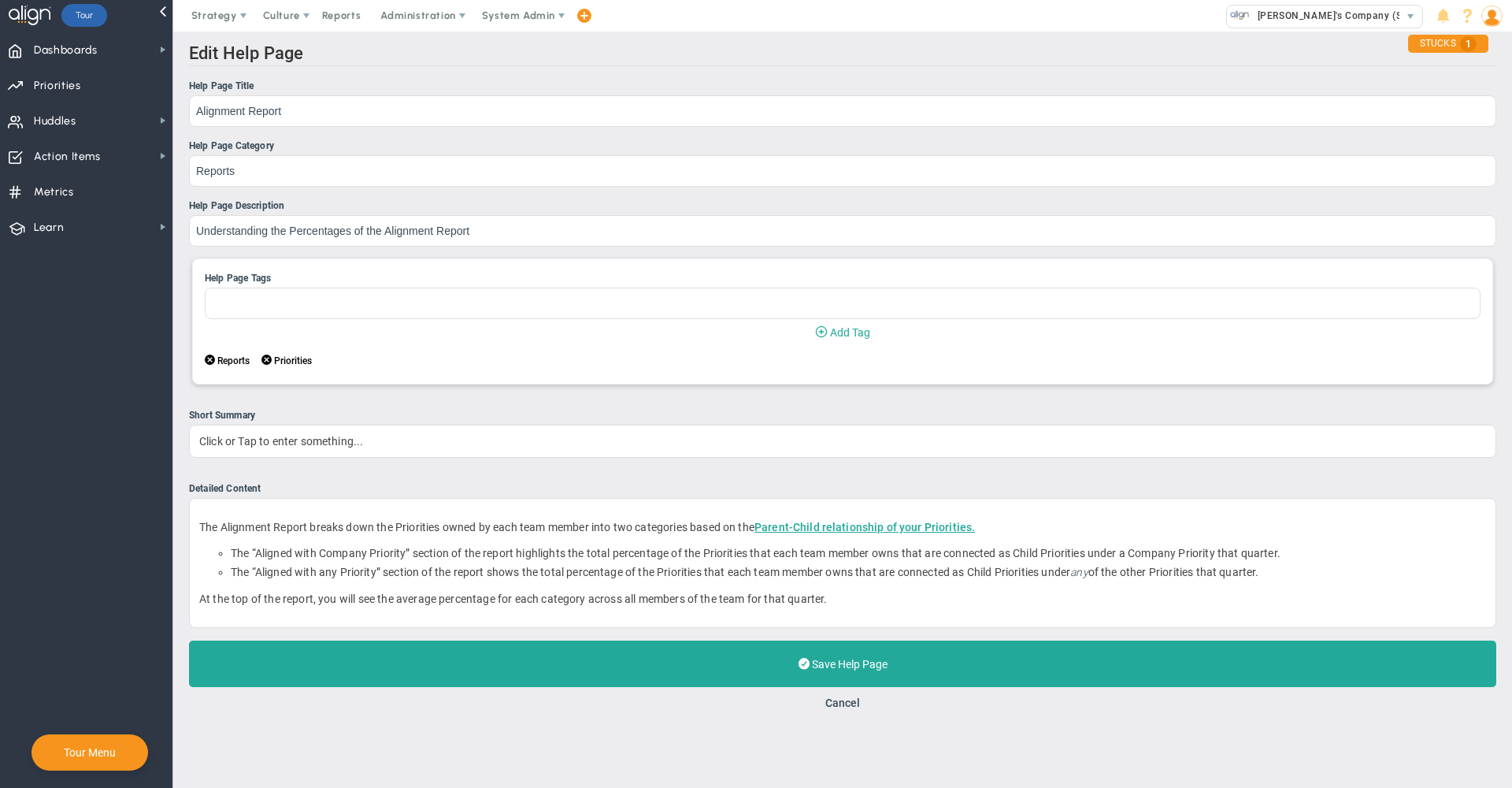
click at [832, 481] on ul "Help Page Title Alignment Report Help Page Category Reports Help Page Descripti…" at bounding box center [842, 353] width 1307 height 549
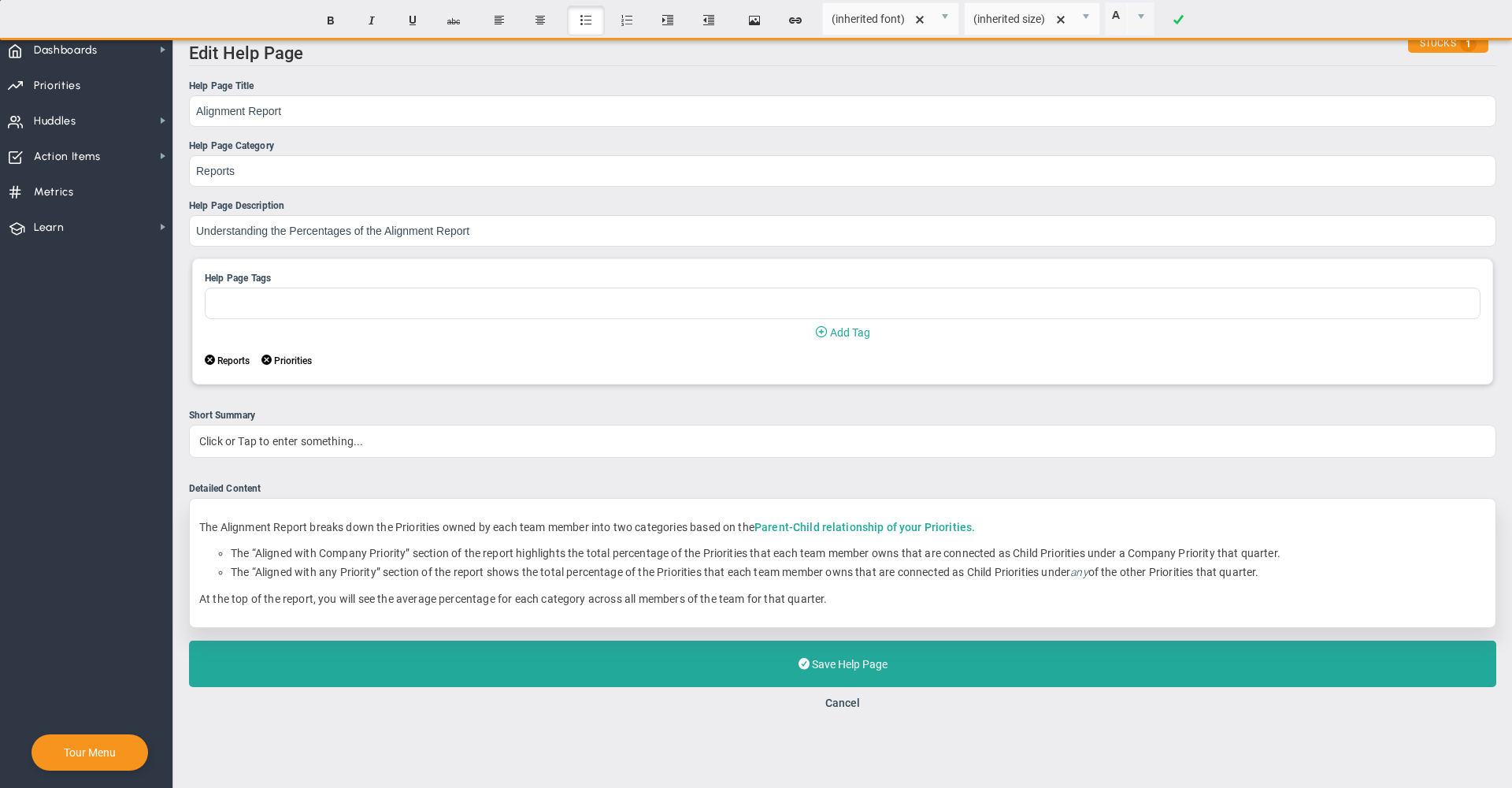
click at [885, 526] on link "Parent-Child relationship of your Priorities." at bounding box center [864, 526] width 220 height 12
click at [1010, 531] on p "The Alignment Report breaks down the Priorities owned by each team member into …" at bounding box center [842, 526] width 1287 height 15
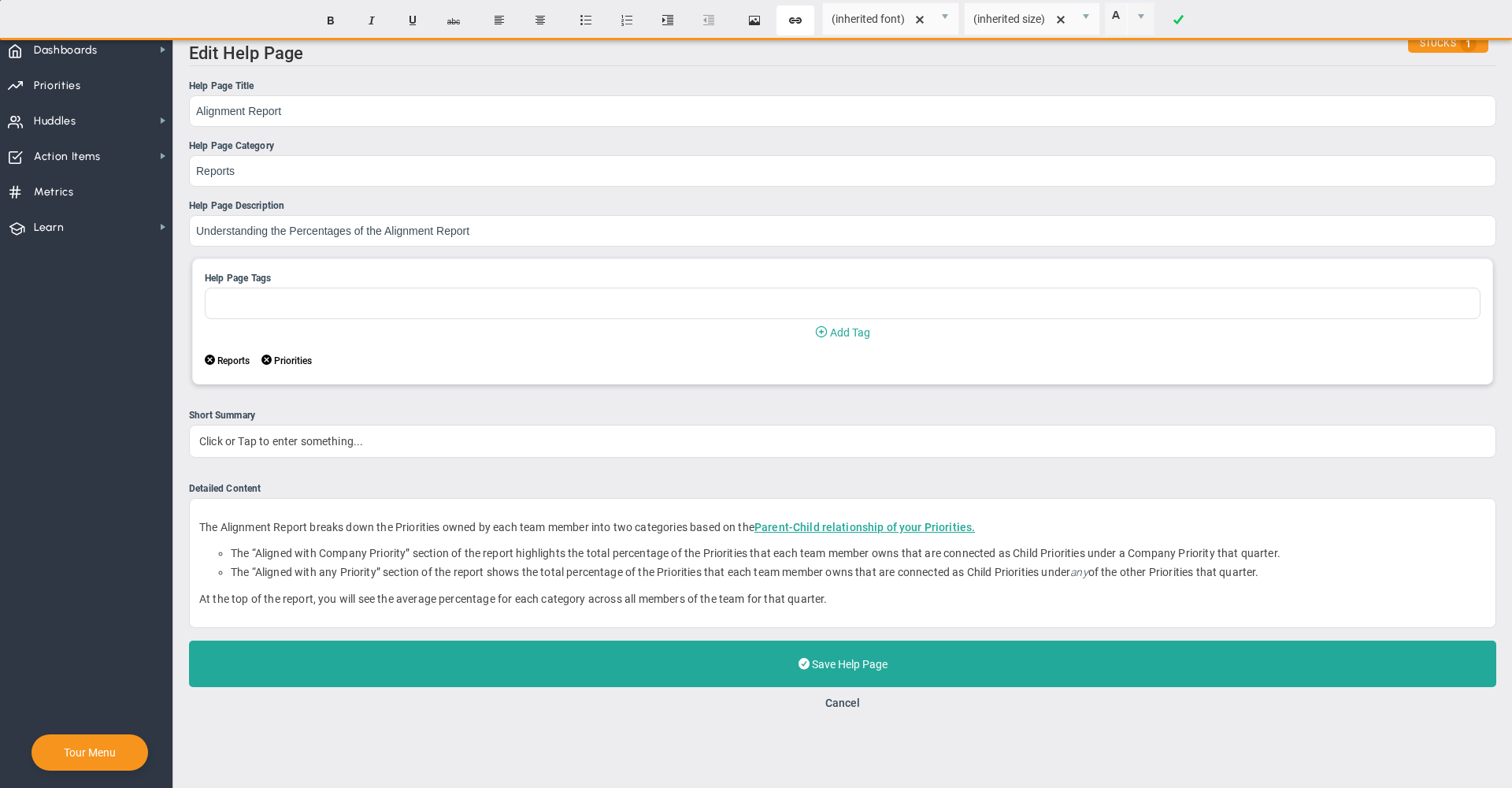
click at [793, 20] on button "Create Link" at bounding box center [795, 20] width 38 height 30
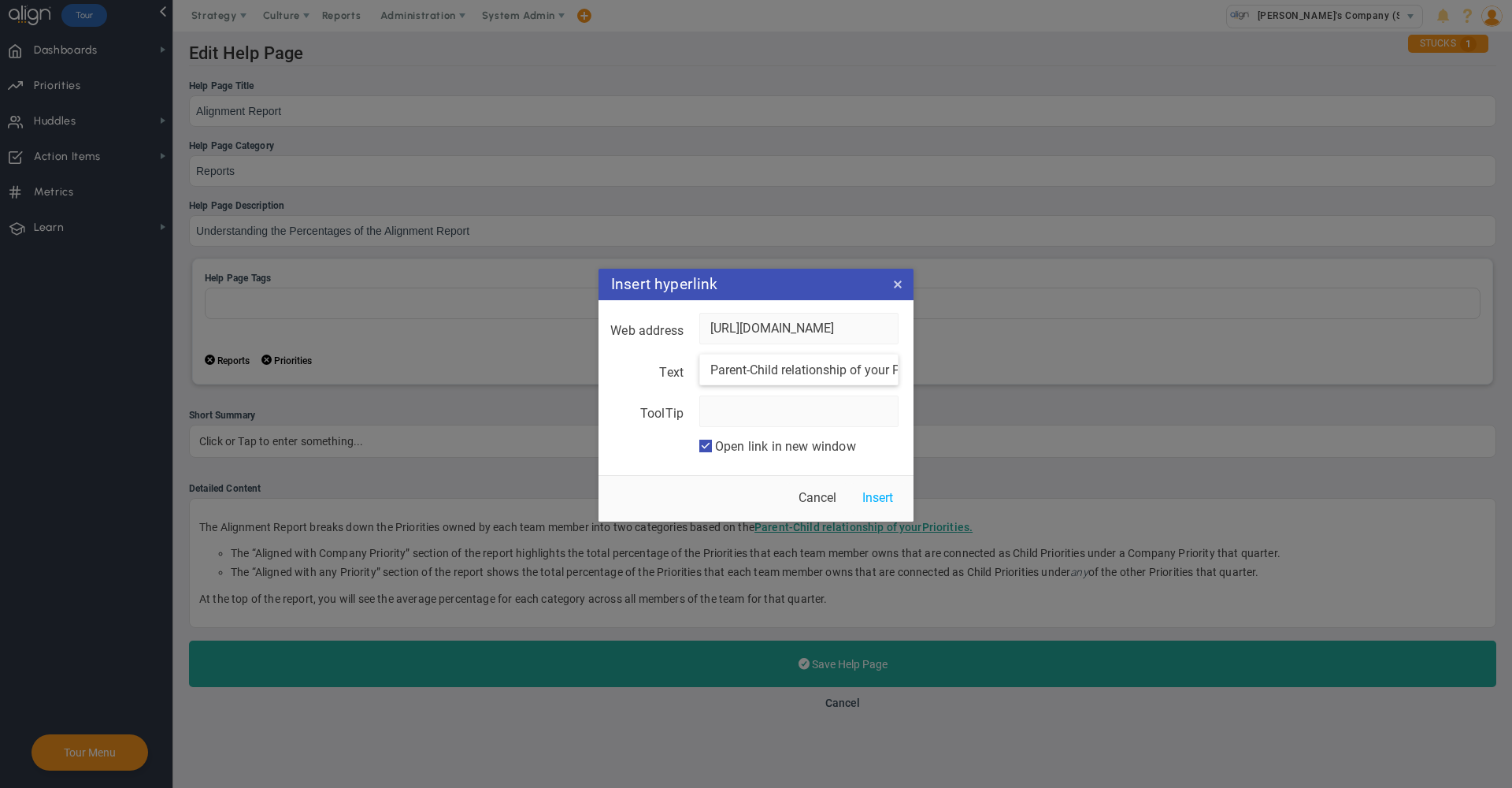
click at [825, 365] on input "Parent-Child relationship of your Priorities." at bounding box center [799, 370] width 199 height 32
click at [883, 375] on input "Parent-Child relationship of your Priorities." at bounding box center [799, 370] width 199 height 32
type input "Parent-Child relationship of their Priorities."
click at [882, 492] on button "Insert" at bounding box center [878, 498] width 53 height 31
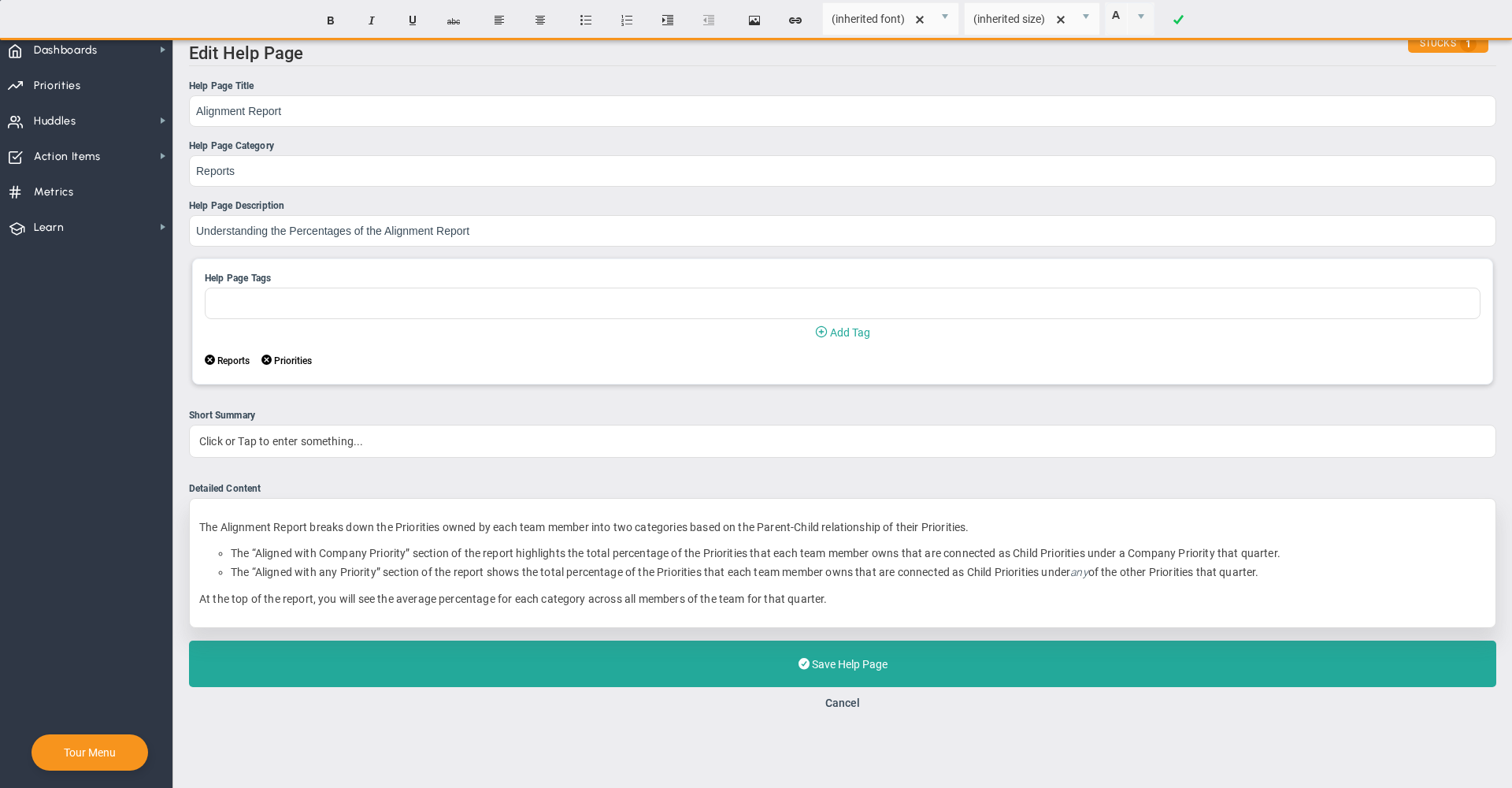
click at [1129, 543] on div "The Alignment Report breaks down the Priorities owned by each team member into …" at bounding box center [842, 562] width 1307 height 130
click at [1063, 535] on p "The Alignment Report breaks down the Priorities owned by each team member into …" at bounding box center [842, 526] width 1287 height 15
drag, startPoint x: 982, startPoint y: 533, endPoint x: 765, endPoint y: 525, distance: 217.1
click at [765, 525] on p "The Alignment Report breaks down the Priorities owned by each team member into …" at bounding box center [842, 526] width 1287 height 15
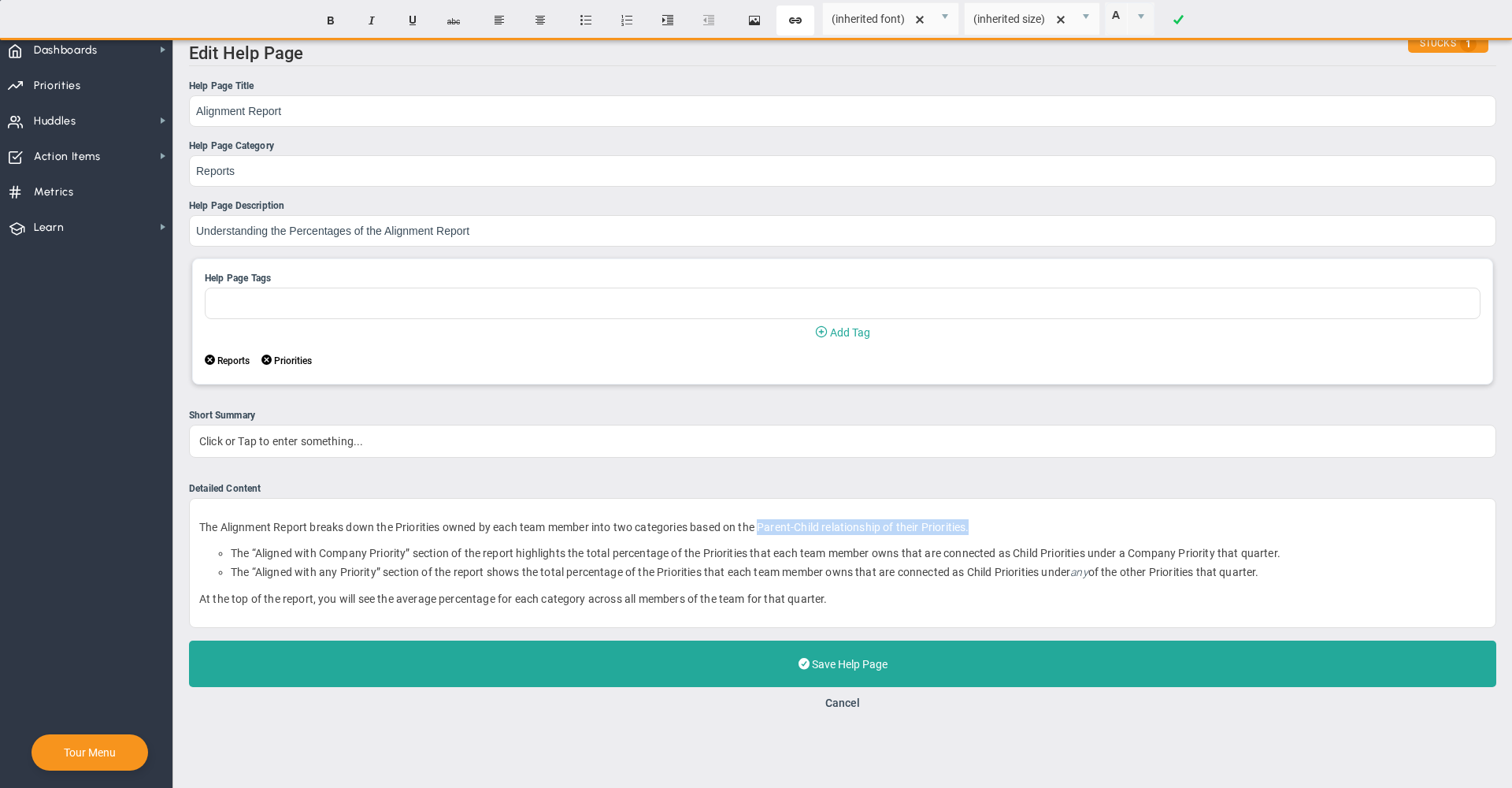
click at [792, 25] on button "Create Link" at bounding box center [795, 20] width 38 height 30
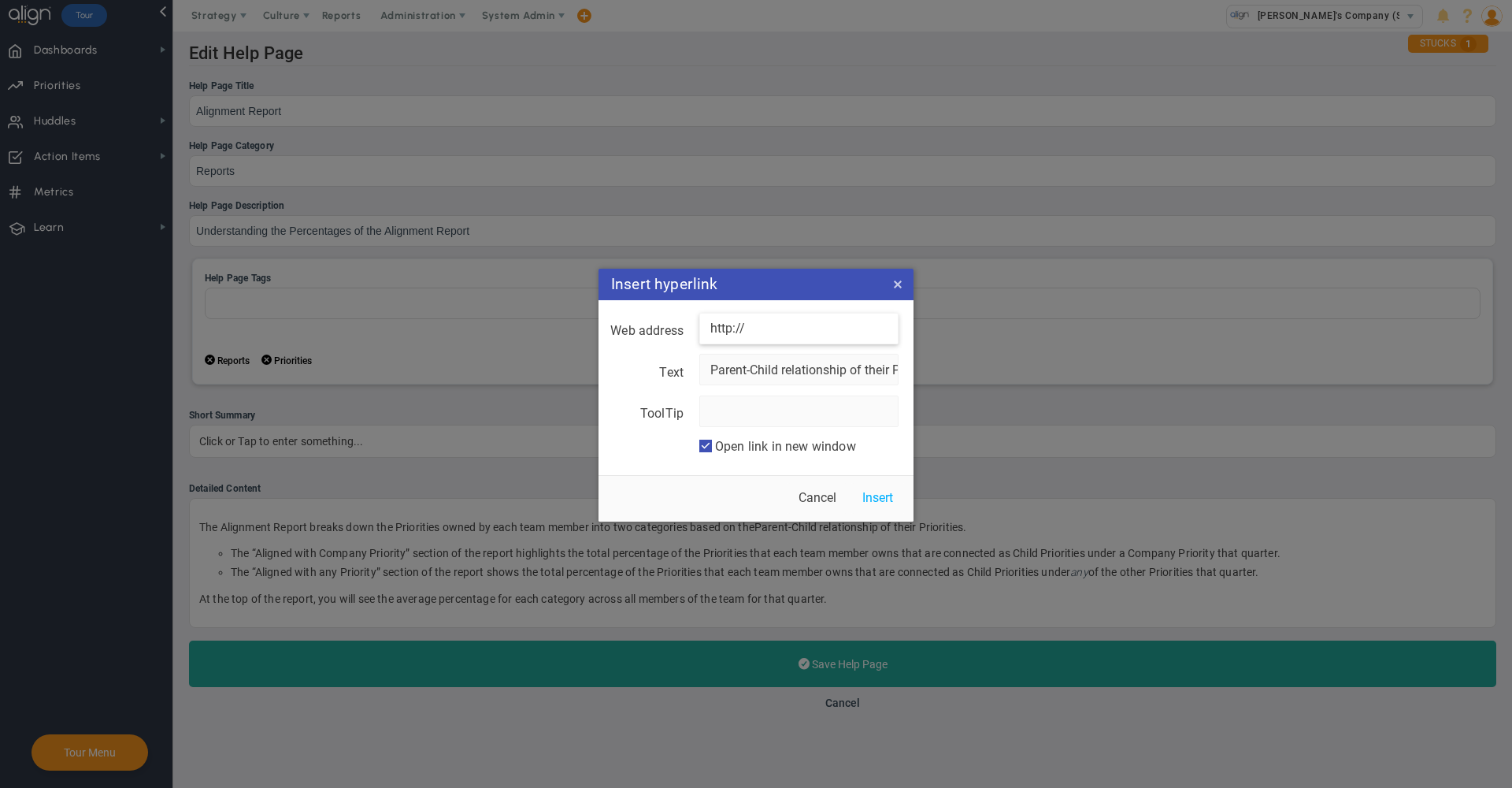
click at [776, 321] on input "http://" at bounding box center [799, 328] width 199 height 32
paste input "s://application.aligntoday.com/Application/Help.aspx?ID=89"
type input "https://application.aligntoday.com/Application/Help.aspx?ID=89"
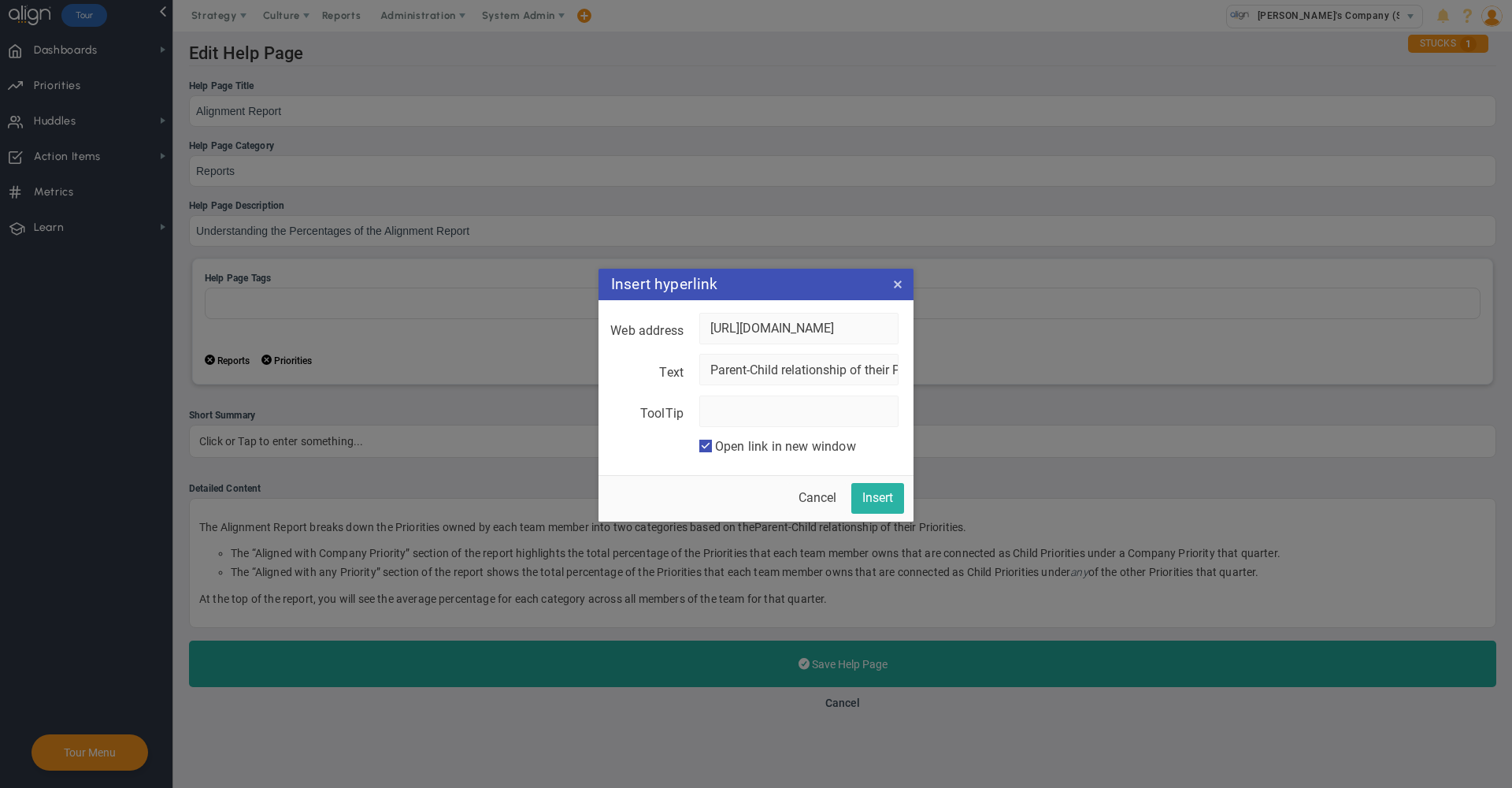
click at [884, 502] on button "Insert" at bounding box center [878, 498] width 53 height 31
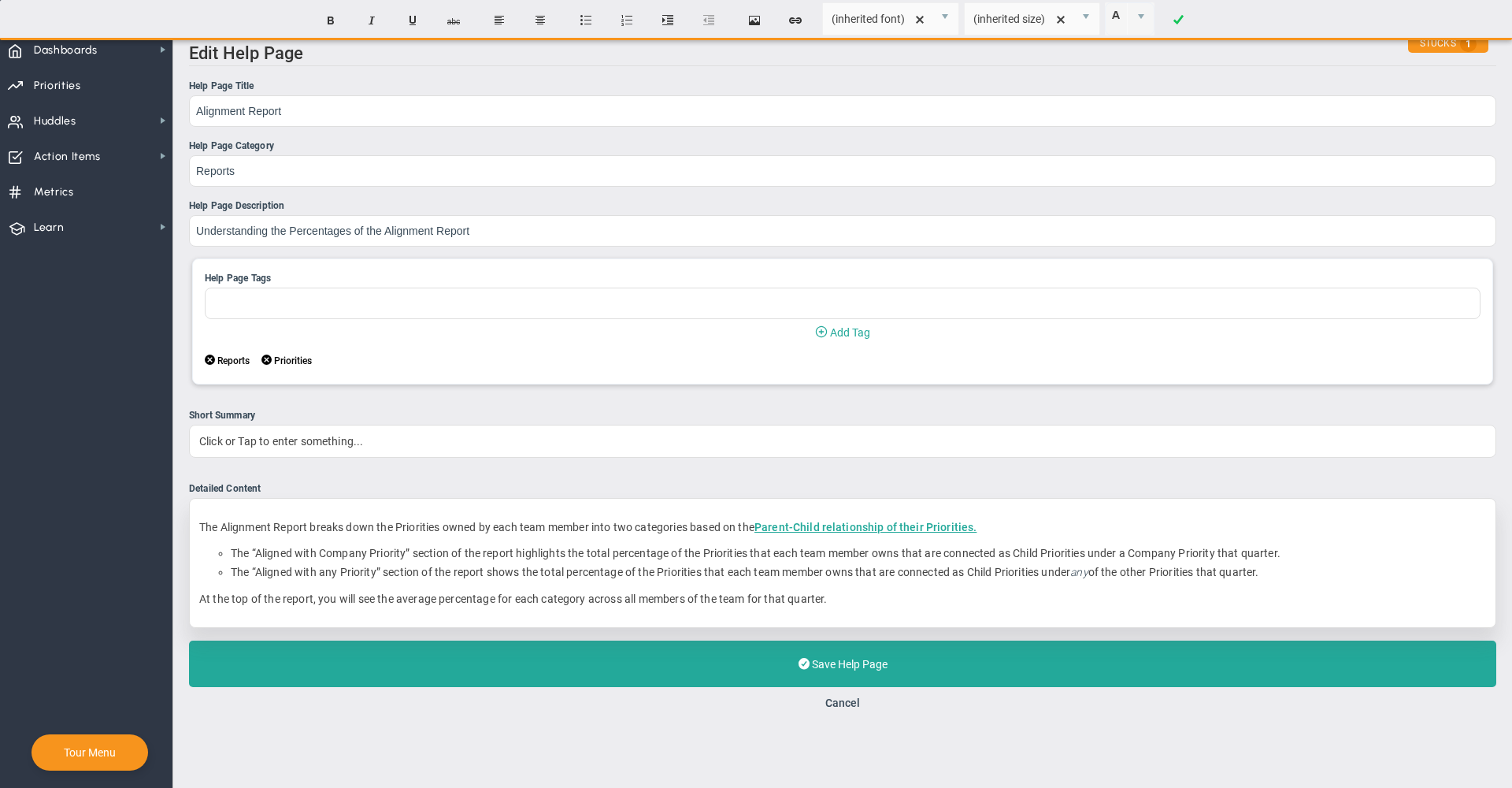
click at [993, 535] on p "The Alignment Report breaks down the Priorities owned by each team member into …" at bounding box center [842, 526] width 1287 height 15
drag, startPoint x: 972, startPoint y: 533, endPoint x: 763, endPoint y: 533, distance: 209.0
click at [763, 533] on p "The Alignment Report breaks down the Priorities owned by each team member into …" at bounding box center [842, 526] width 1287 height 15
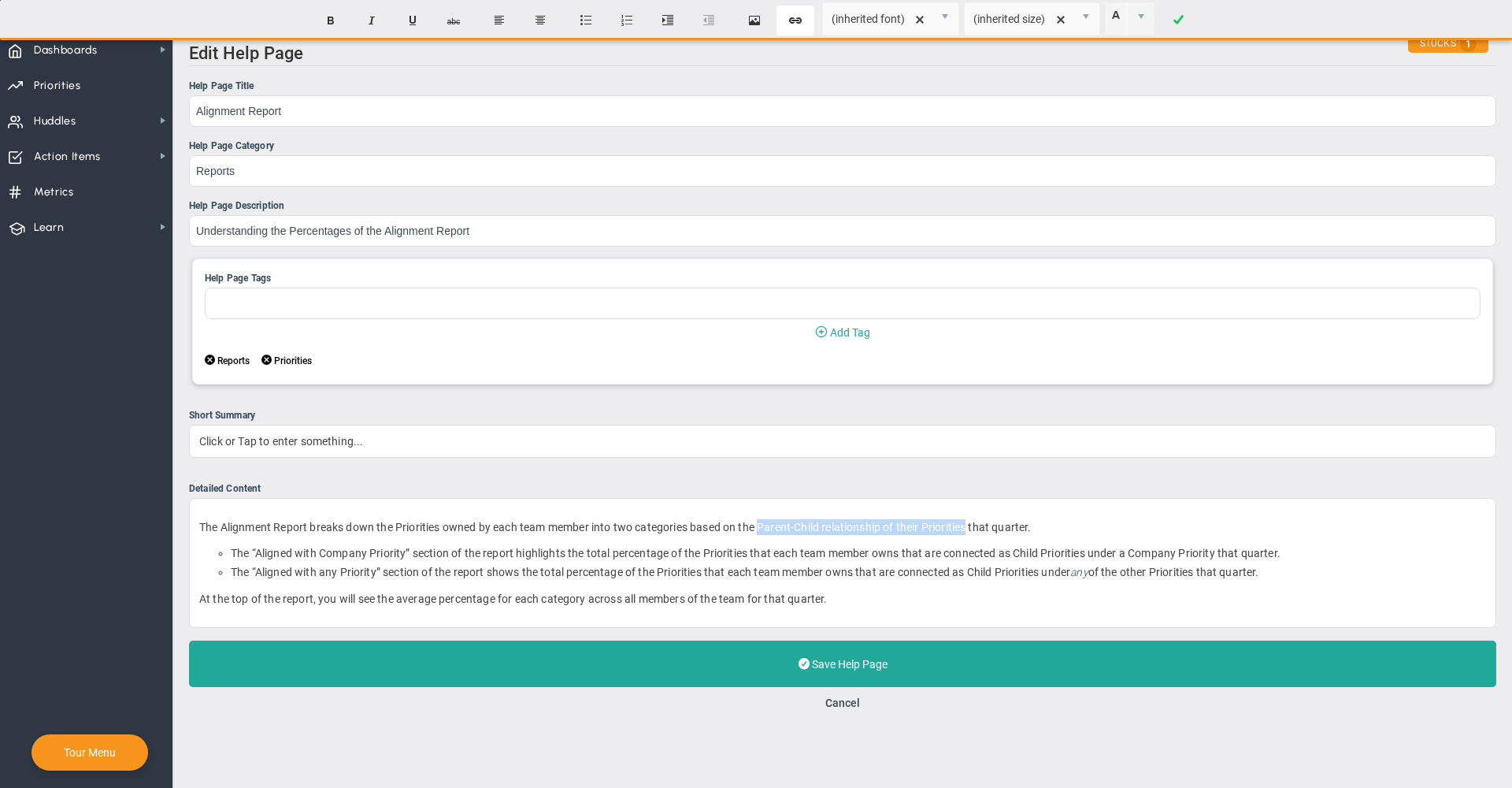
click at [791, 22] on button "Create Link" at bounding box center [795, 20] width 38 height 30
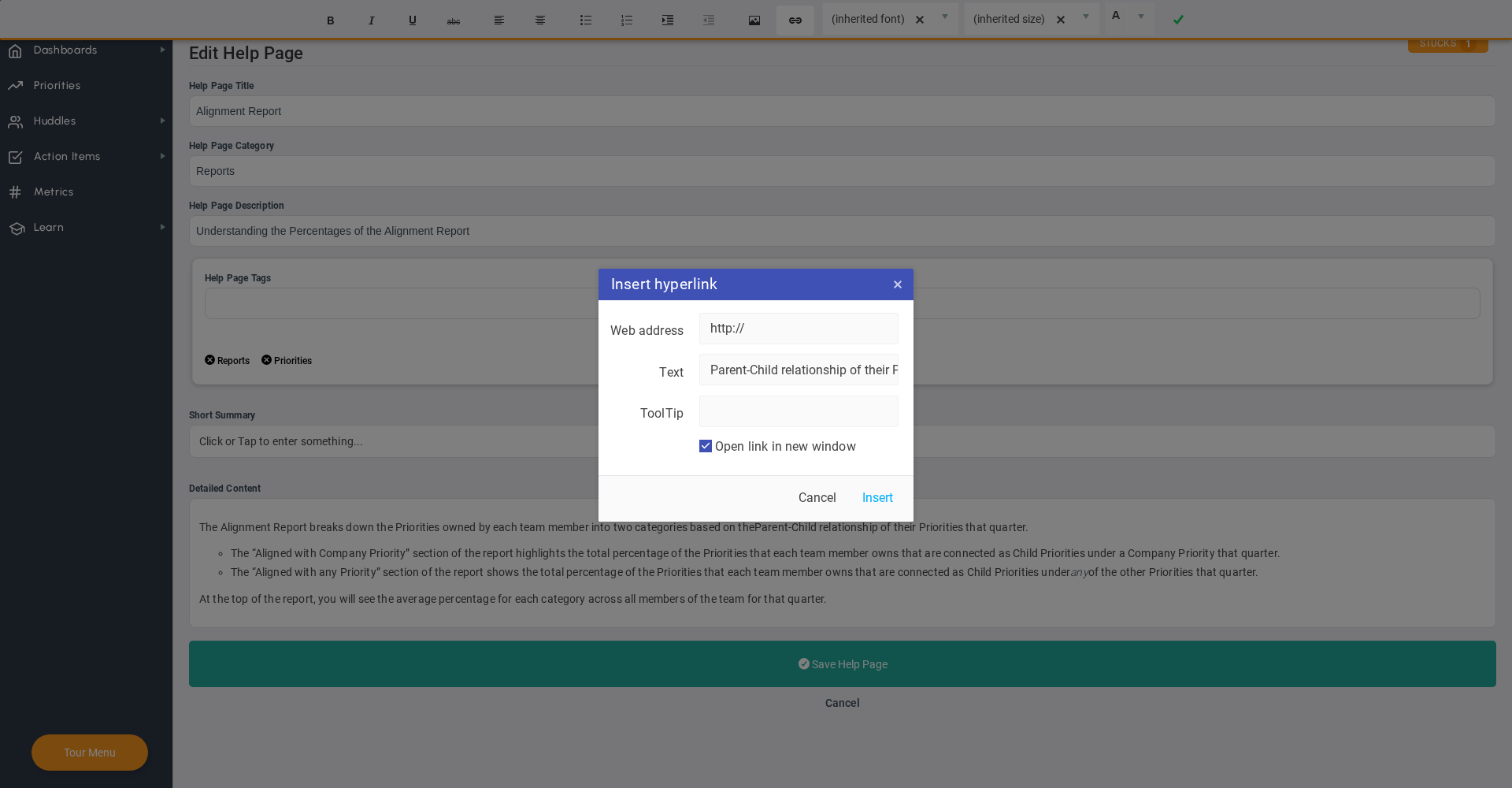
checkbox input "true"
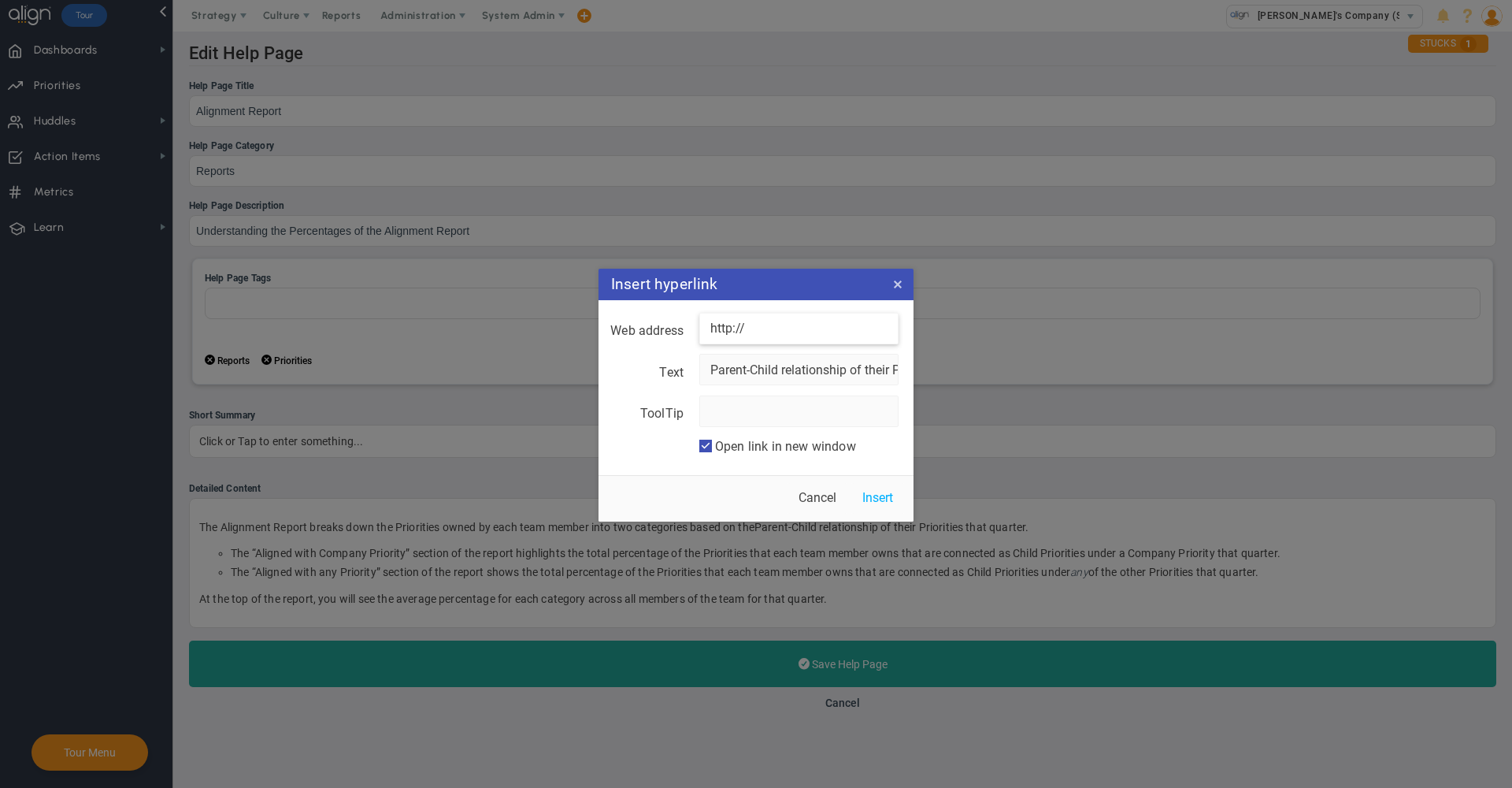
click at [790, 325] on input "http://" at bounding box center [799, 328] width 199 height 32
paste input "s://application.aligntoday.com/Application/Help.aspx?ID=89"
type input "https://application.aligntoday.com/Application/Help.aspx?ID=89"
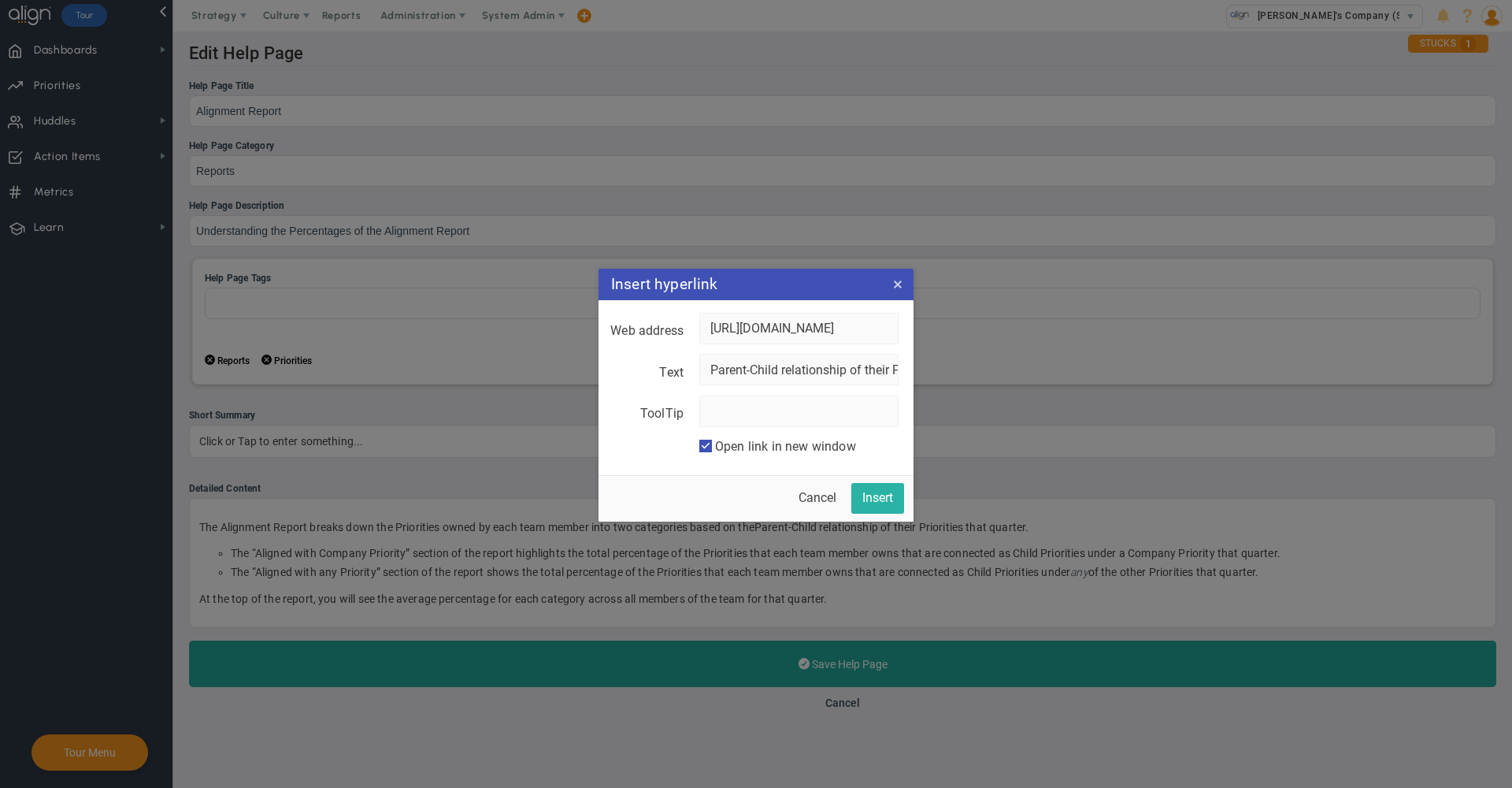
click at [886, 493] on button "Insert" at bounding box center [878, 498] width 53 height 31
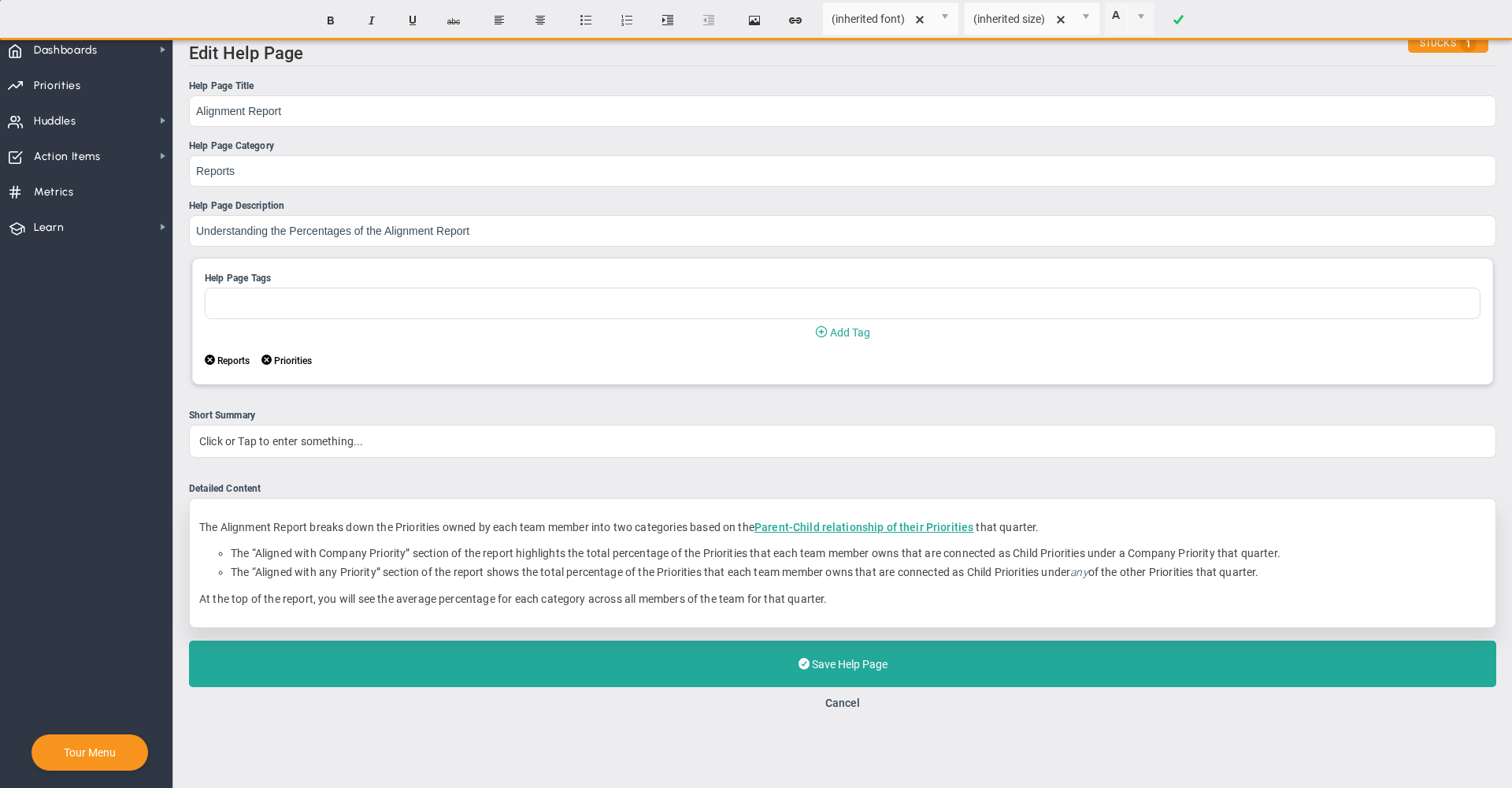
click at [1033, 531] on p "The Alignment Report breaks down the Priorities owned by each team member into …" at bounding box center [842, 526] width 1287 height 15
click at [1031, 577] on li "﻿The “Aligned with any Priority” section of the report shows the total percenta…" at bounding box center [858, 572] width 1255 height 15
click at [1253, 556] on li "The “Aligned with Company Priority” section of the report highlights the total …" at bounding box center [858, 553] width 1255 height 15
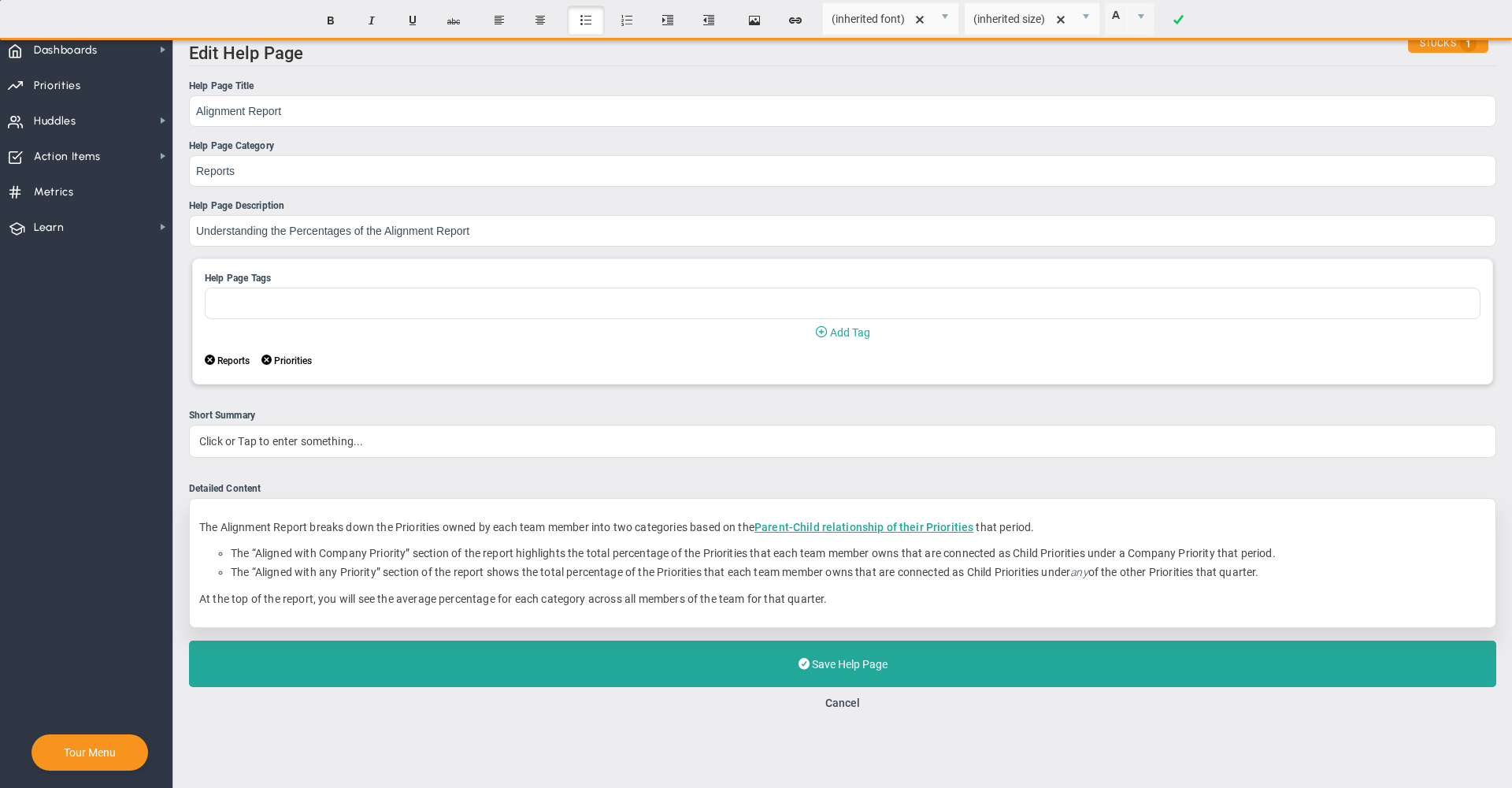
click at [1247, 578] on li "﻿The “Aligned with any Priority” section of the report shows the total percenta…" at bounding box center [858, 572] width 1255 height 15
click at [1245, 600] on p "At the top of the report, you will see the average percentage for each category…" at bounding box center [842, 598] width 1287 height 15
click at [1237, 557] on li "The “Aligned with Company Priority” section of the report highlights the total …" at bounding box center [858, 553] width 1255 height 15
click at [979, 531] on p "The Alignment Report breaks down the Priorities owned by each team member into …" at bounding box center [842, 526] width 1287 height 15
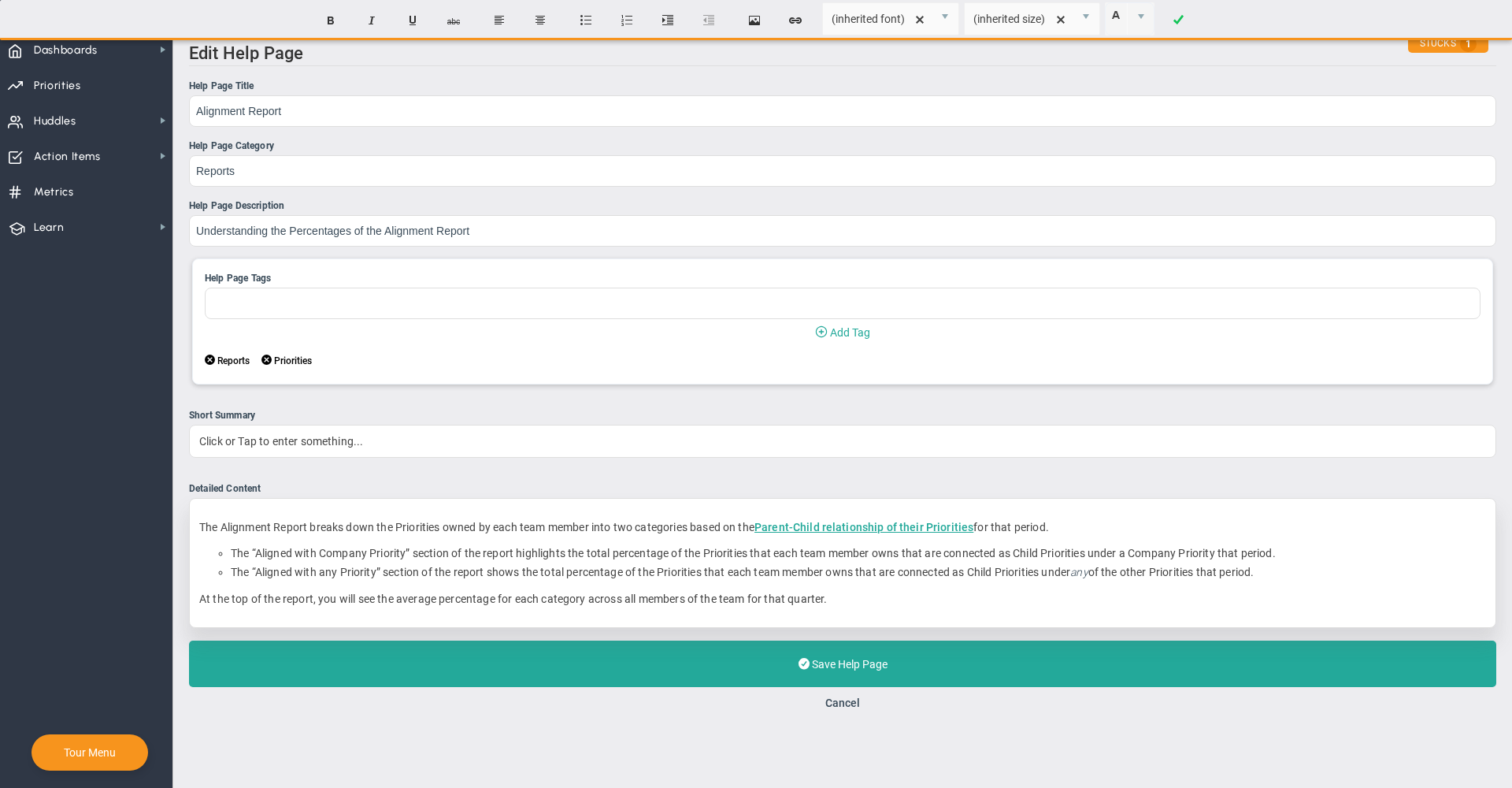
click at [1226, 556] on li "The “Aligned with Company Priority” section of the report highlights the total …" at bounding box center [858, 553] width 1255 height 15
click at [1218, 519] on div "The Alignment Report breaks down the Priorities owned by each team member into …" at bounding box center [842, 562] width 1307 height 130
click at [1328, 593] on div "The Alignment Report breaks down the Priorities owned by each team member into …" at bounding box center [842, 562] width 1307 height 130
click at [1302, 573] on li "﻿The “Aligned with any Priority” section of the report shows the total percenta…" at bounding box center [858, 572] width 1255 height 15
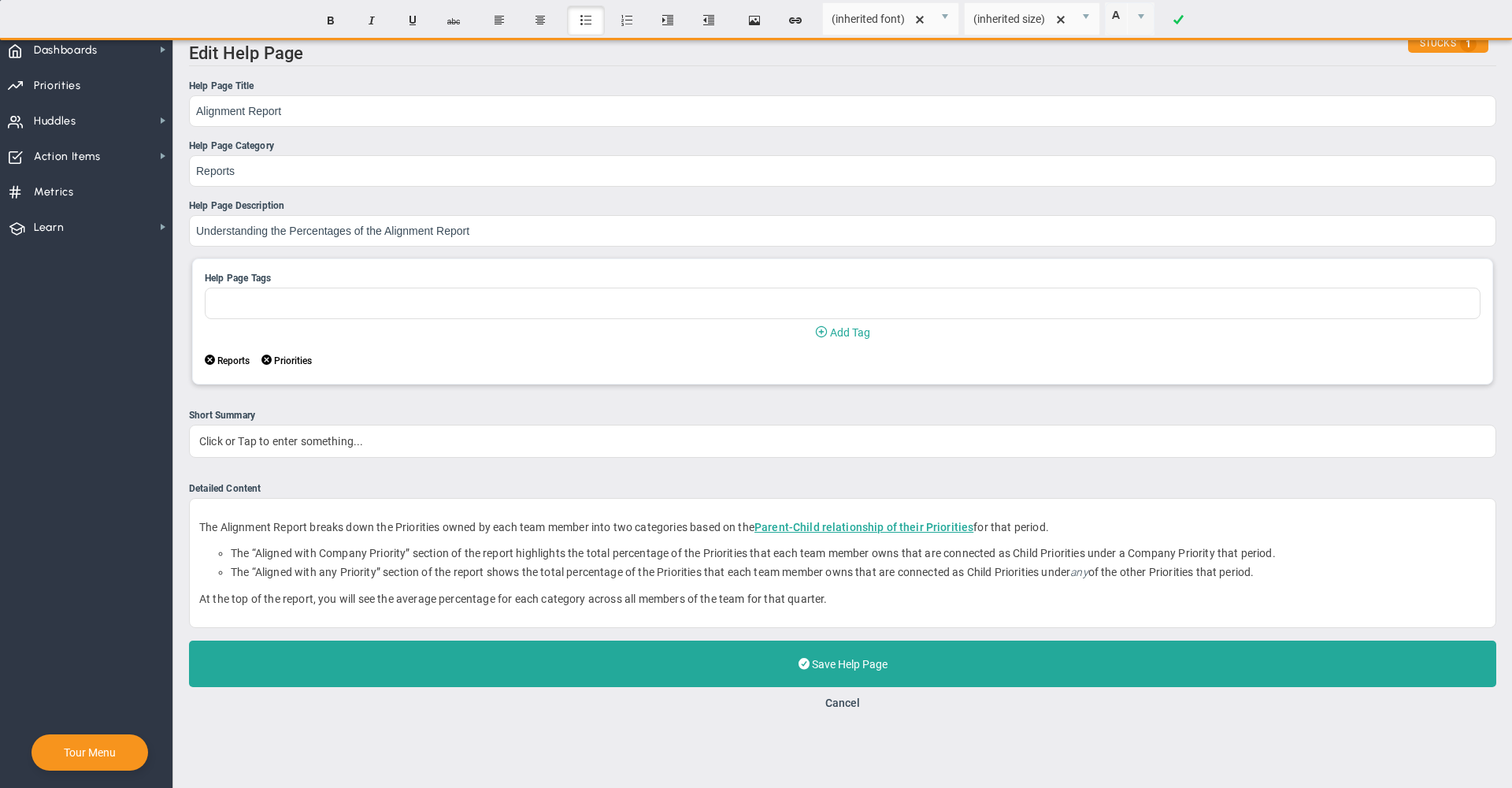
click at [511, 767] on main "Edit Help Page Help Page Title Alignment Report Help Page Category Reports Help…" at bounding box center [842, 409] width 1339 height 756
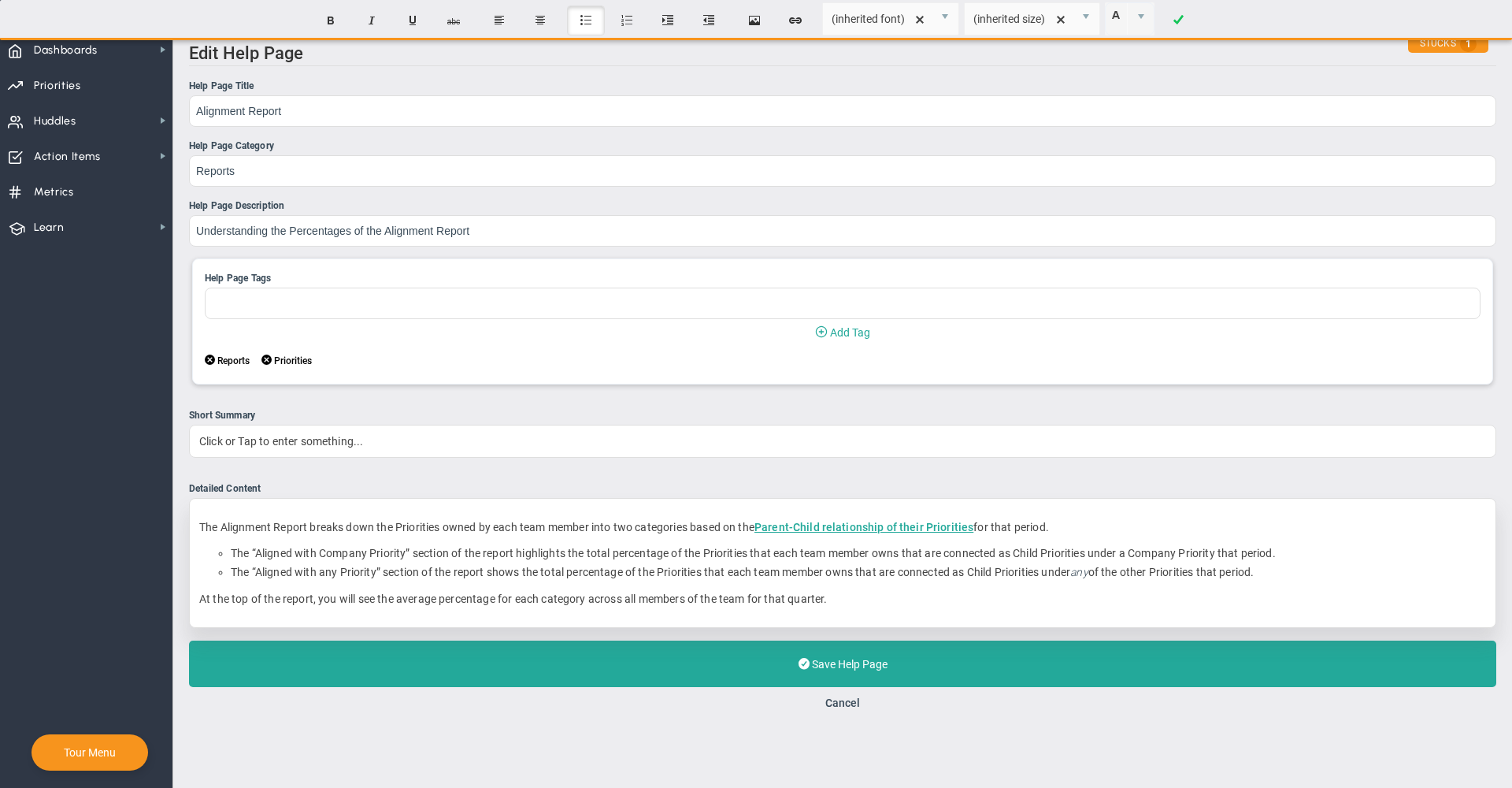
click at [1088, 576] on icon "any" at bounding box center [1079, 571] width 17 height 12
click at [1082, 578] on icon "any" at bounding box center [1079, 571] width 17 height 12
click at [1097, 575] on li "﻿The “Aligned with any Priority” section of the report shows the total percenta…" at bounding box center [858, 572] width 1255 height 15
click at [1083, 575] on li "﻿The “Aligned with any Priority” section of the report shows the total percenta…" at bounding box center [858, 572] width 1255 height 15
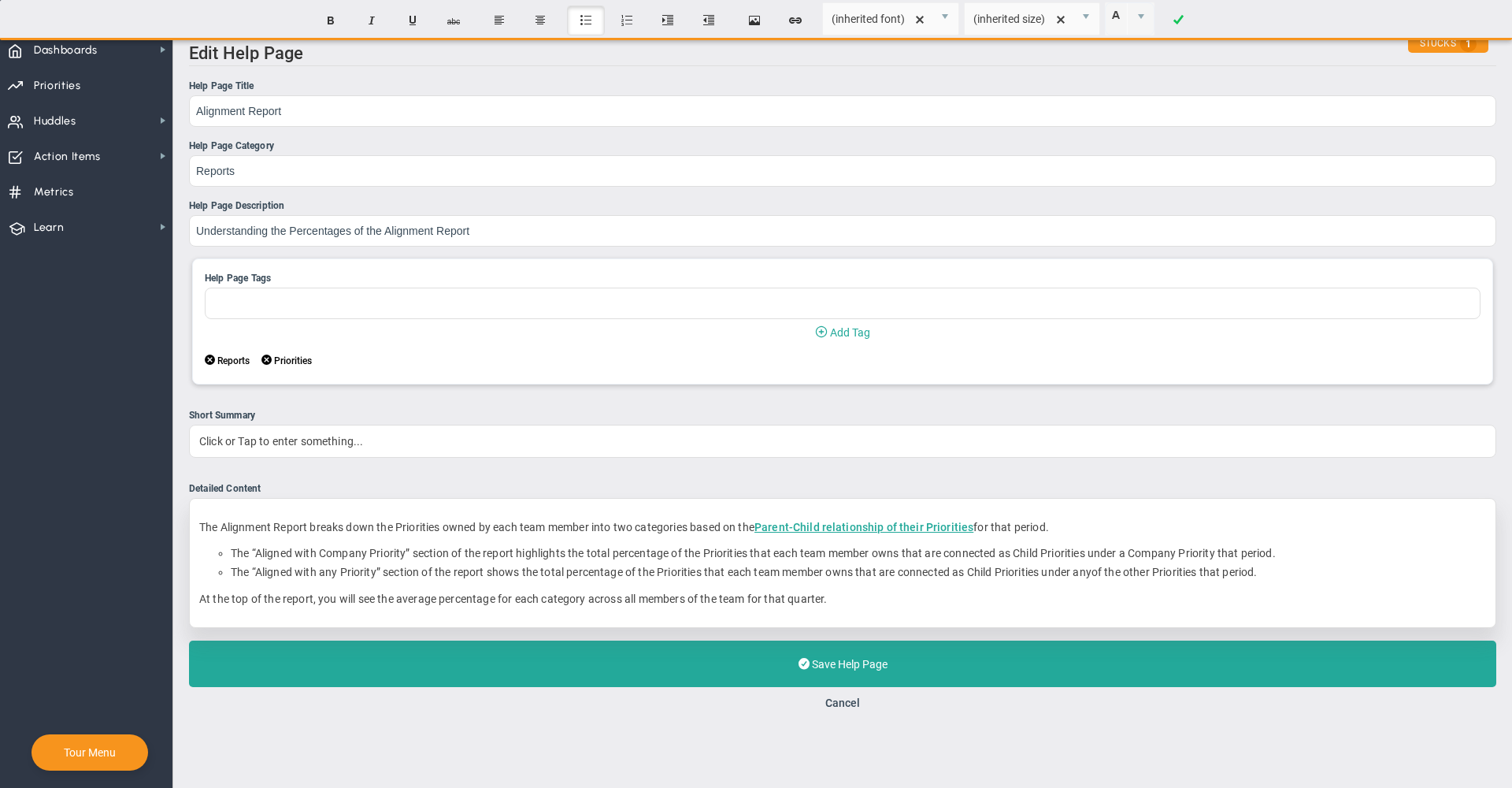
click at [1090, 577] on li "﻿The “Aligned with any Priority” section of the report shows the total percenta…" at bounding box center [858, 572] width 1255 height 15
click at [1084, 617] on div "The Alignment Report breaks down the Priorities owned by each team member into …" at bounding box center [842, 562] width 1307 height 130
click at [1081, 577] on em "any" at bounding box center [1080, 571] width 18 height 12
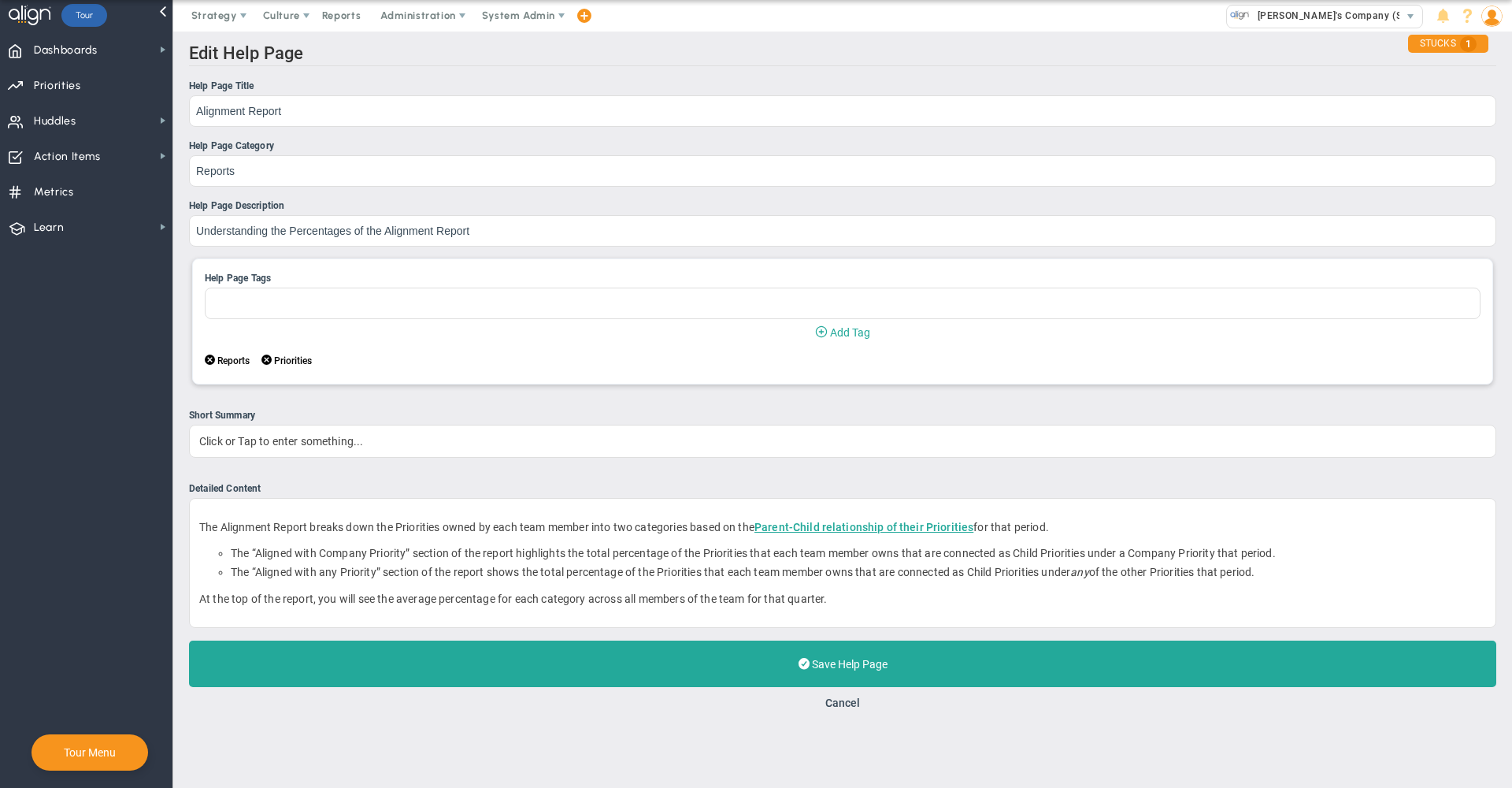
click at [1101, 731] on main "Edit Help Page Help Page Title Alignment Report Help Page Category Reports Help…" at bounding box center [842, 409] width 1339 height 756
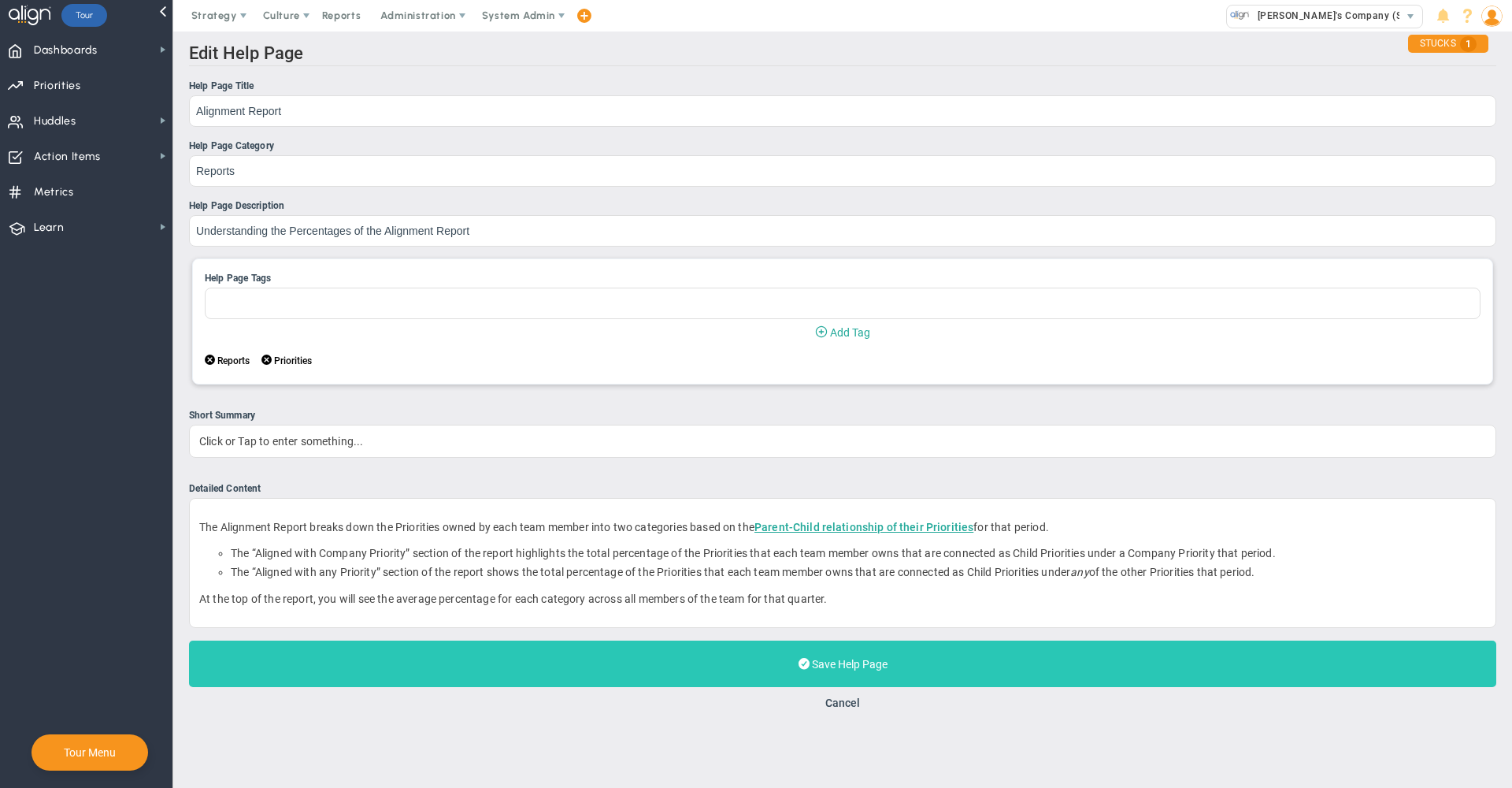
click at [847, 671] on span "Save Help Page" at bounding box center [850, 663] width 76 height 12
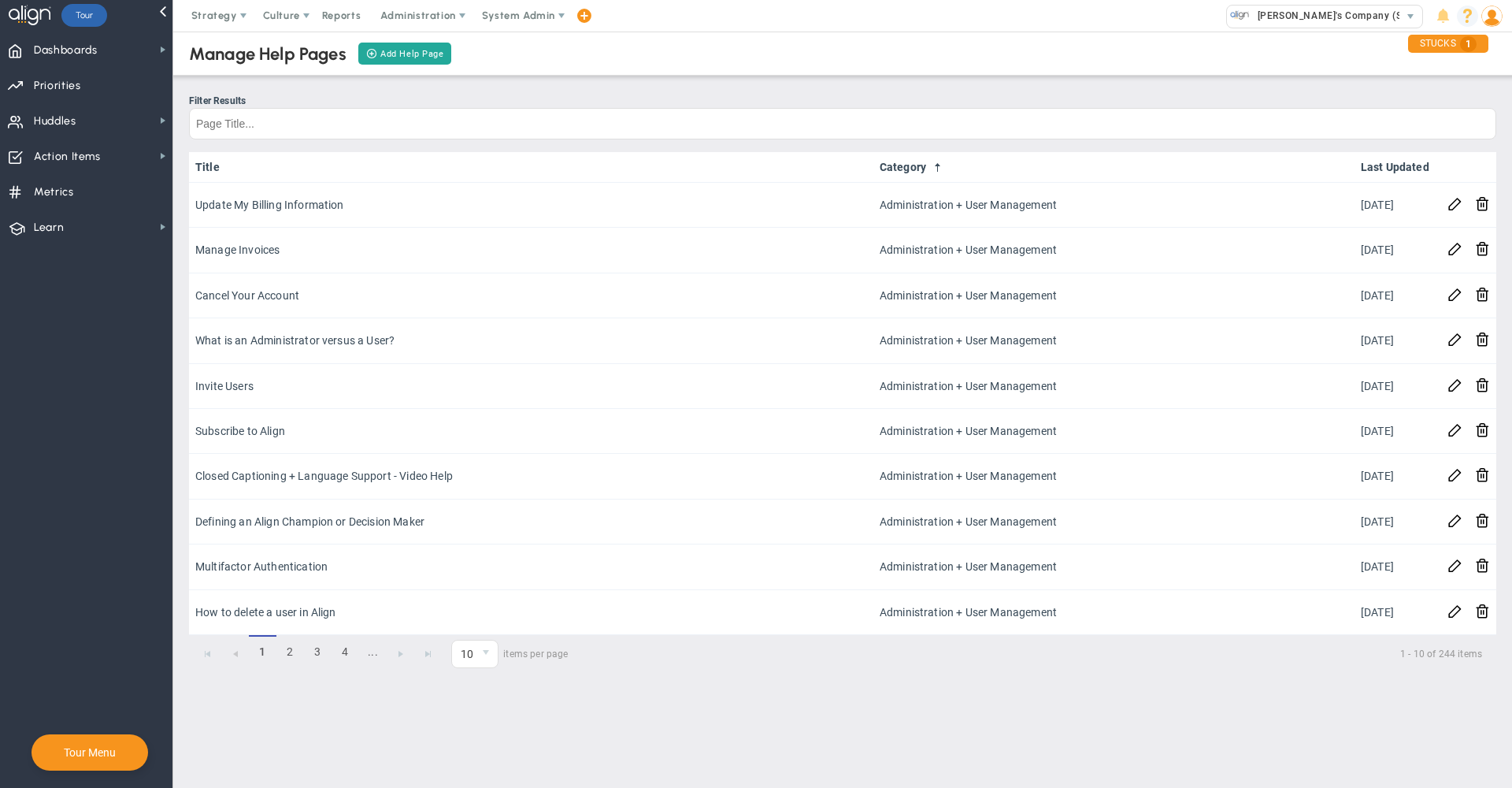
click at [1464, 15] on span at bounding box center [1468, 16] width 21 height 21
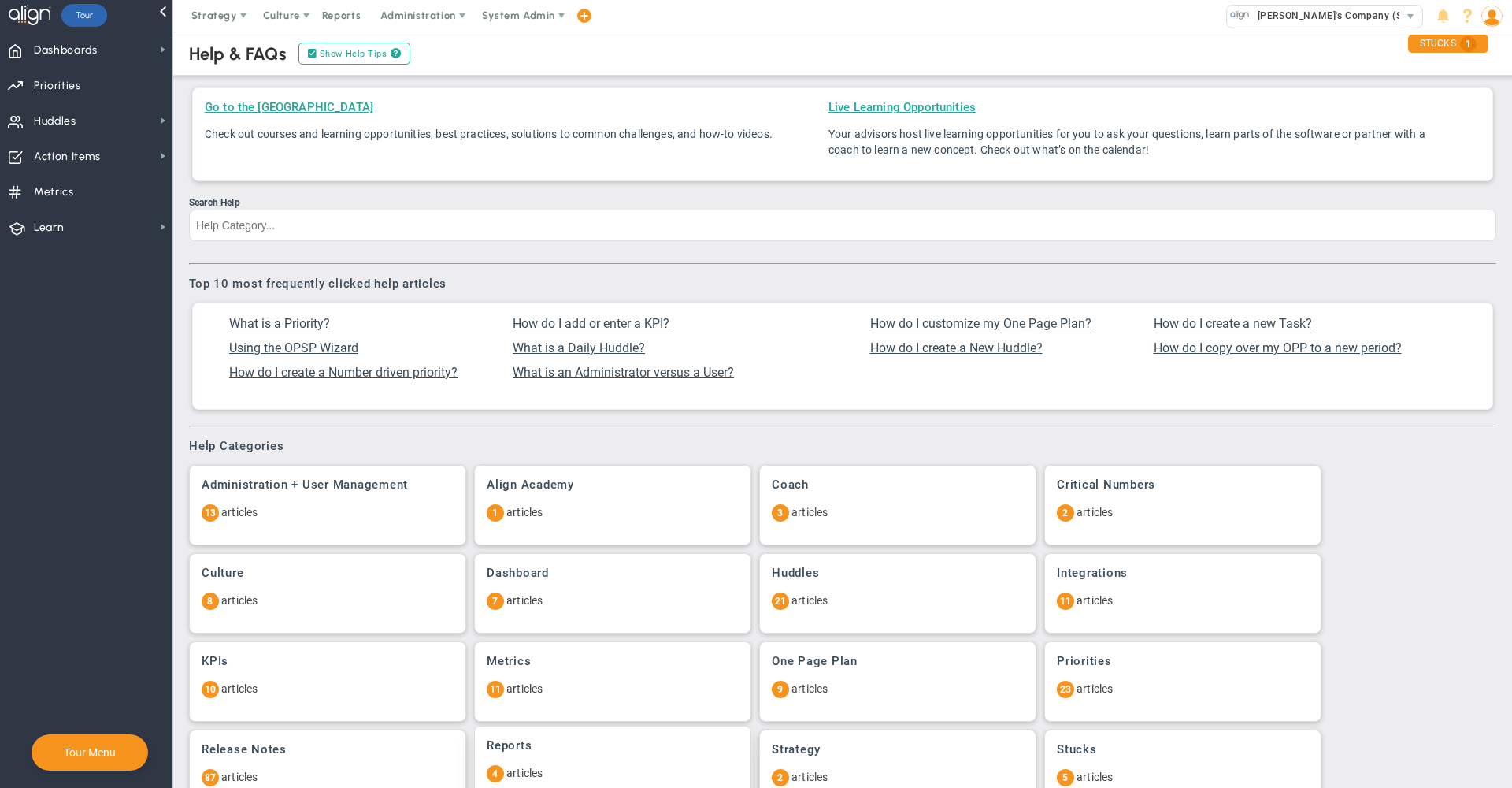
click at [575, 773] on p "4 articles" at bounding box center [612, 773] width 252 height 17
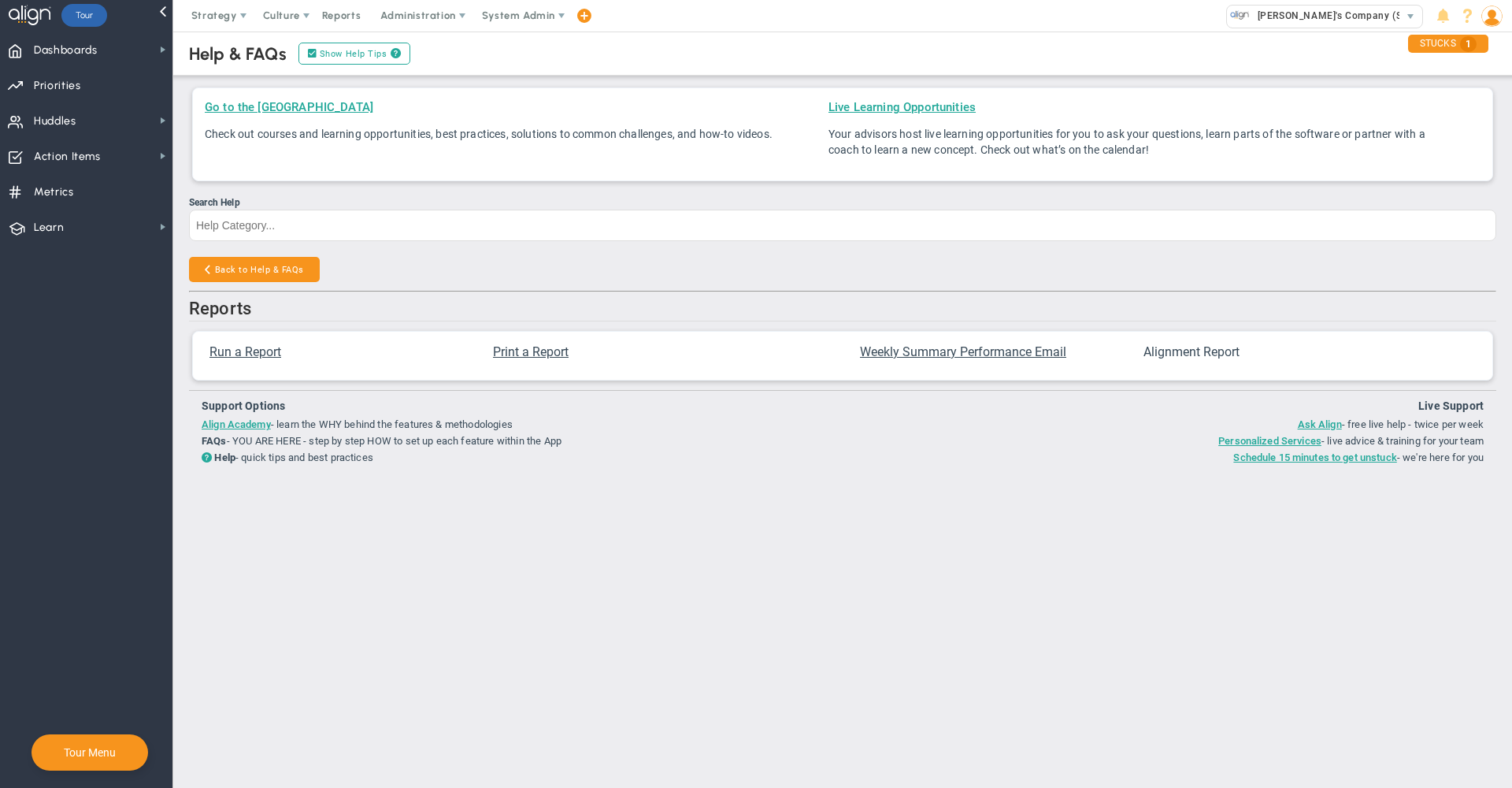
click at [1222, 354] on span "Alignment Report" at bounding box center [1191, 352] width 96 height 15
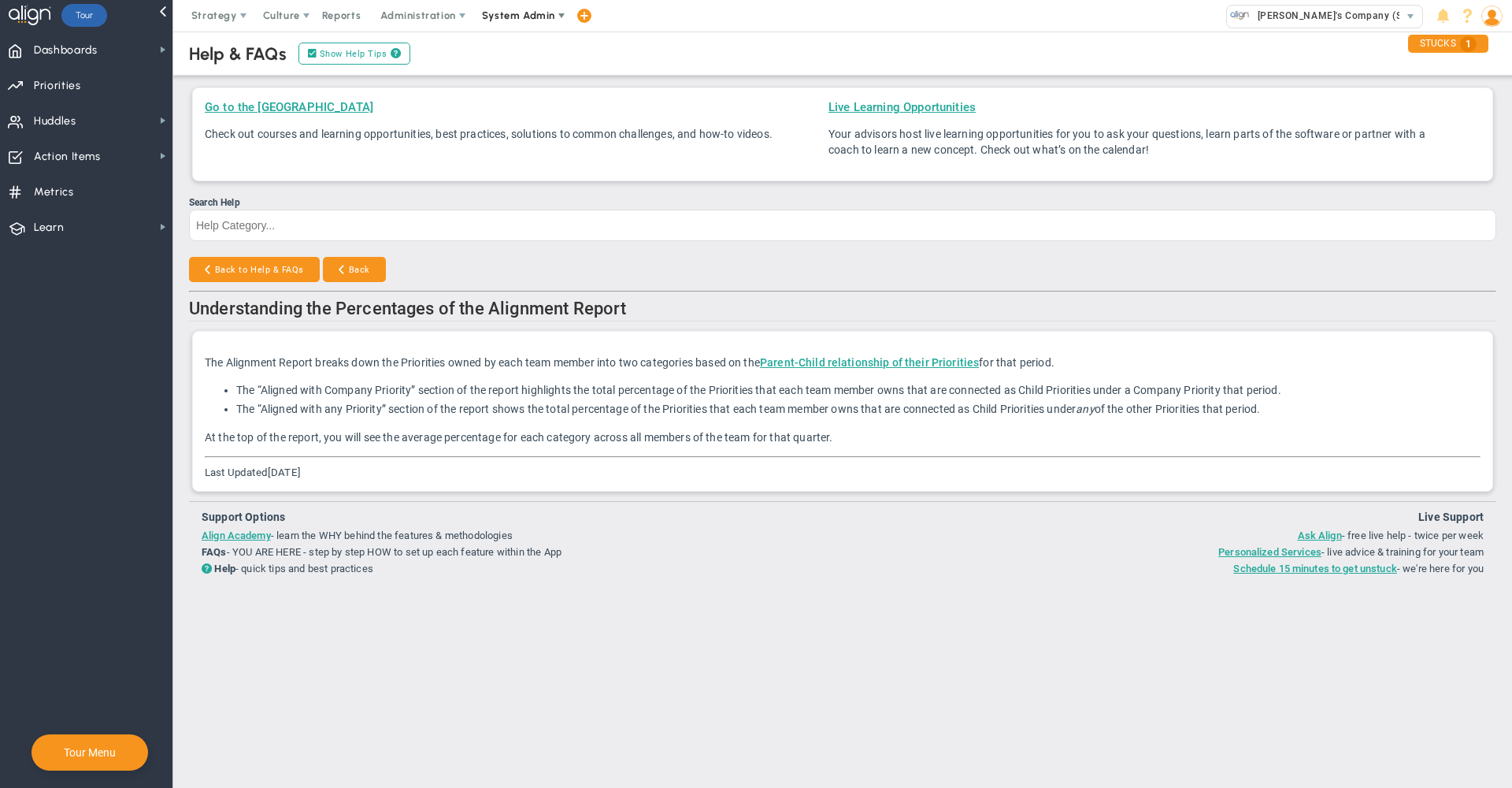
click at [514, 20] on span "System Admin" at bounding box center [519, 15] width 73 height 11
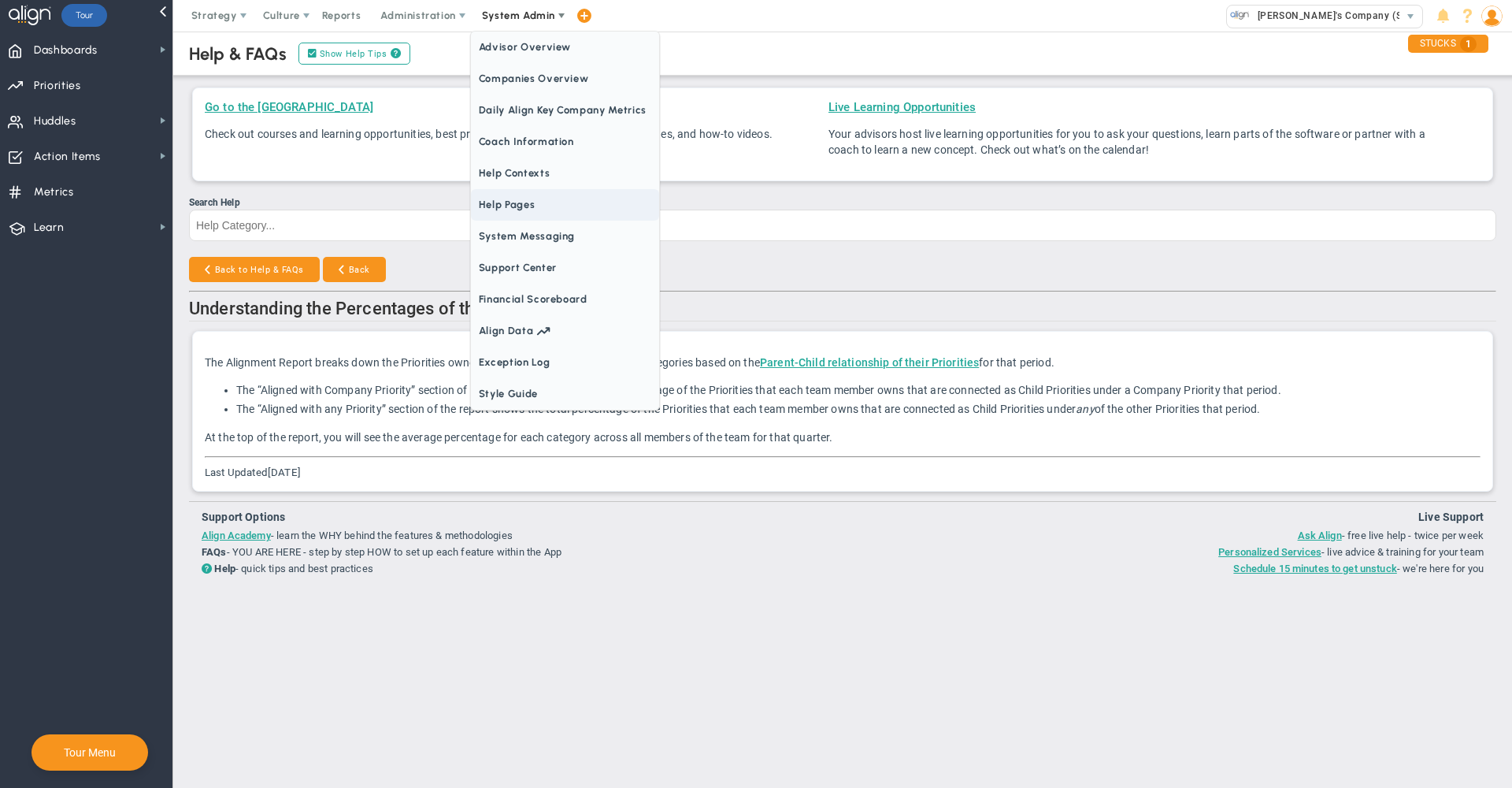
click at [500, 210] on span "Help Pages" at bounding box center [565, 205] width 188 height 32
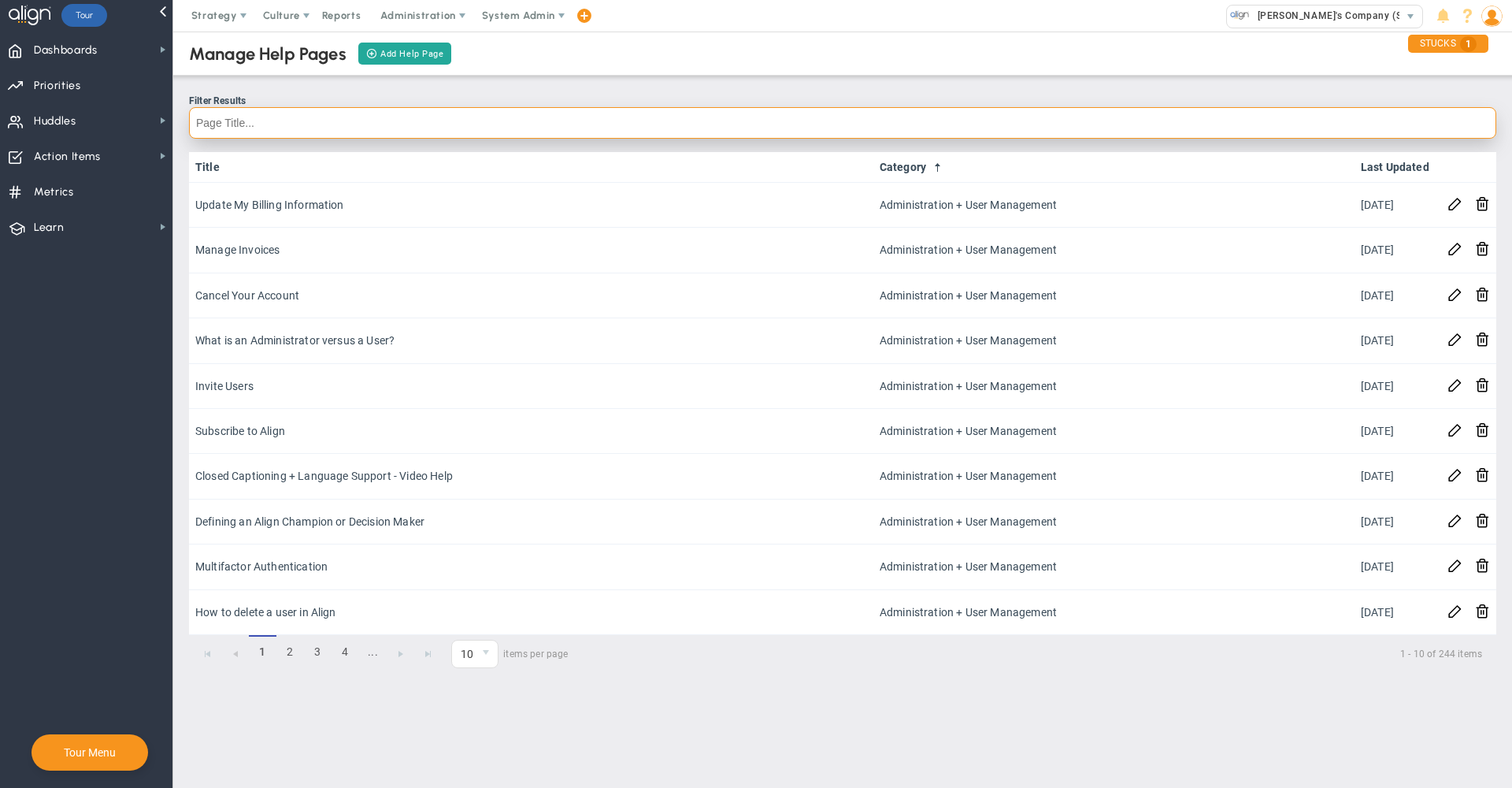
click at [420, 131] on input "text" at bounding box center [842, 122] width 1307 height 32
type input "alignment"
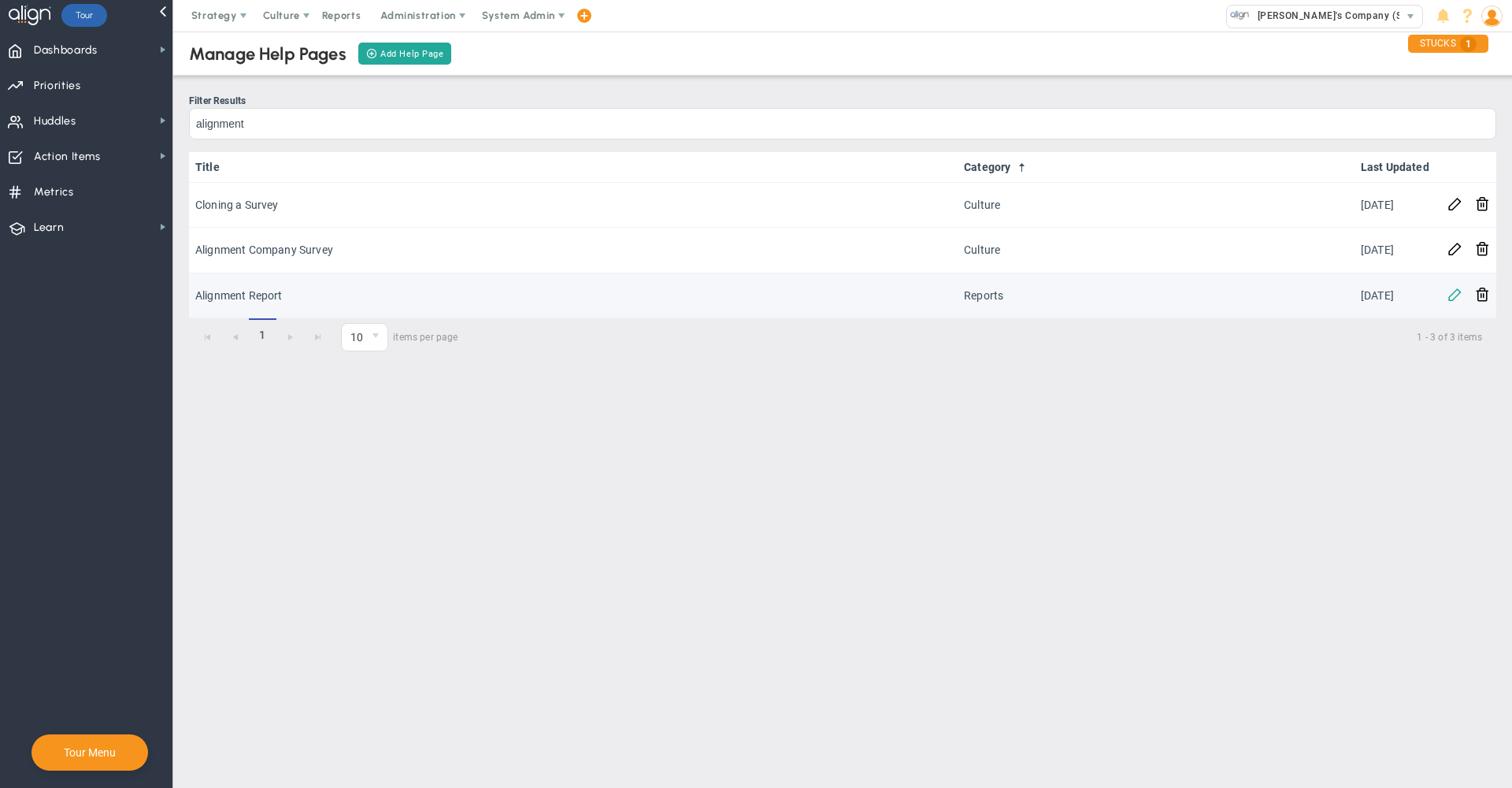
click at [1450, 300] on span at bounding box center [1455, 294] width 15 height 15
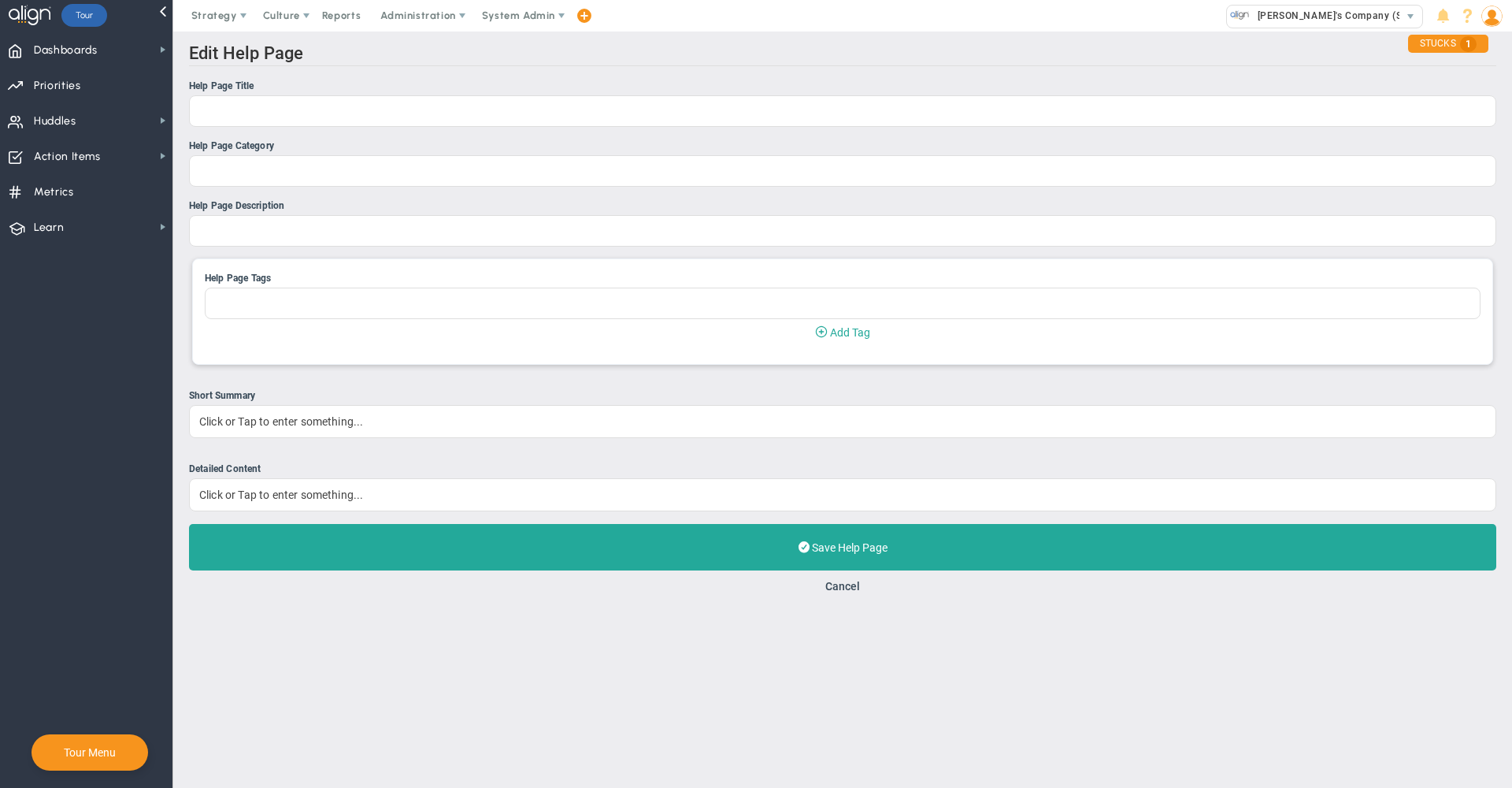
type input "Alignment Report"
type input "Reports"
type input "Understanding the Percentages of the Alignment Report"
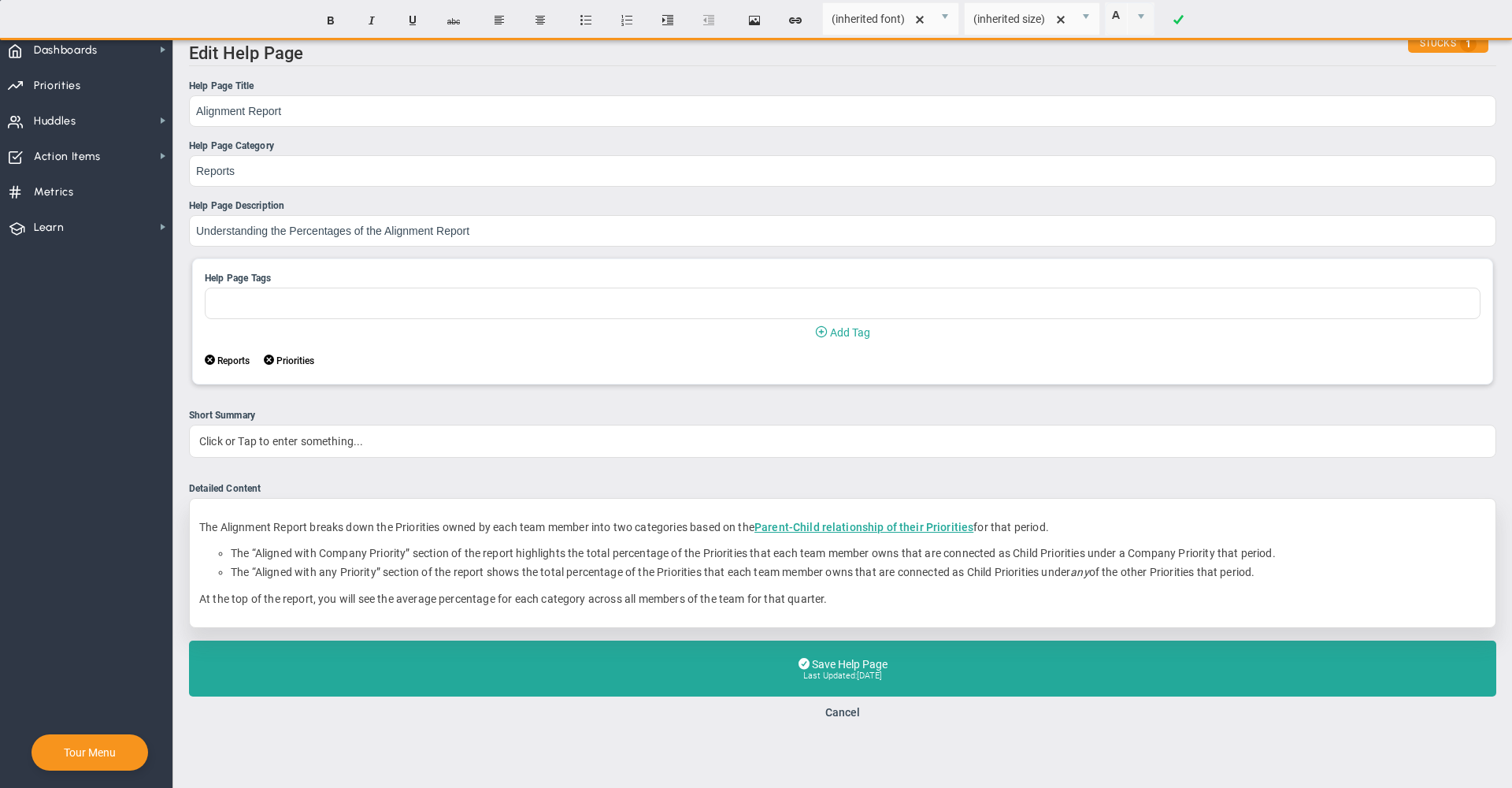
click at [803, 605] on p "At the top of the report, you will see the average percentage for each category…" at bounding box center [842, 598] width 1287 height 15
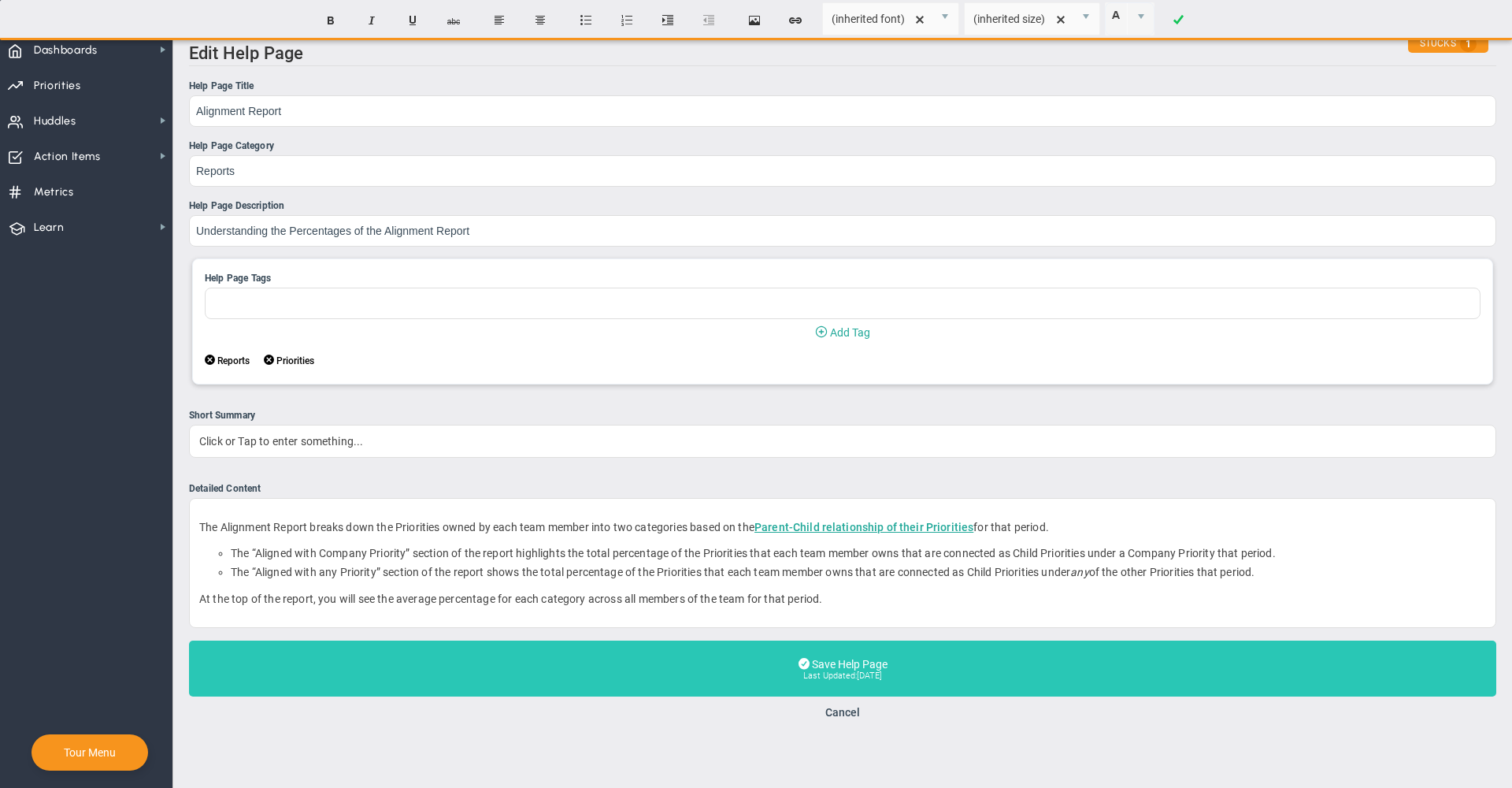
click at [725, 672] on button "Save Help Page Last Updated: 2025-08-26" at bounding box center [842, 668] width 1307 height 56
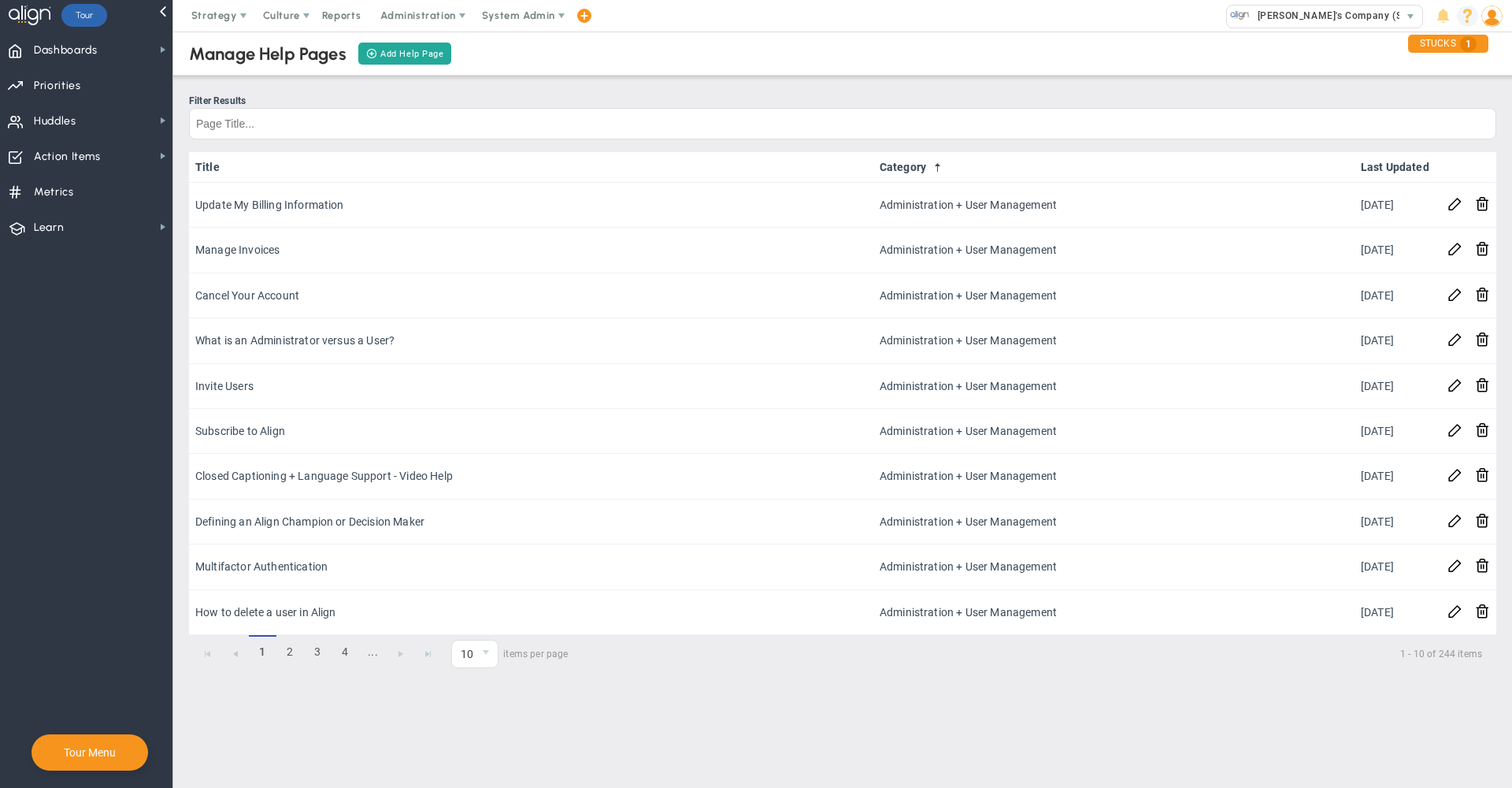
click at [1471, 9] on span at bounding box center [1468, 16] width 21 height 21
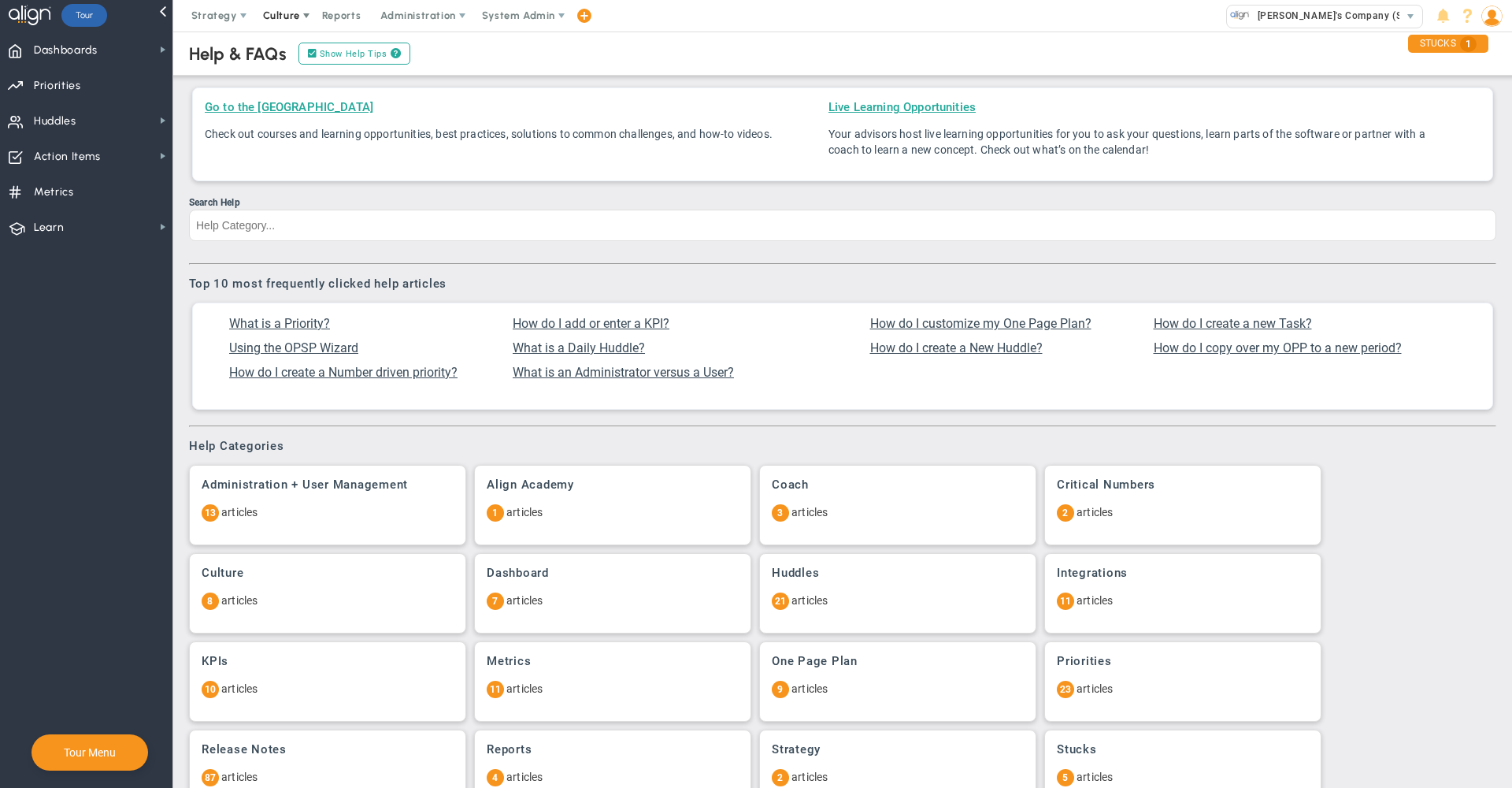
click at [290, 18] on span "Culture" at bounding box center [281, 15] width 37 height 11
click at [348, 16] on span "Reports" at bounding box center [342, 15] width 55 height 32
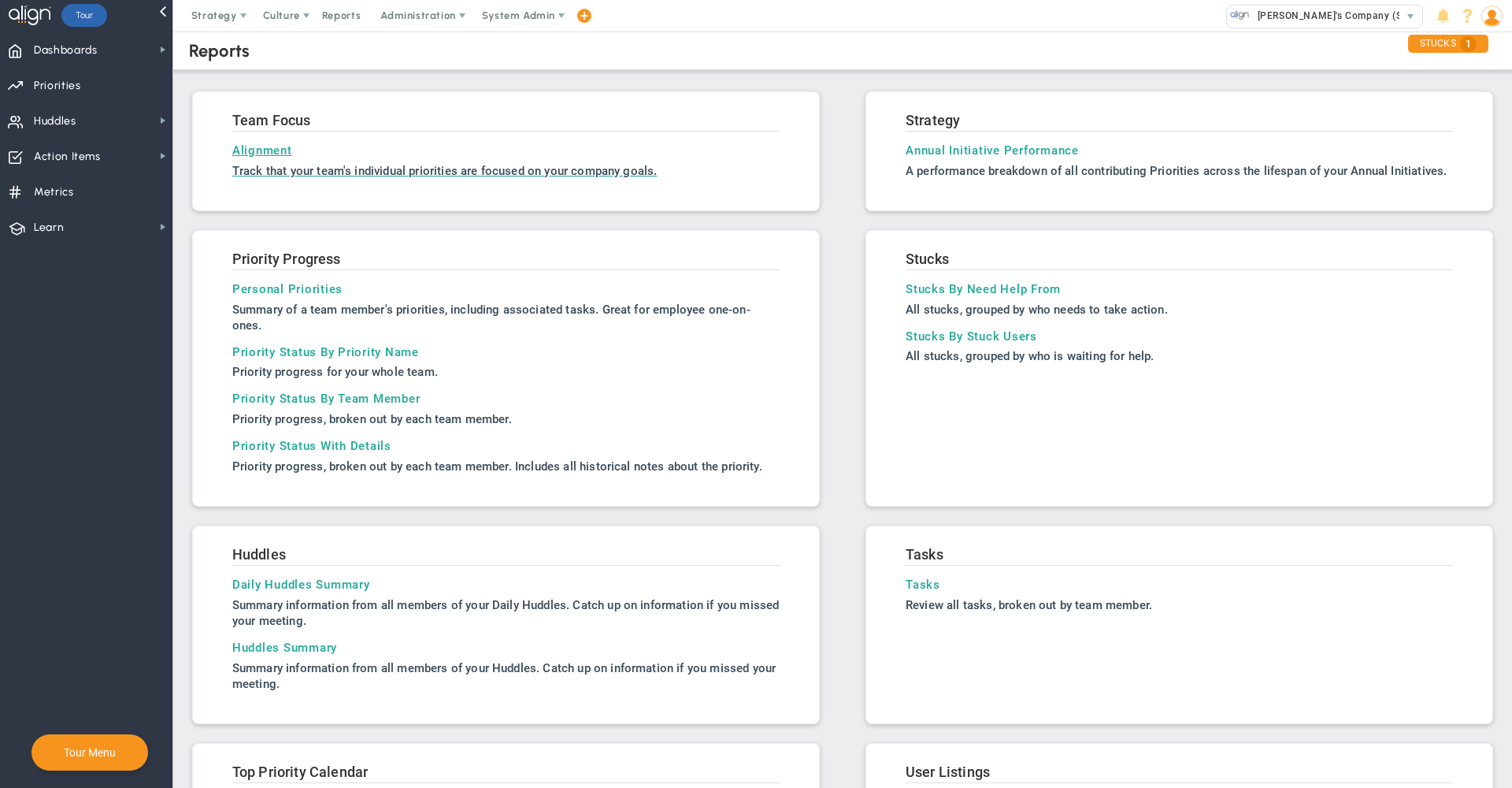
click at [259, 156] on h3 "Alignment" at bounding box center [506, 150] width 547 height 14
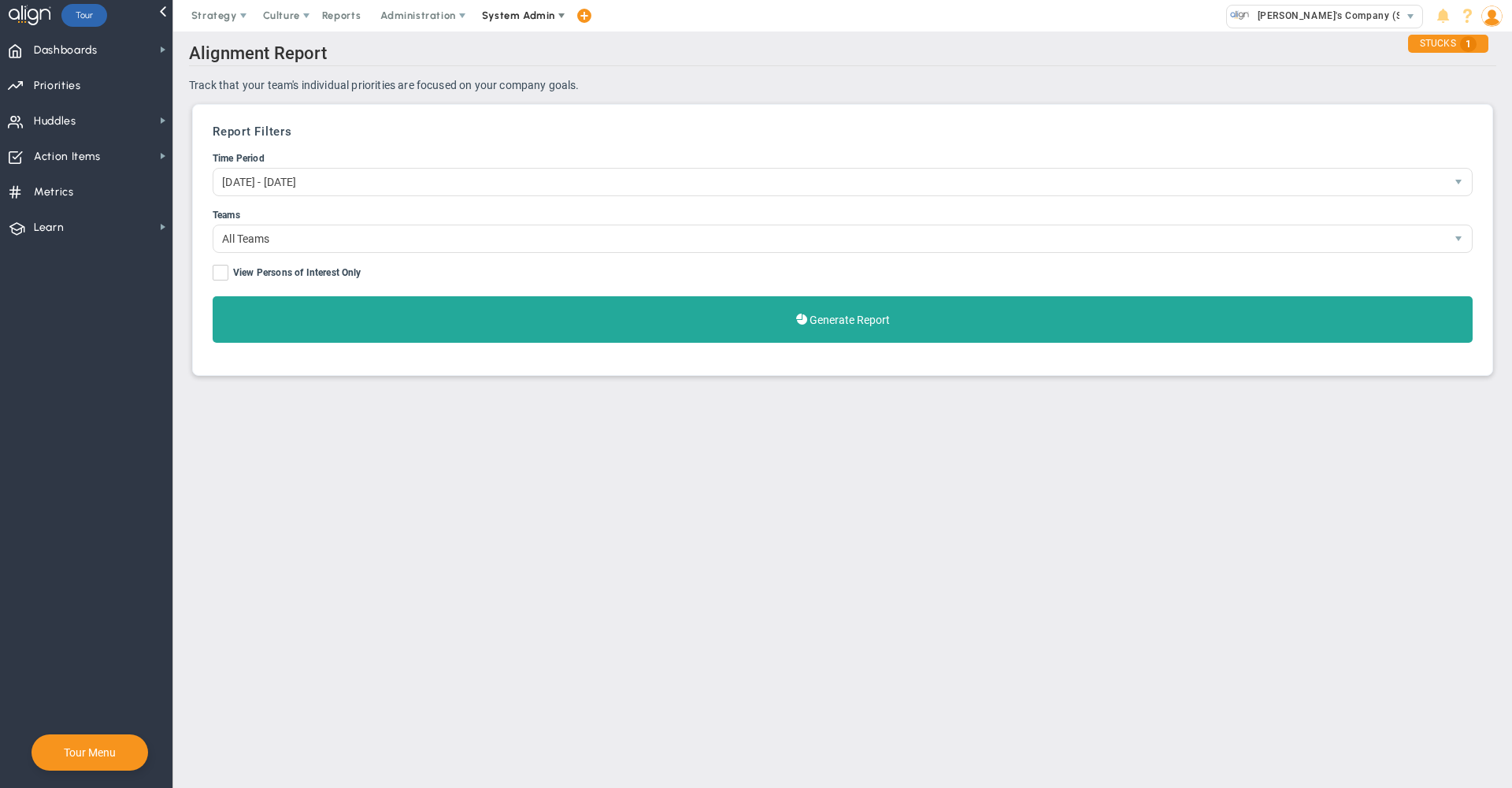
click at [528, 19] on span "System Admin" at bounding box center [519, 15] width 73 height 11
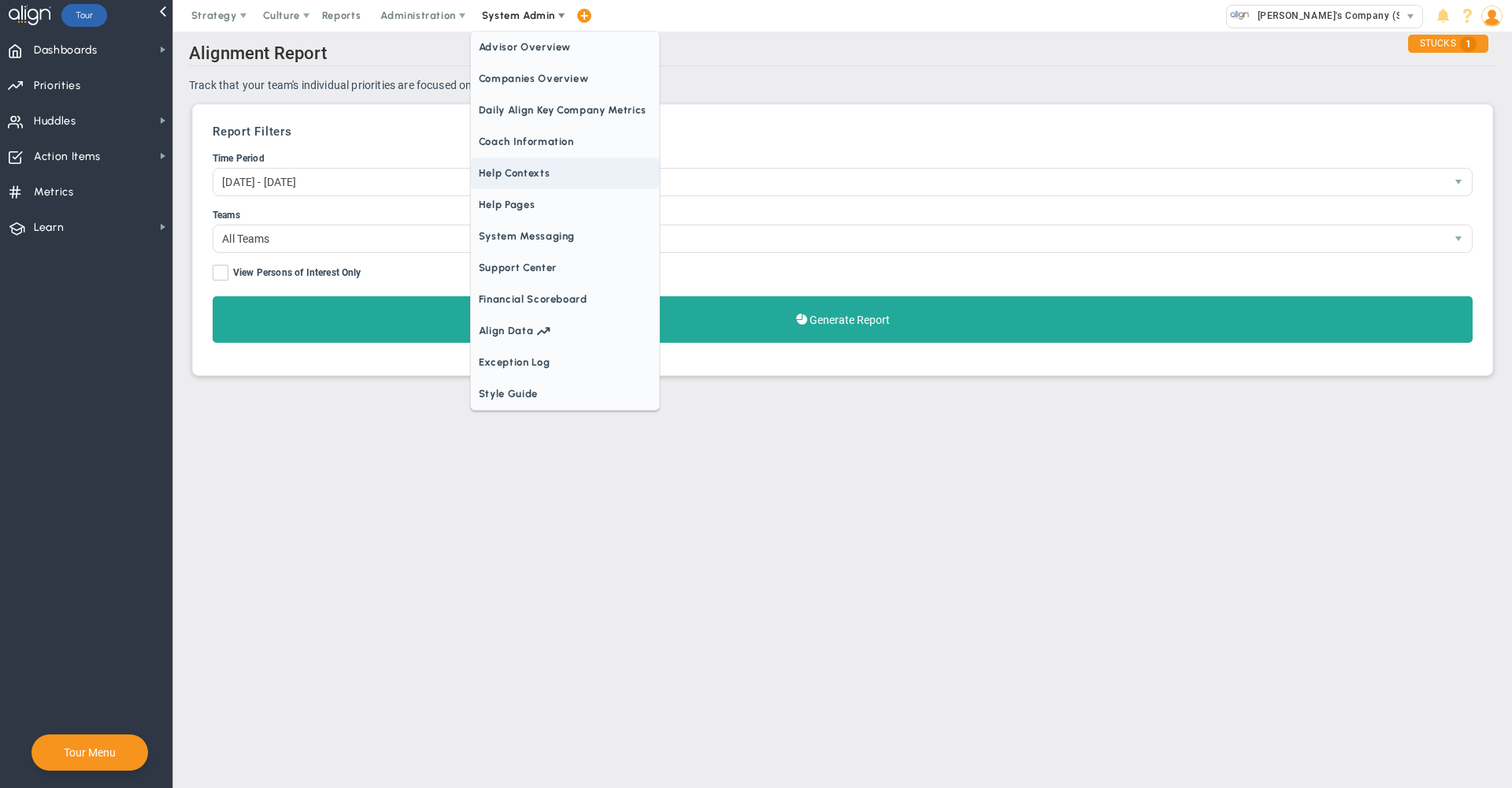
click at [527, 207] on span "Help Pages" at bounding box center [565, 205] width 188 height 32
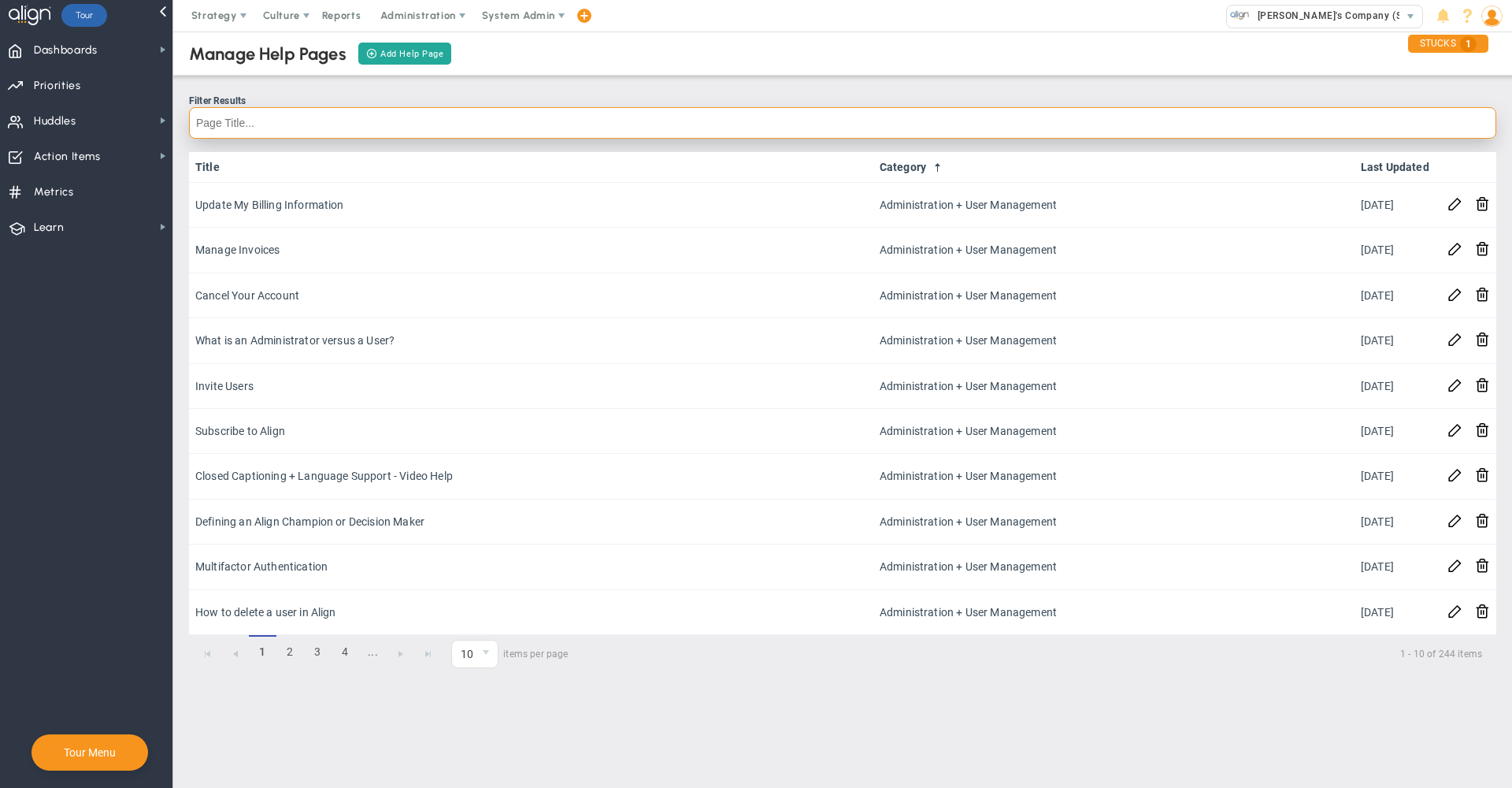
click at [475, 122] on input "text" at bounding box center [842, 122] width 1307 height 32
type input "report"
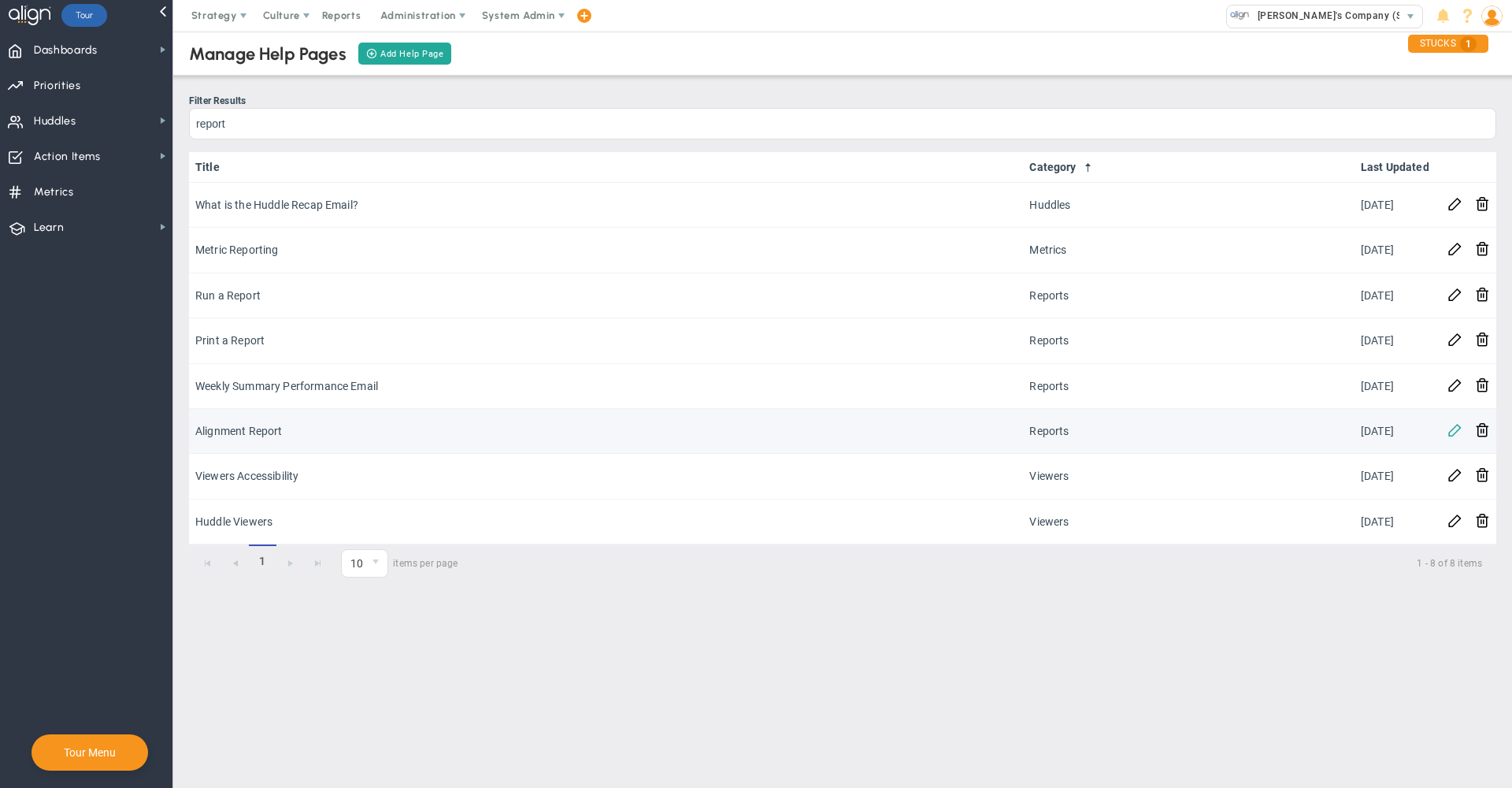
click at [1448, 436] on span at bounding box center [1455, 429] width 15 height 15
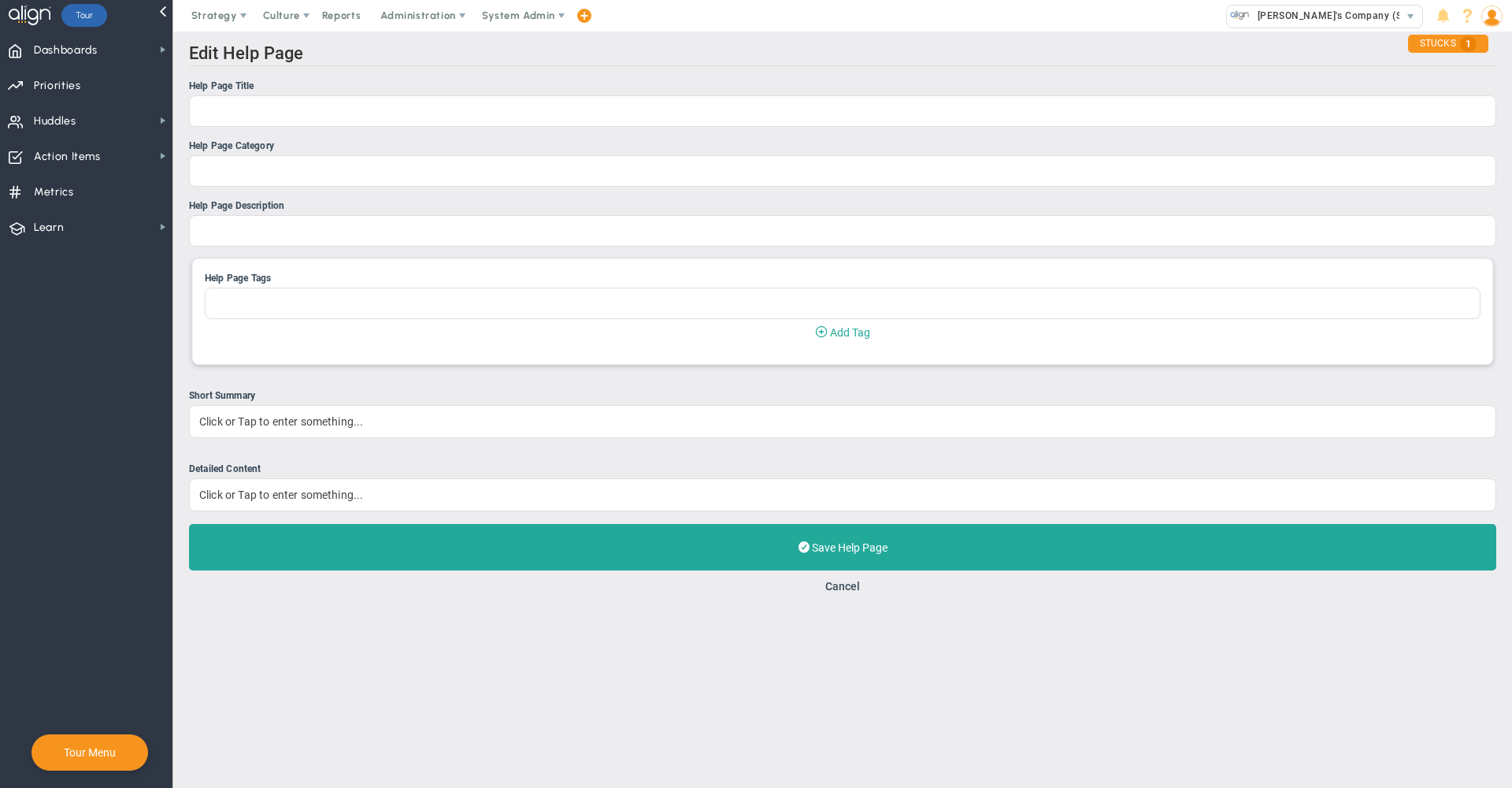
type input "Alignment Report"
type input "Reports"
type input "Understanding the Percentages of the Alignment Report"
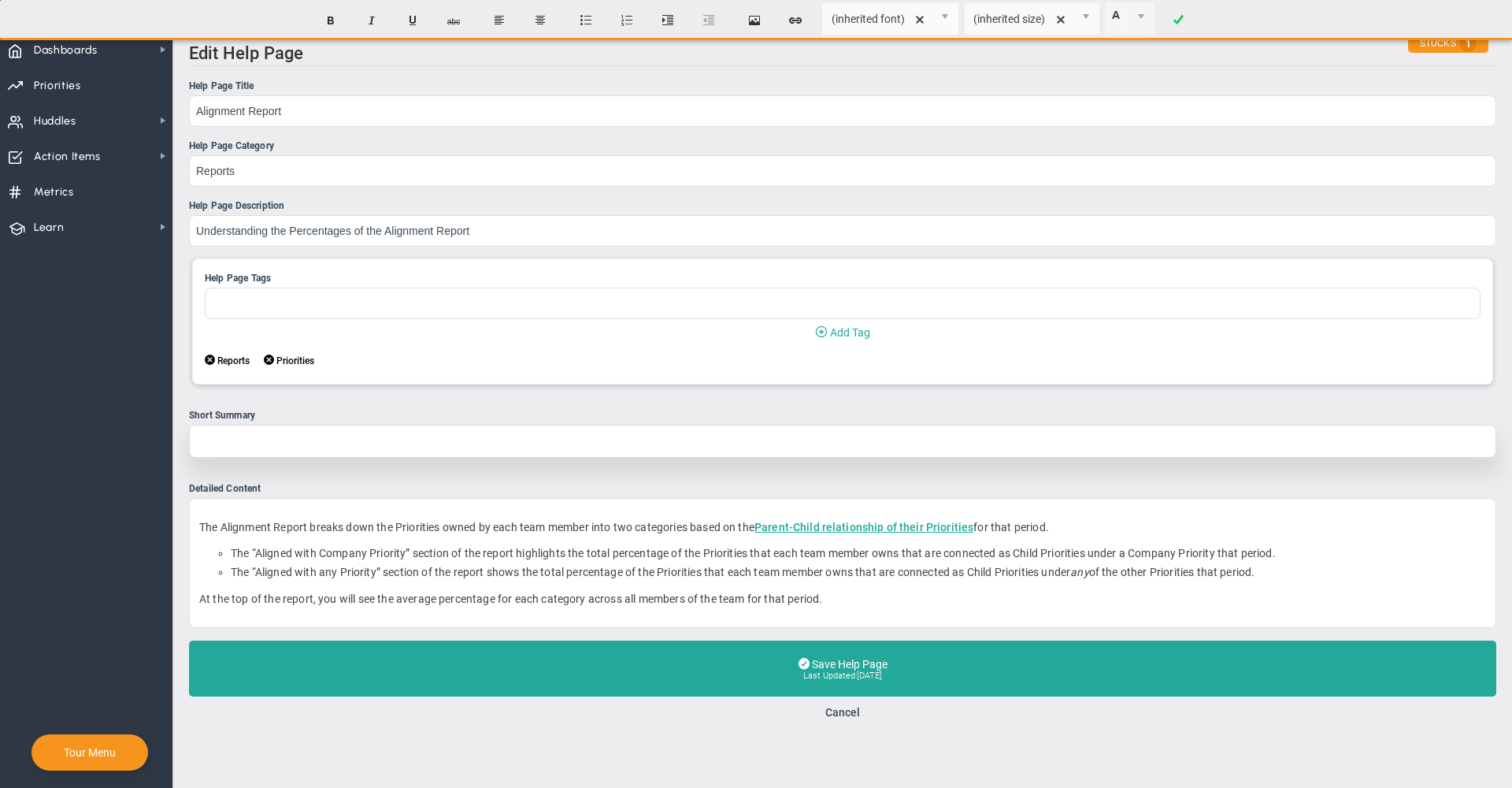
click at [356, 440] on div at bounding box center [842, 441] width 1307 height 33
click at [218, 444] on div "Alignment Report" at bounding box center [842, 441] width 1307 height 33
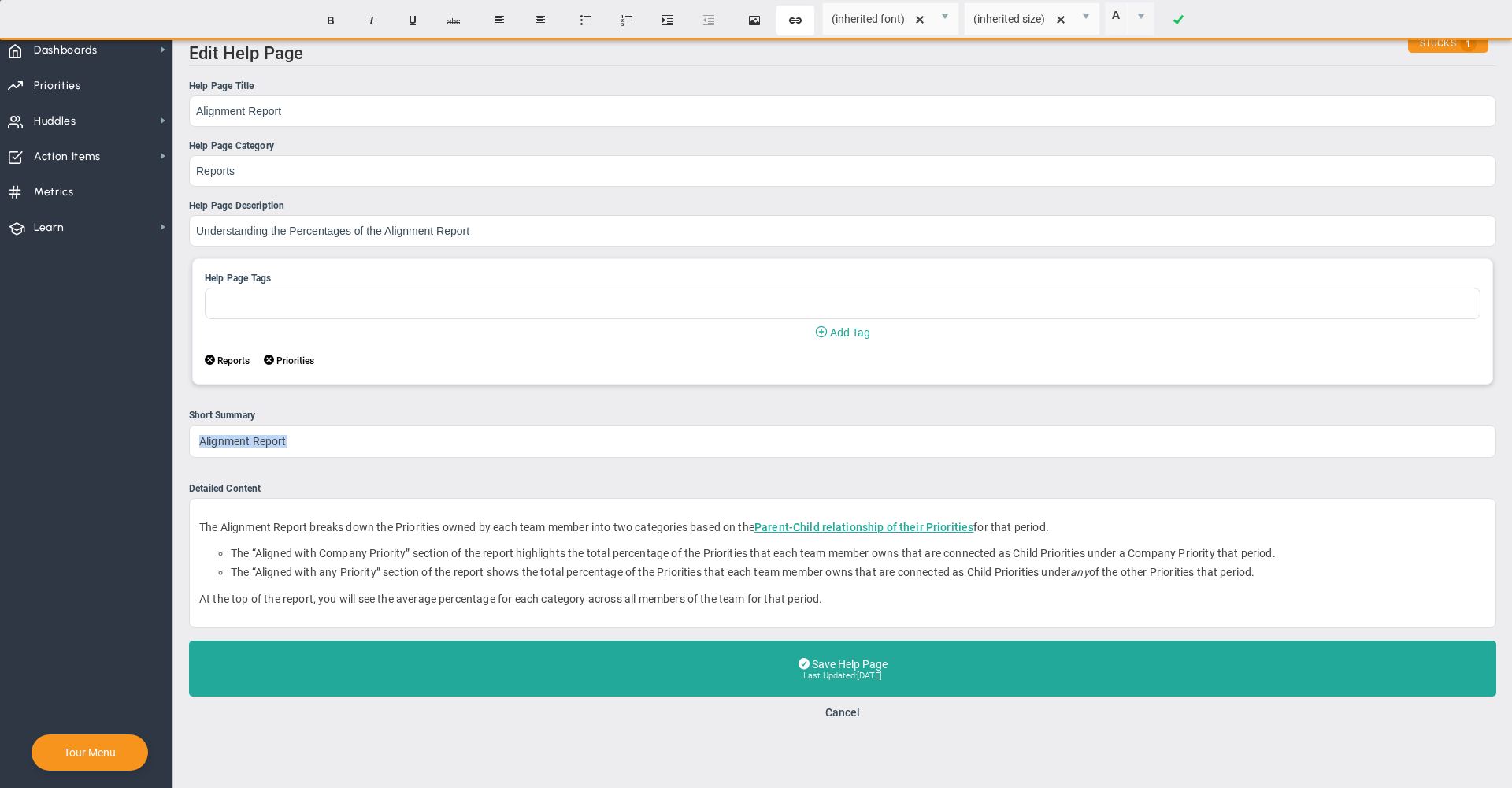
click at [793, 24] on button "Create Link" at bounding box center [795, 20] width 38 height 30
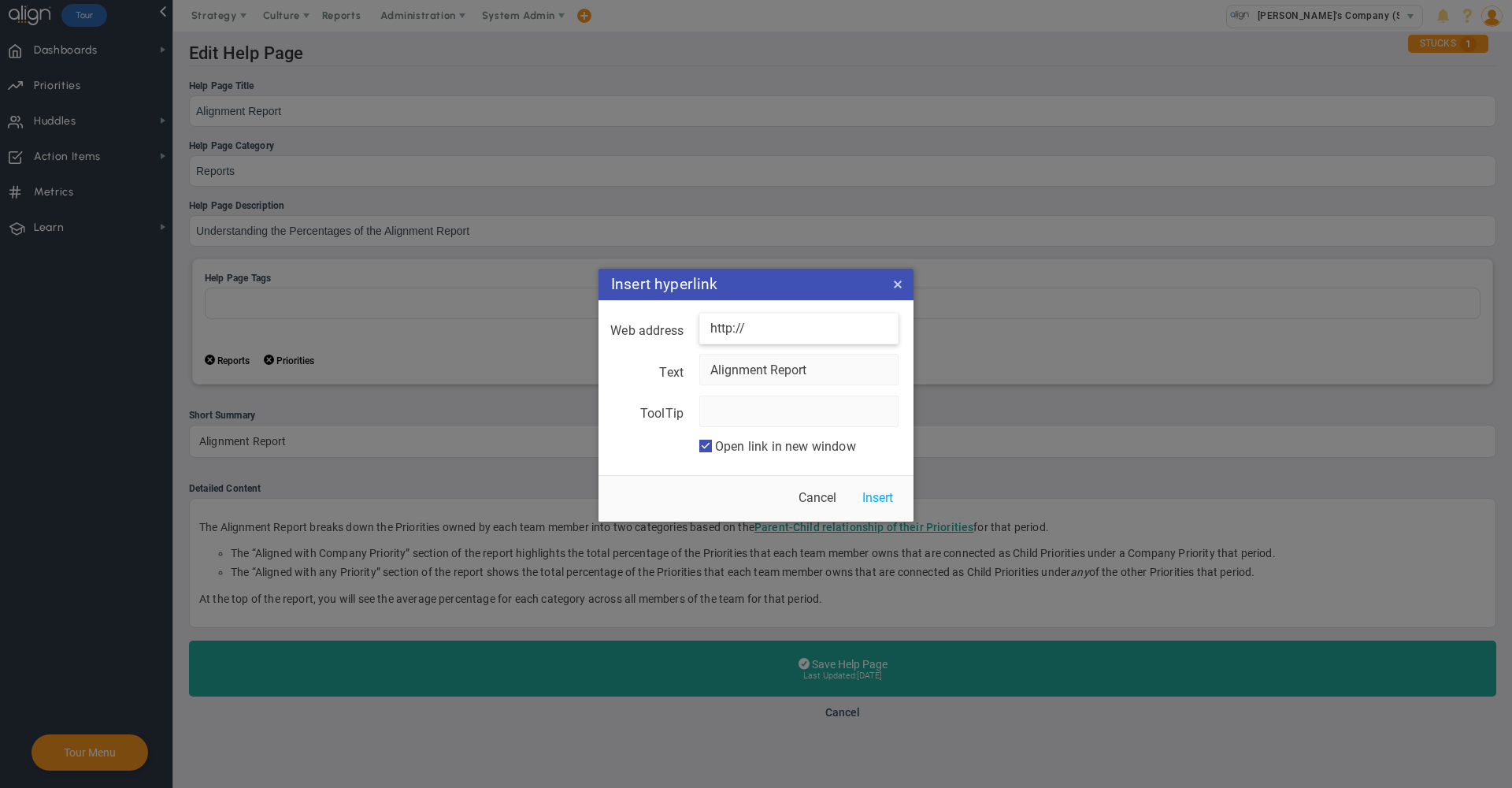
click at [777, 341] on input "http://" at bounding box center [799, 328] width 199 height 32
paste input "s://application.aligntoday.com/Application/ReportFiltersAlignment.aspx"
type input "https://application.aligntoday.com/Application/ReportFiltersAlignment.aspx"
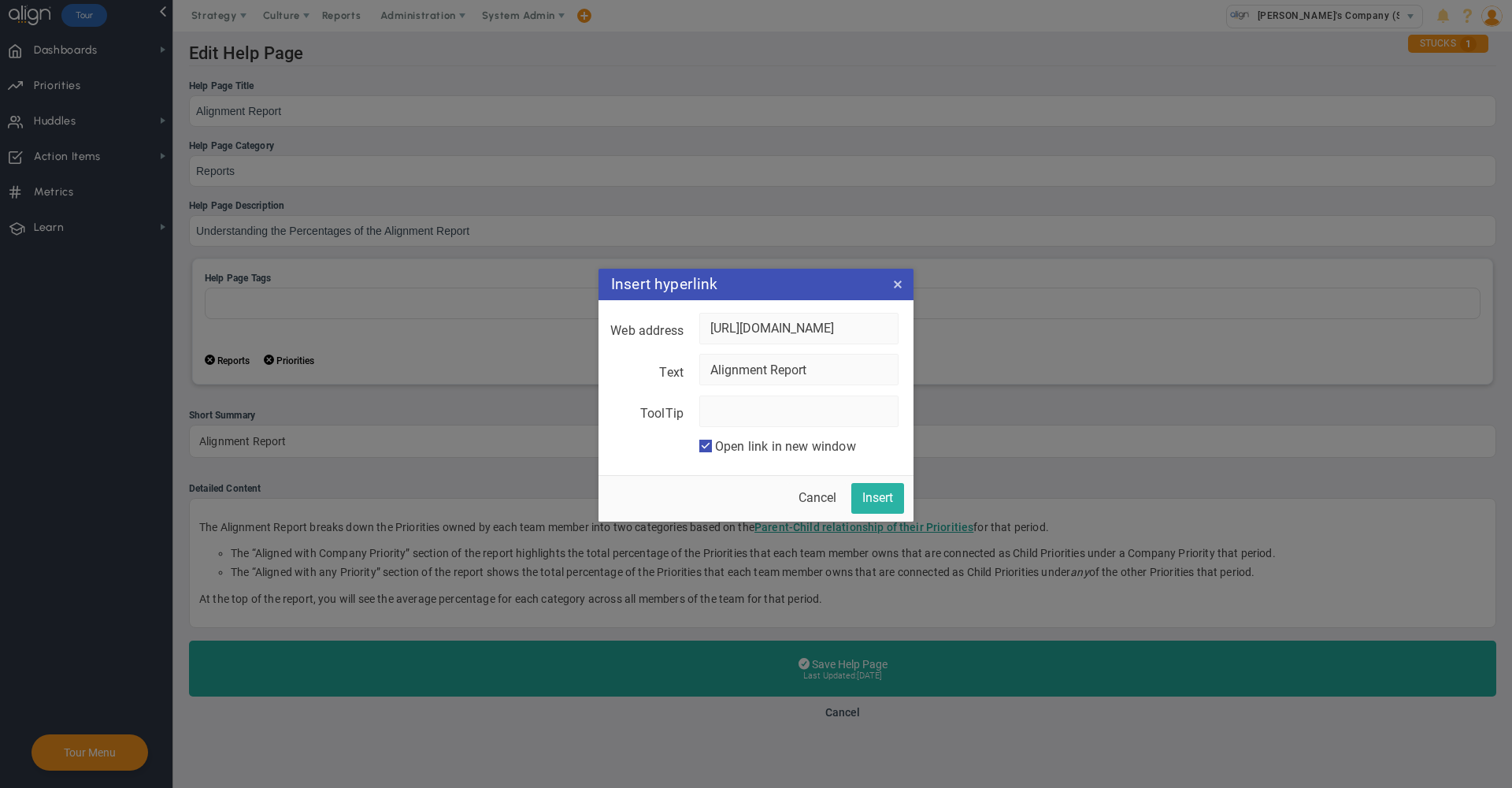
click at [873, 495] on button "Insert" at bounding box center [878, 498] width 53 height 31
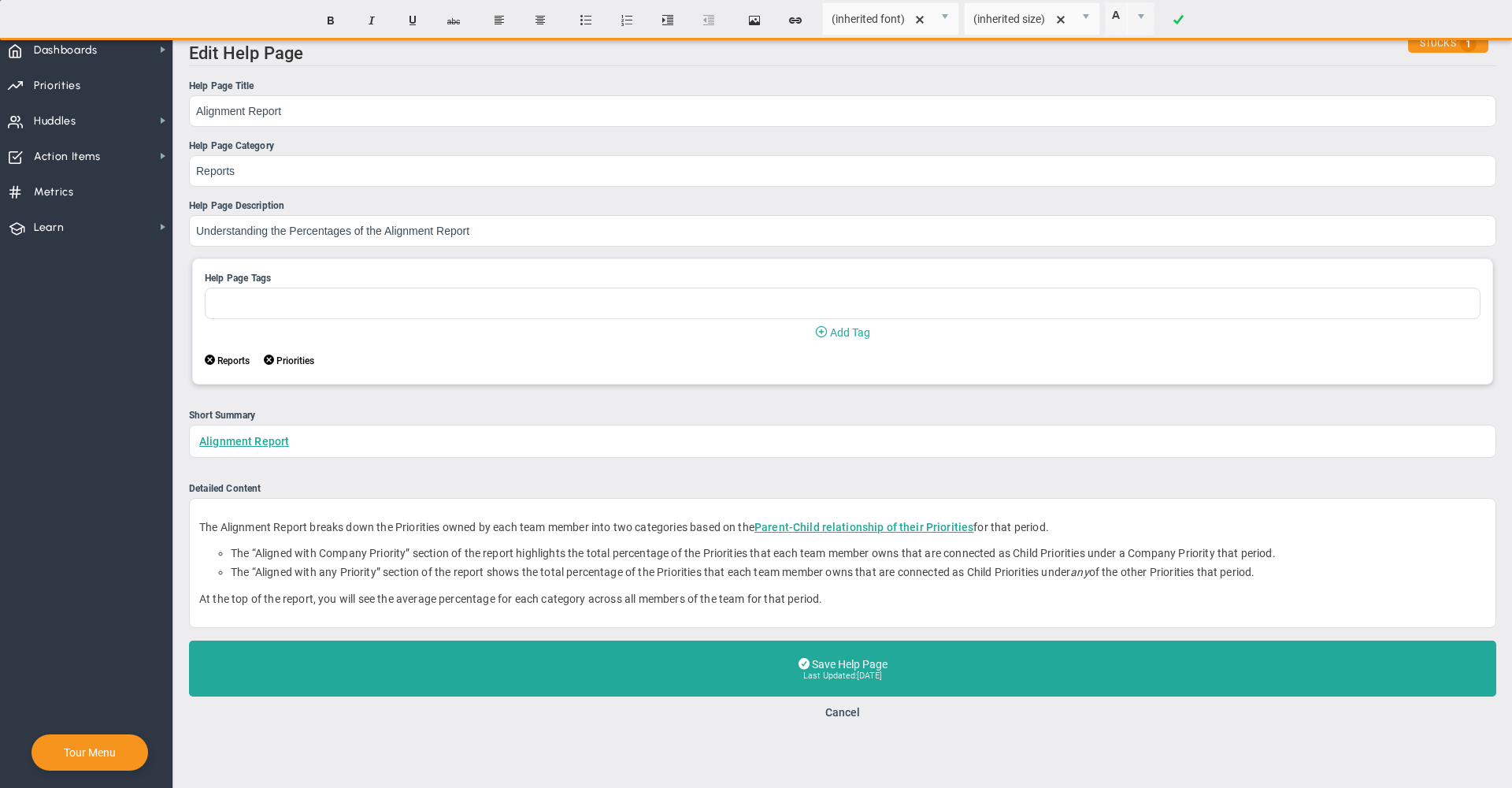
click at [862, 416] on div "Short Summary" at bounding box center [842, 415] width 1307 height 15
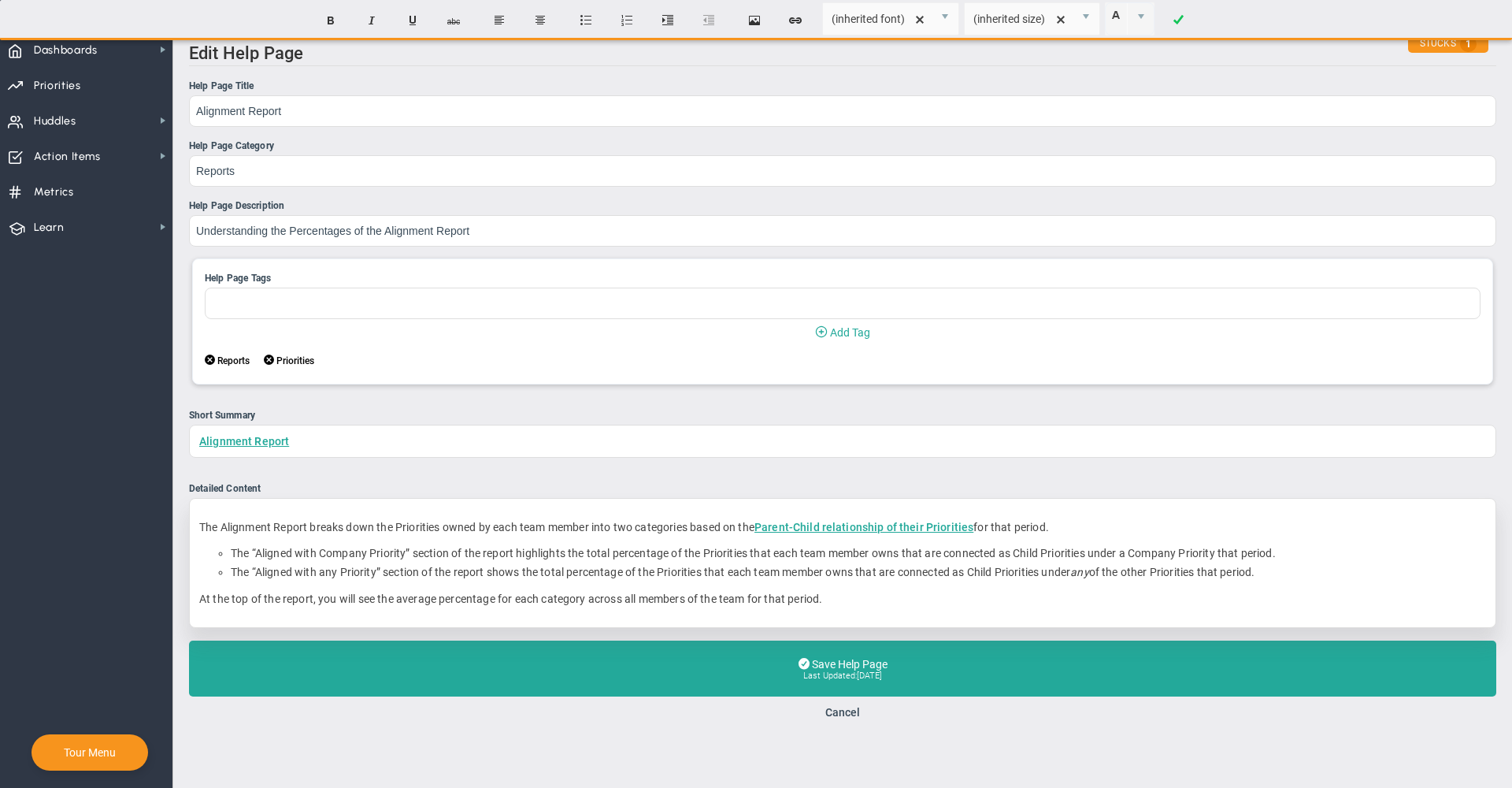
click at [941, 607] on p "At the top of the report, you will see the average percentage for each category…" at bounding box center [842, 598] width 1287 height 15
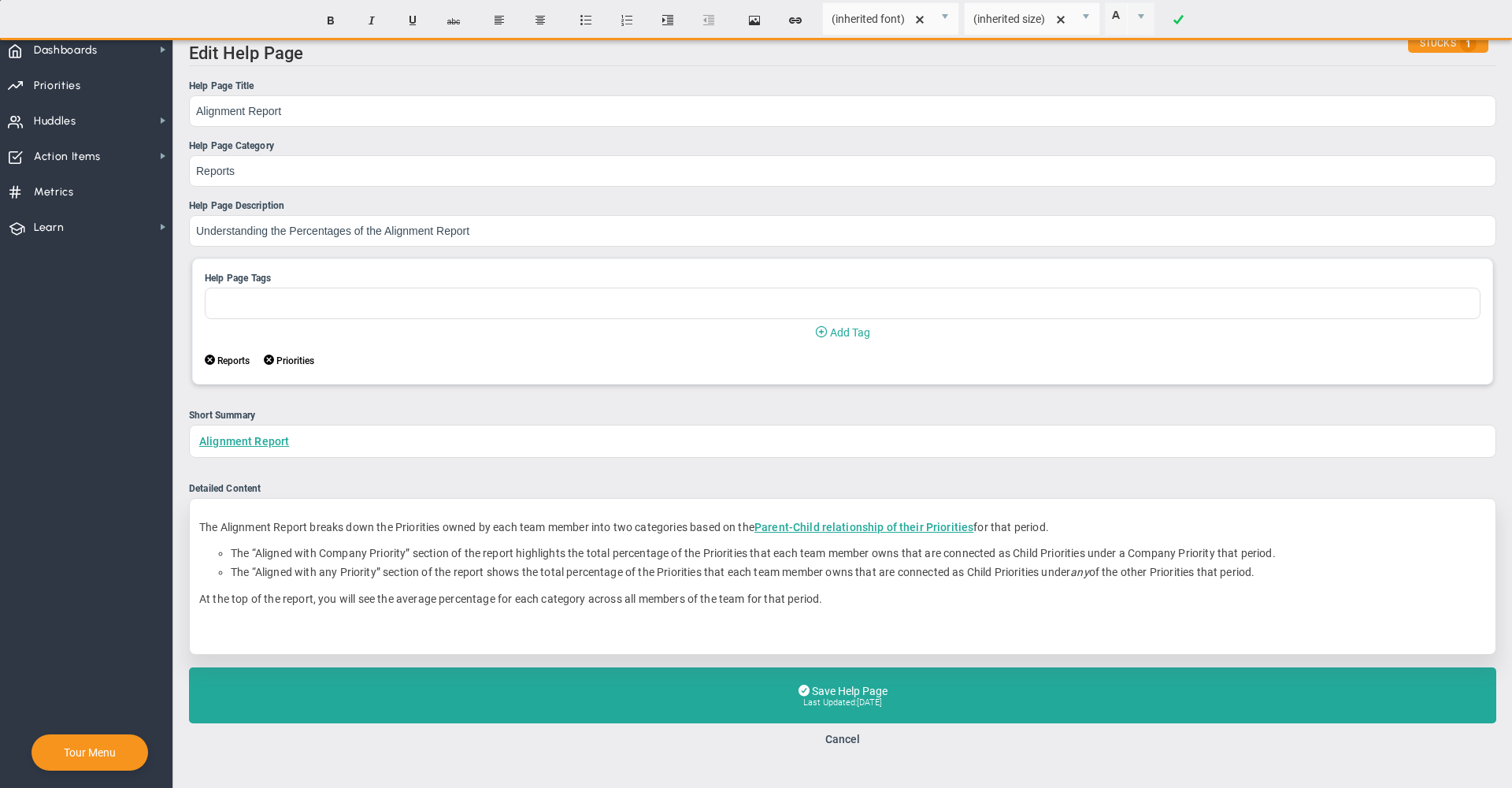
click at [301, 626] on p "﻿" at bounding box center [842, 625] width 1287 height 15
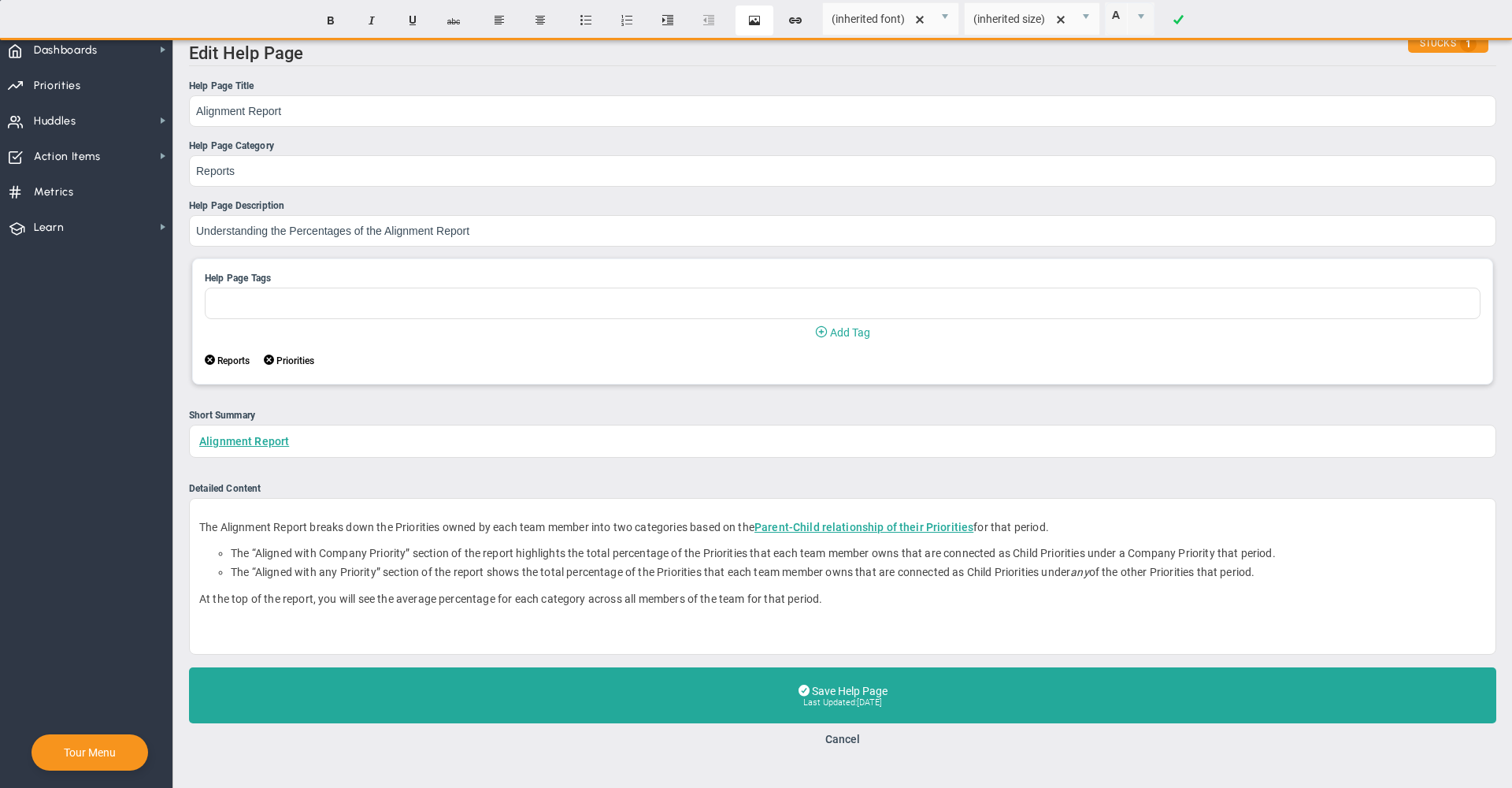
click at [753, 15] on button "Insert Image" at bounding box center [754, 20] width 38 height 30
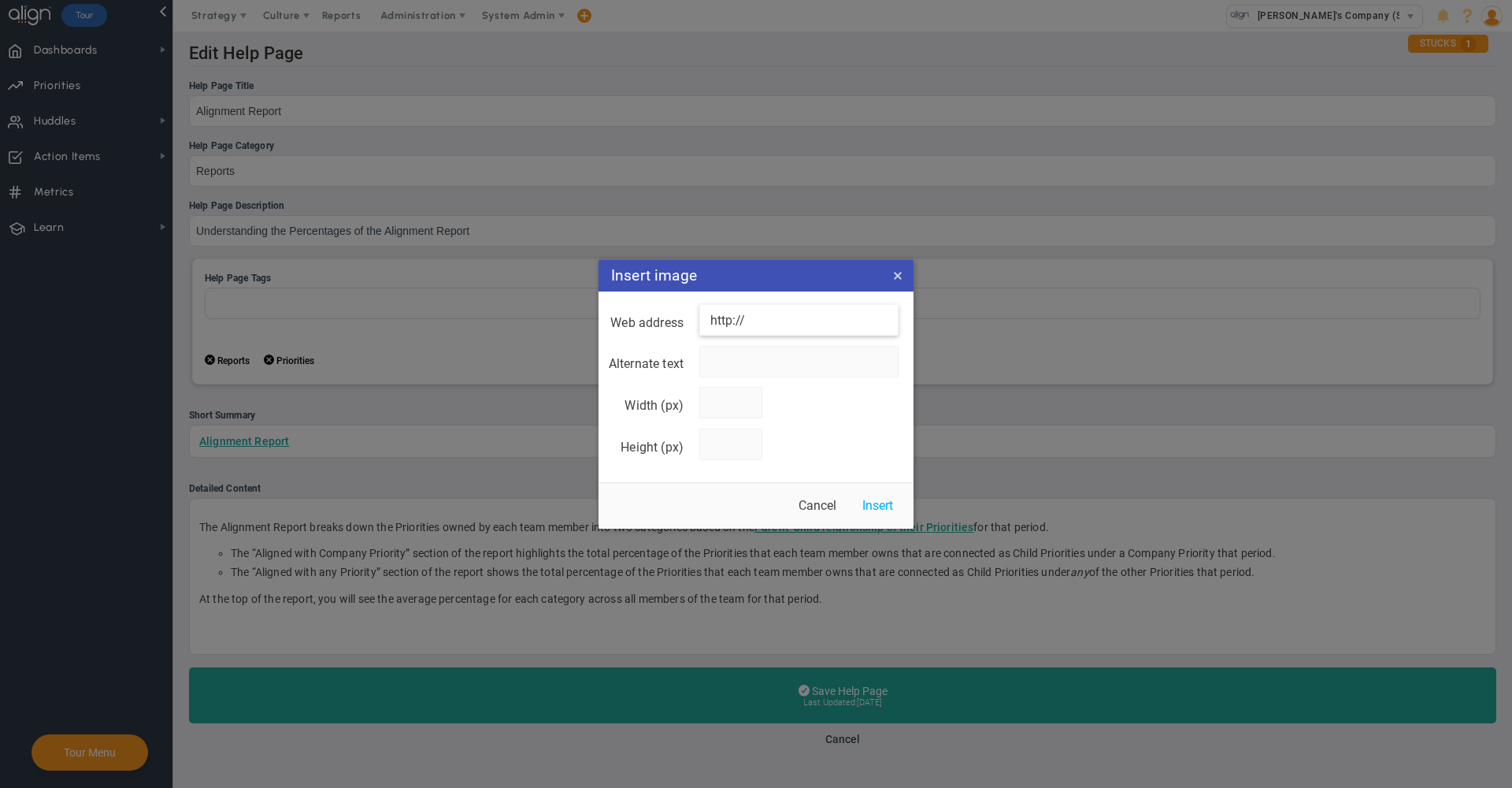
click at [744, 319] on input "http://" at bounding box center [799, 320] width 199 height 32
paste input "s://drive.google.com/file/d/1FIbh1s_QTdogE-VD5_qDt-1woWLT6Es9/view?usp=sharing"
type input "https://drive.google.com/file/d/1FIbh1s_QTdogE-VD5_qDt-1woWLT6Es9/view?usp=shar…"
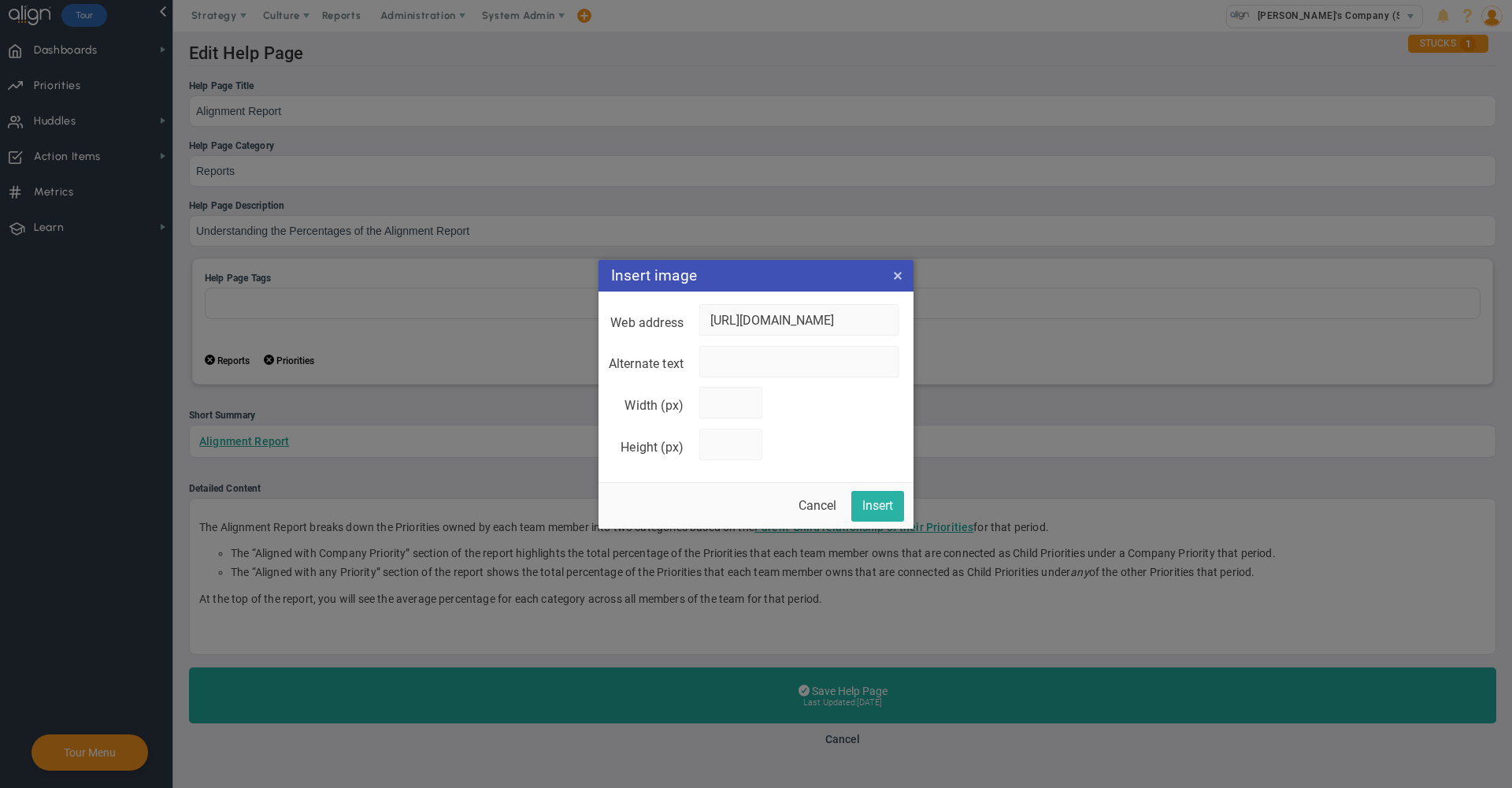
click at [879, 505] on button "Insert" at bounding box center [878, 507] width 53 height 31
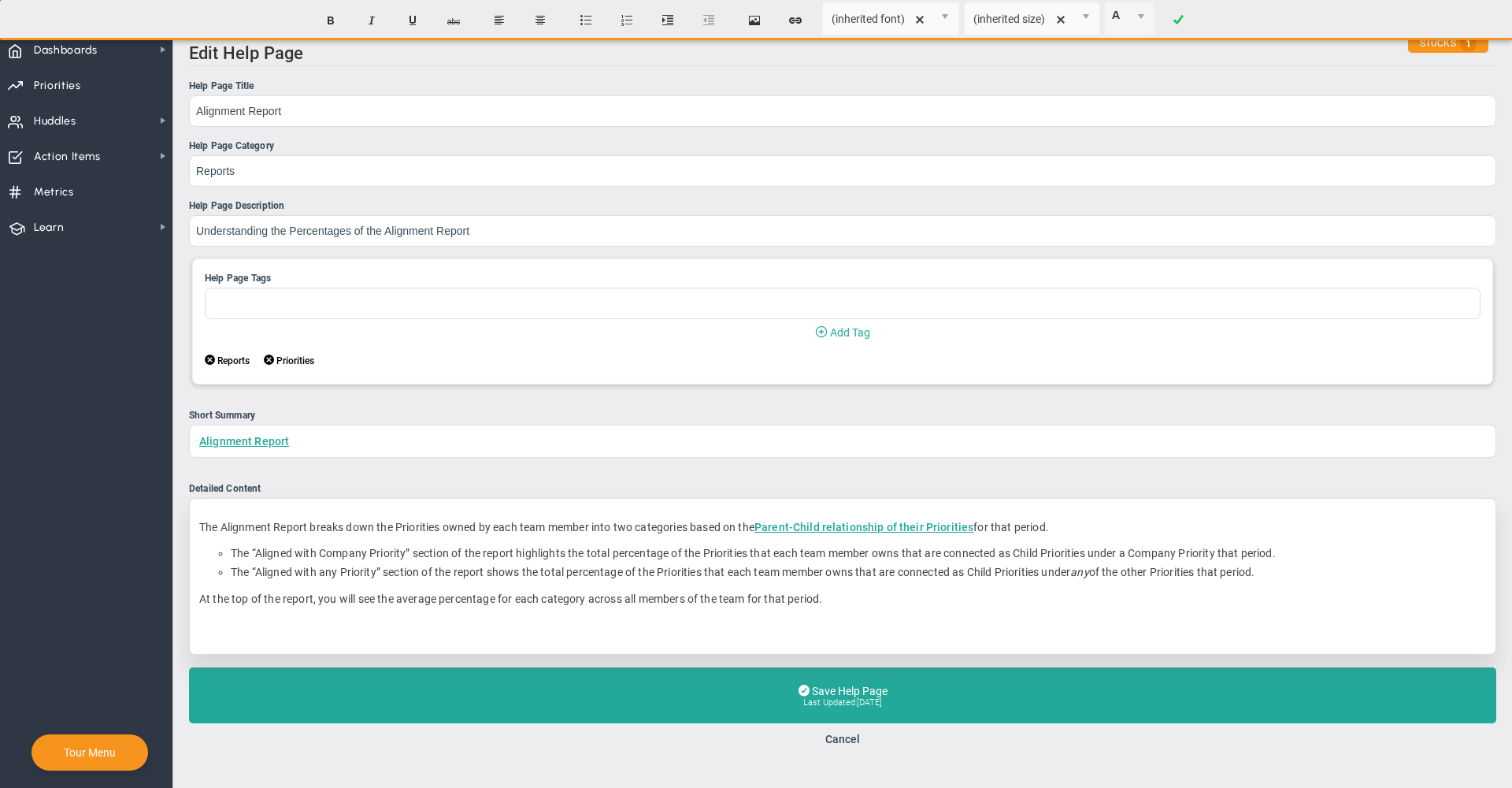
click at [324, 631] on p "﻿" at bounding box center [842, 625] width 1287 height 15
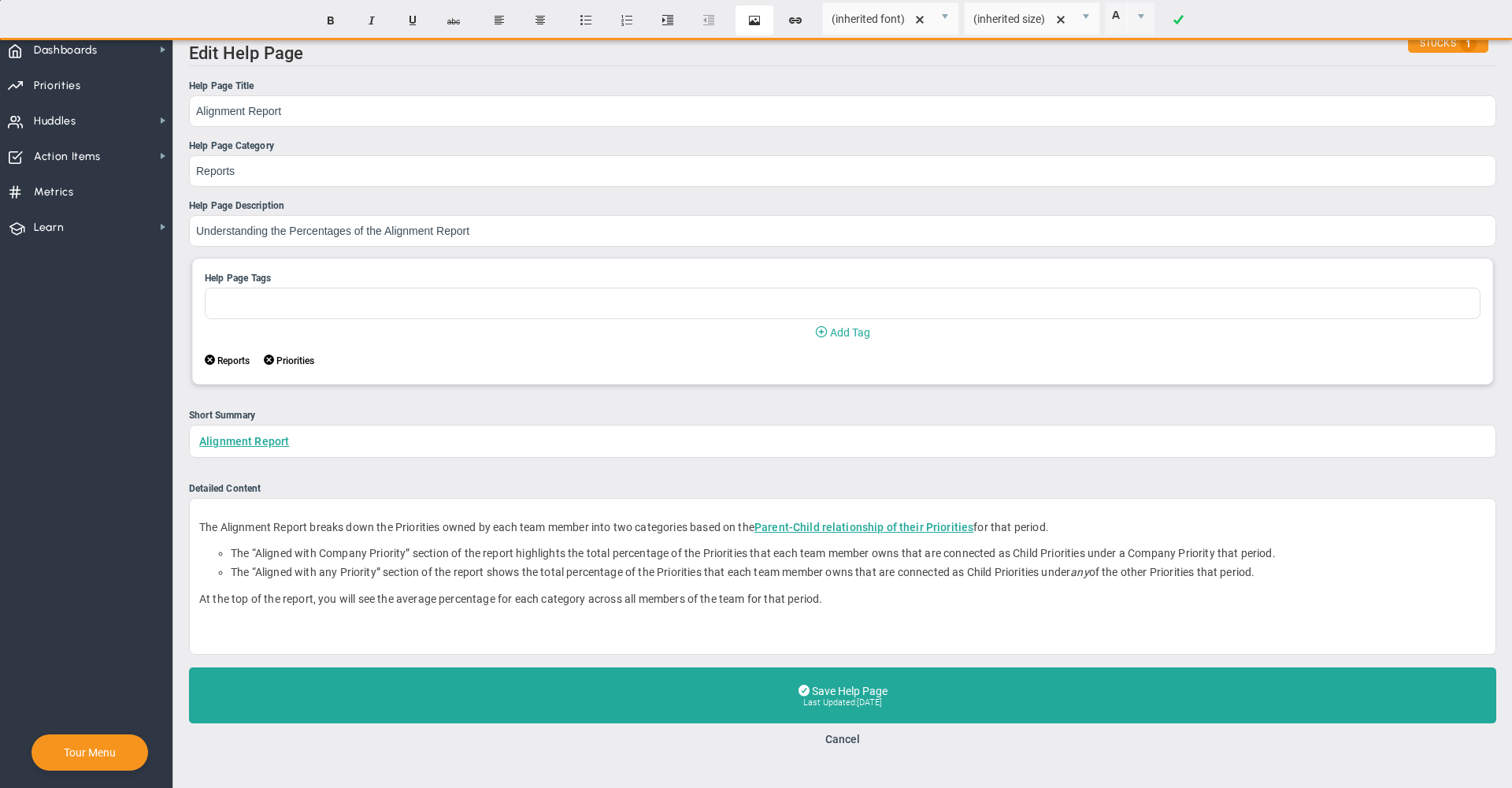
click at [749, 20] on button "Insert Image" at bounding box center [754, 20] width 38 height 30
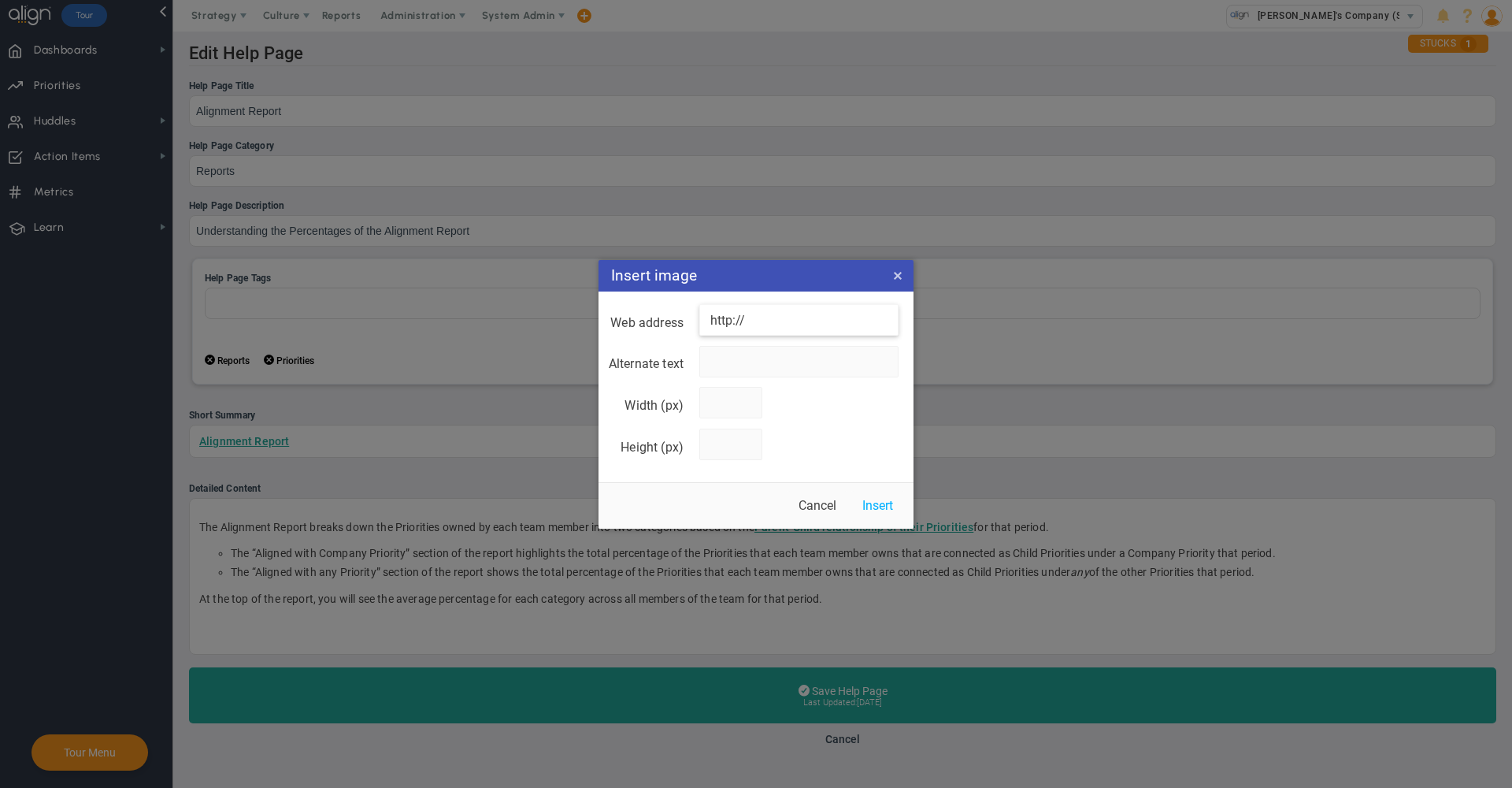
click at [753, 321] on input "http://" at bounding box center [799, 320] width 199 height 32
paste input "https://drive.google.com/file/d/1FIbh1s_QTdogE-VD5_qDt-1woWLT6Es9/view?usp=shar…"
type input "https://drive.google.com/file/d/1FIbh1s_QTdogE-VD5_qDt-1woWLT6Es9/view?usp=shar…"
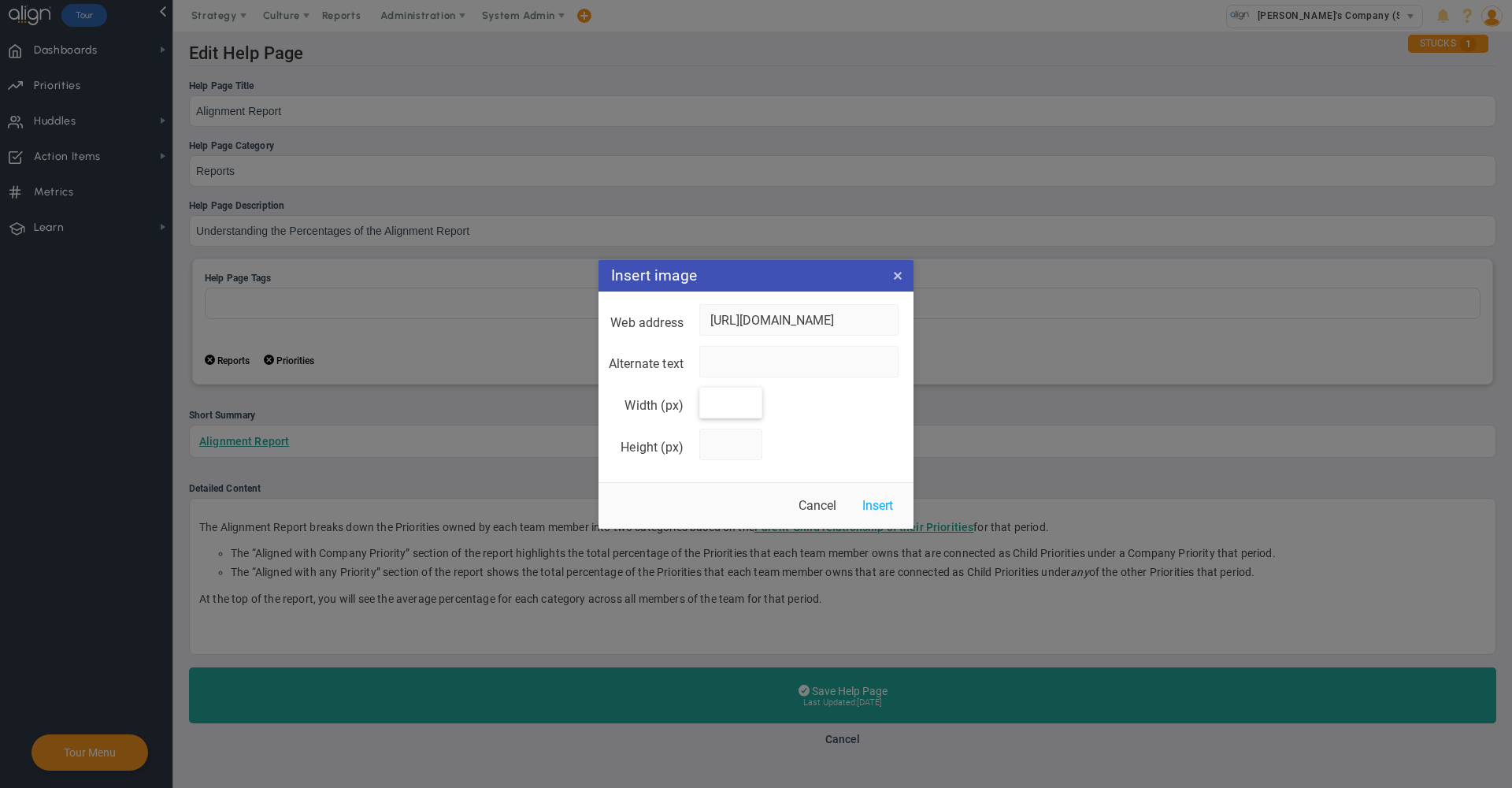
click at [727, 409] on input "Width (px)" at bounding box center [731, 402] width 63 height 32
type input "200"
click at [732, 459] on div at bounding box center [803, 449] width 208 height 42
click at [730, 449] on input "Height (px)" at bounding box center [731, 444] width 63 height 32
type input "200"
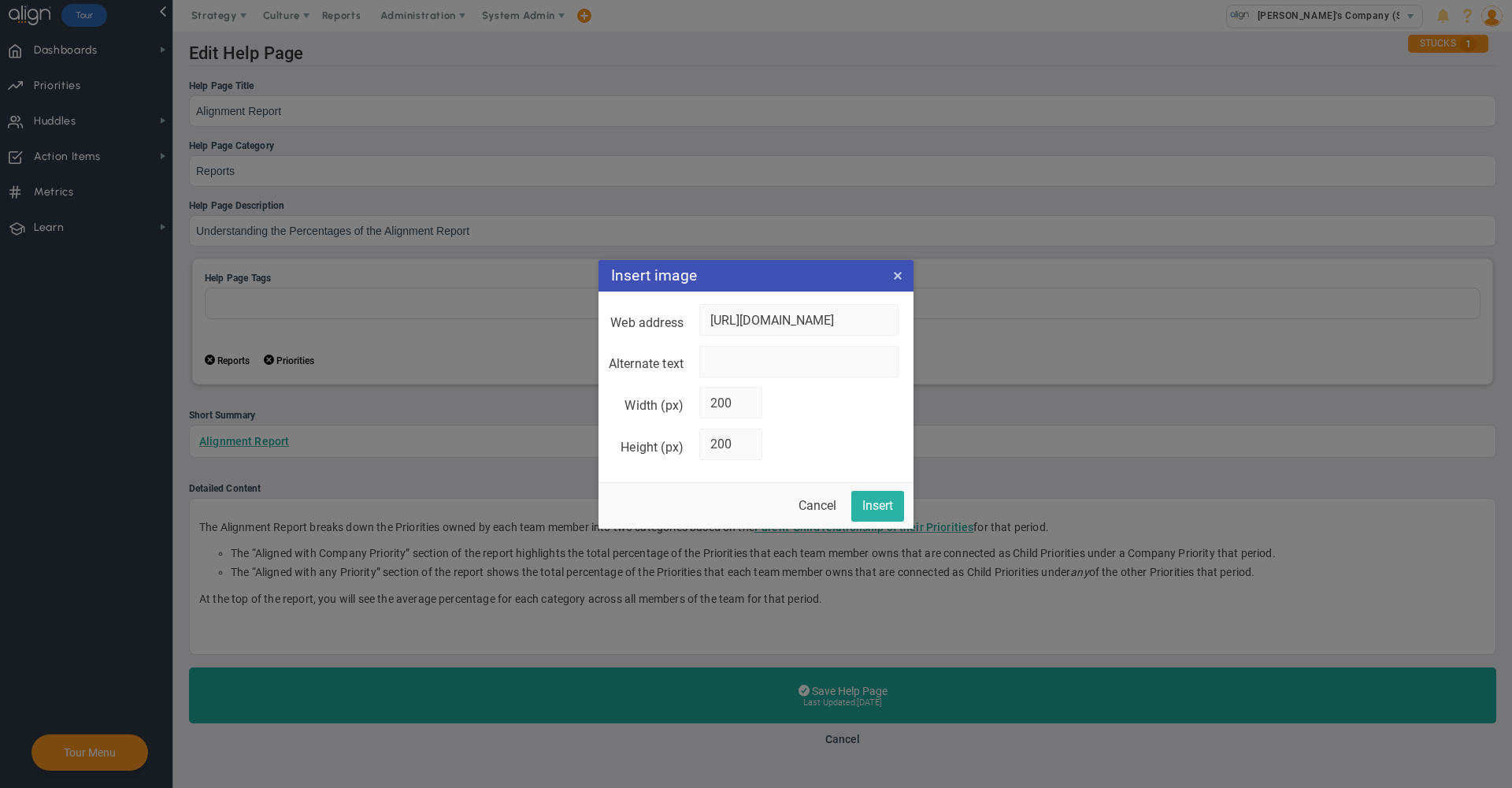
click at [882, 502] on button "Insert" at bounding box center [878, 507] width 53 height 31
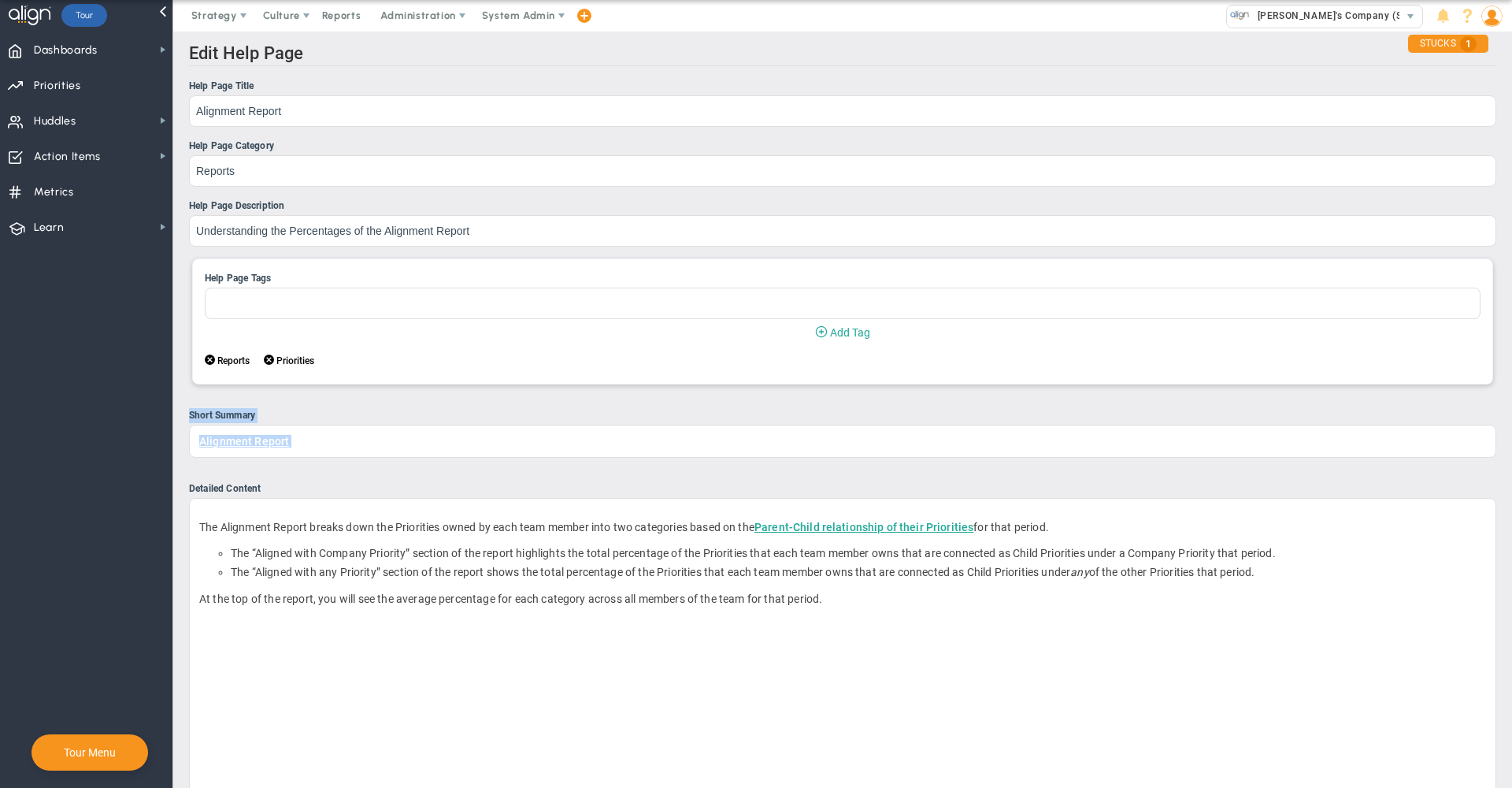
drag, startPoint x: 1506, startPoint y: 364, endPoint x: 1508, endPoint y: 454, distance: 90.0
click at [1508, 454] on div "Edit Help Page Help Page Title Alignment Report Help Page Category Reports Help…" at bounding box center [842, 466] width 1339 height 868
click at [830, 467] on ul "Help Page Title Alignment Report Help Page Category Reports Help Page Descripti…" at bounding box center [842, 438] width 1307 height 718
click at [465, 633] on p "﻿" at bounding box center [842, 696] width 1287 height 157
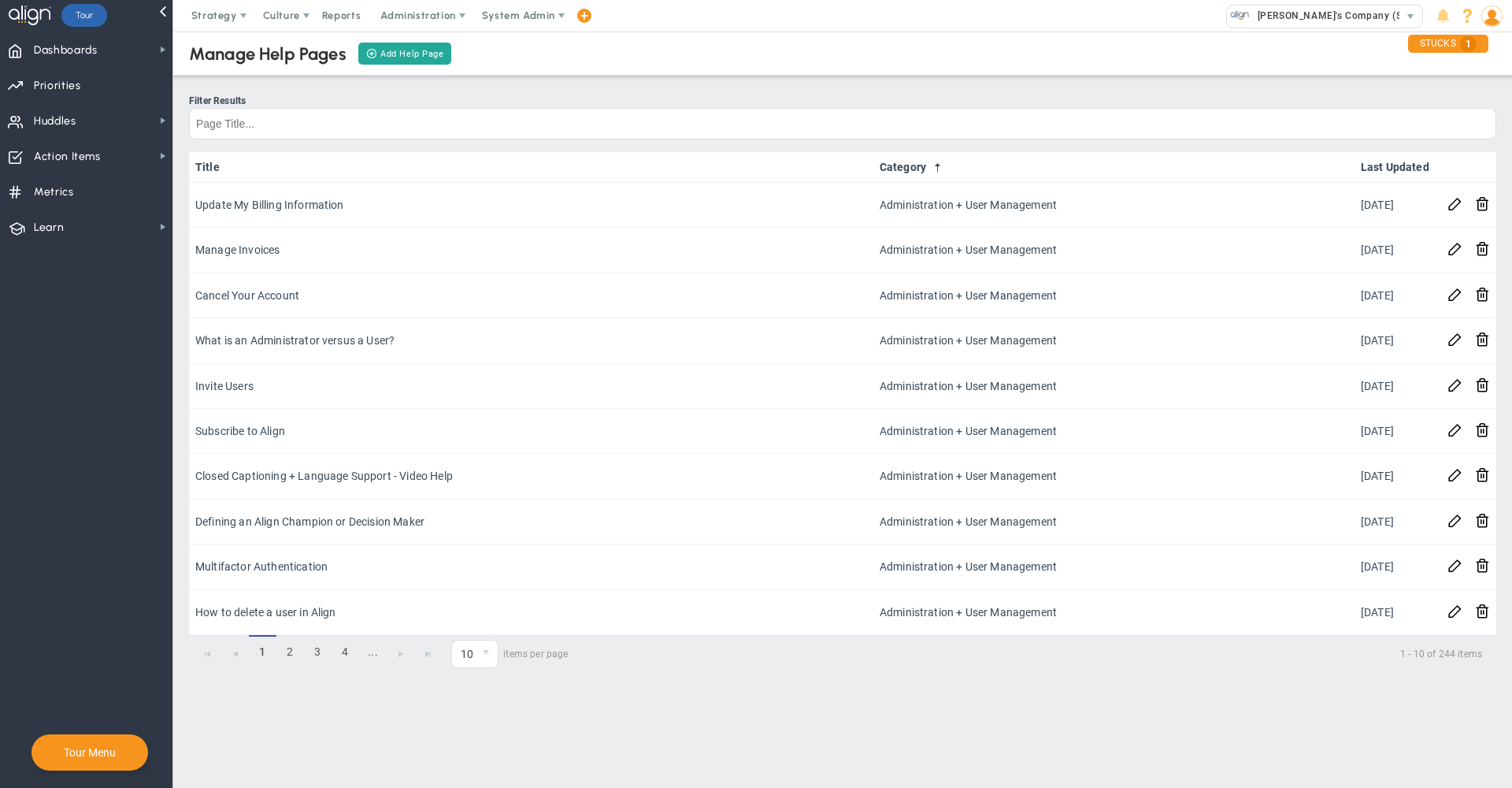
click at [1469, 20] on span at bounding box center [1468, 16] width 21 height 21
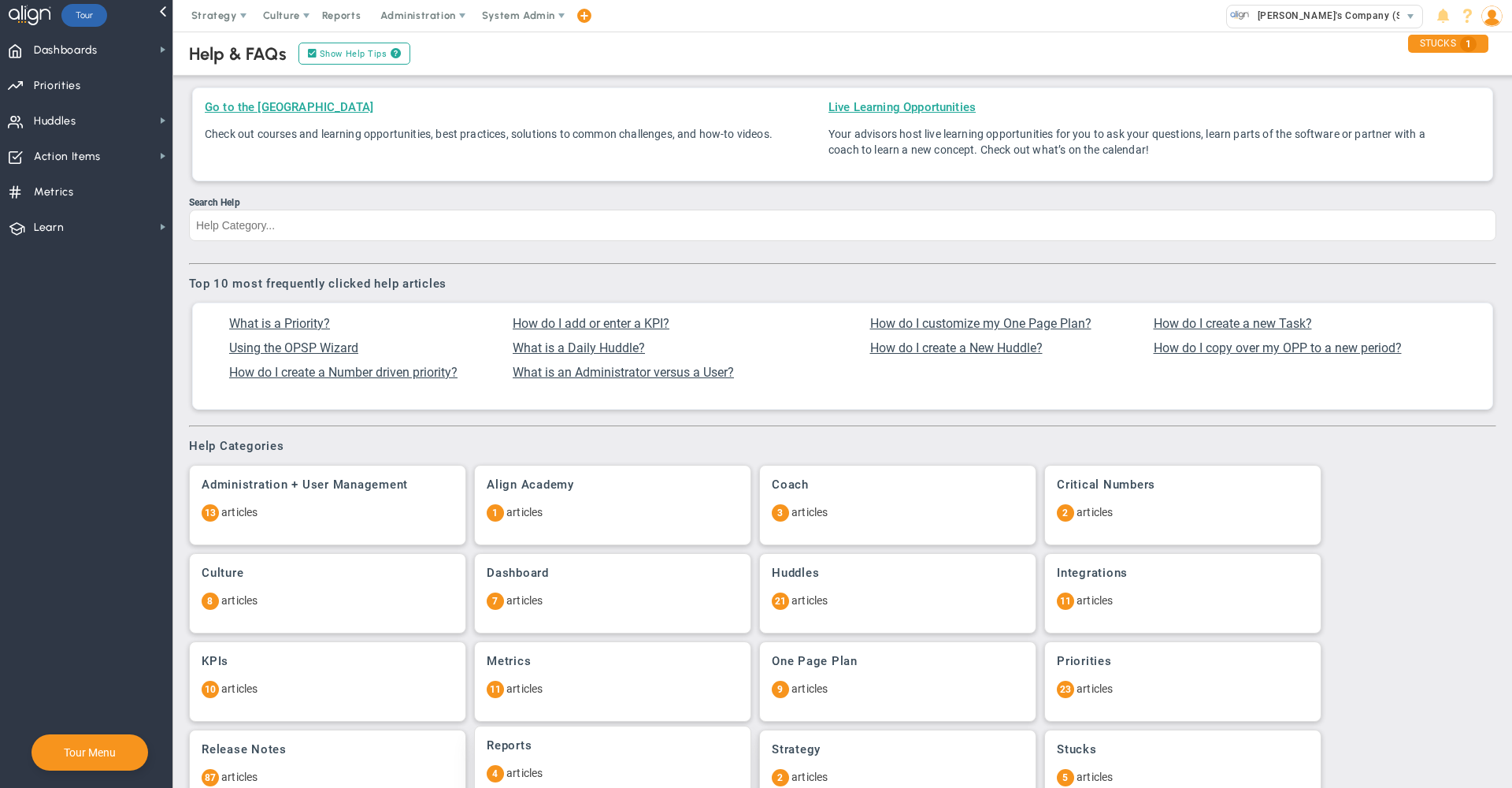
click at [557, 756] on div "Reports 4 articles" at bounding box center [612, 765] width 276 height 79
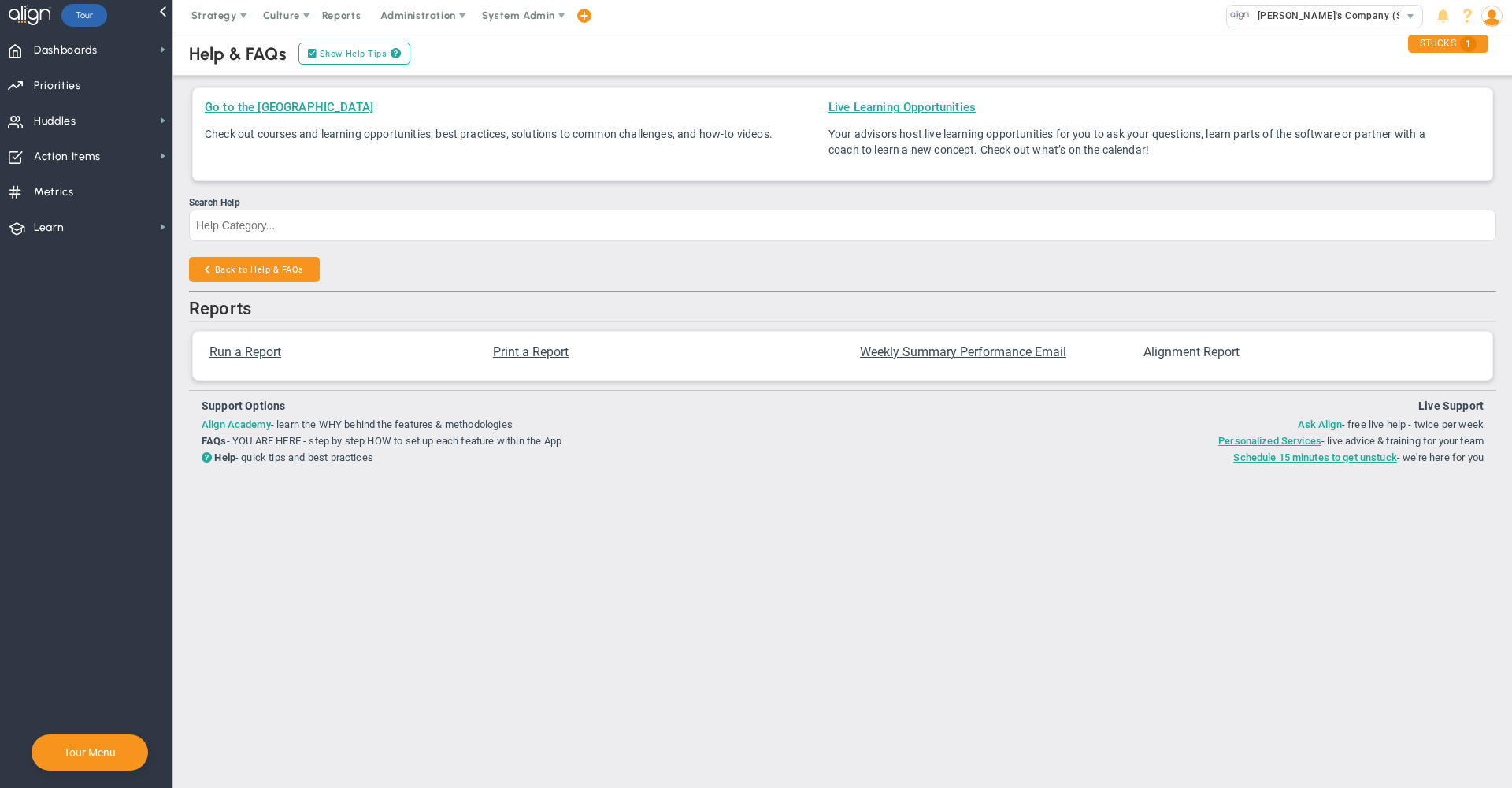
click at [1210, 358] on span "Alignment Report" at bounding box center [1191, 352] width 96 height 15
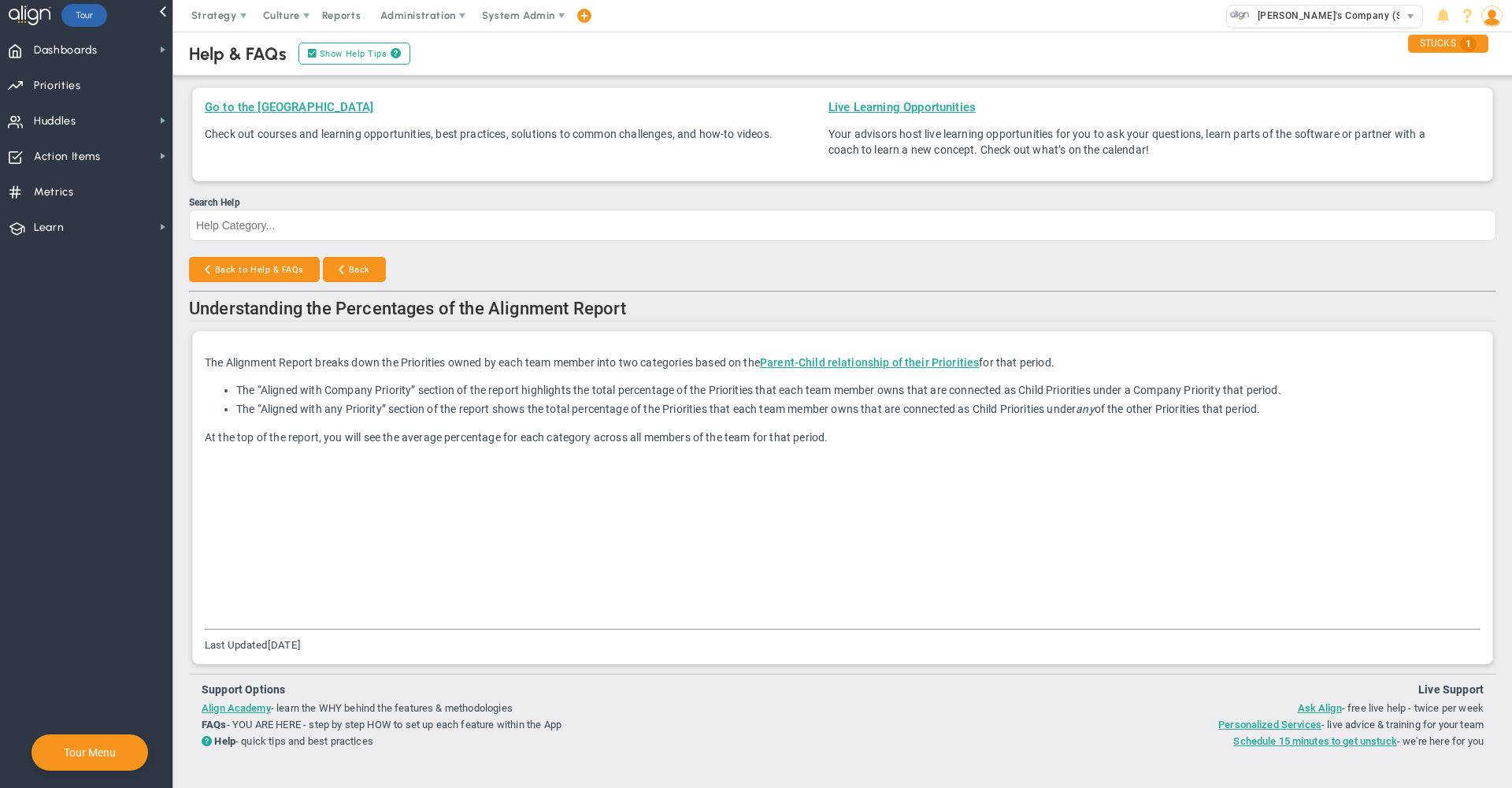
click at [423, 471] on p at bounding box center [842, 537] width 1276 height 162
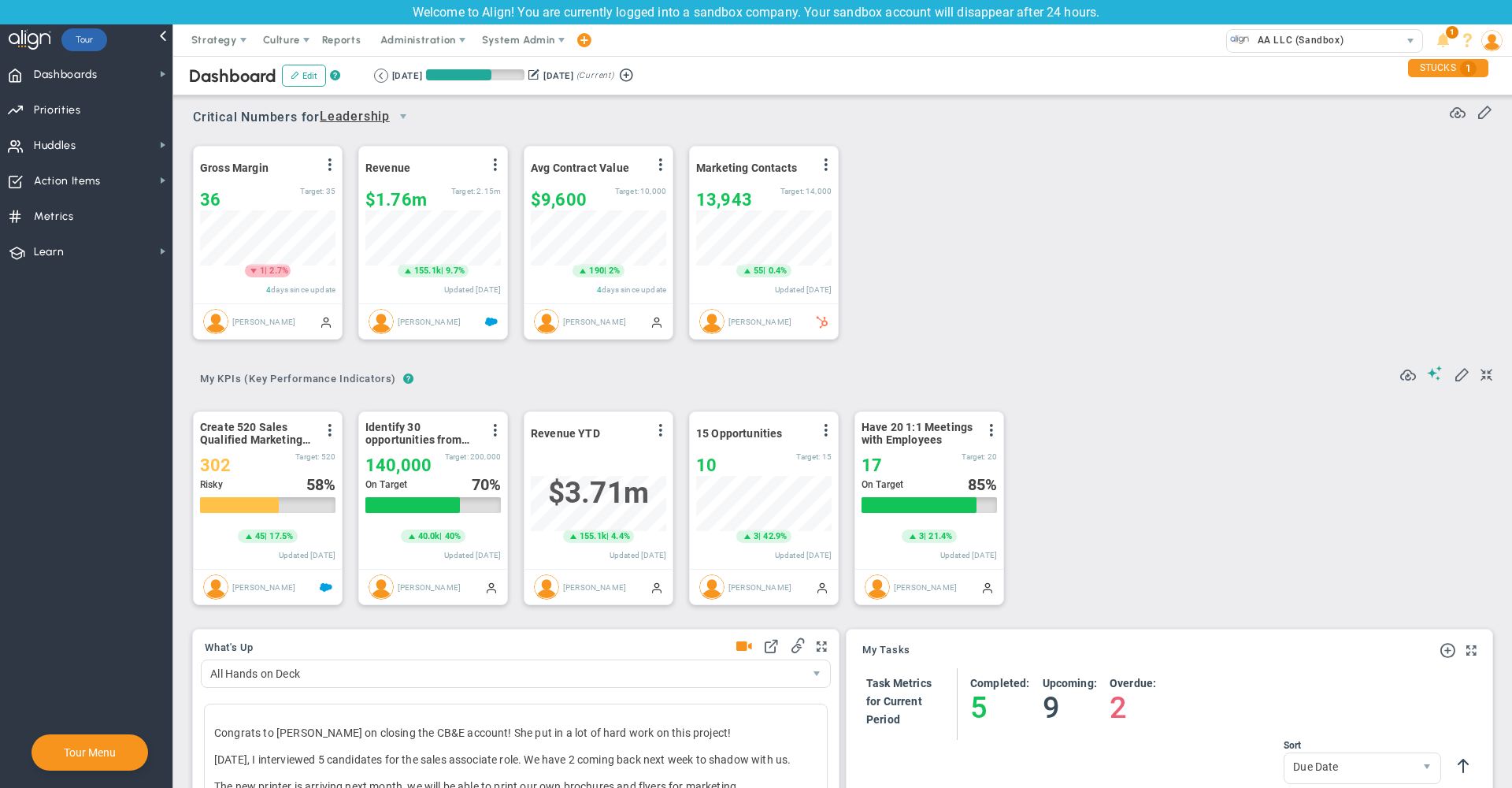
click at [995, 166] on div "Gross Margin View Historical Graph Edit Make "No Change" Update Add Past Update…" at bounding box center [837, 242] width 1320 height 221
click at [345, 44] on span "Reports" at bounding box center [342, 40] width 55 height 32
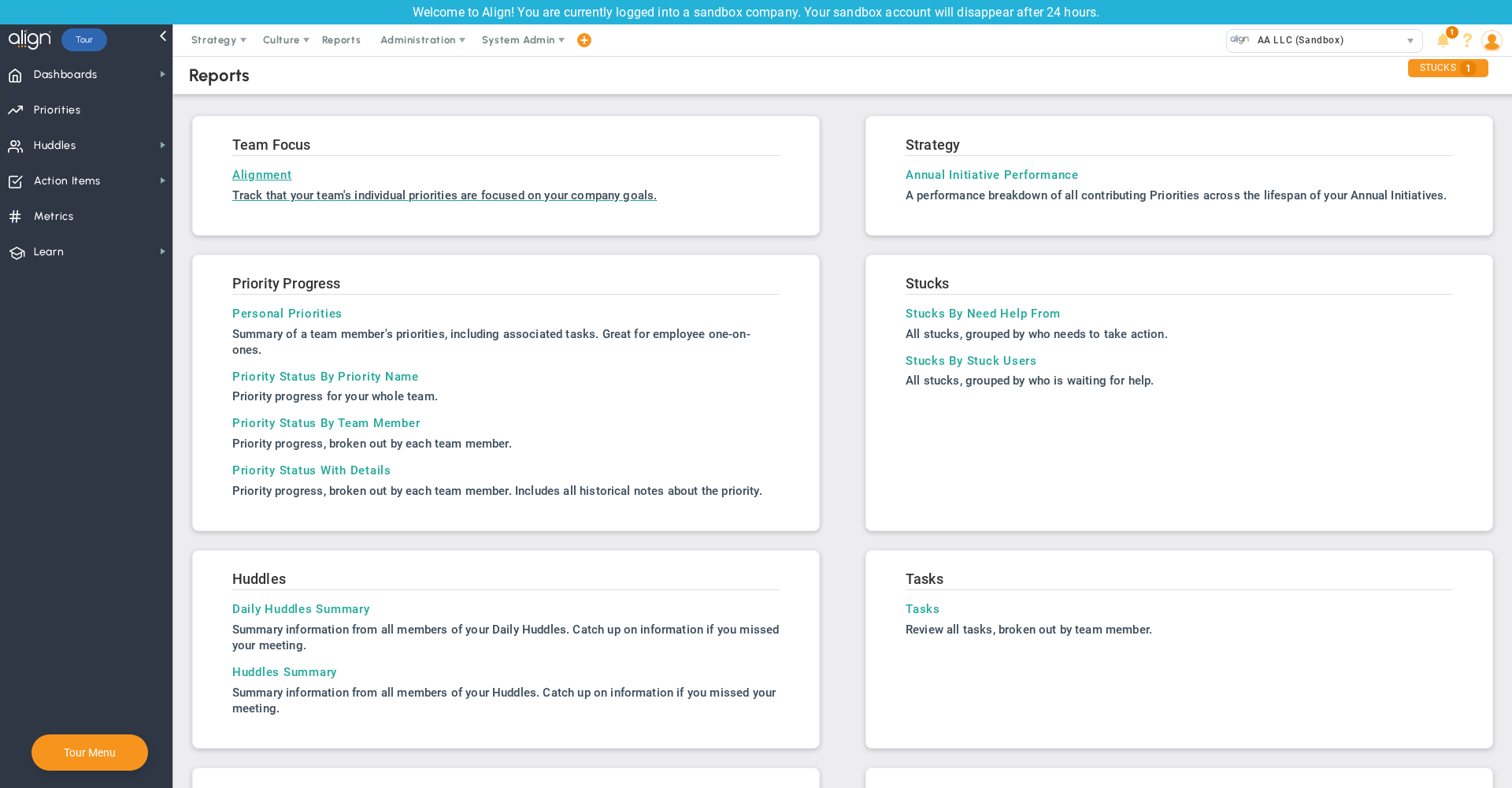
click at [263, 179] on h3 "Alignment" at bounding box center [506, 175] width 547 height 14
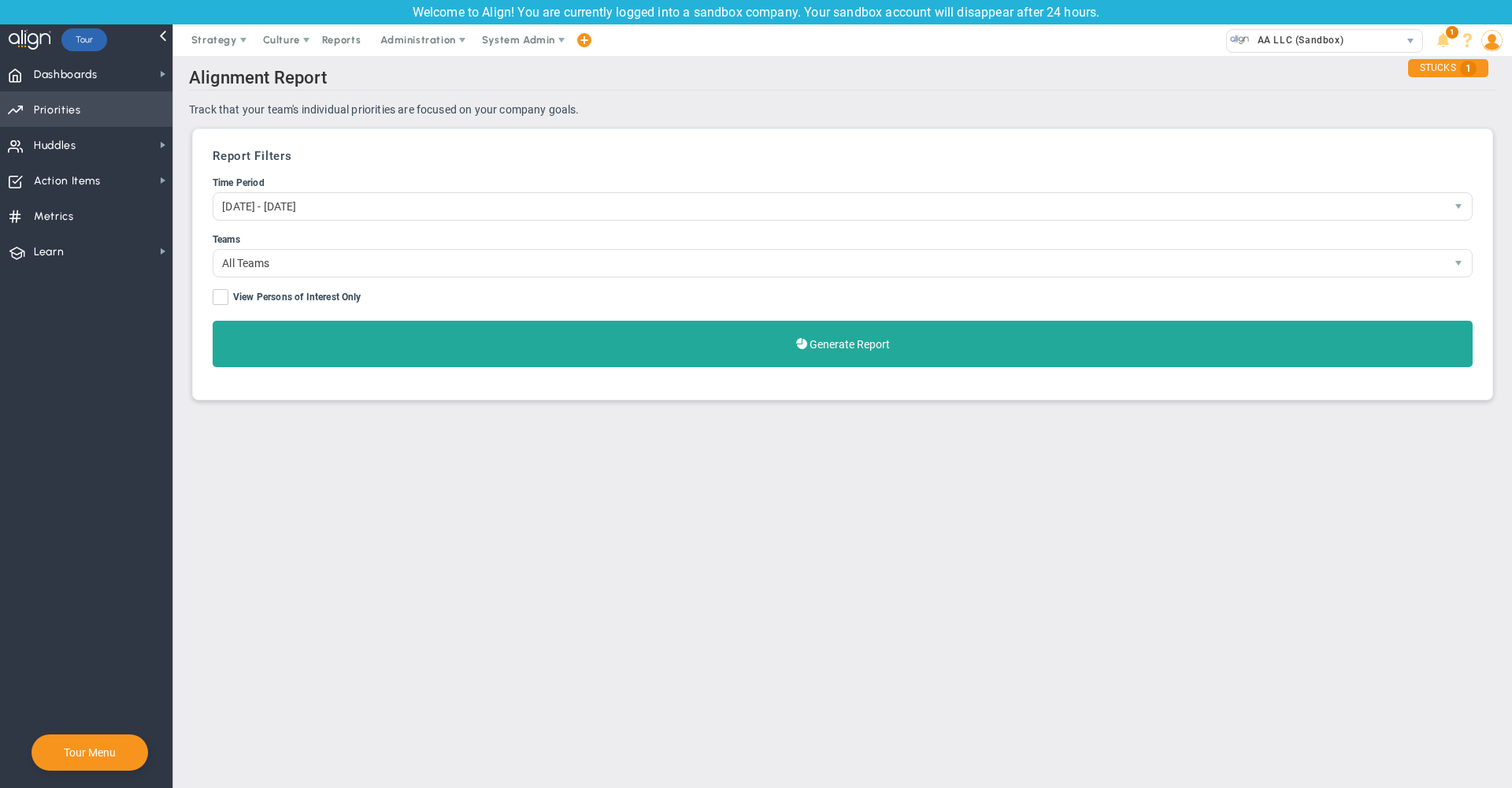
click at [99, 103] on span "Priorities OKR Tree Priorities OKRs" at bounding box center [86, 108] width 173 height 35
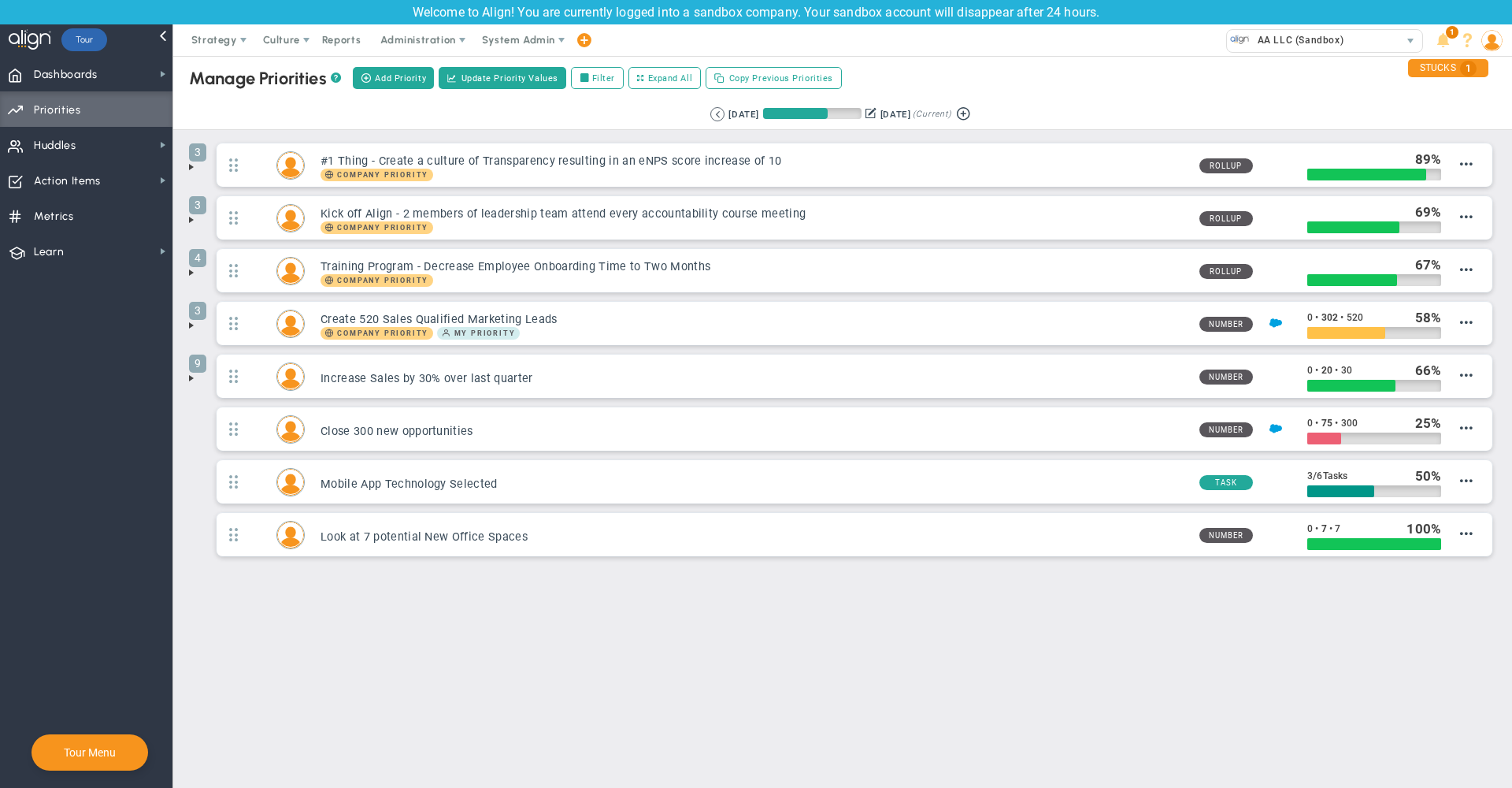
click at [870, 112] on button at bounding box center [871, 113] width 11 height 16
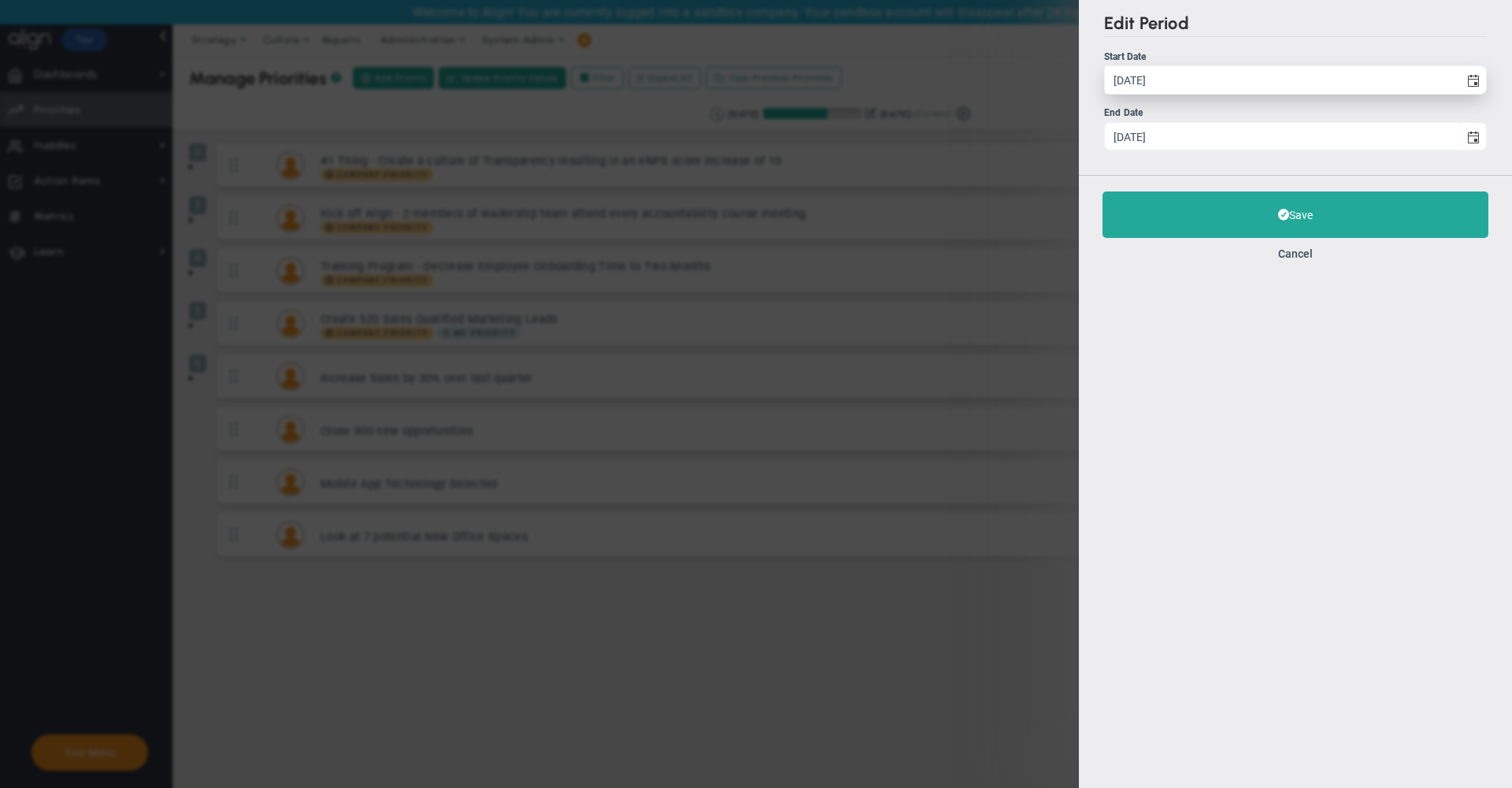
click at [1204, 95] on span "6/27/2025" at bounding box center [1295, 80] width 382 height 29
click at [1204, 94] on input "6/27/2025" at bounding box center [1282, 80] width 355 height 28
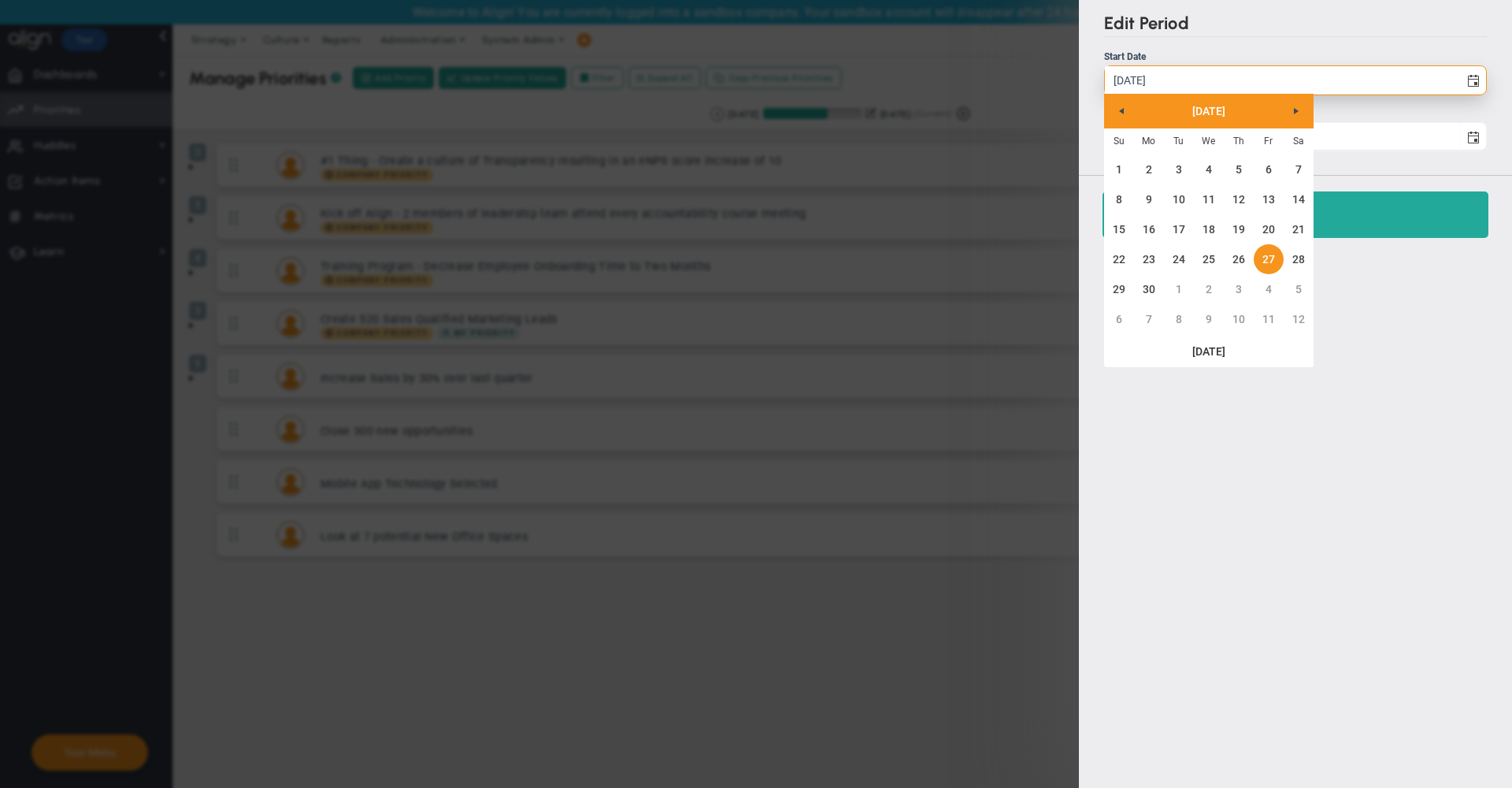
click at [1203, 82] on input "6/27/2025" at bounding box center [1282, 80] width 355 height 28
click at [1176, 290] on link "1" at bounding box center [1178, 289] width 30 height 30
type input "[DATE]"
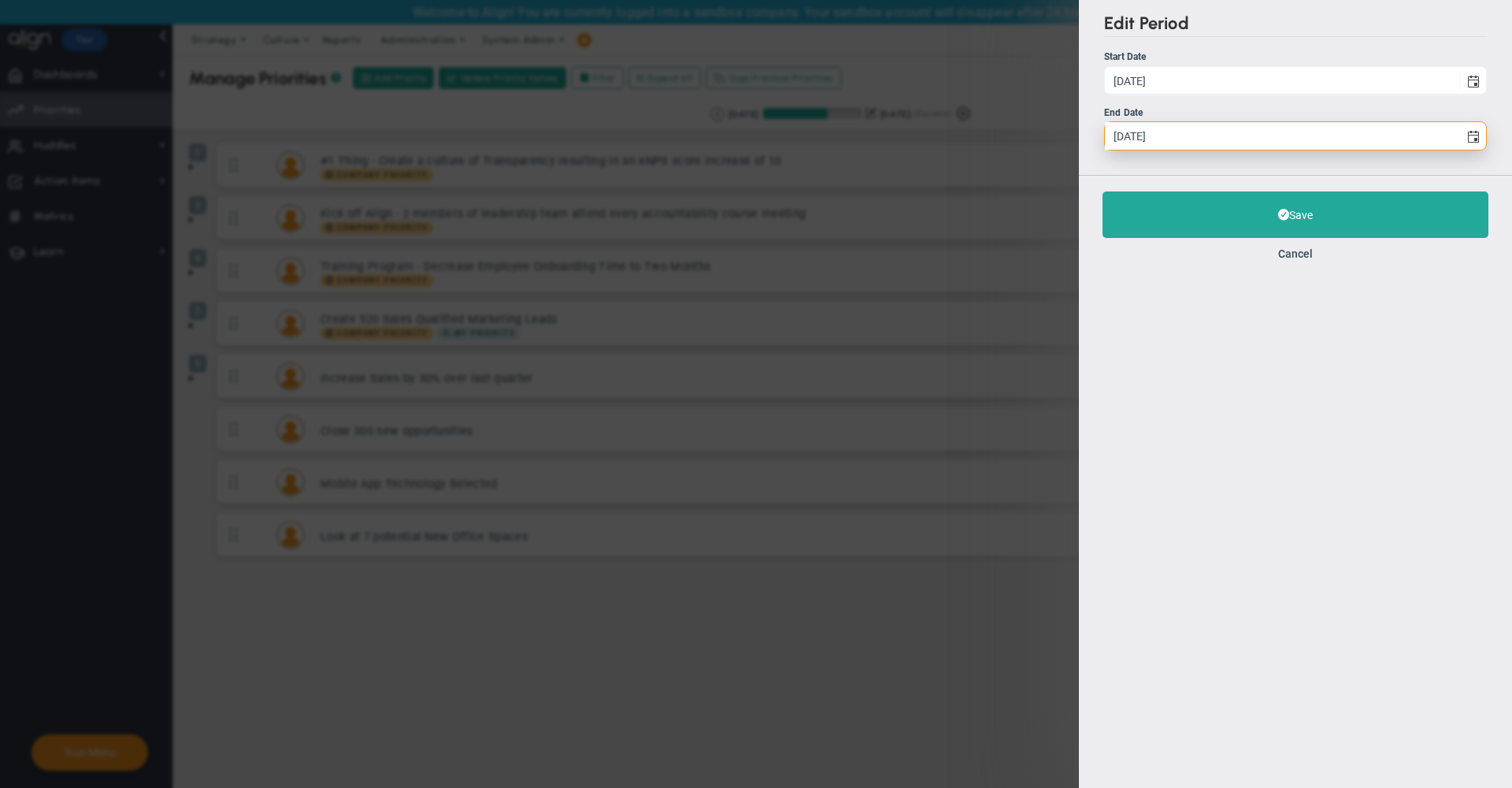
click at [1165, 142] on input "9/25/2025" at bounding box center [1282, 136] width 355 height 28
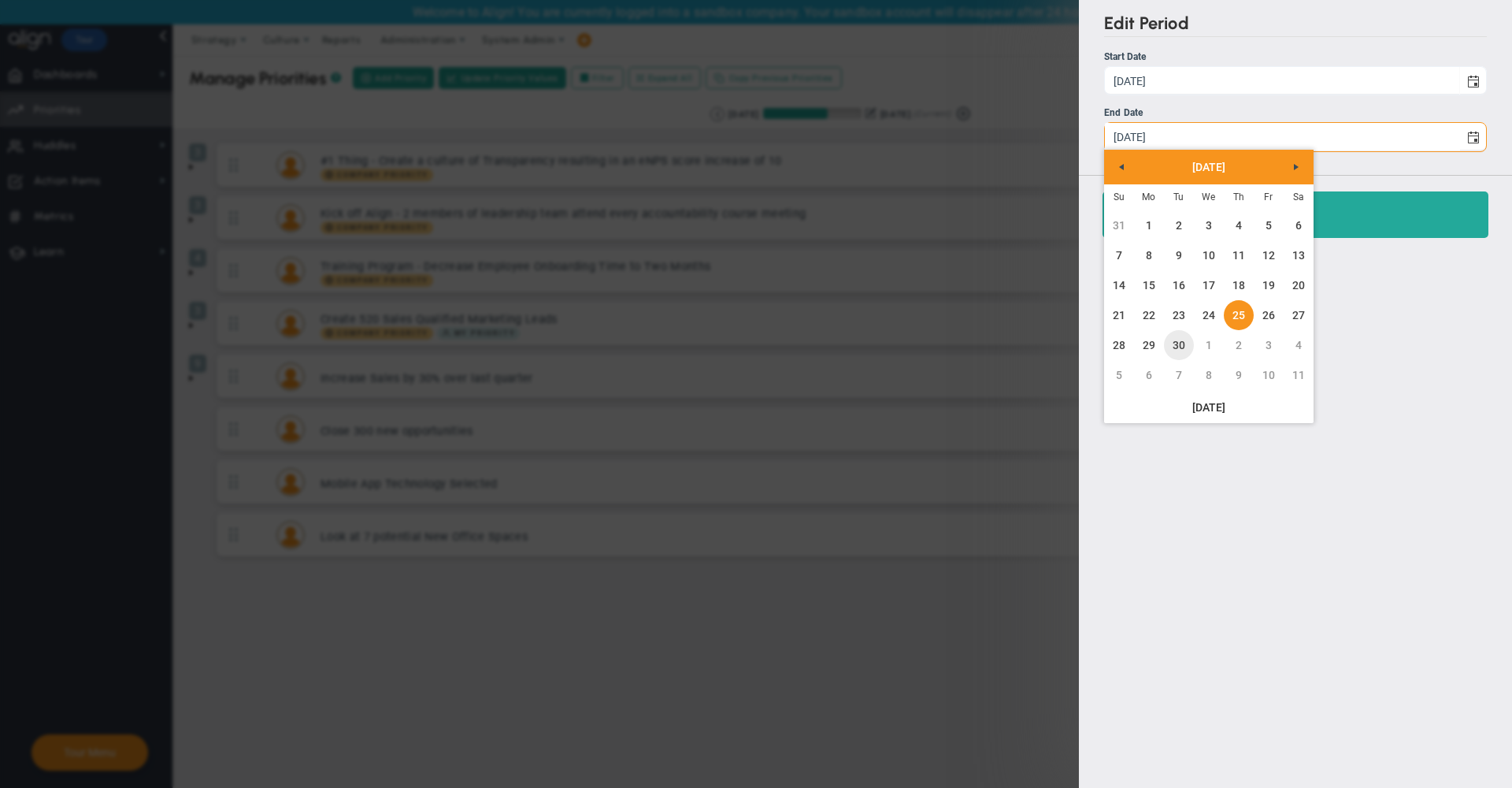
click at [1174, 345] on link "30" at bounding box center [1178, 345] width 30 height 30
type input "[DATE]"
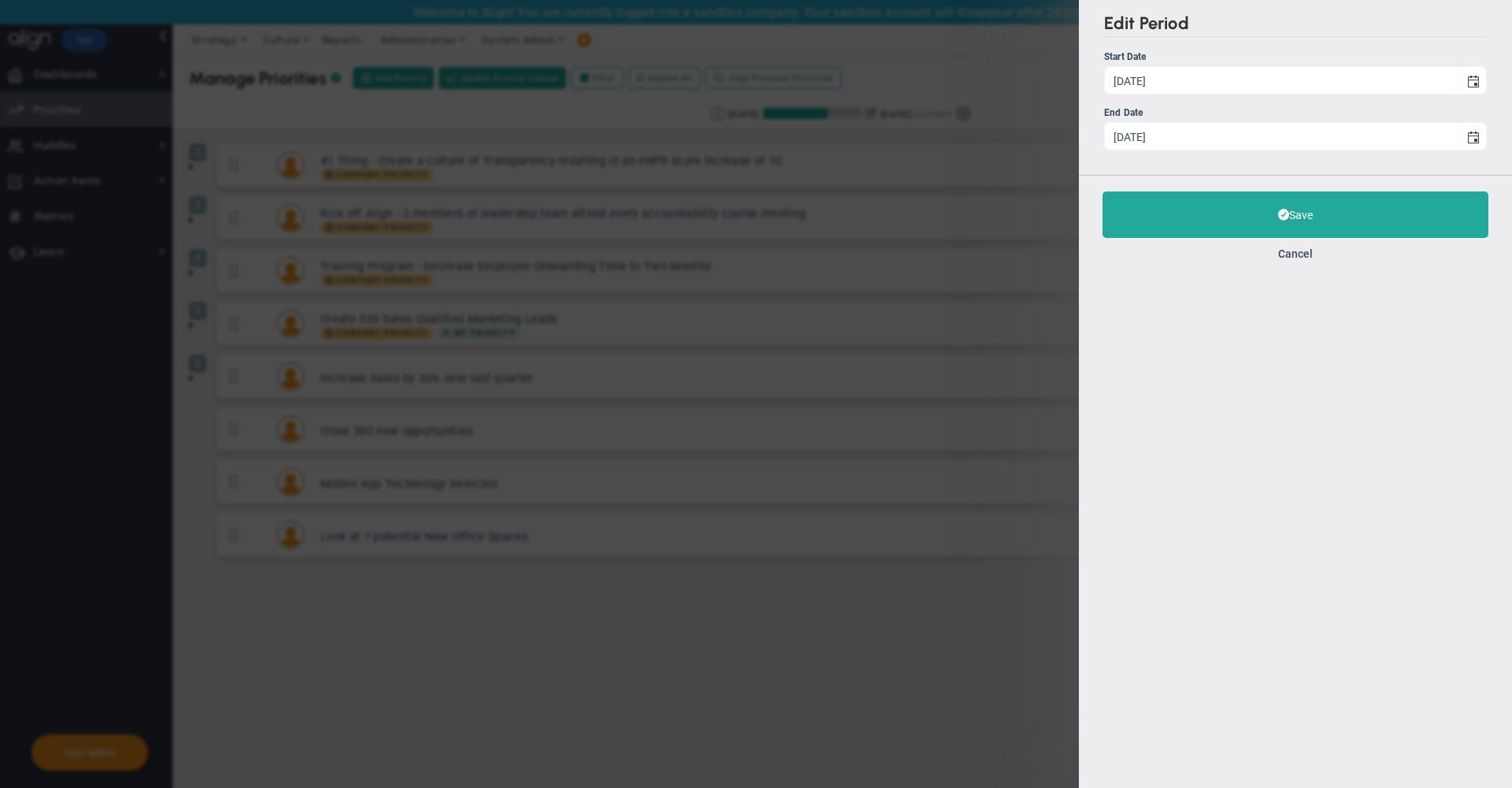
click at [1156, 189] on div "Save Cancel" at bounding box center [1295, 225] width 433 height 102
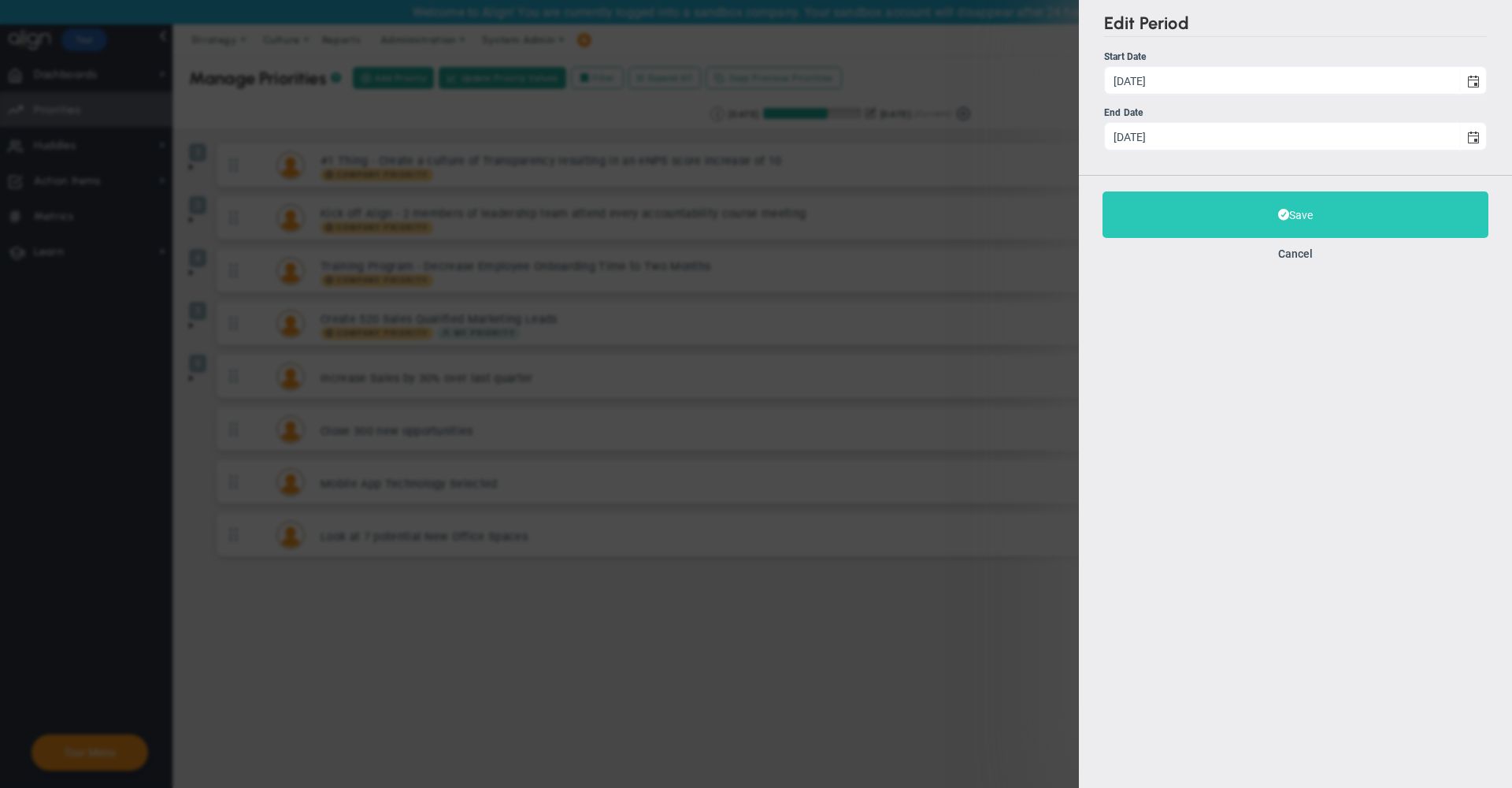
click at [1156, 224] on button "Save" at bounding box center [1295, 215] width 386 height 46
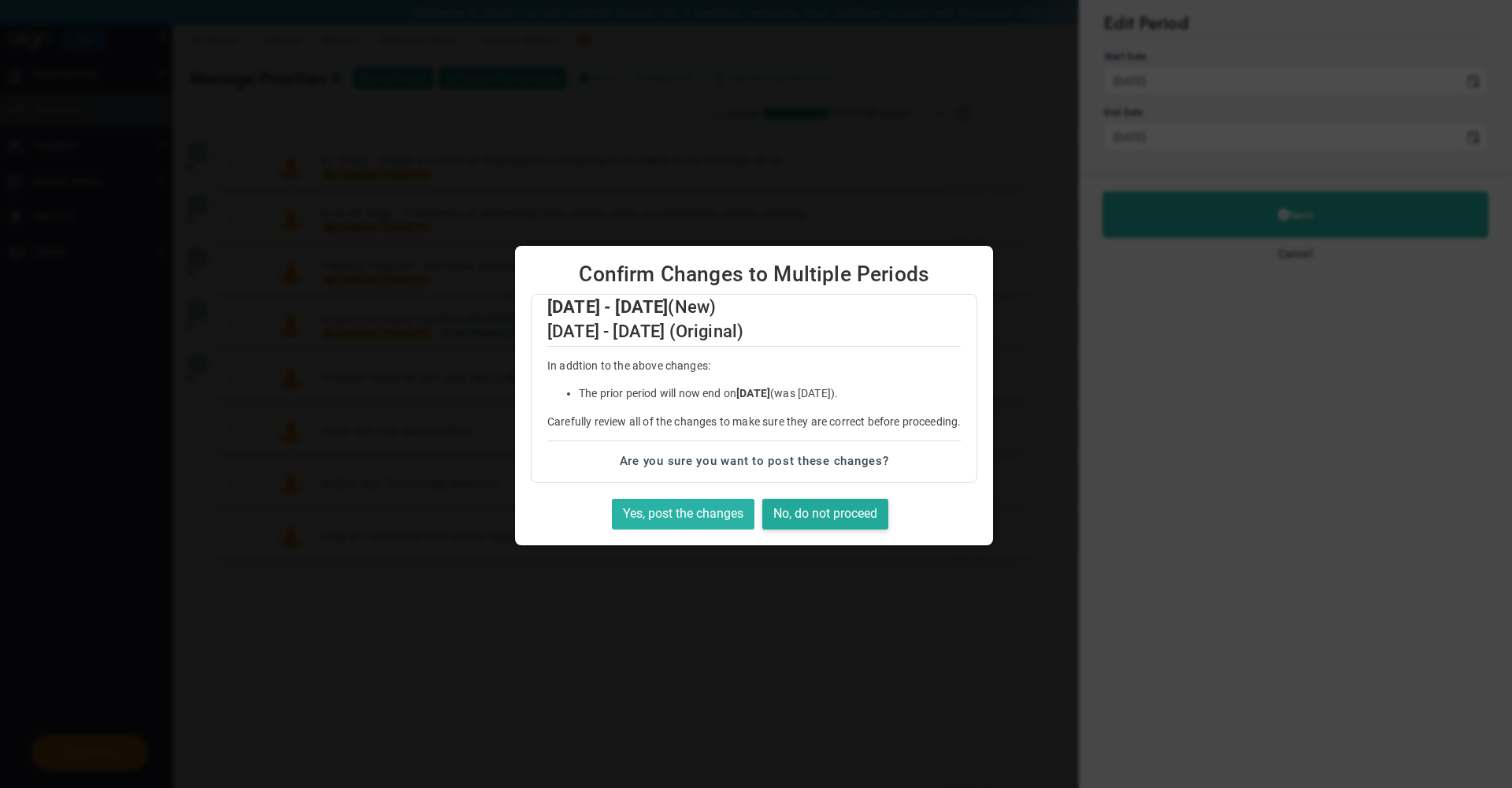
click at [690, 510] on button "Yes, post the changes" at bounding box center [683, 514] width 143 height 31
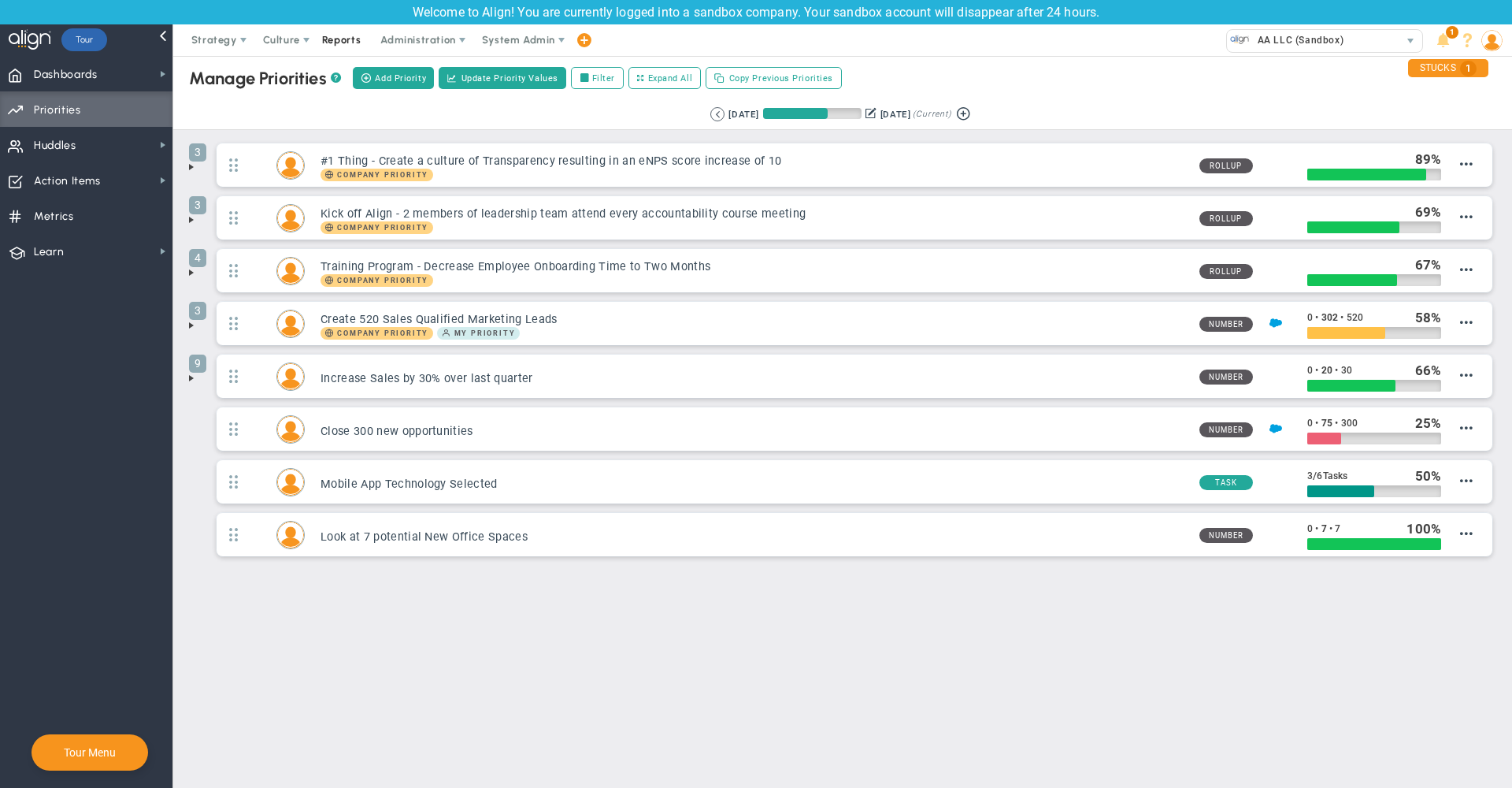
click at [345, 42] on span "Reports" at bounding box center [342, 40] width 55 height 32
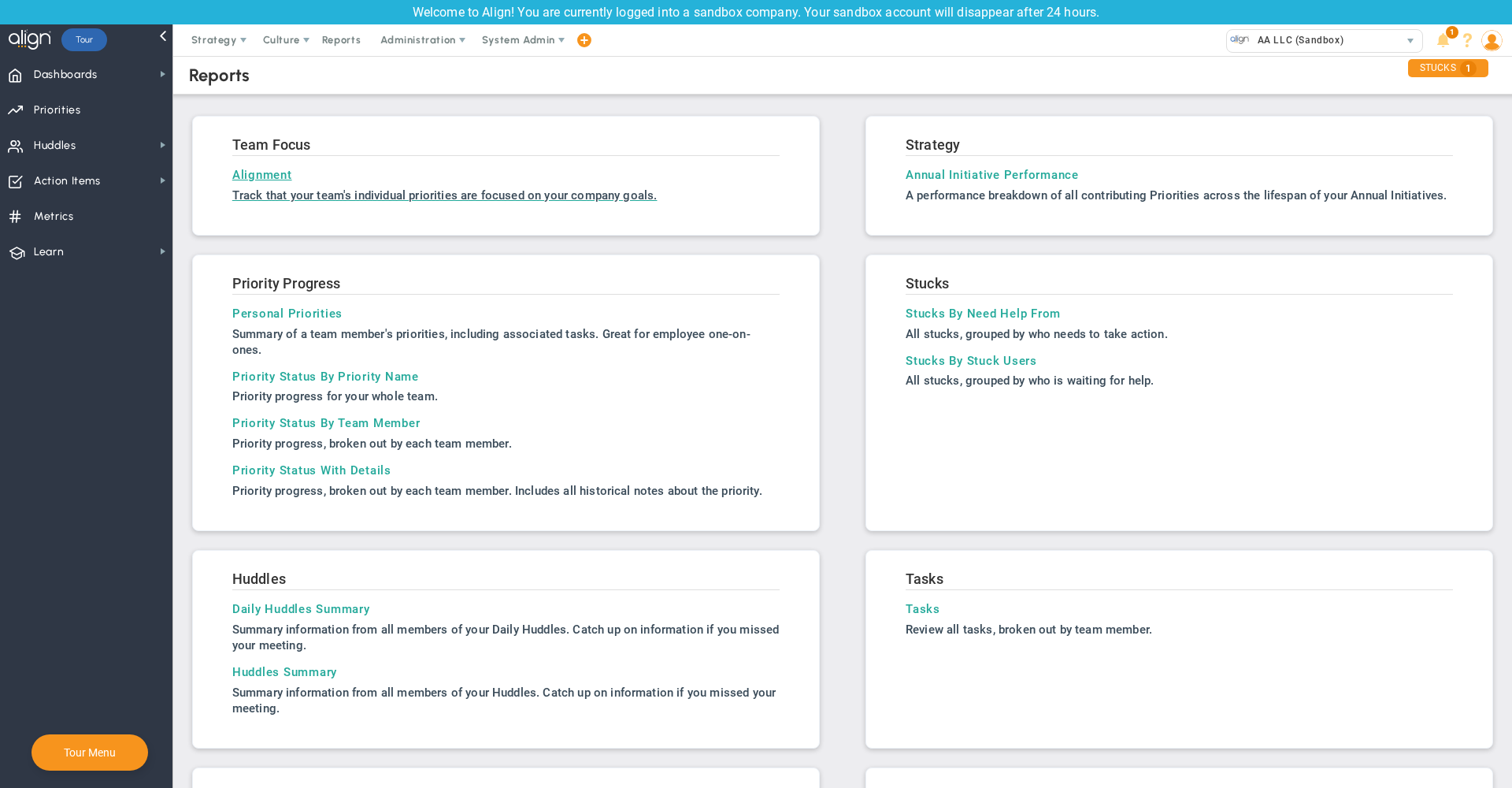
click at [259, 191] on p "Track that your team's individual priorities are focused on your company goals." at bounding box center [506, 195] width 547 height 15
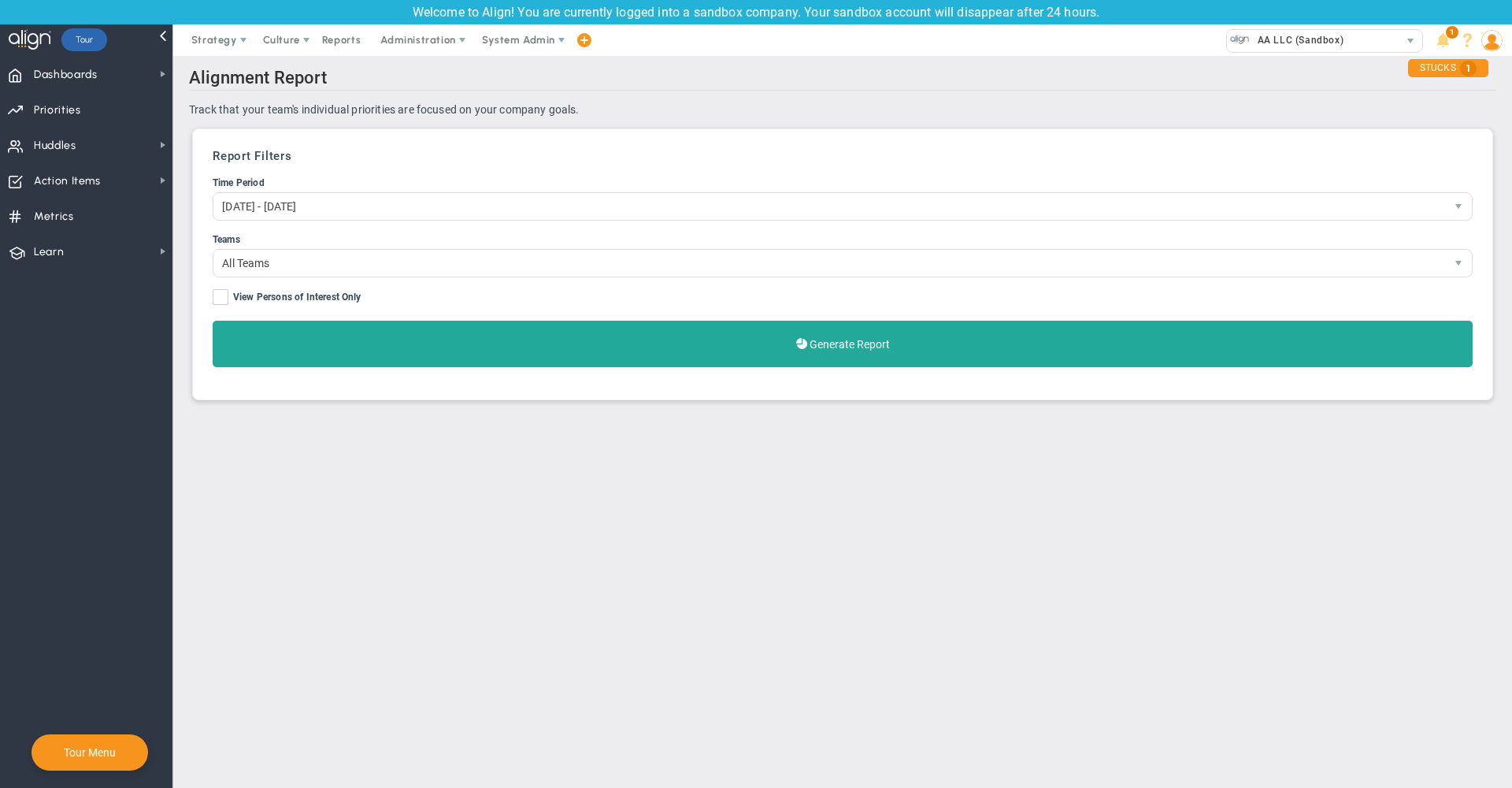
click at [384, 384] on div "Report Filters Time Period Jul 01, 2025 - Sep 30, 2025 1118264 Teams All Teams …" at bounding box center [842, 264] width 1284 height 255
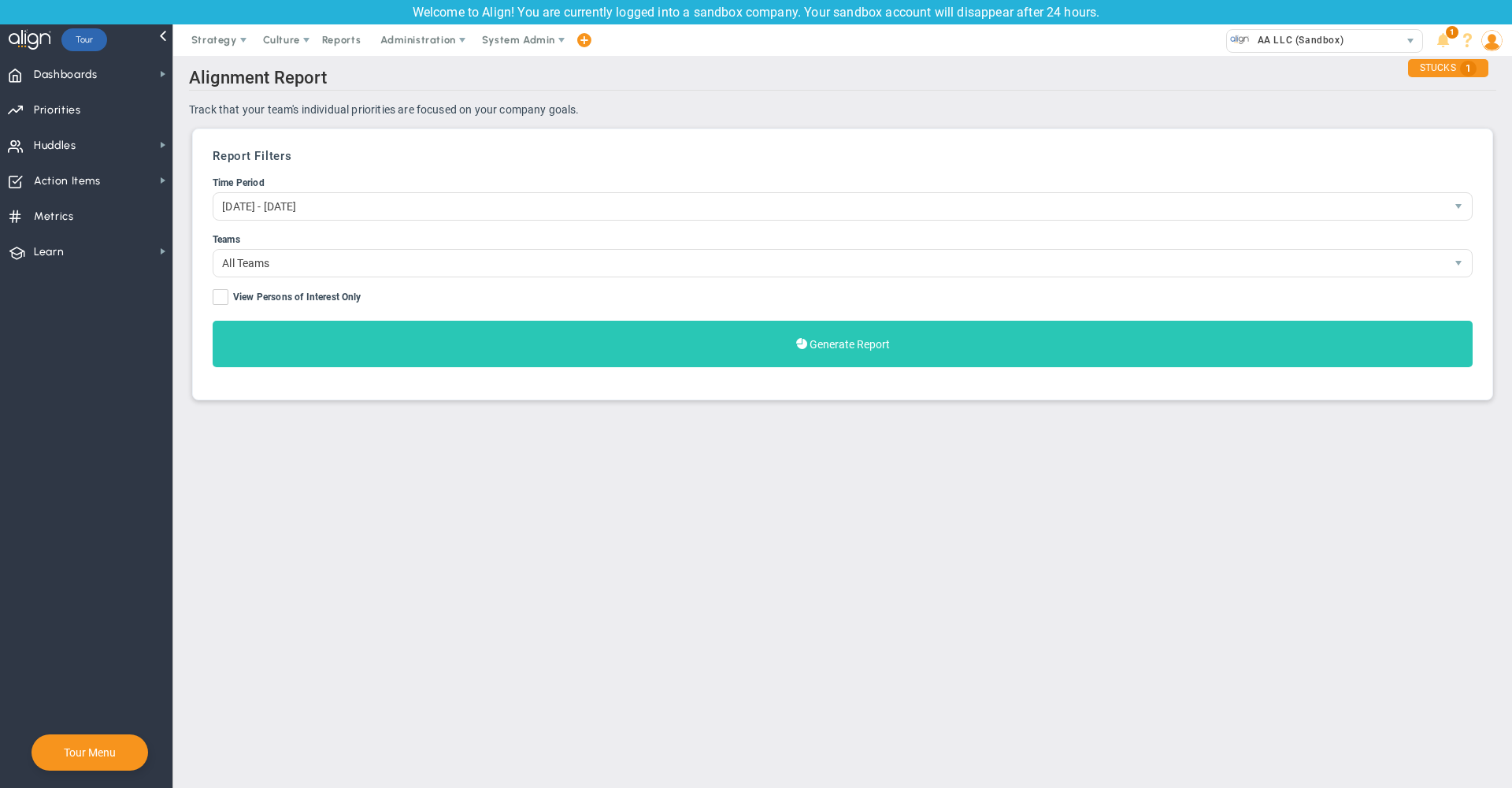
click at [363, 341] on button "Generate Report" at bounding box center [842, 343] width 1260 height 46
